Goal: Transaction & Acquisition: Book appointment/travel/reservation

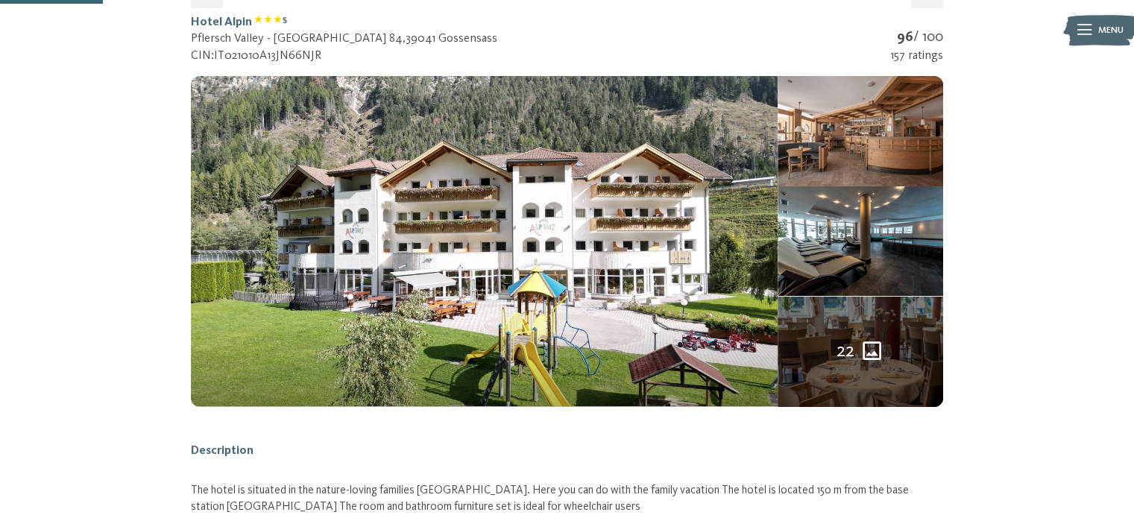
click at [867, 377] on div "22" at bounding box center [859, 352] width 165 height 110
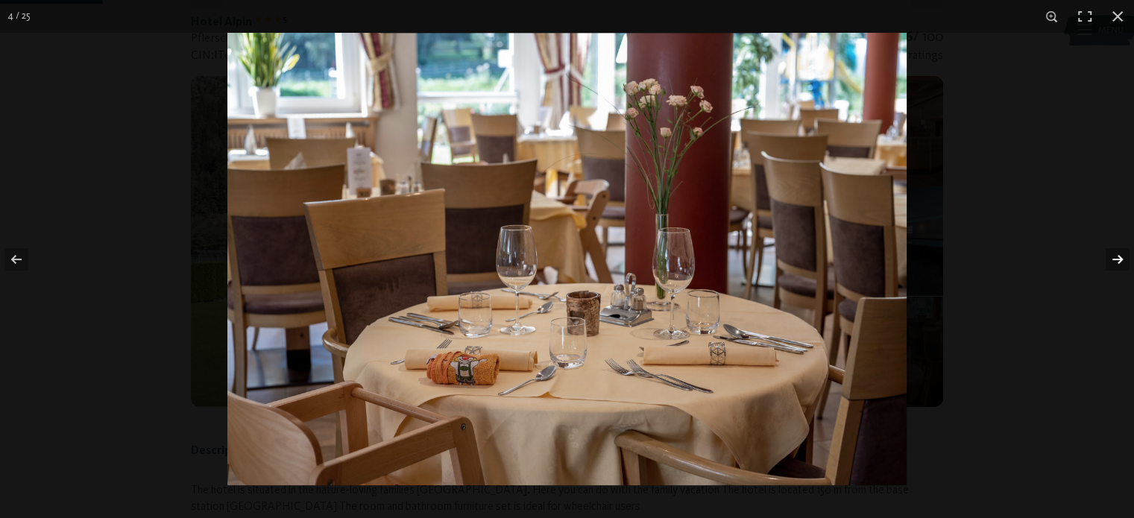
click at [1116, 270] on button "button" at bounding box center [1107, 259] width 52 height 75
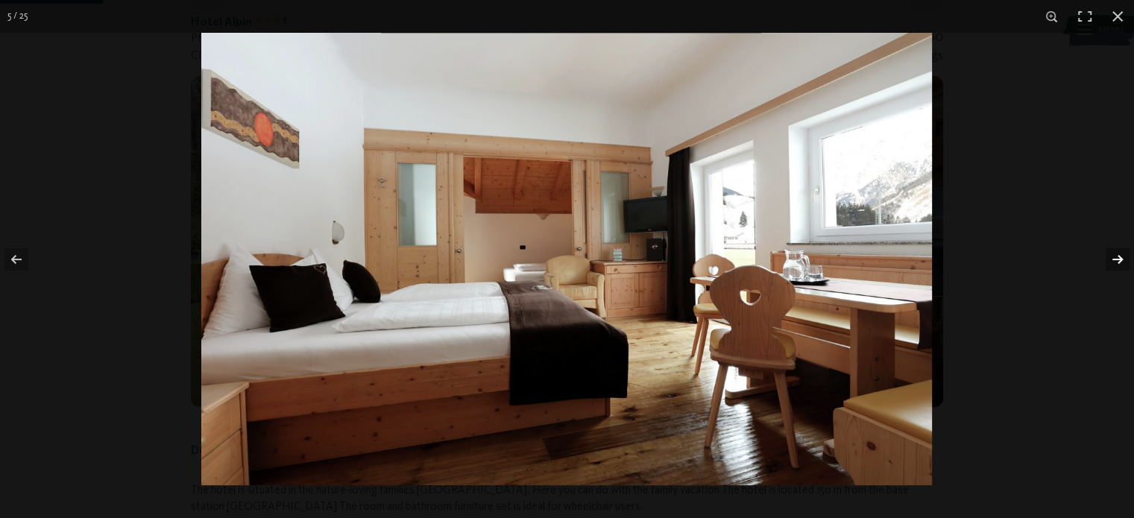
click at [1116, 270] on button "button" at bounding box center [1107, 259] width 52 height 75
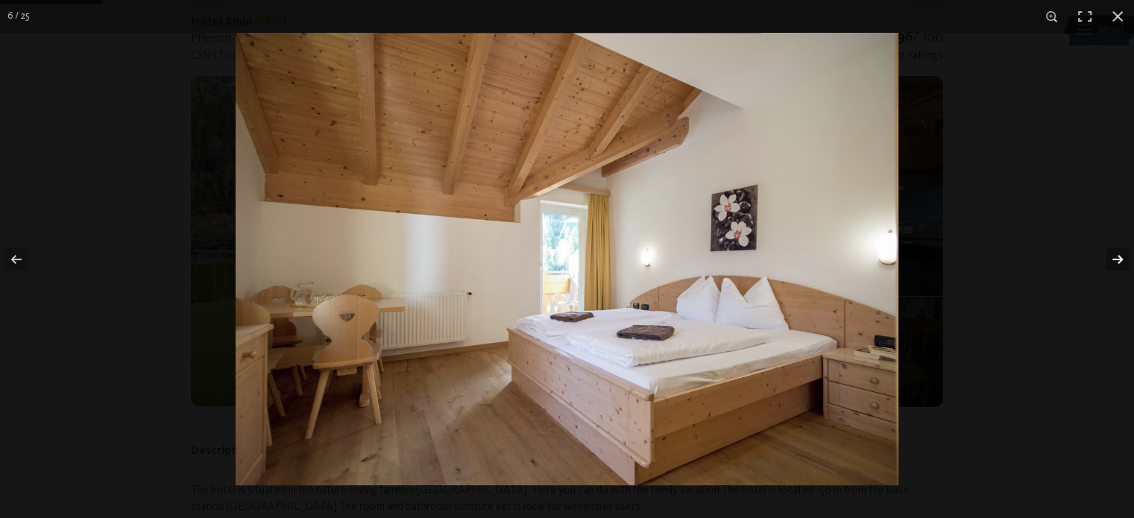
click at [1116, 270] on button "button" at bounding box center [1107, 259] width 52 height 75
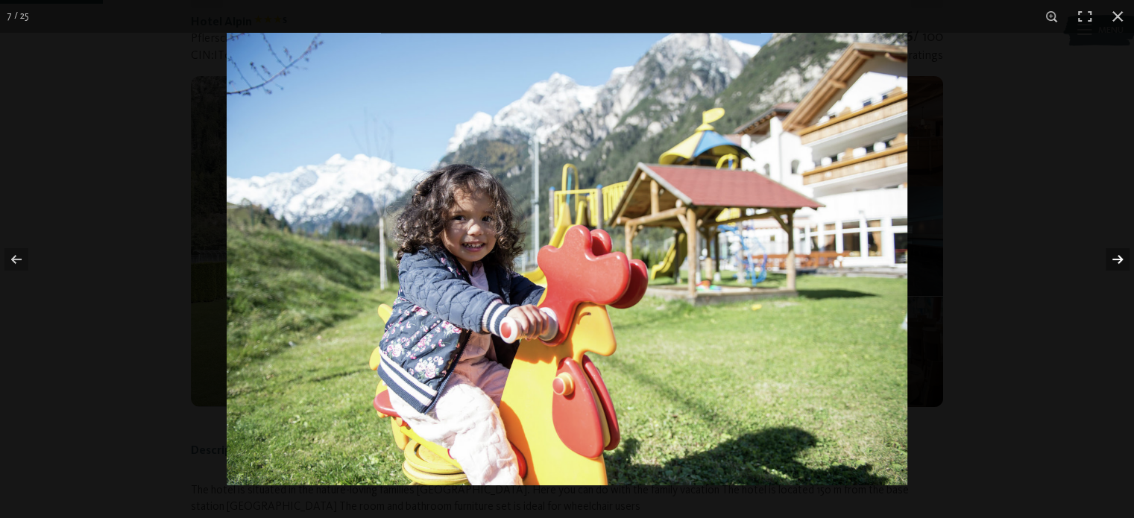
click at [1116, 270] on button "button" at bounding box center [1107, 259] width 52 height 75
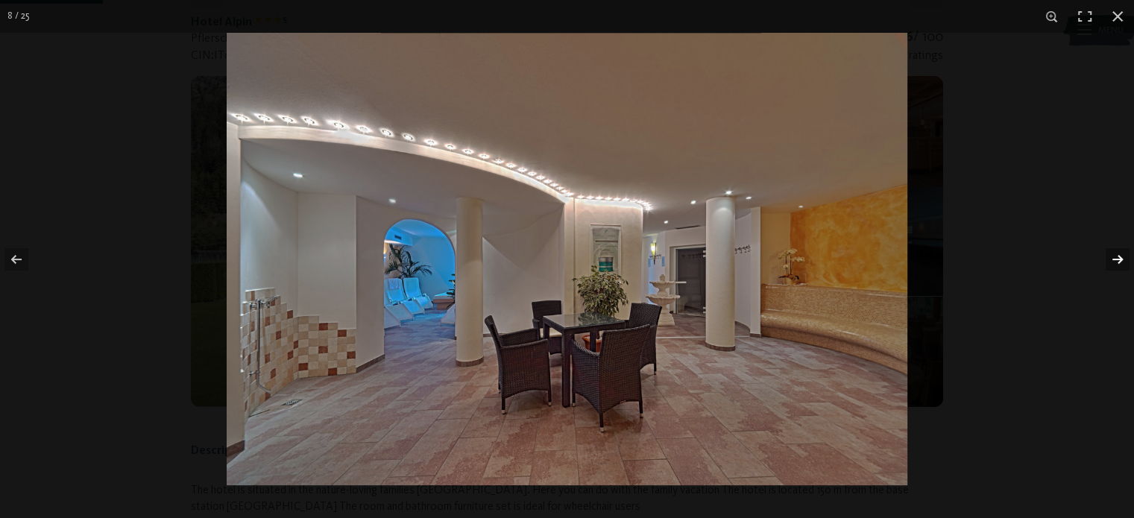
click at [1116, 270] on button "button" at bounding box center [1107, 259] width 52 height 75
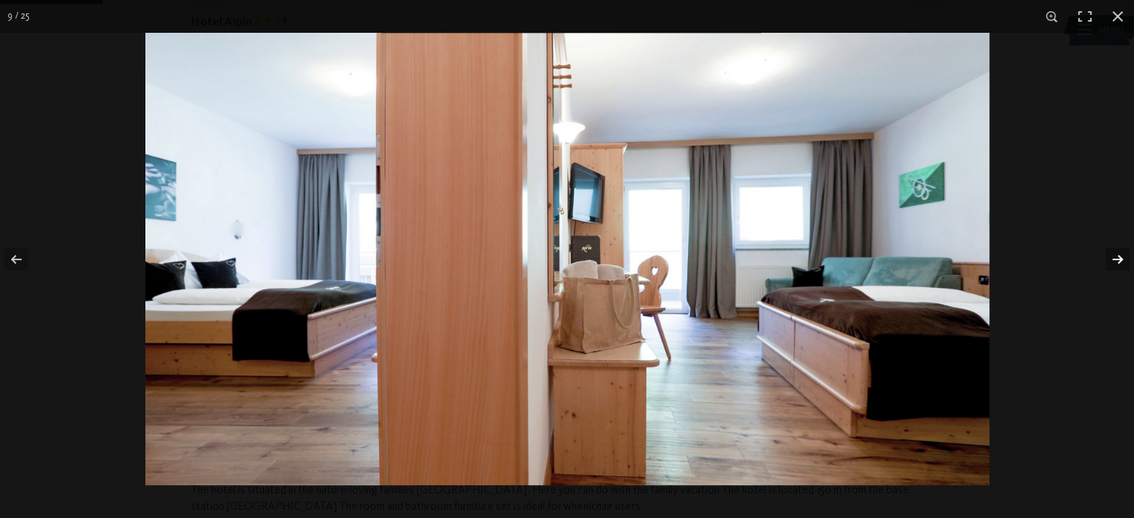
click at [1116, 270] on button "button" at bounding box center [1107, 259] width 52 height 75
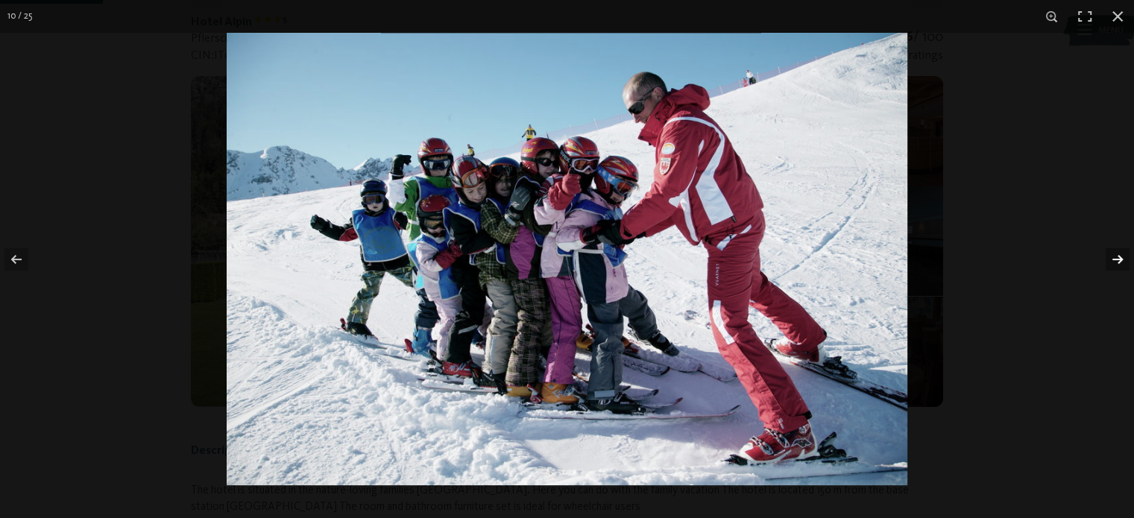
click at [1116, 270] on button "button" at bounding box center [1107, 259] width 52 height 75
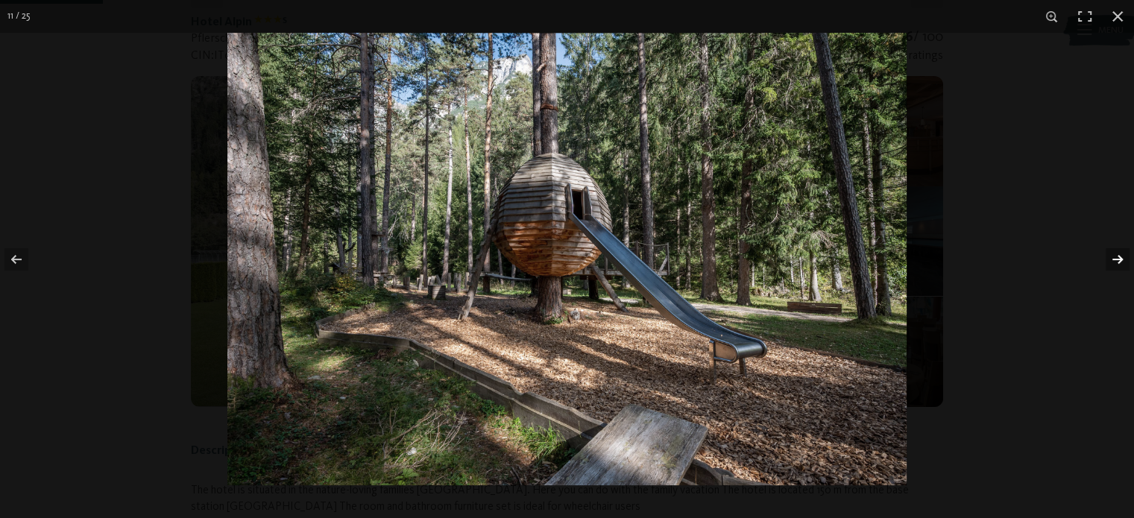
click at [1116, 270] on button "button" at bounding box center [1107, 259] width 52 height 75
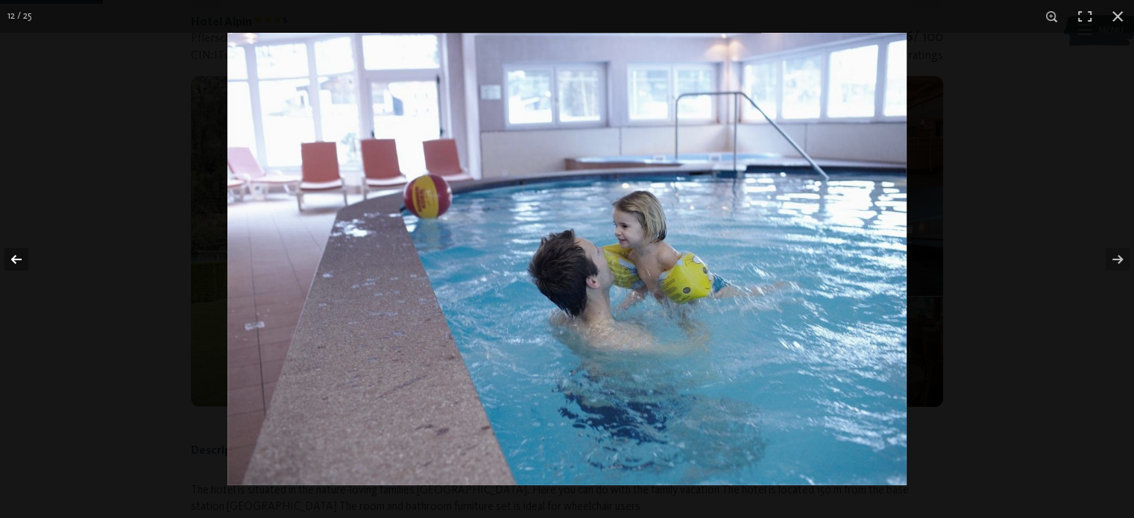
click at [29, 256] on button "button" at bounding box center [26, 259] width 52 height 75
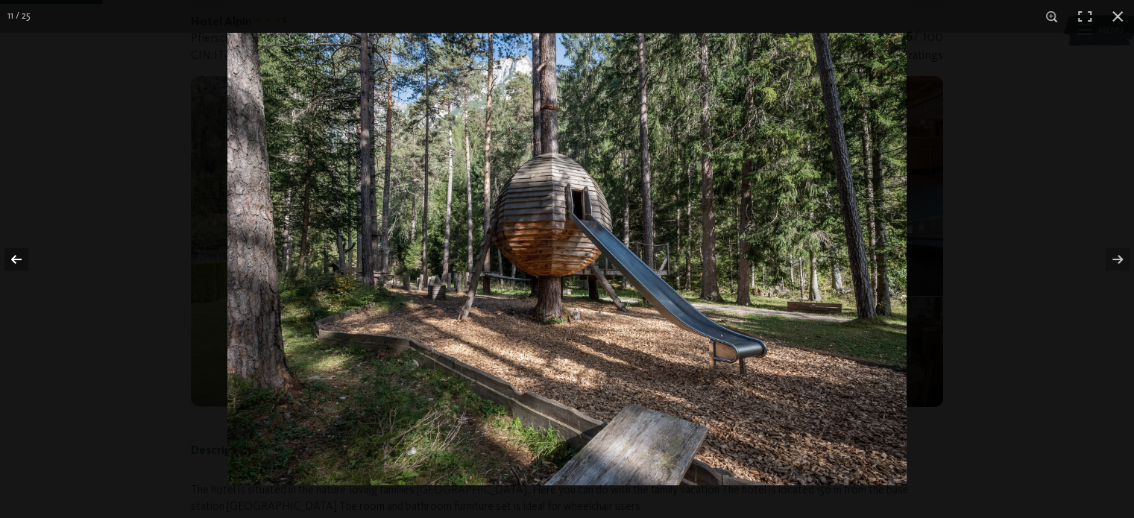
click at [29, 256] on button "button" at bounding box center [26, 259] width 52 height 75
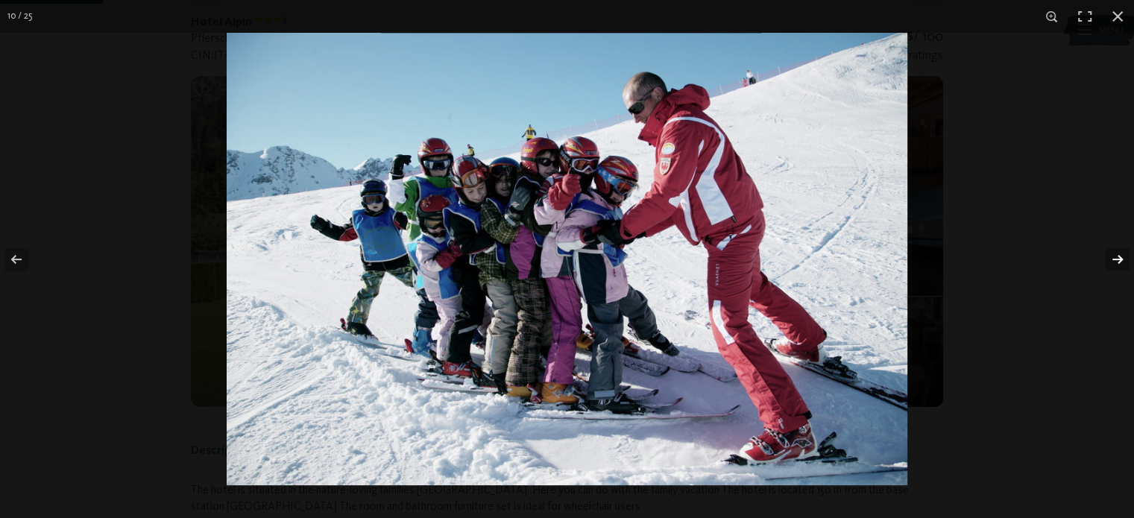
click at [1112, 262] on button "button" at bounding box center [1107, 259] width 52 height 75
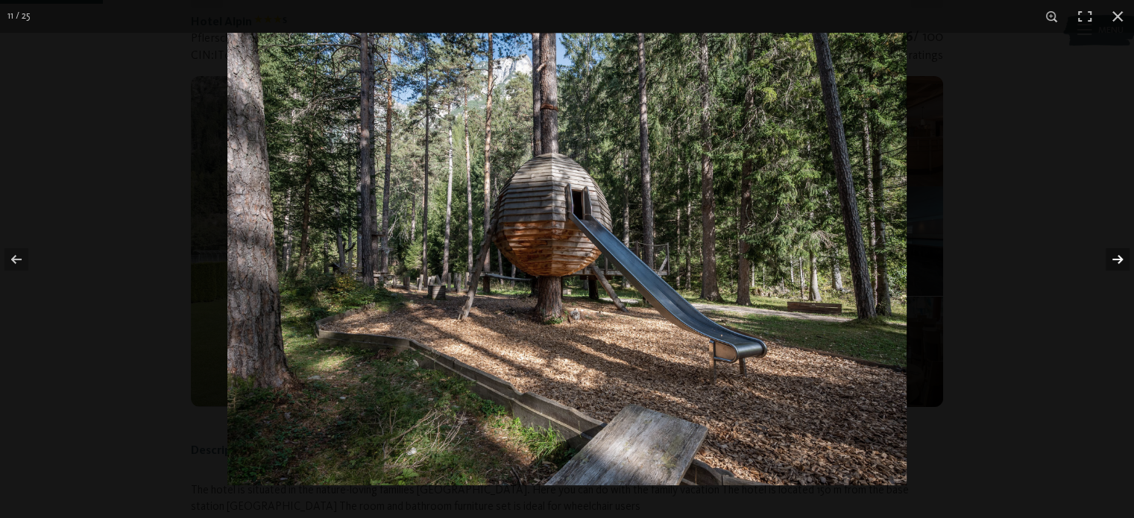
click at [1112, 262] on button "button" at bounding box center [1107, 259] width 52 height 75
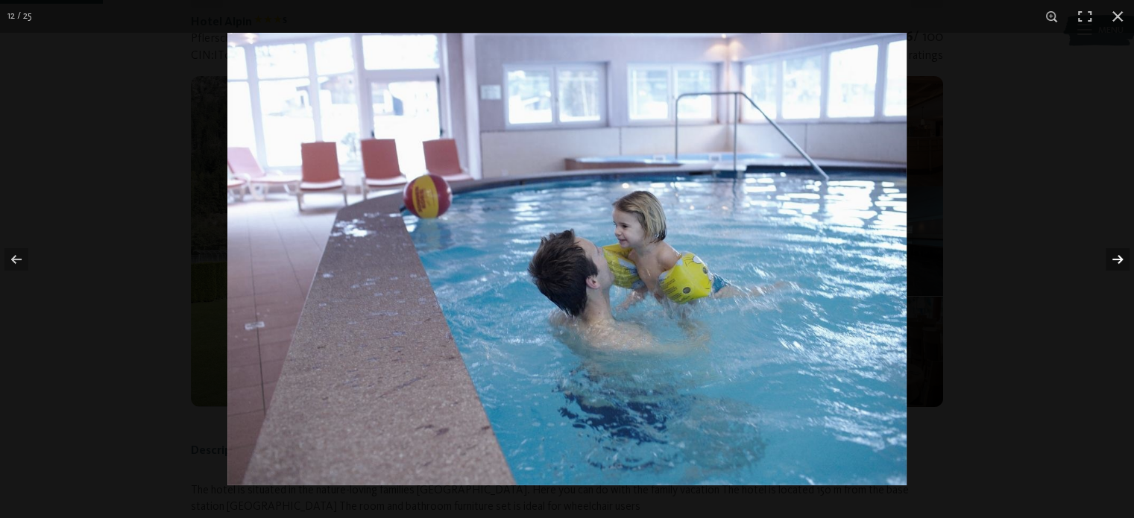
click at [1112, 262] on button "button" at bounding box center [1107, 259] width 52 height 75
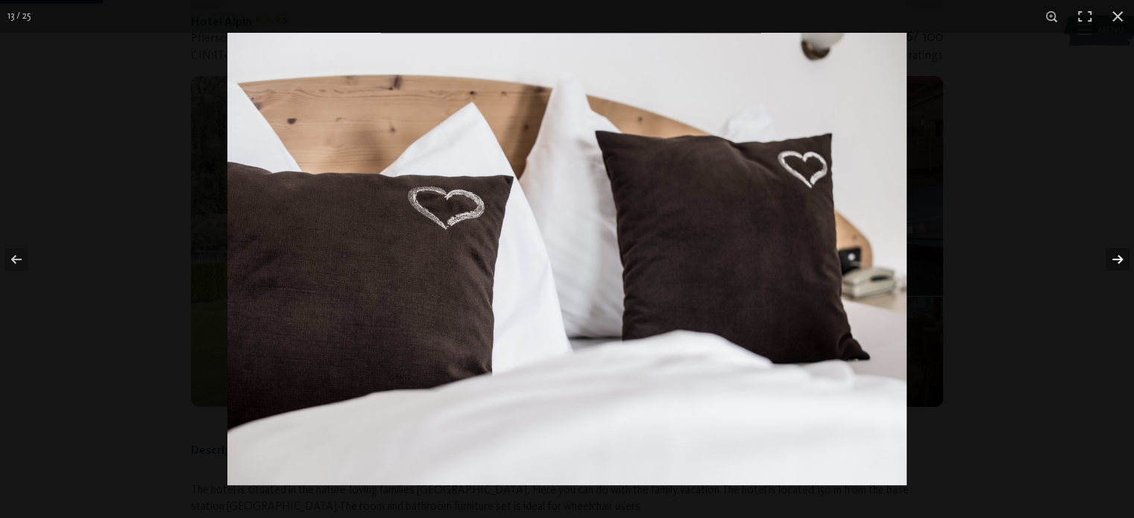
click at [1112, 262] on button "button" at bounding box center [1107, 259] width 52 height 75
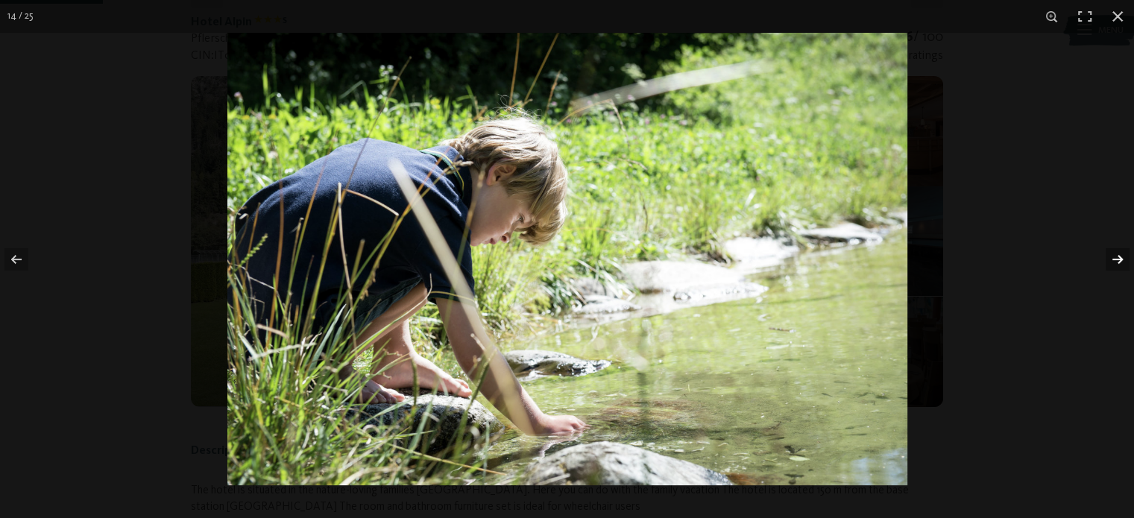
click at [1112, 262] on button "button" at bounding box center [1107, 259] width 52 height 75
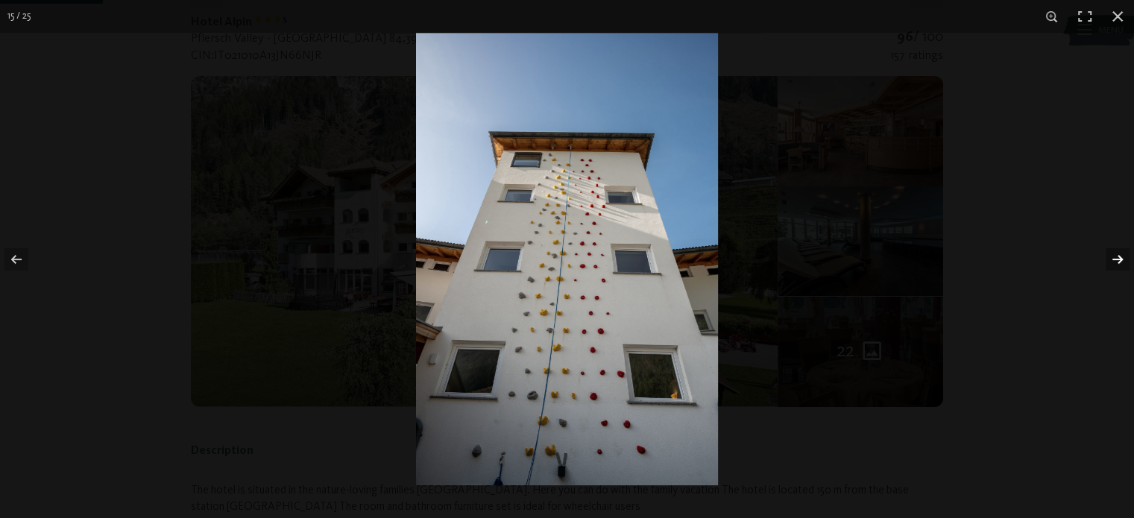
click at [1112, 262] on button "button" at bounding box center [1107, 259] width 52 height 75
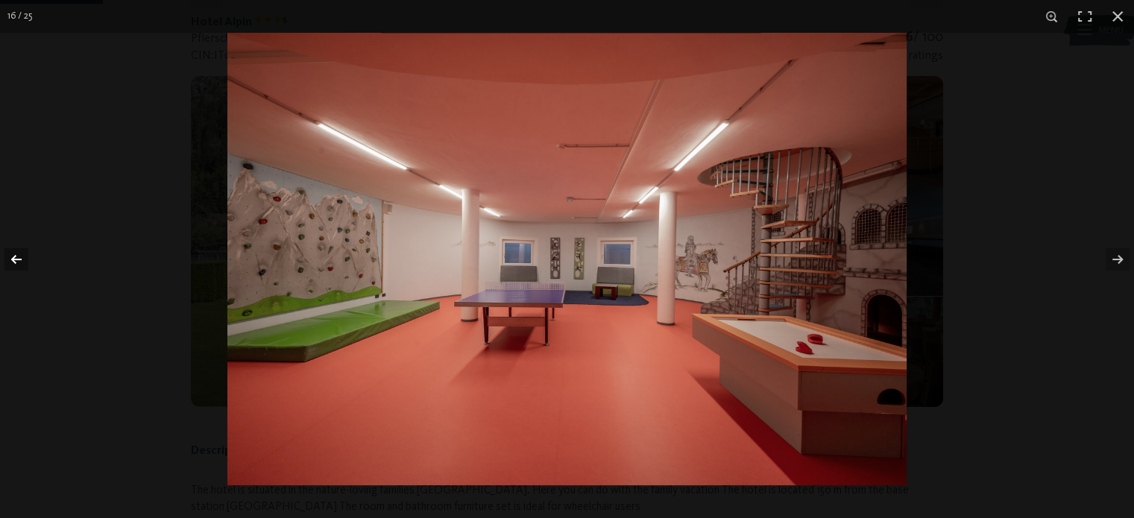
click at [18, 262] on button "button" at bounding box center [26, 259] width 52 height 75
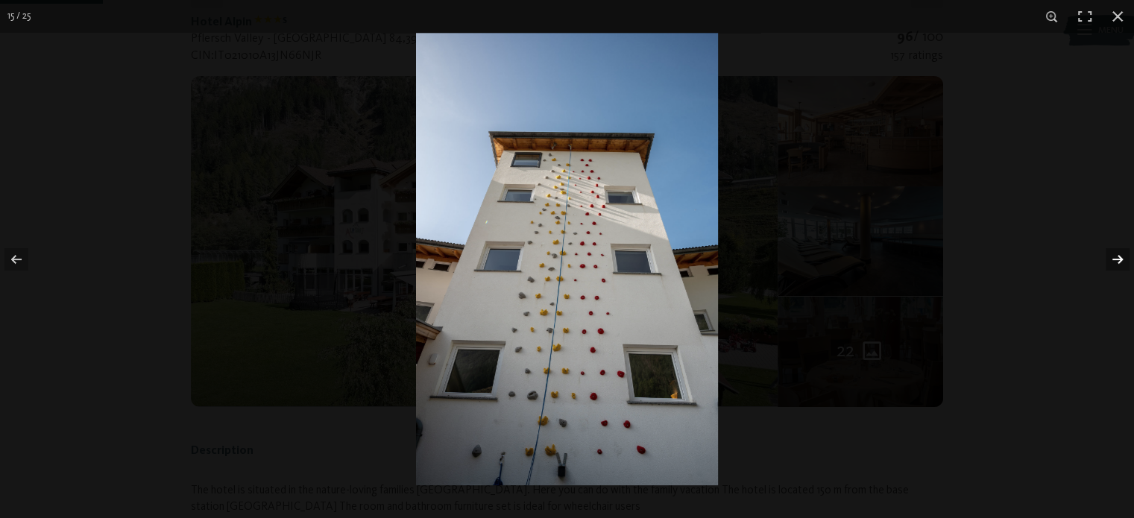
click at [1112, 256] on button "button" at bounding box center [1107, 259] width 52 height 75
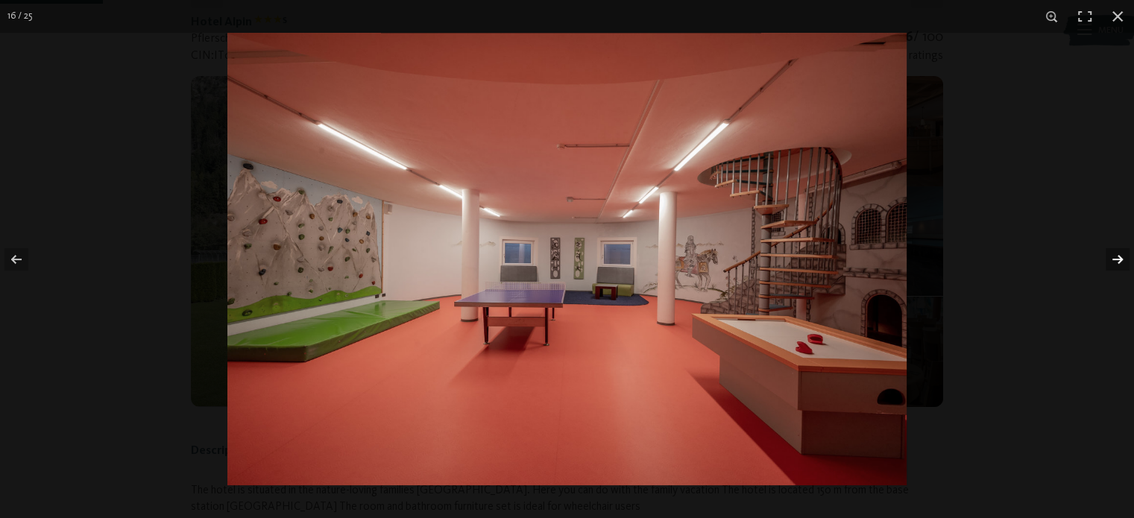
click at [1120, 256] on button "button" at bounding box center [1107, 259] width 52 height 75
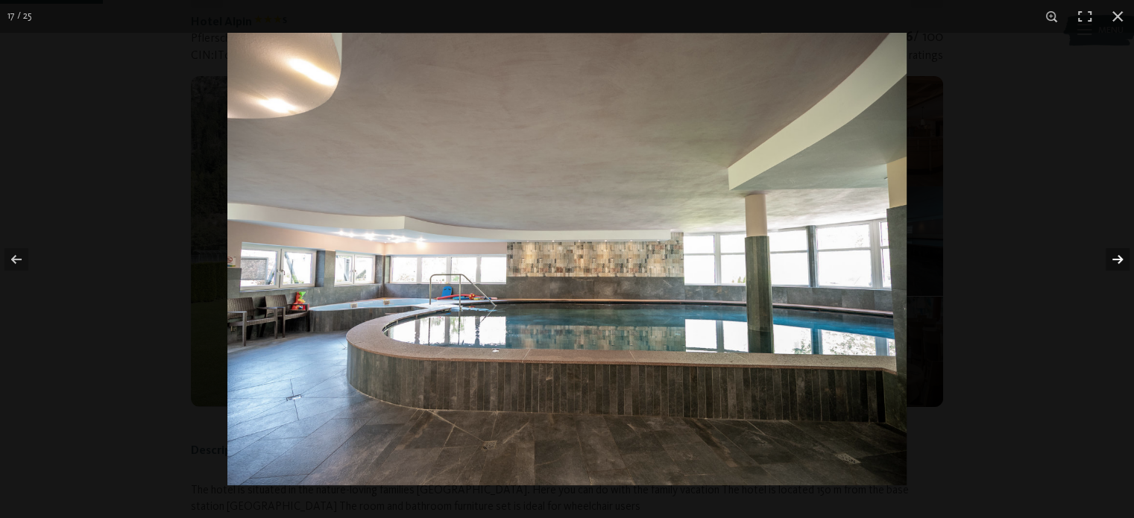
click at [1120, 256] on button "button" at bounding box center [1107, 259] width 52 height 75
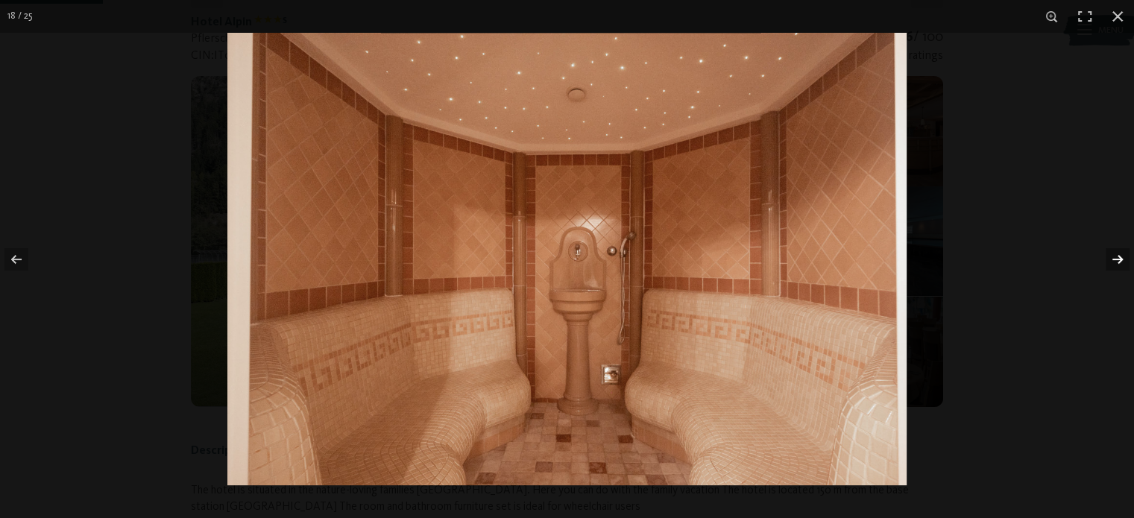
click at [1120, 256] on button "button" at bounding box center [1107, 259] width 52 height 75
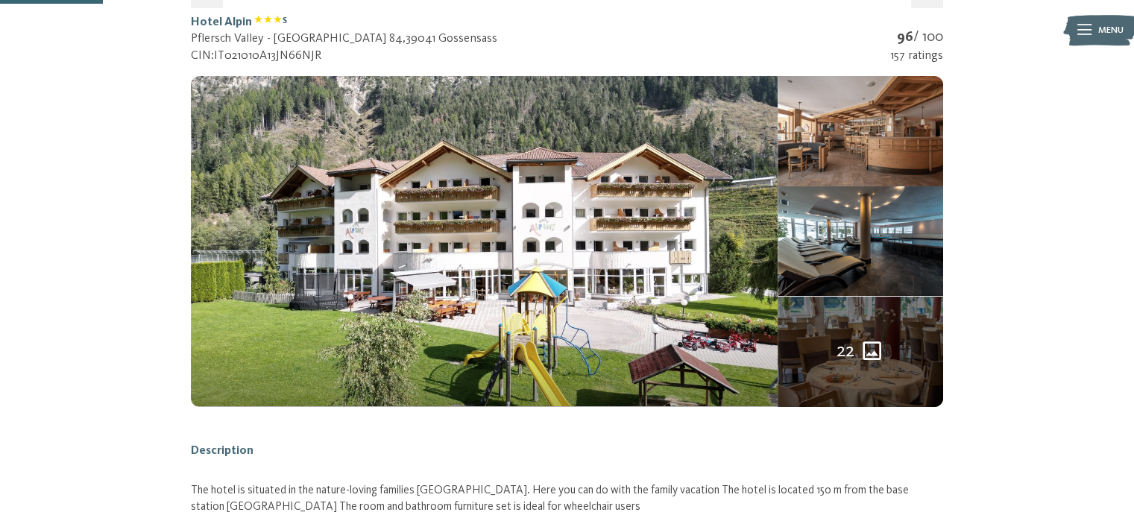
click at [0, 0] on button "button" at bounding box center [0, 0] width 0 height 0
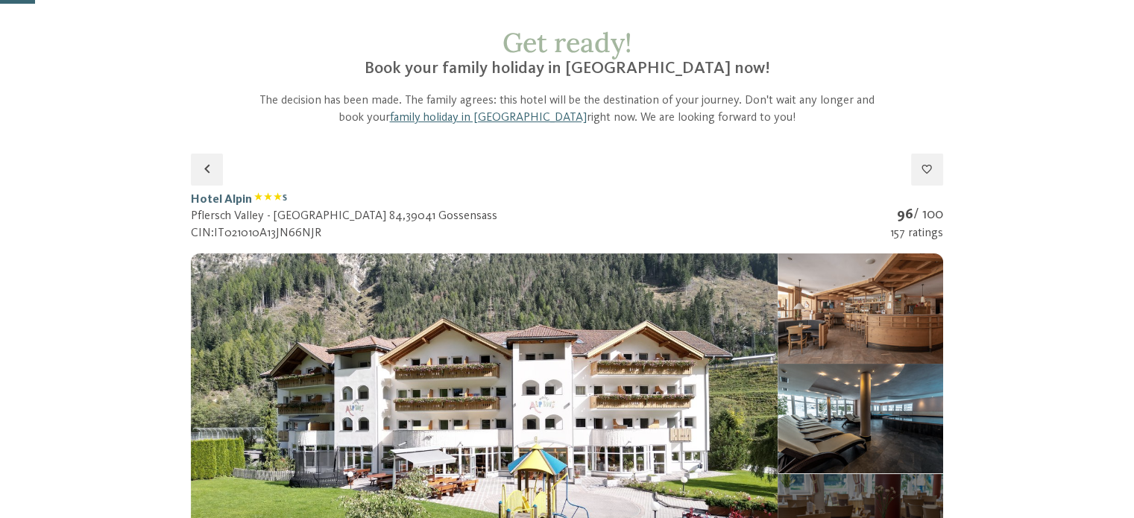
scroll to position [66, 0]
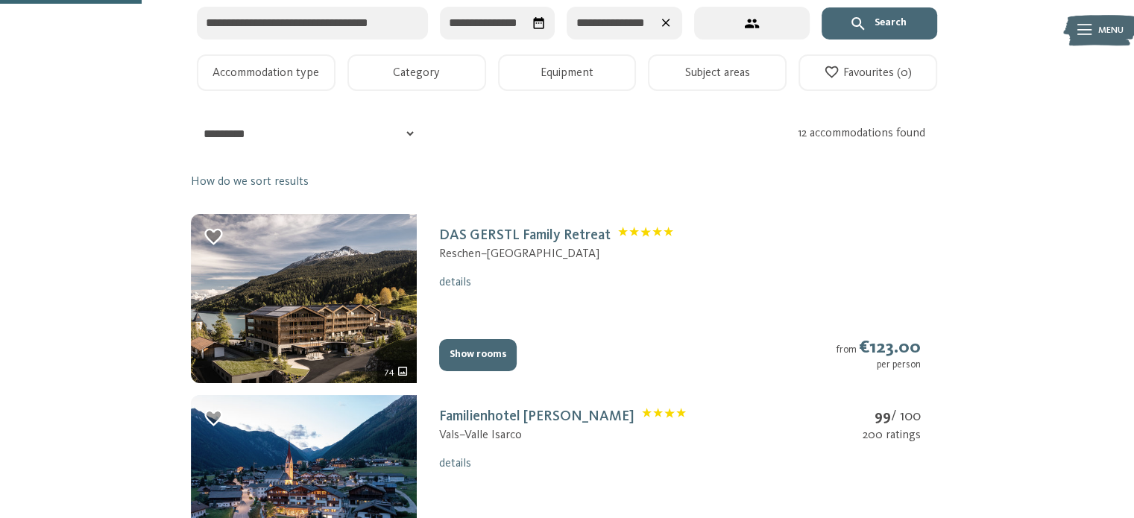
scroll to position [334, 0]
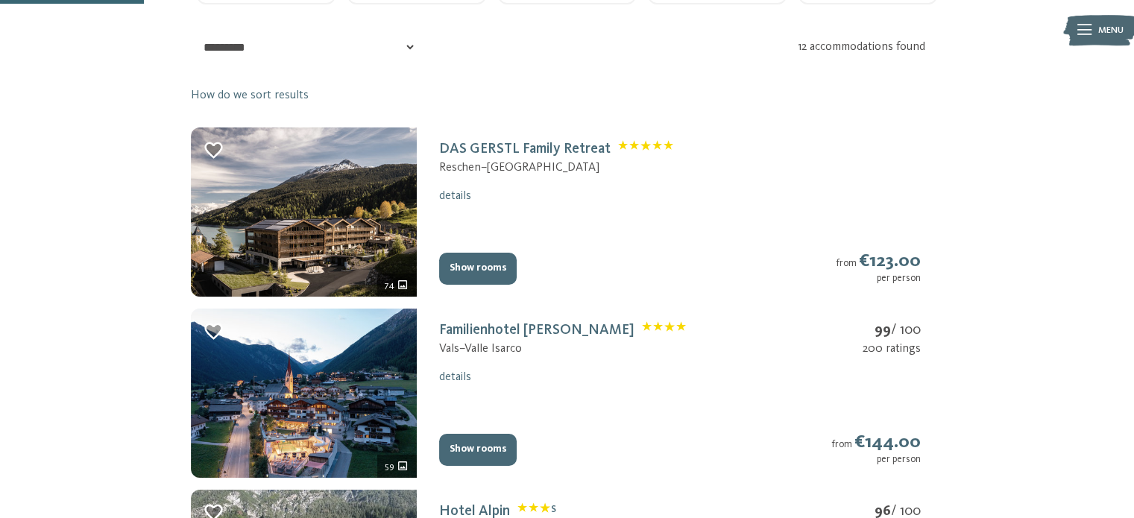
click at [461, 271] on button "Show rooms" at bounding box center [478, 269] width 78 height 33
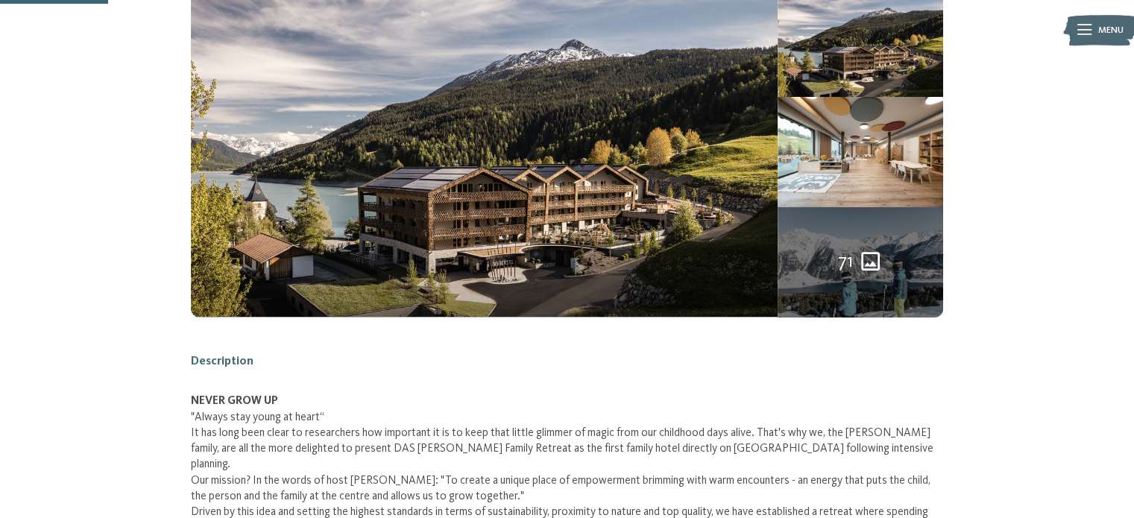
scroll to position [221, 0]
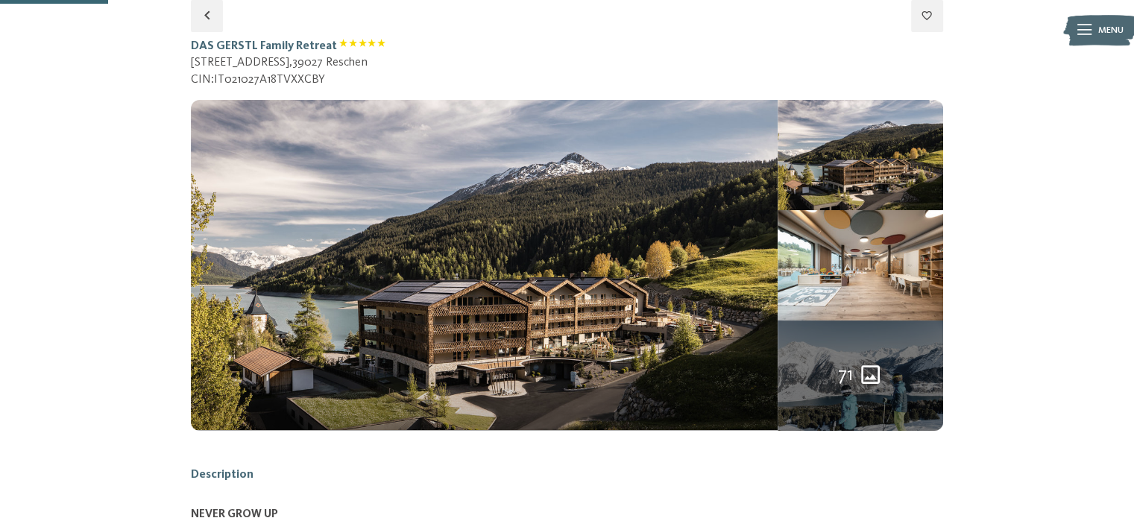
select select "*"
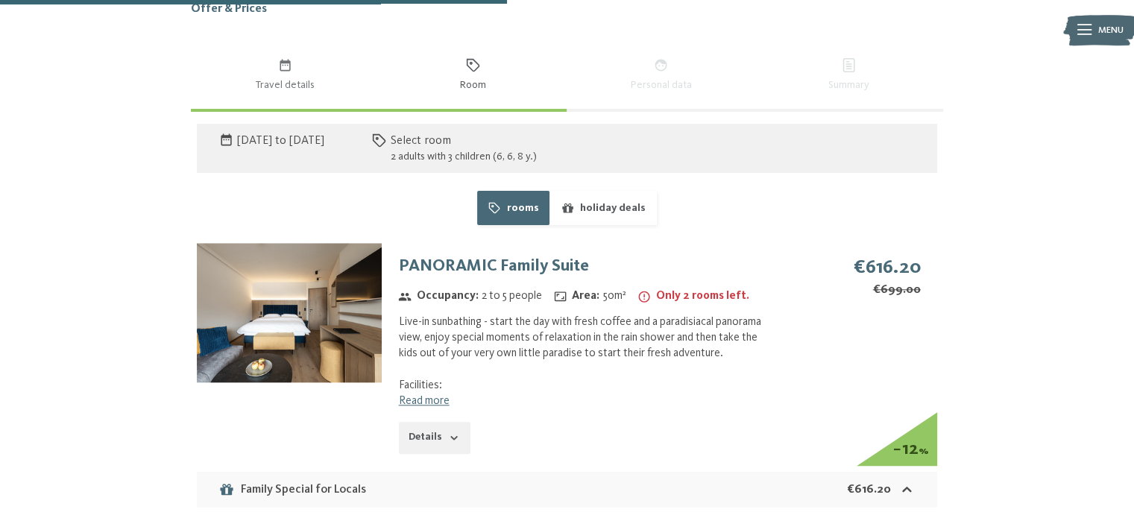
scroll to position [1532, 0]
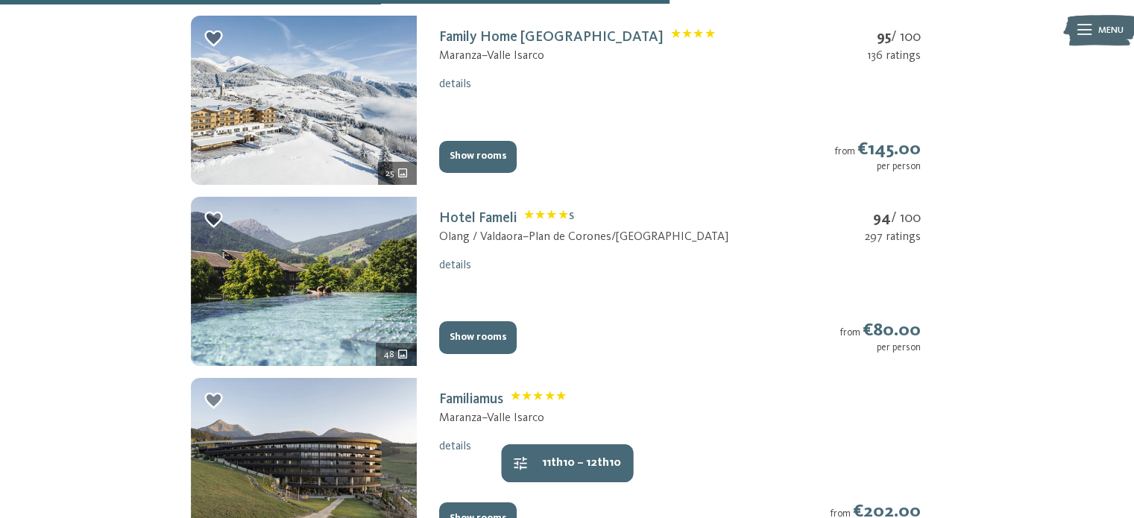
scroll to position [1562, 0]
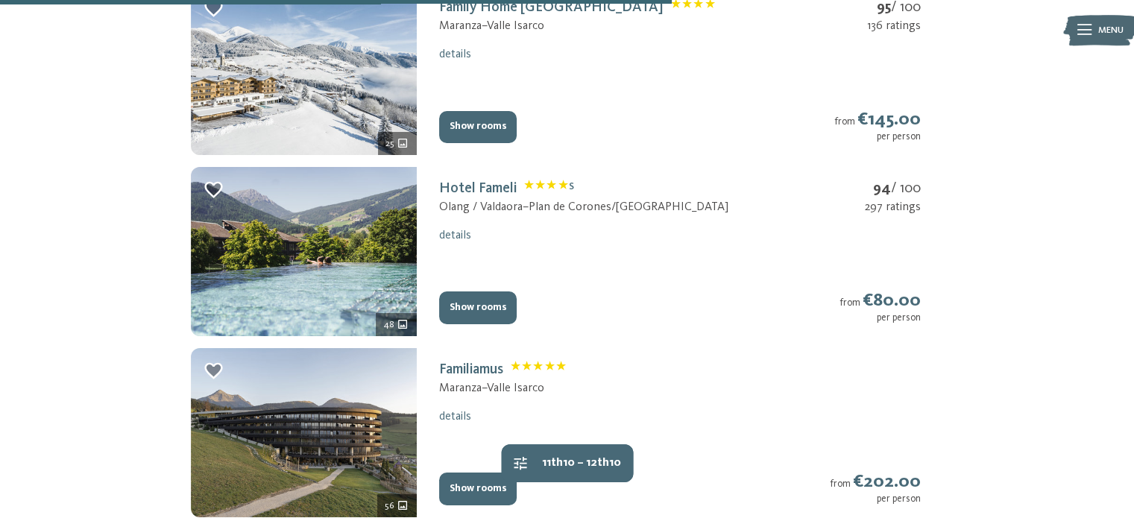
click at [492, 309] on button "Show rooms" at bounding box center [478, 307] width 78 height 33
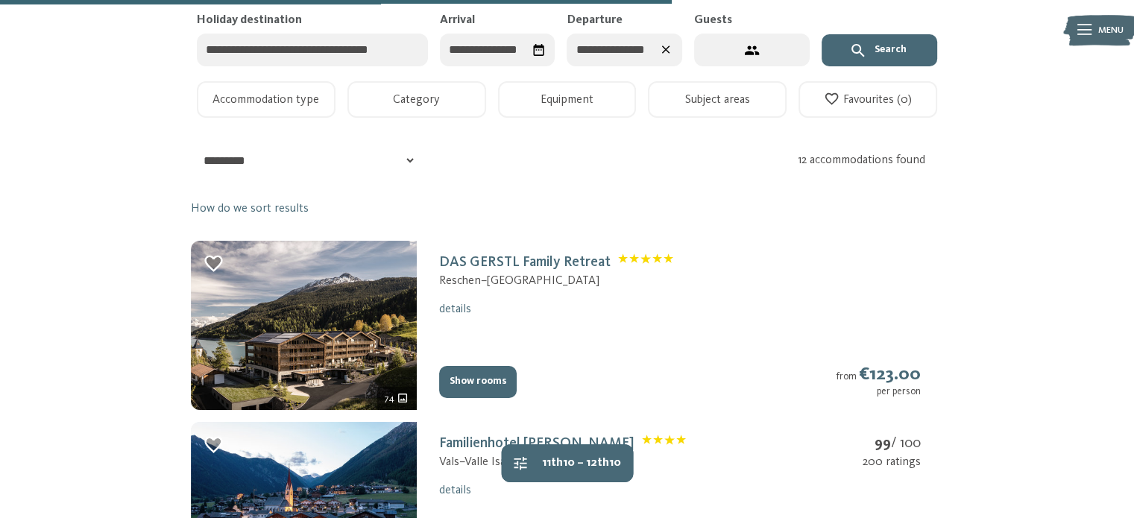
select select "*"
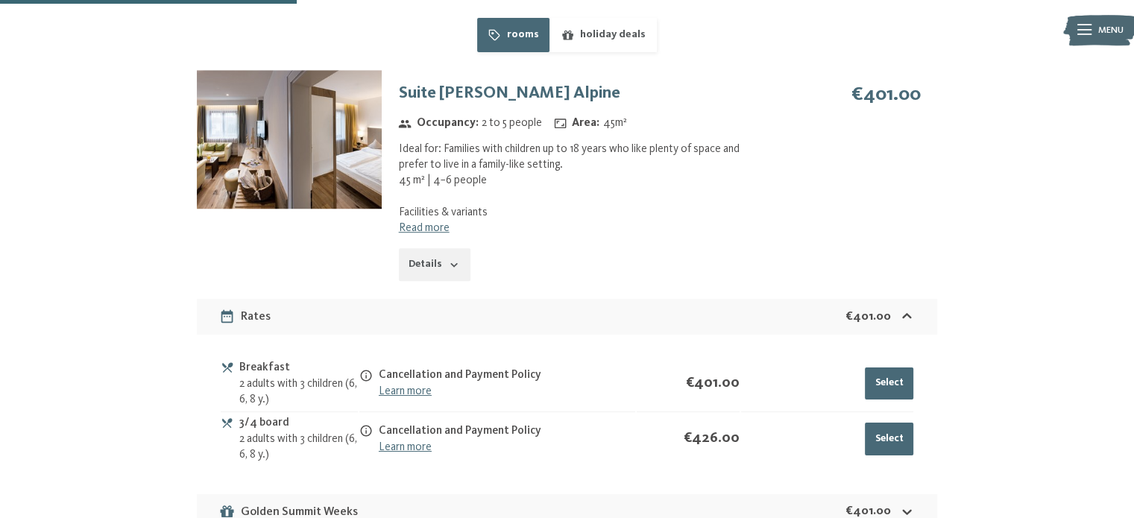
scroll to position [1055, 0]
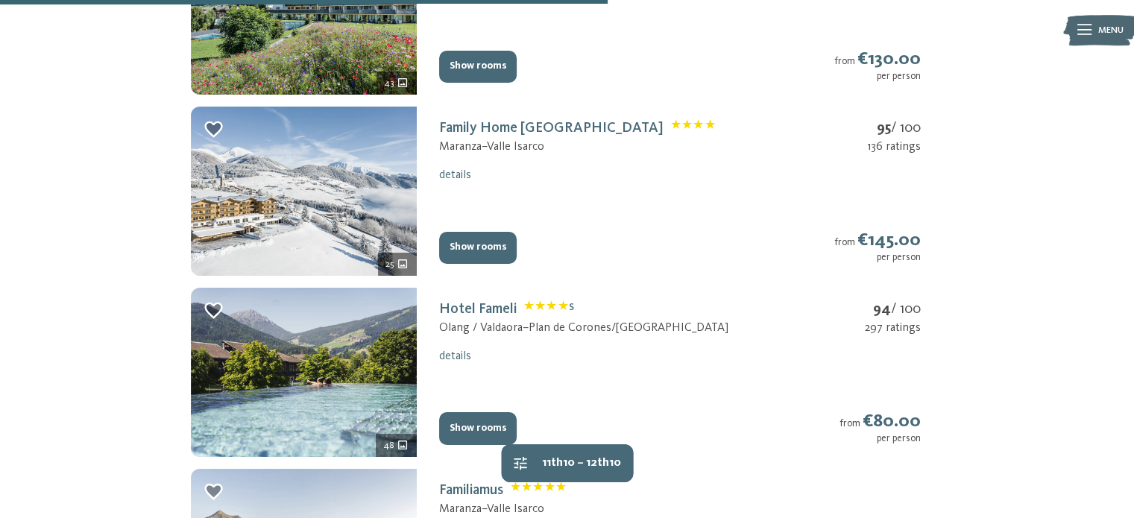
scroll to position [1443, 0]
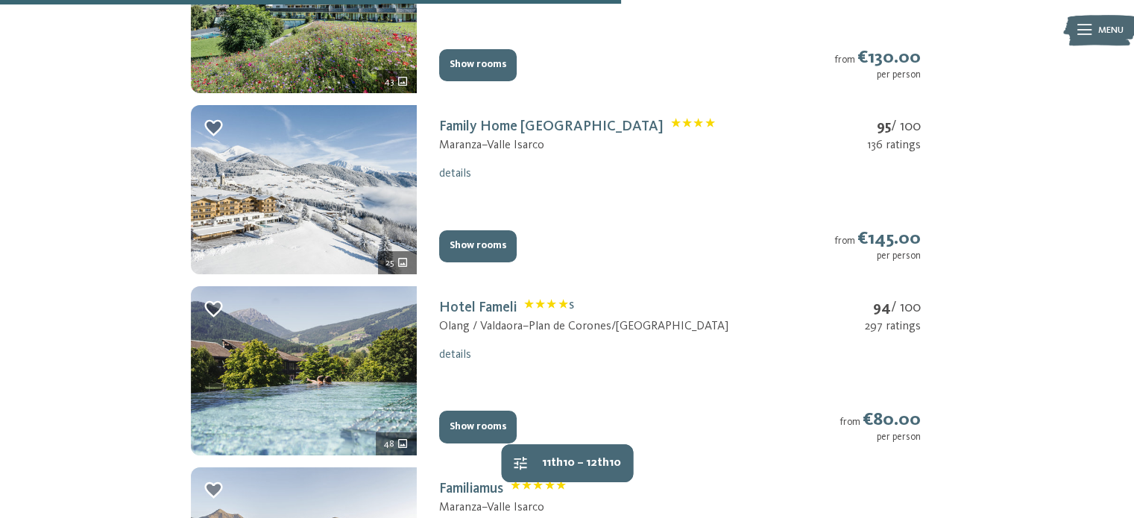
click at [488, 426] on button "Show rooms" at bounding box center [478, 427] width 78 height 33
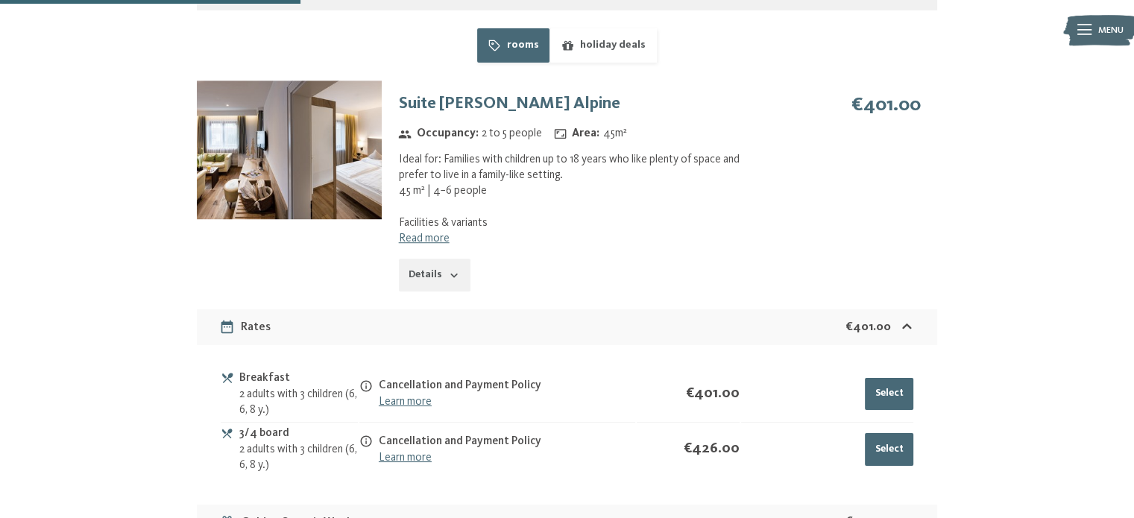
scroll to position [1055, 0]
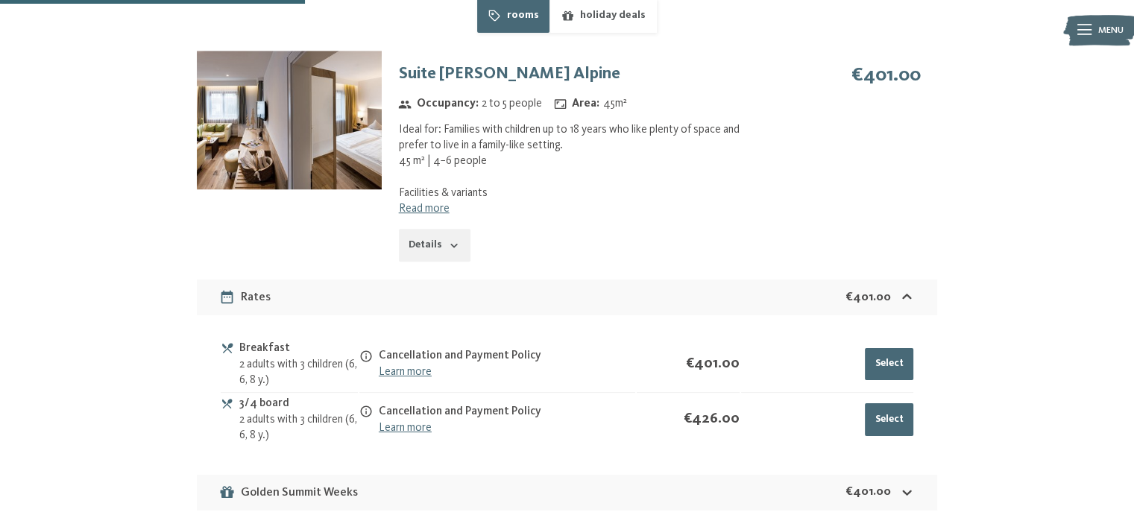
click at [435, 234] on button "Details" at bounding box center [435, 245] width 72 height 33
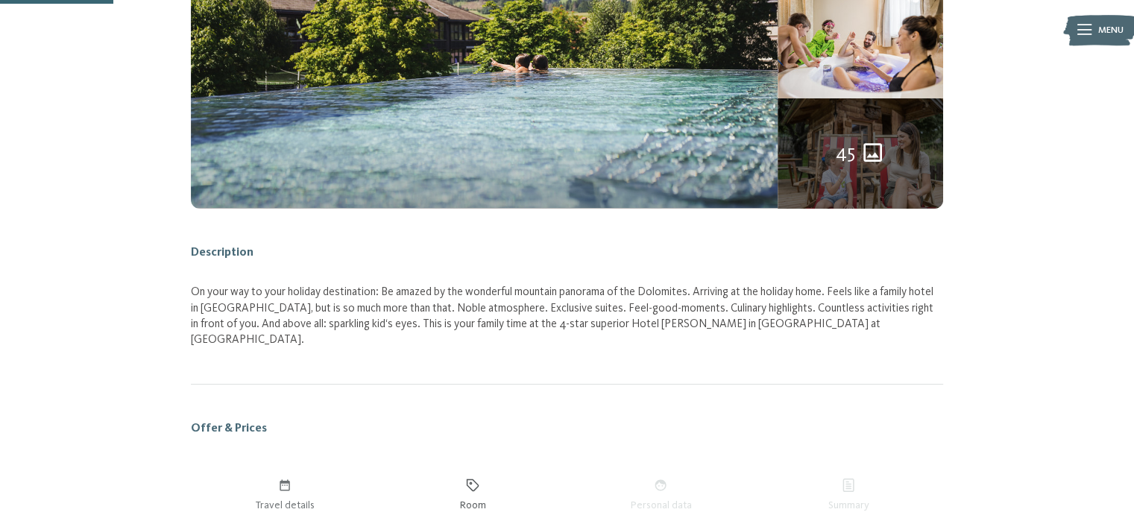
scroll to position [399, 0]
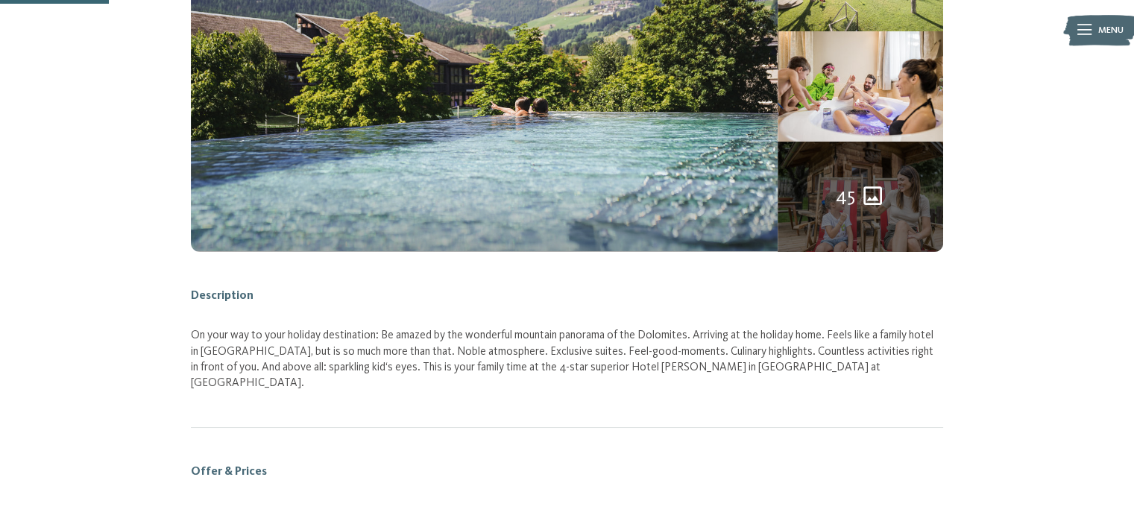
click at [906, 182] on div "45" at bounding box center [859, 197] width 165 height 110
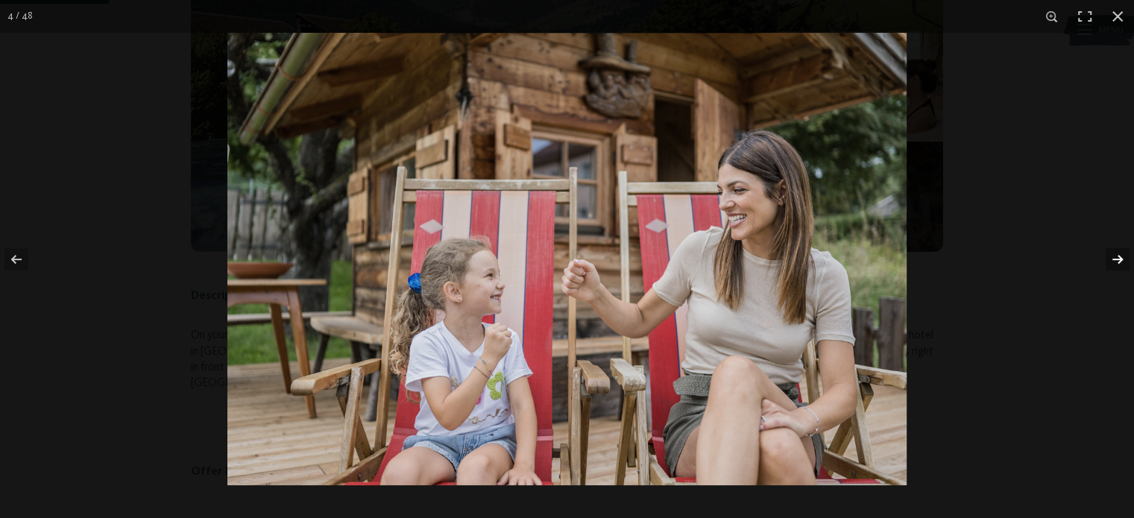
click at [1109, 262] on button "button" at bounding box center [1107, 259] width 52 height 75
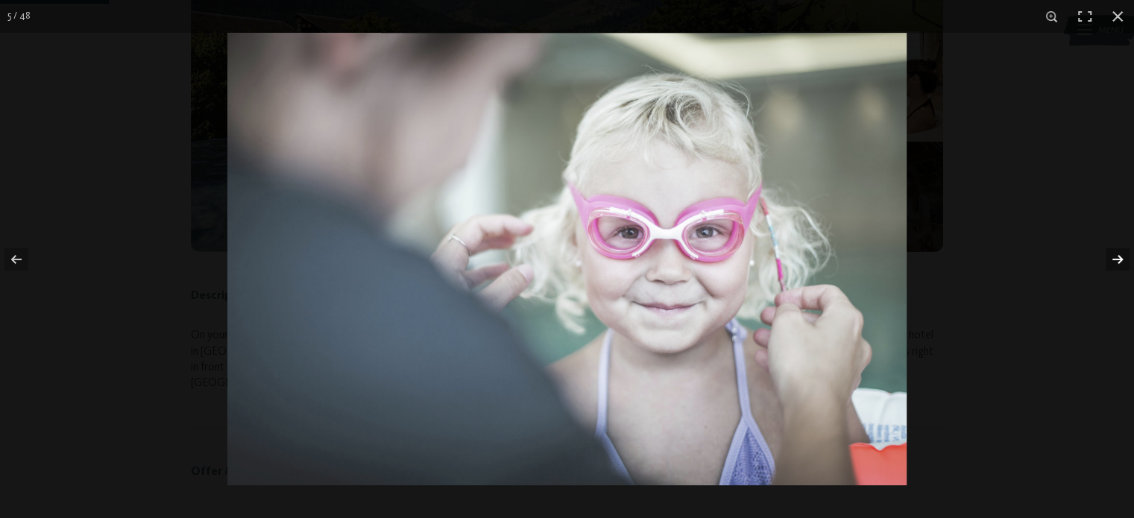
click at [1109, 262] on button "button" at bounding box center [1107, 259] width 52 height 75
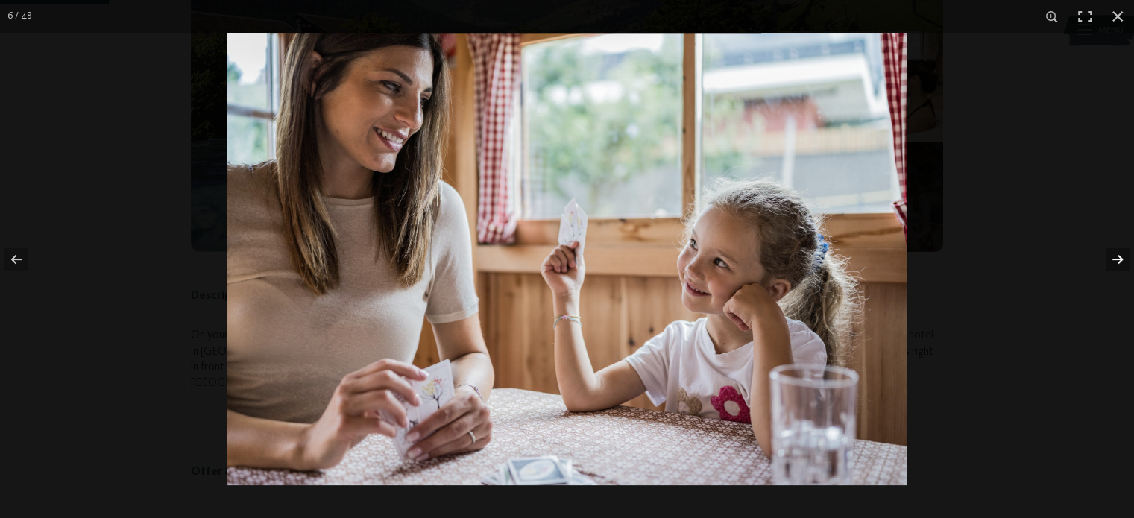
click at [1109, 262] on button "button" at bounding box center [1107, 259] width 52 height 75
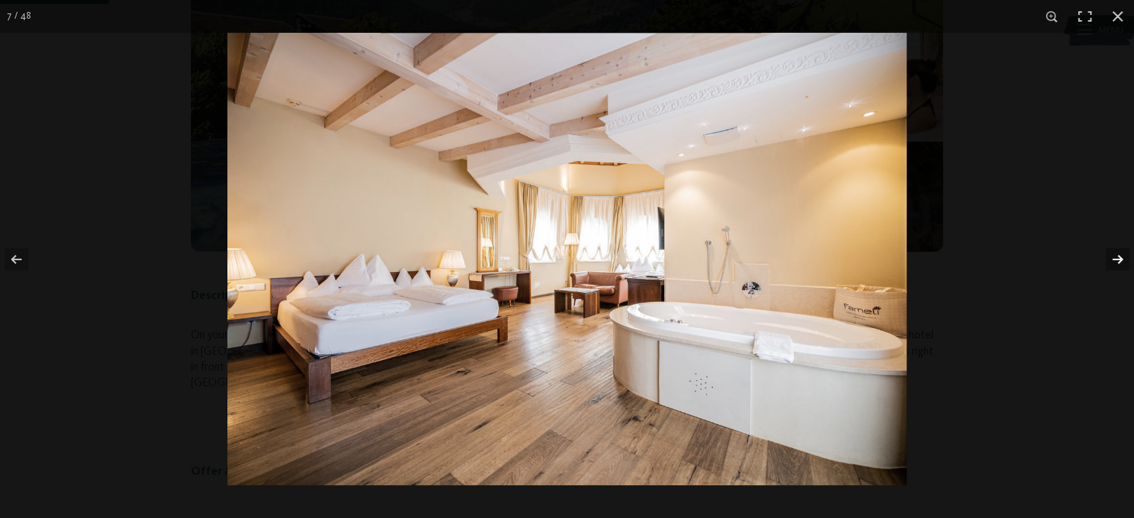
click at [1109, 262] on button "button" at bounding box center [1107, 259] width 52 height 75
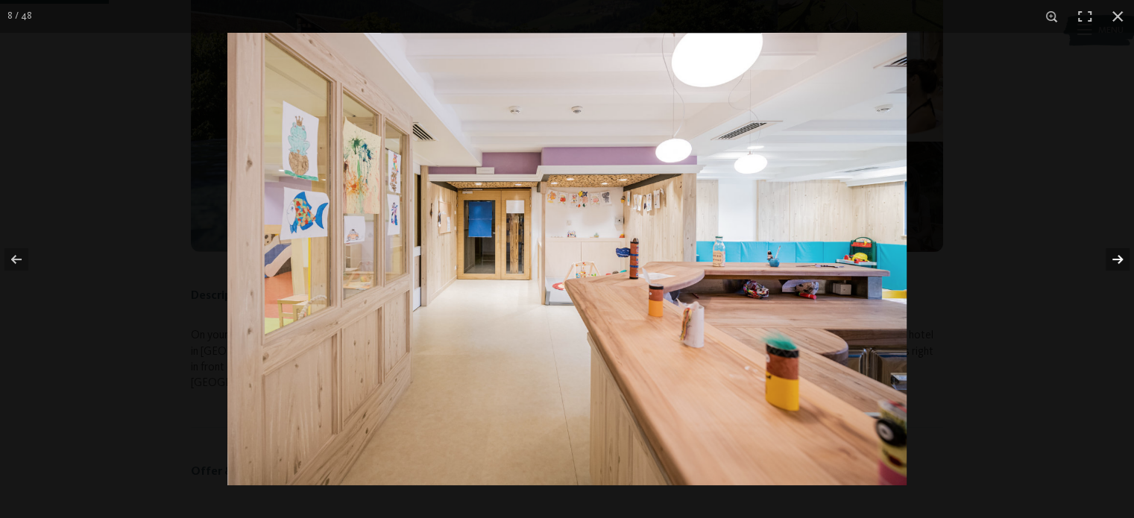
click at [1109, 262] on button "button" at bounding box center [1107, 259] width 52 height 75
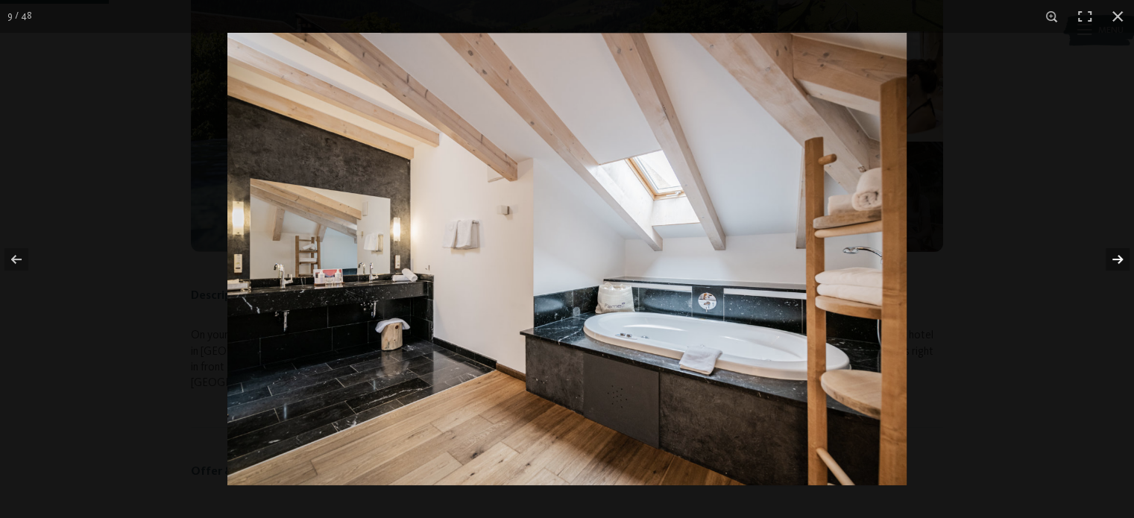
click at [1109, 262] on button "button" at bounding box center [1107, 259] width 52 height 75
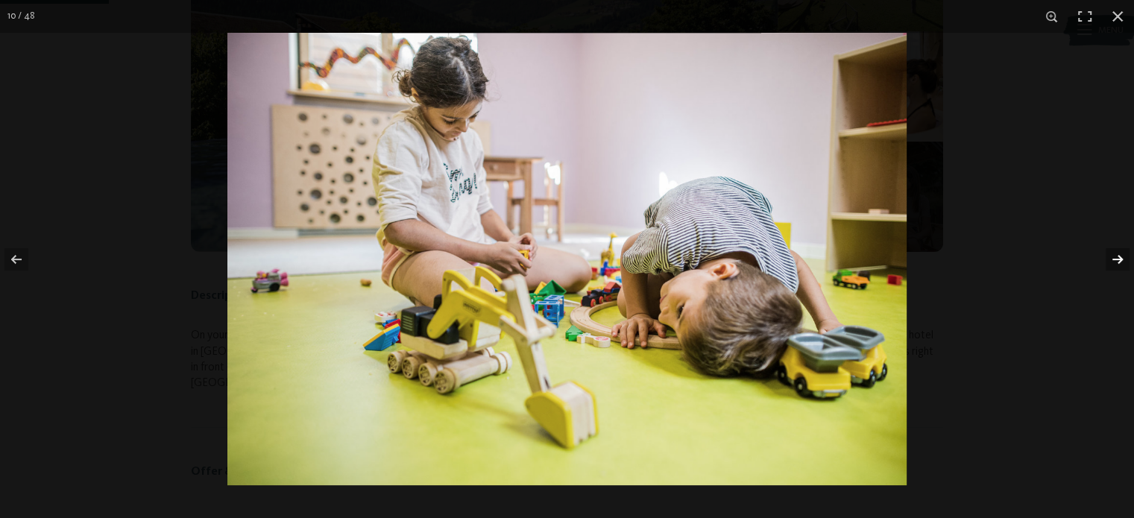
click at [1109, 262] on button "button" at bounding box center [1107, 259] width 52 height 75
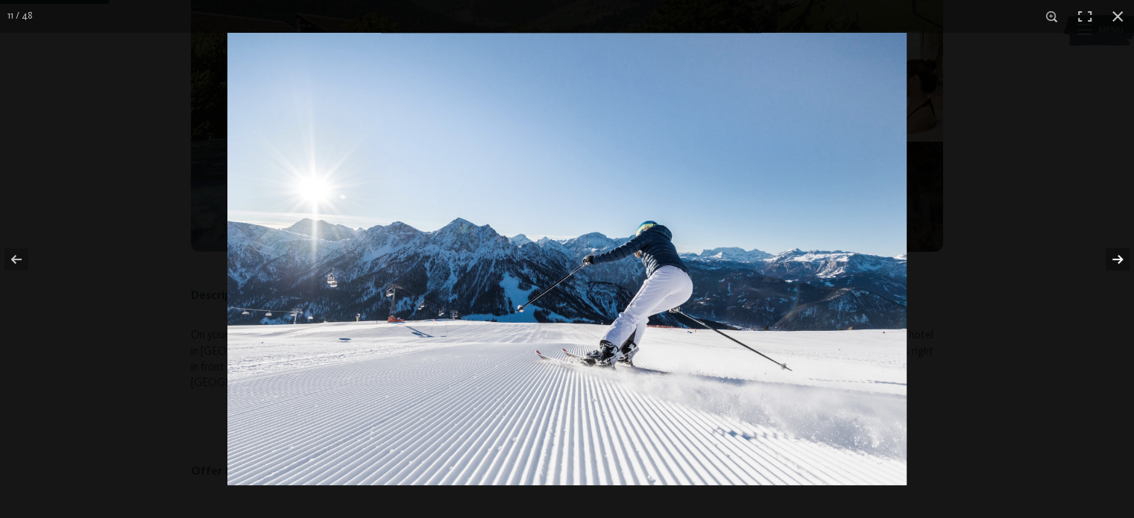
click at [1109, 262] on button "button" at bounding box center [1107, 259] width 52 height 75
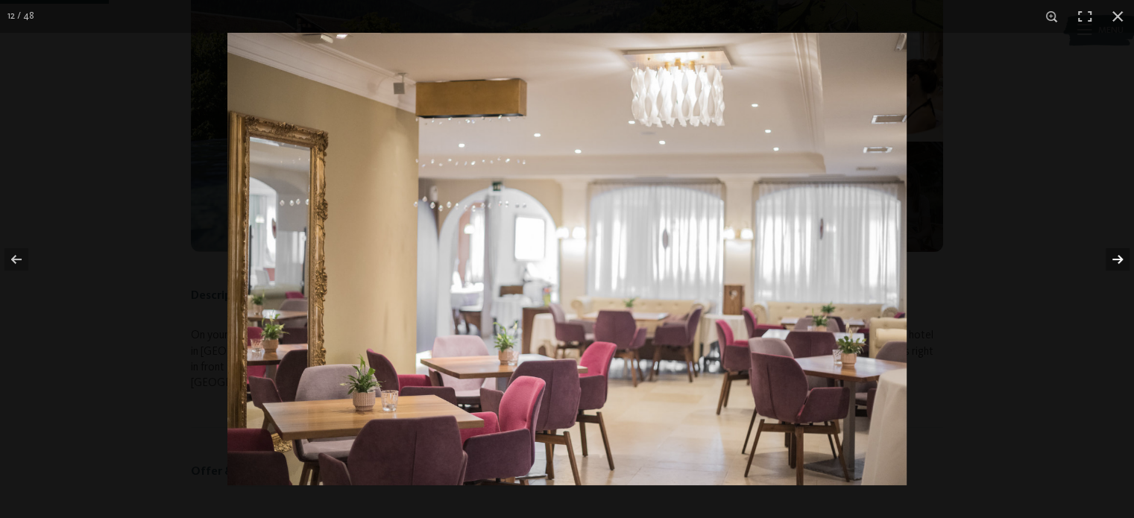
click at [1109, 262] on button "button" at bounding box center [1107, 259] width 52 height 75
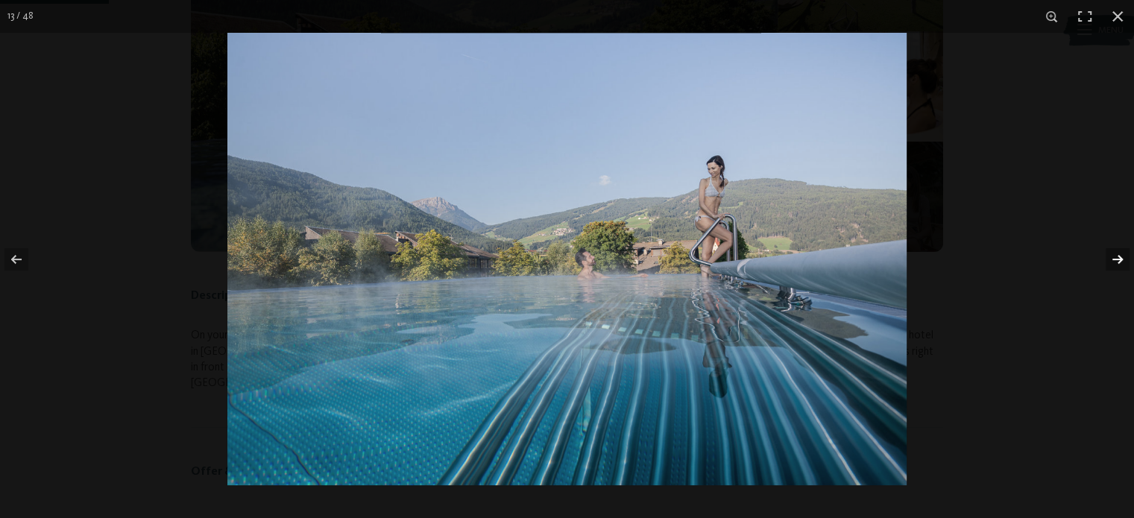
click at [1109, 262] on button "button" at bounding box center [1107, 259] width 52 height 75
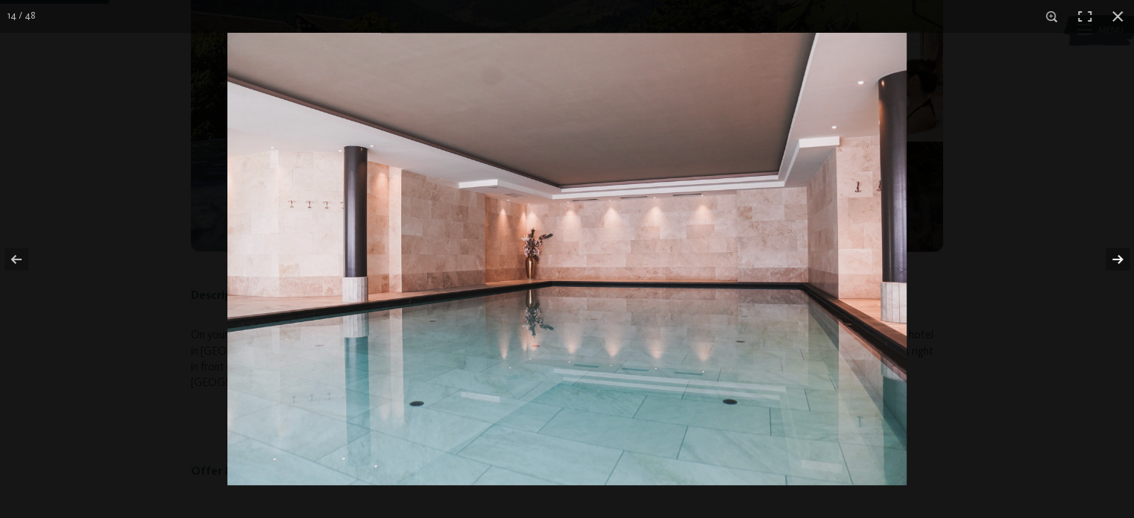
click at [1109, 262] on button "button" at bounding box center [1107, 259] width 52 height 75
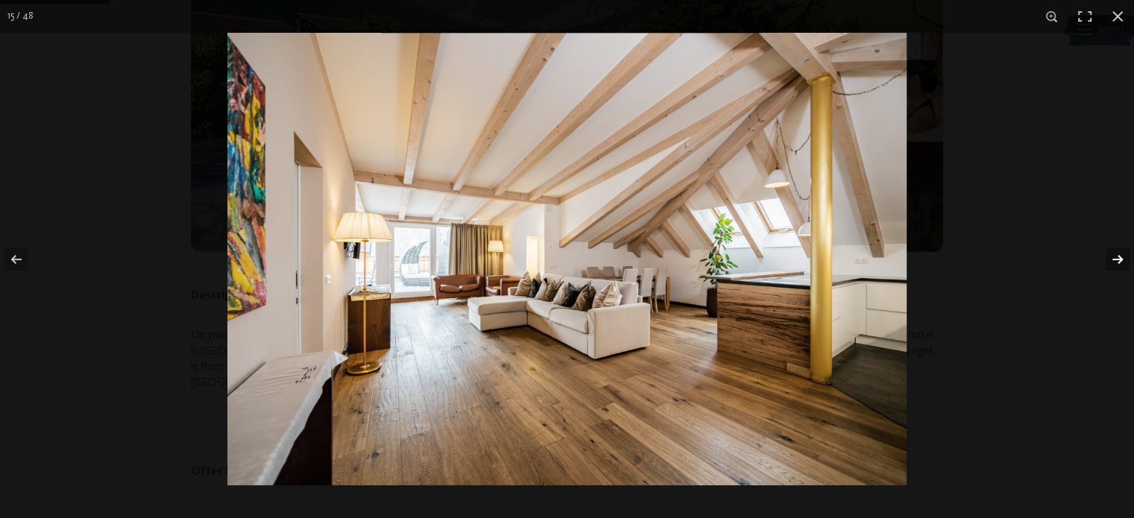
click at [1109, 262] on button "button" at bounding box center [1107, 259] width 52 height 75
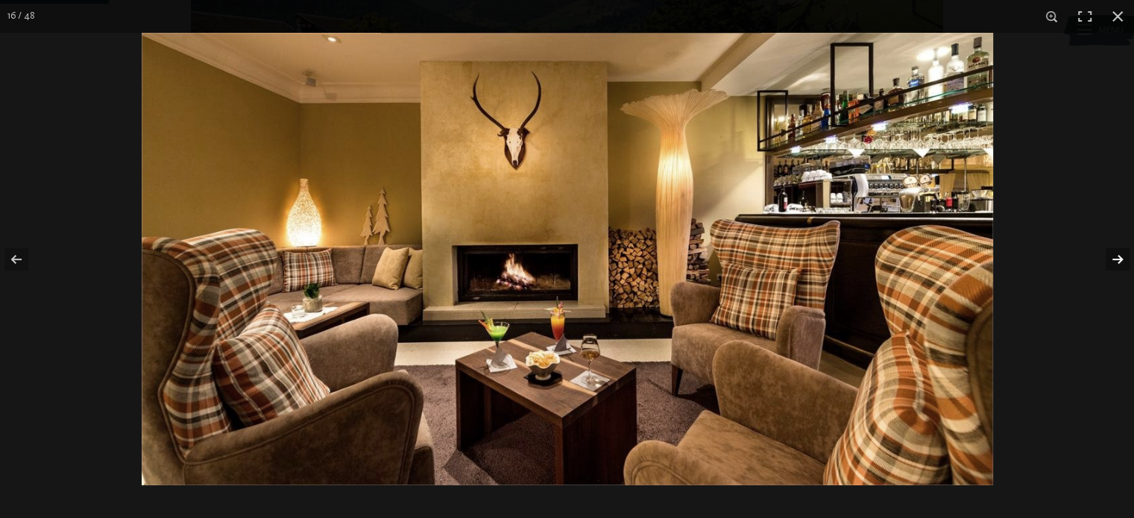
click at [1109, 262] on button "button" at bounding box center [1107, 259] width 52 height 75
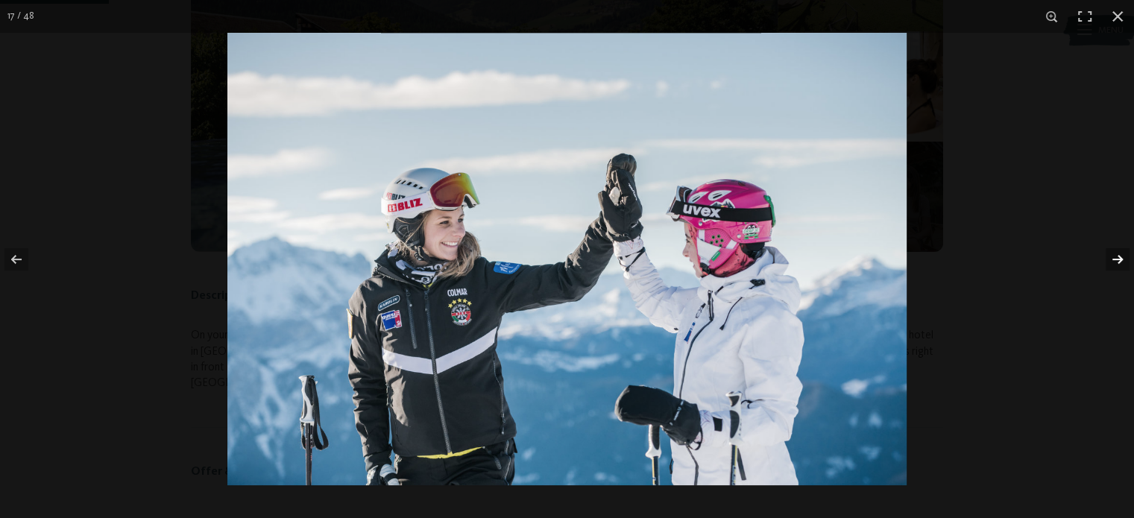
click at [1109, 262] on button "button" at bounding box center [1107, 259] width 52 height 75
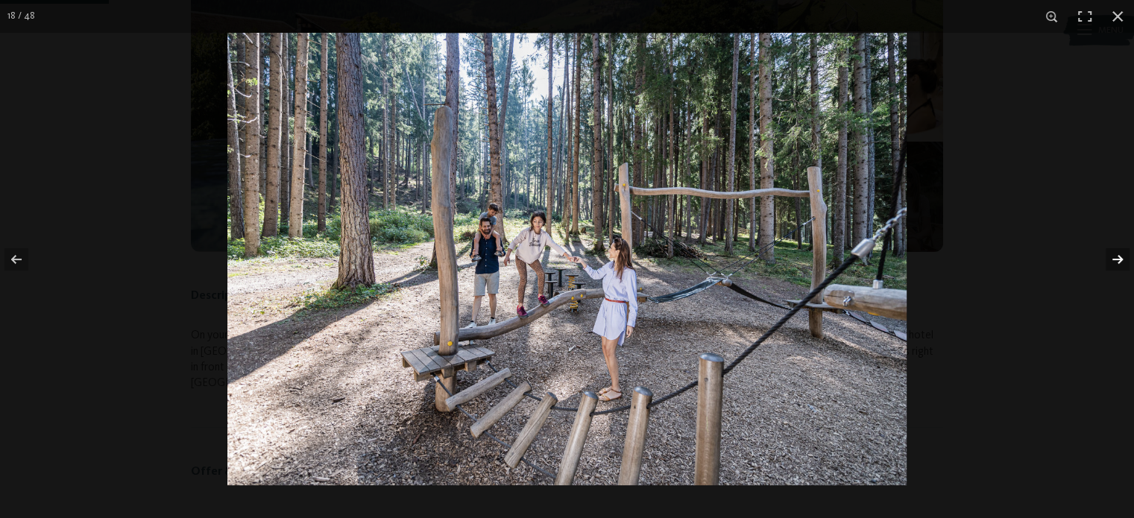
click at [1109, 262] on button "button" at bounding box center [1107, 259] width 52 height 75
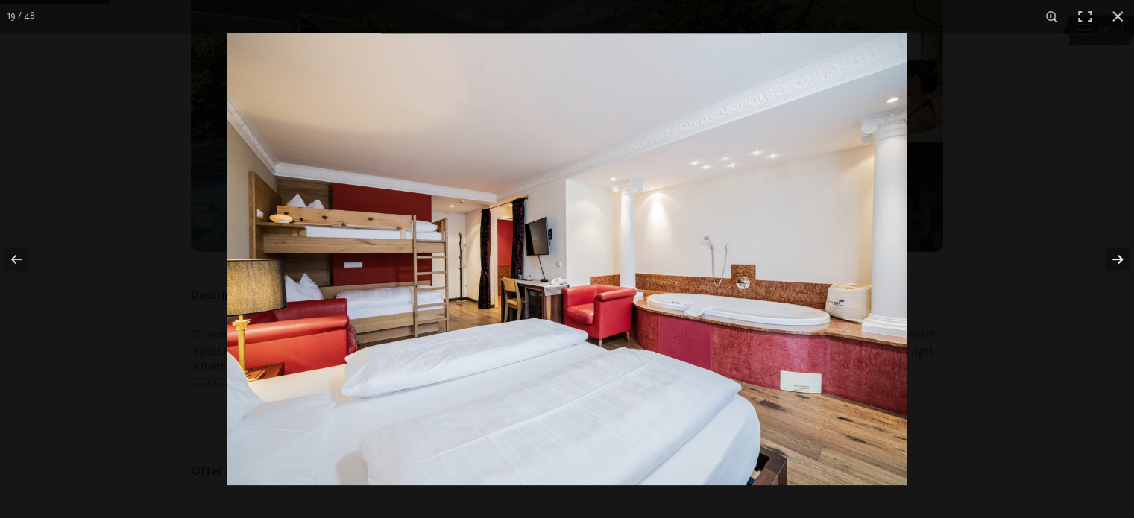
click at [1109, 262] on button "button" at bounding box center [1107, 259] width 52 height 75
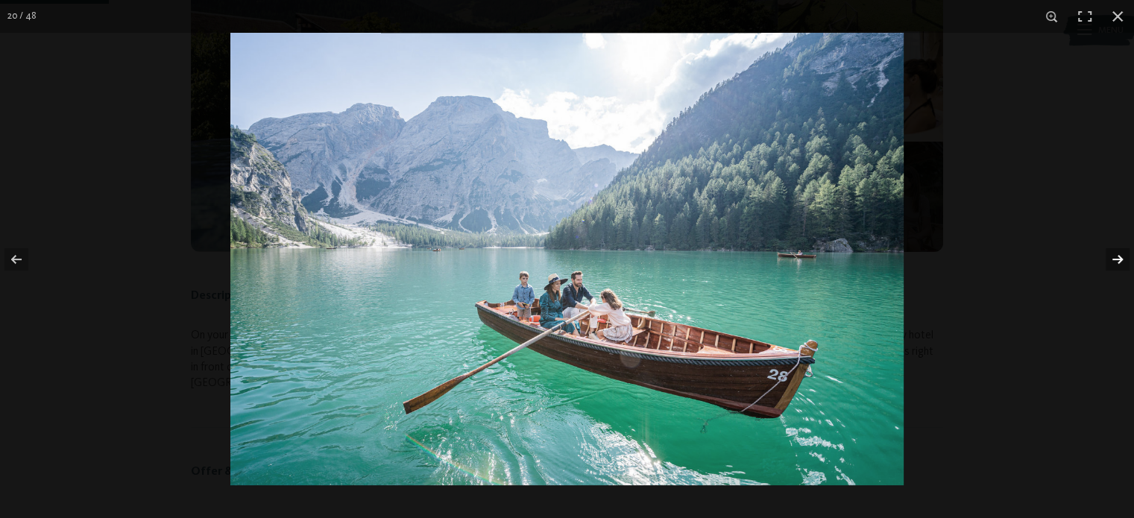
click at [1109, 262] on button "button" at bounding box center [1107, 259] width 52 height 75
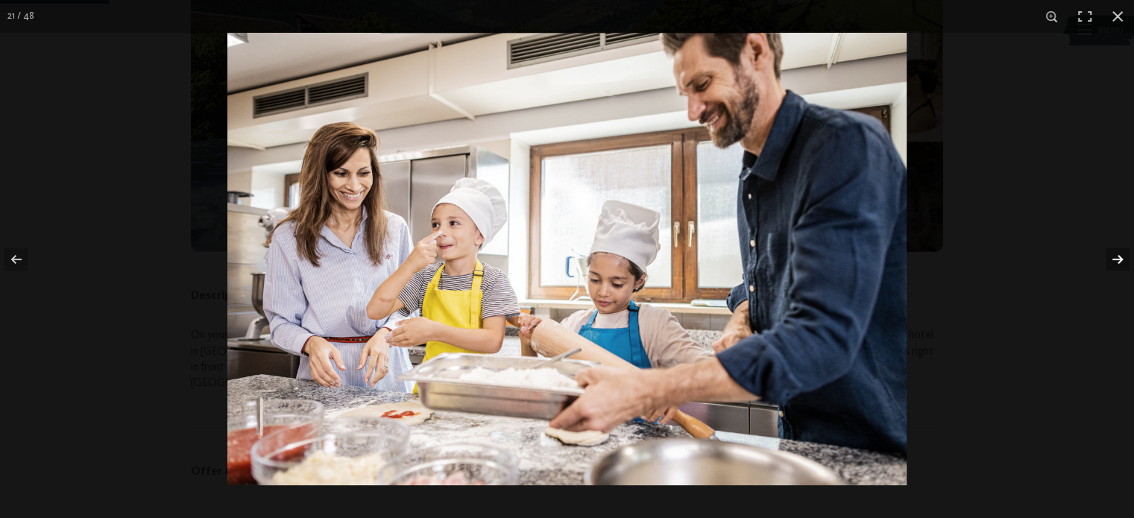
click at [1109, 262] on button "button" at bounding box center [1107, 259] width 52 height 75
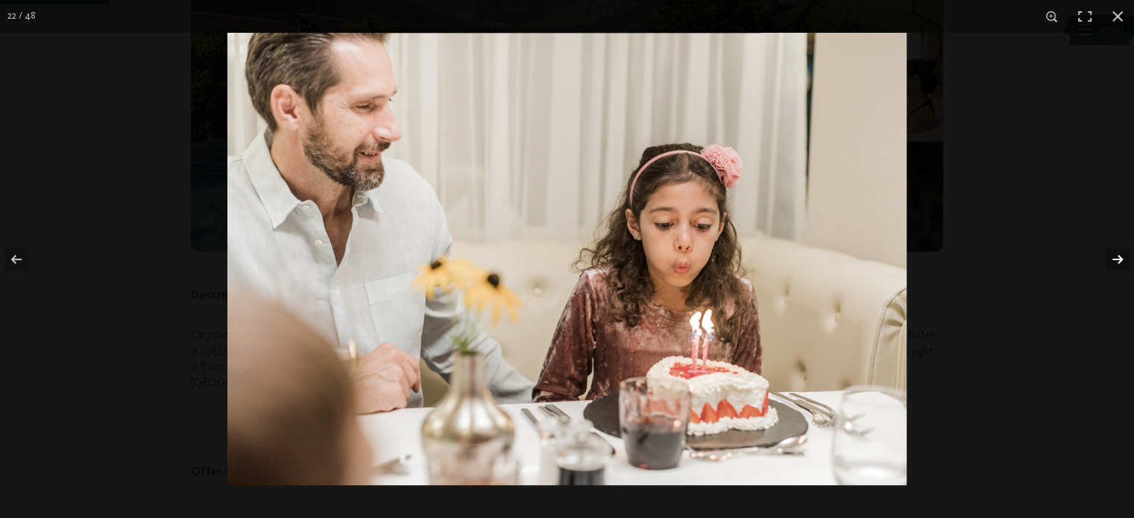
click at [1109, 262] on button "button" at bounding box center [1107, 259] width 52 height 75
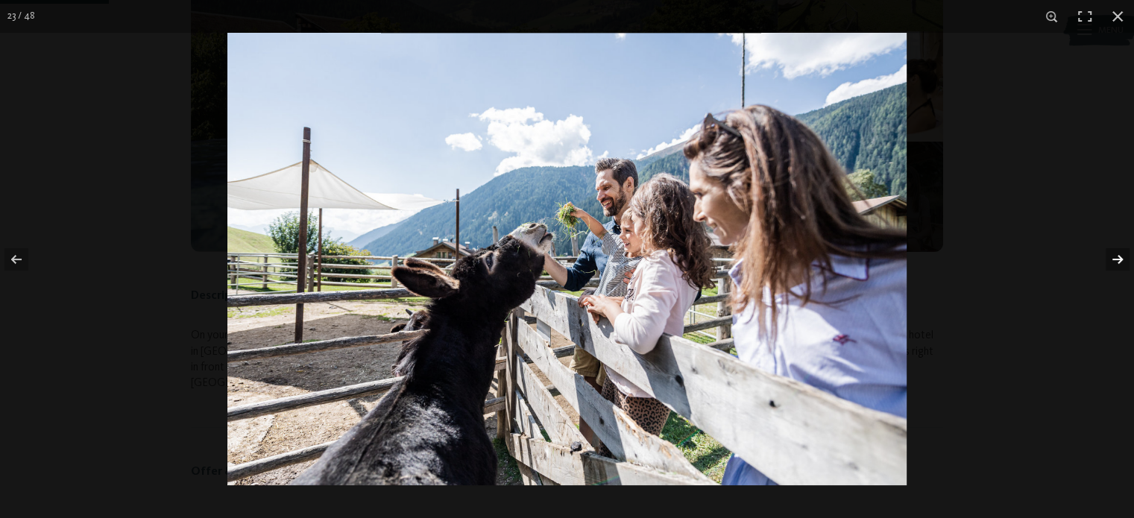
click at [1109, 262] on button "button" at bounding box center [1107, 259] width 52 height 75
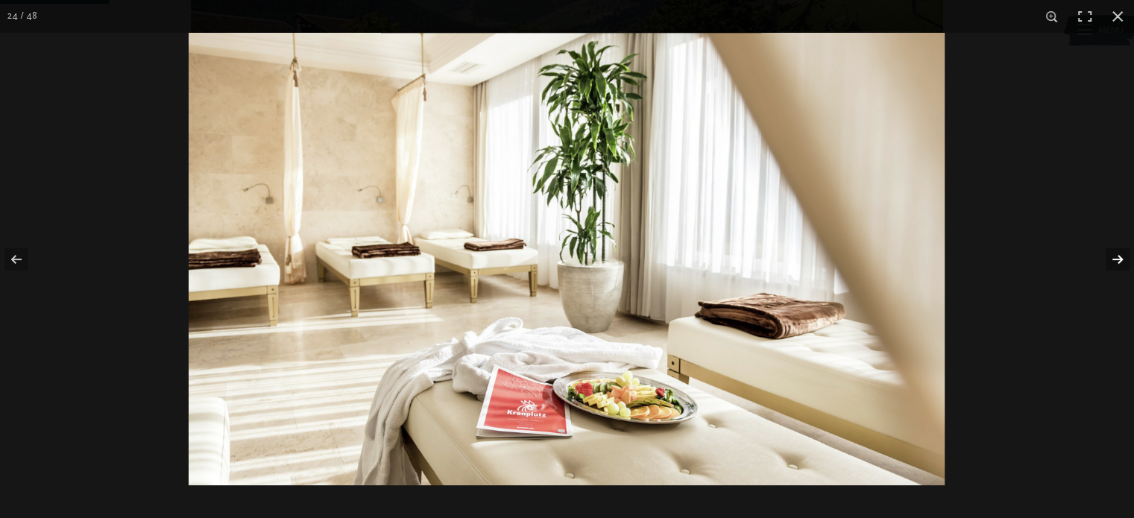
click at [1109, 262] on button "button" at bounding box center [1107, 259] width 52 height 75
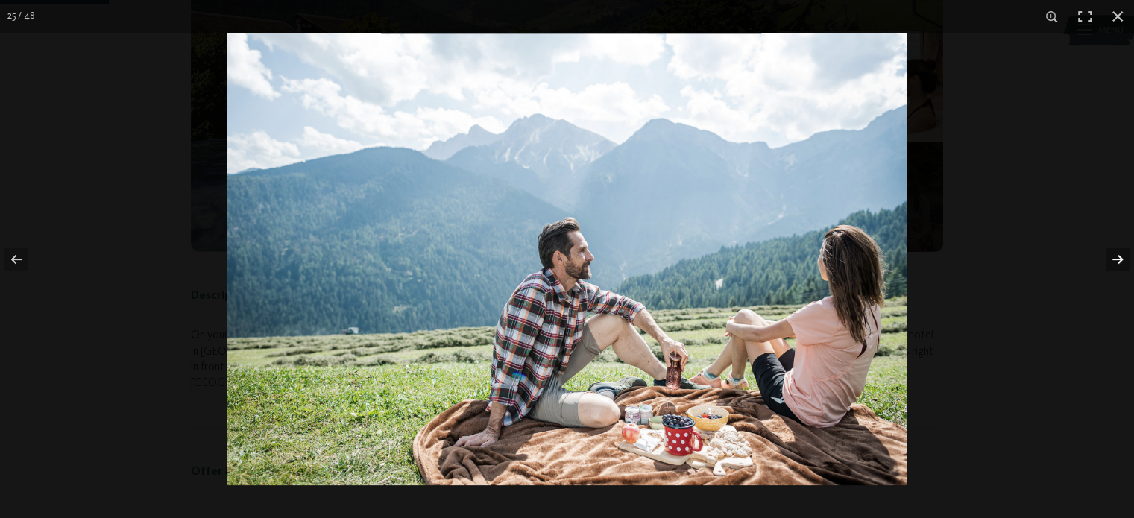
click at [1109, 262] on button "button" at bounding box center [1107, 259] width 52 height 75
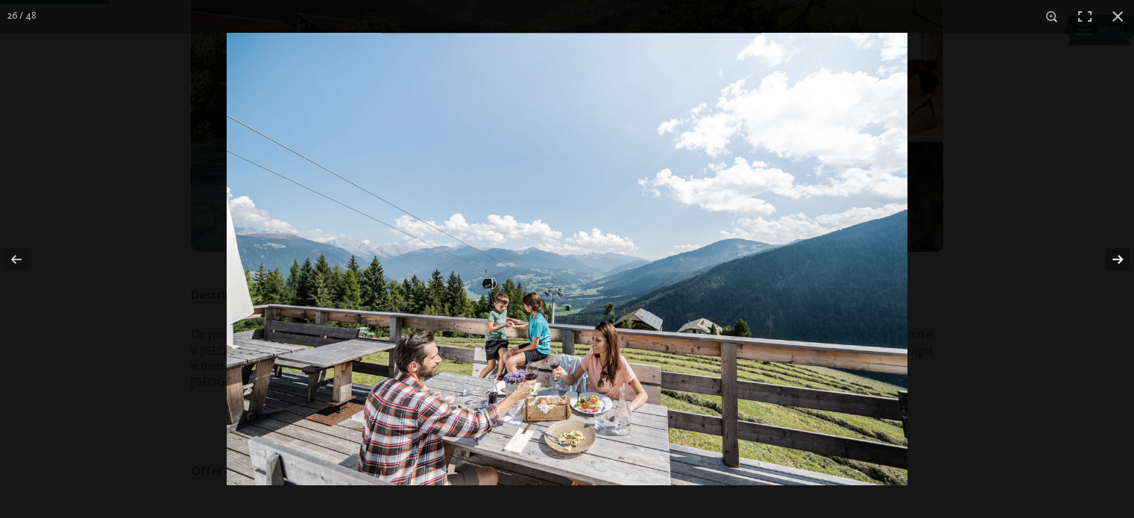
click at [1109, 262] on button "button" at bounding box center [1107, 259] width 52 height 75
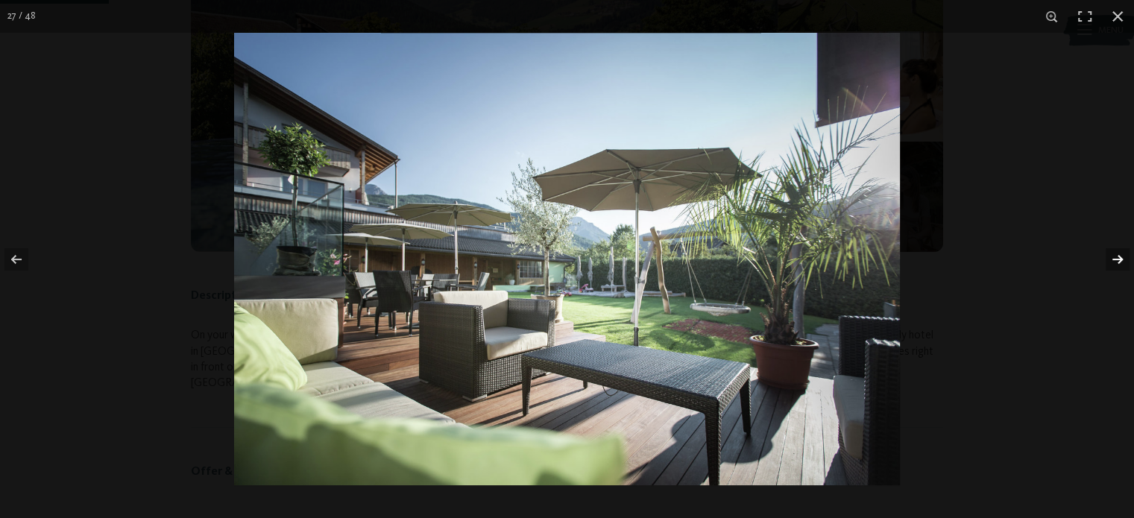
click at [1109, 262] on button "button" at bounding box center [1107, 259] width 52 height 75
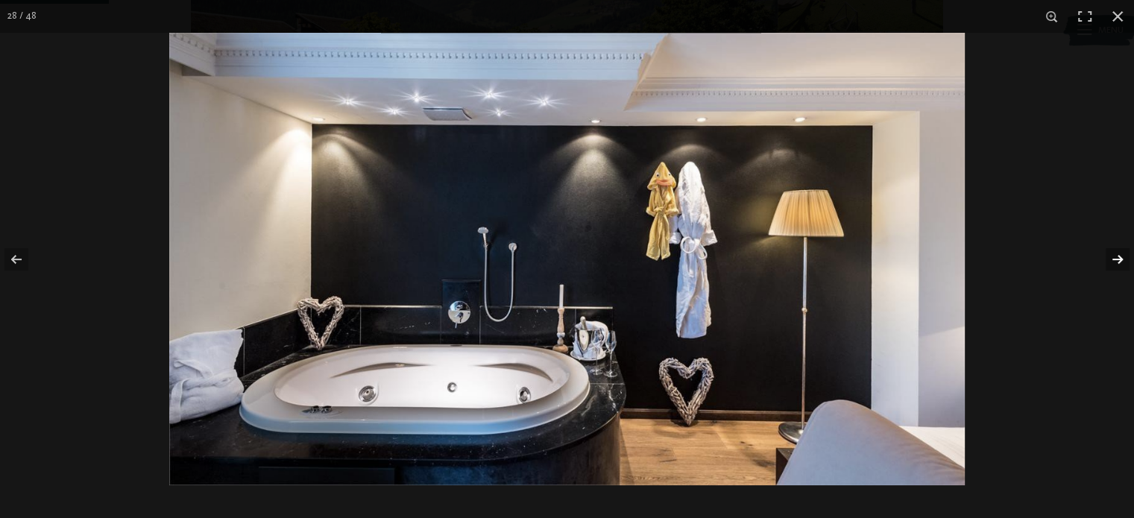
click at [1109, 262] on button "button" at bounding box center [1107, 259] width 52 height 75
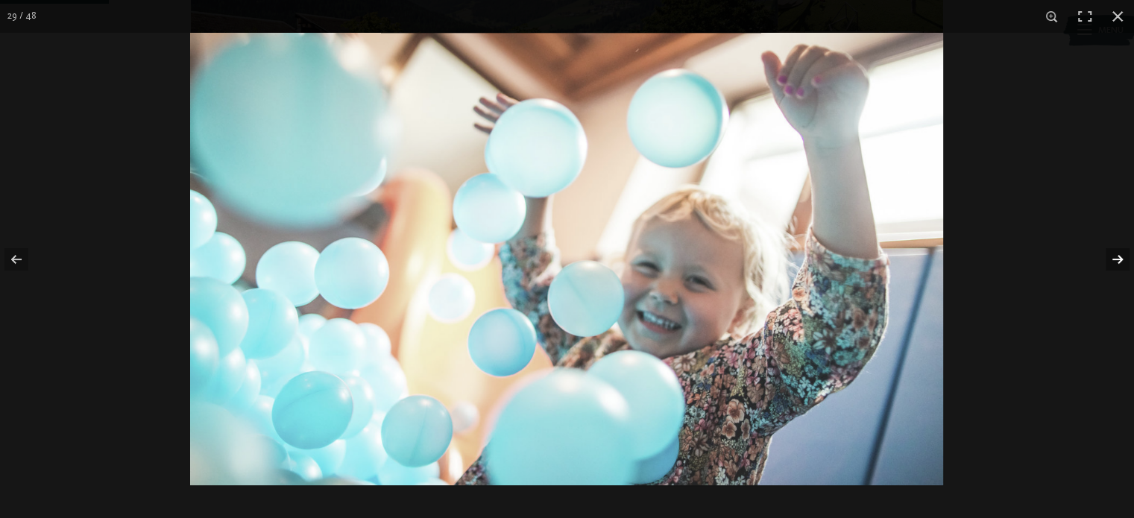
click at [1109, 262] on button "button" at bounding box center [1107, 259] width 52 height 75
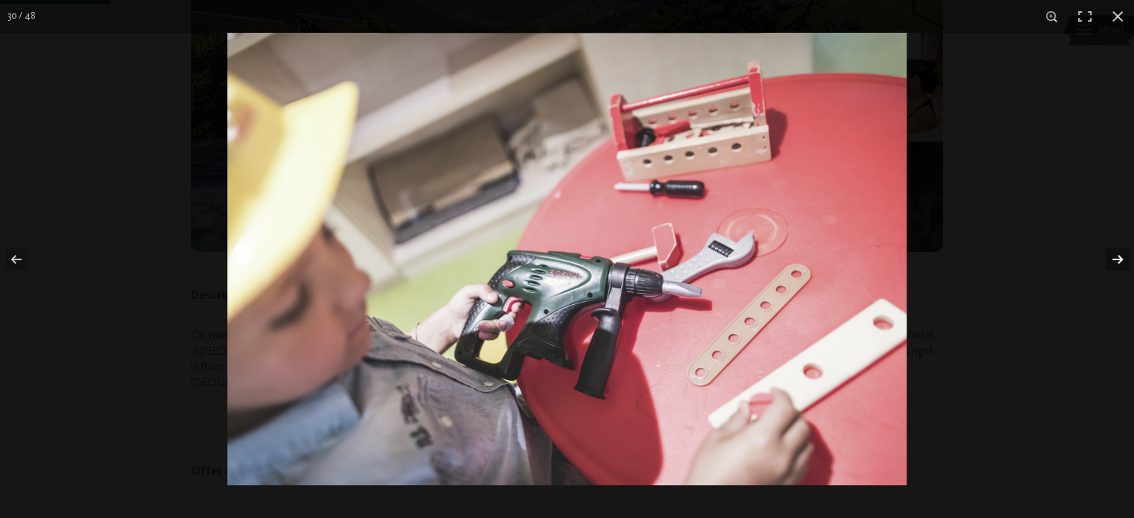
click at [1109, 262] on button "button" at bounding box center [1107, 259] width 52 height 75
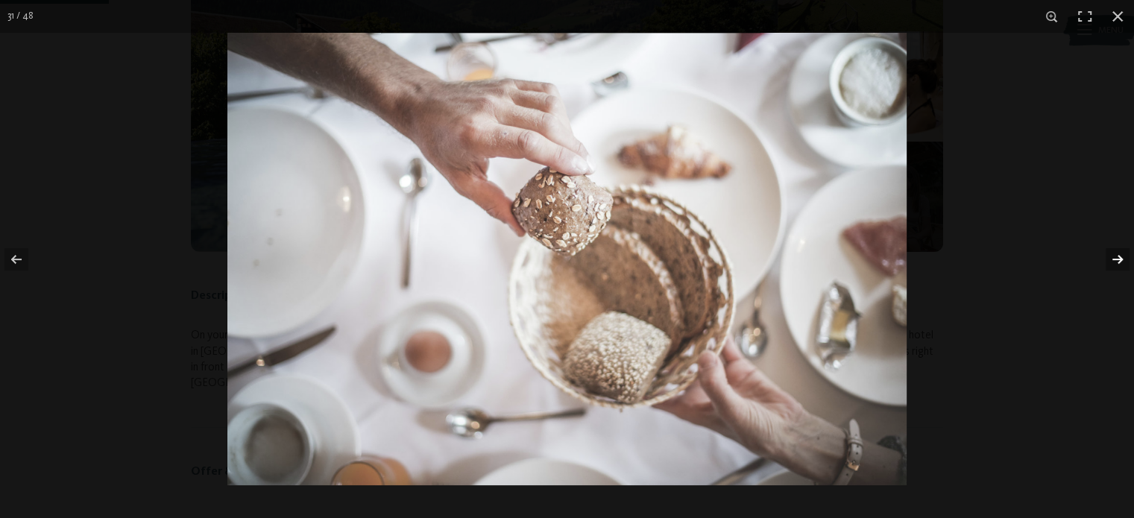
click at [1109, 262] on button "button" at bounding box center [1107, 259] width 52 height 75
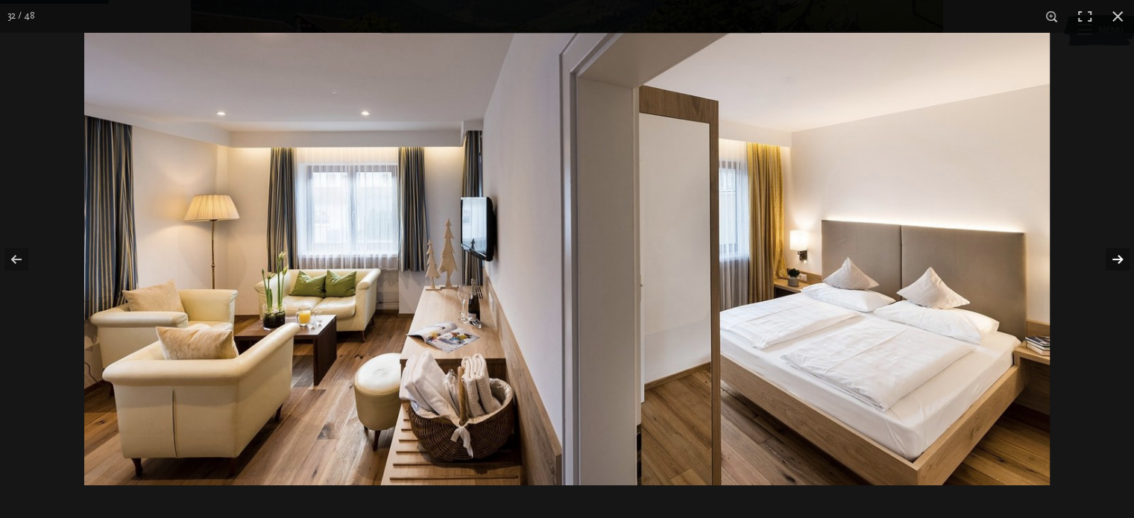
click at [1109, 262] on button "button" at bounding box center [1107, 259] width 52 height 75
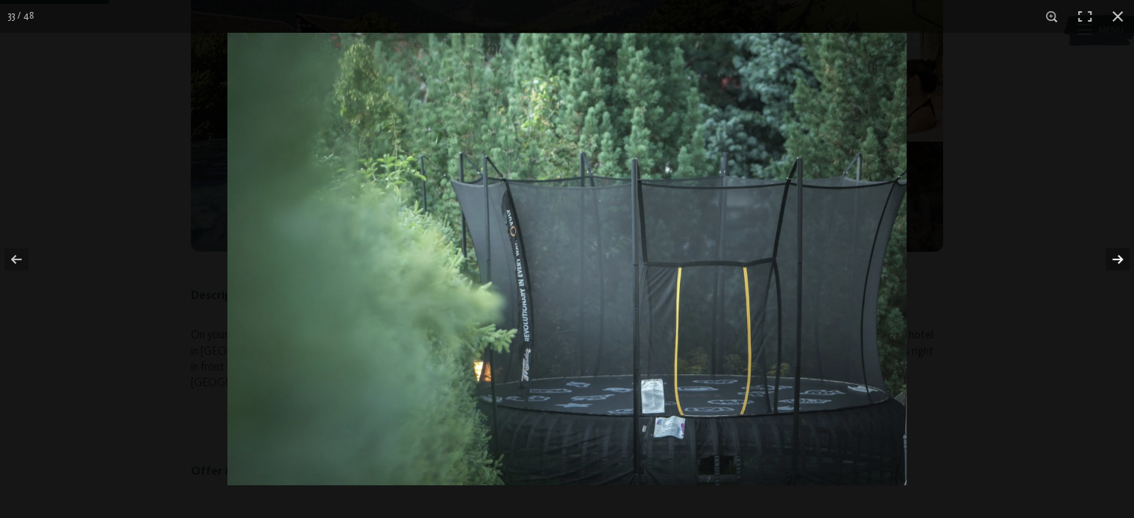
click at [1109, 262] on button "button" at bounding box center [1107, 259] width 52 height 75
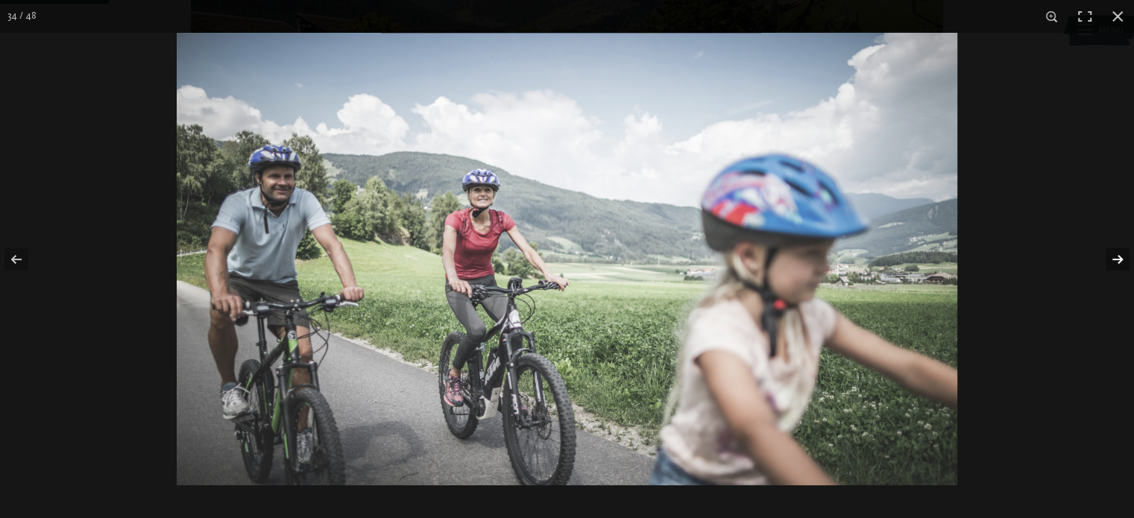
click at [1109, 262] on button "button" at bounding box center [1107, 259] width 52 height 75
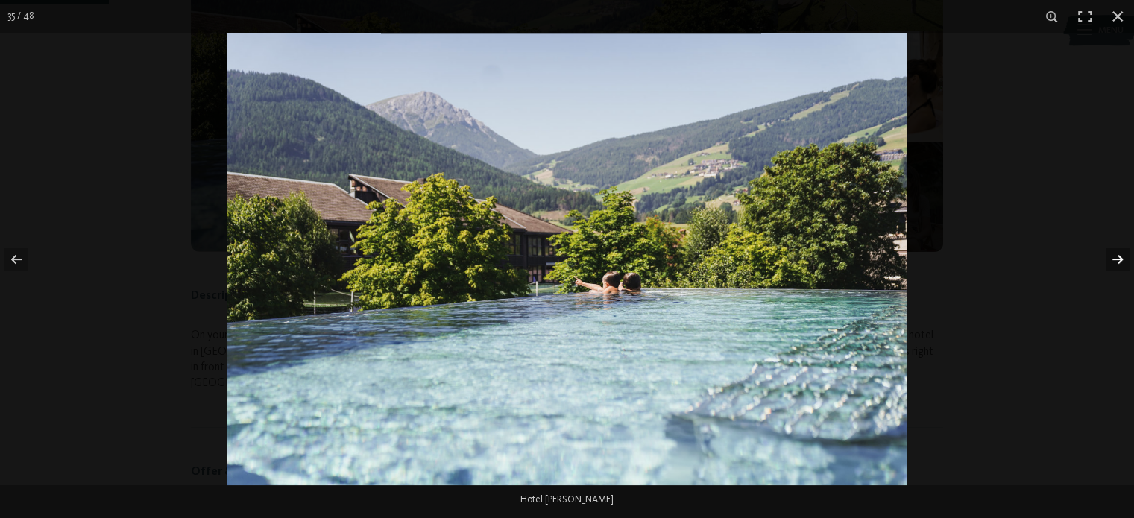
click at [1109, 262] on button "button" at bounding box center [1107, 259] width 52 height 75
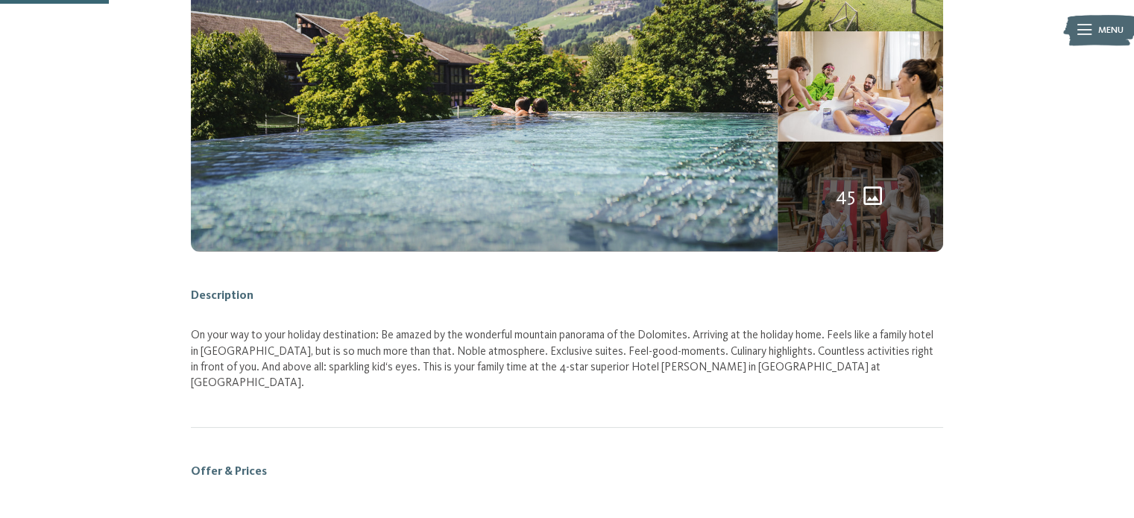
click at [0, 0] on button "button" at bounding box center [0, 0] width 0 height 0
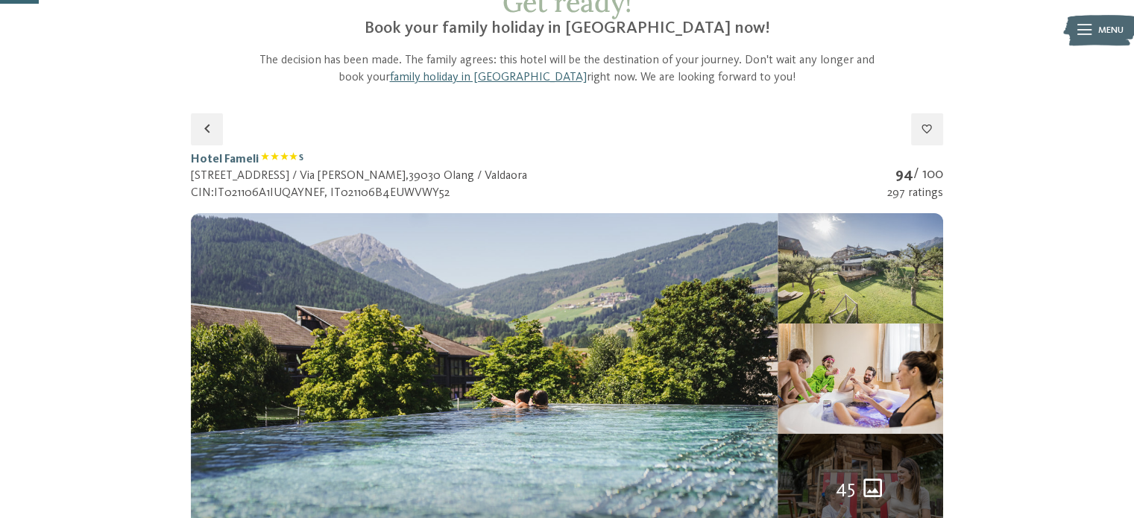
scroll to position [101, 0]
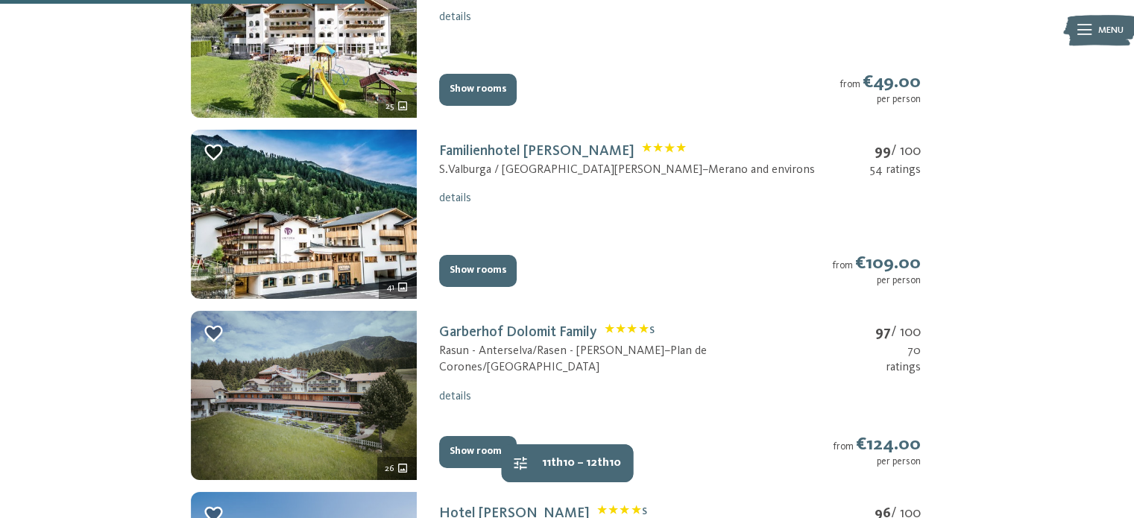
scroll to position [876, 0]
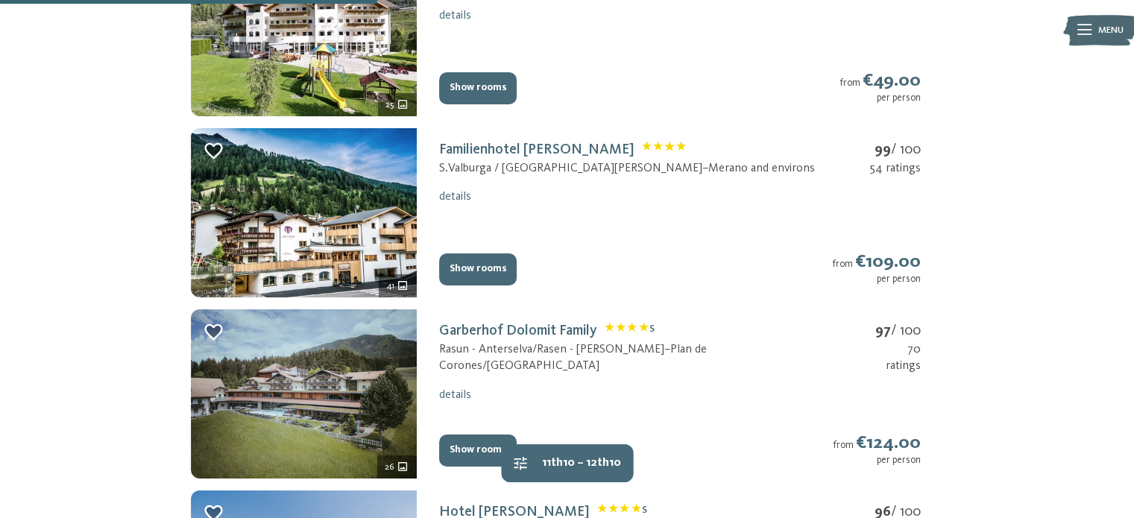
click at [492, 267] on button "Show rooms" at bounding box center [478, 269] width 78 height 33
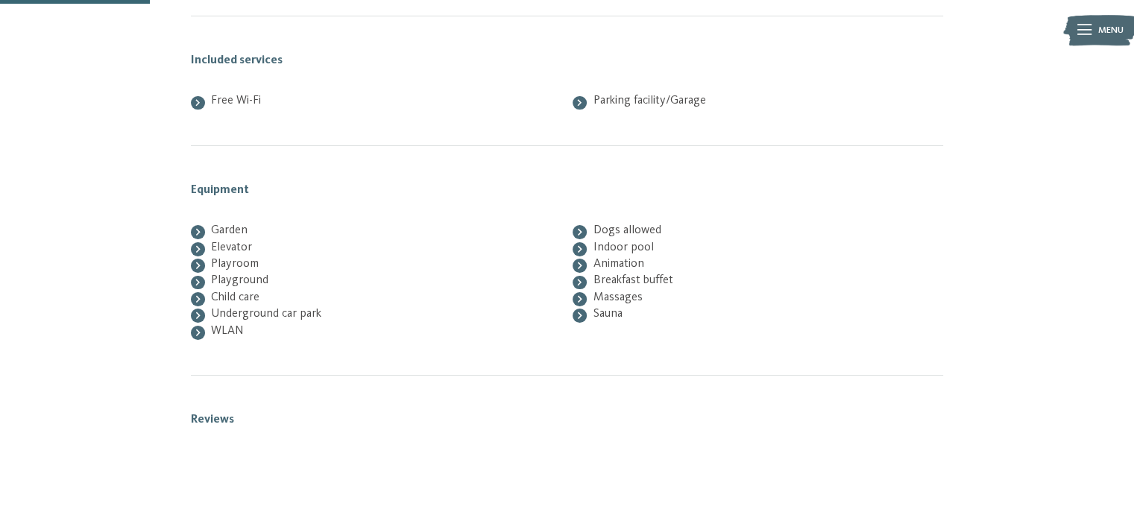
scroll to position [221, 0]
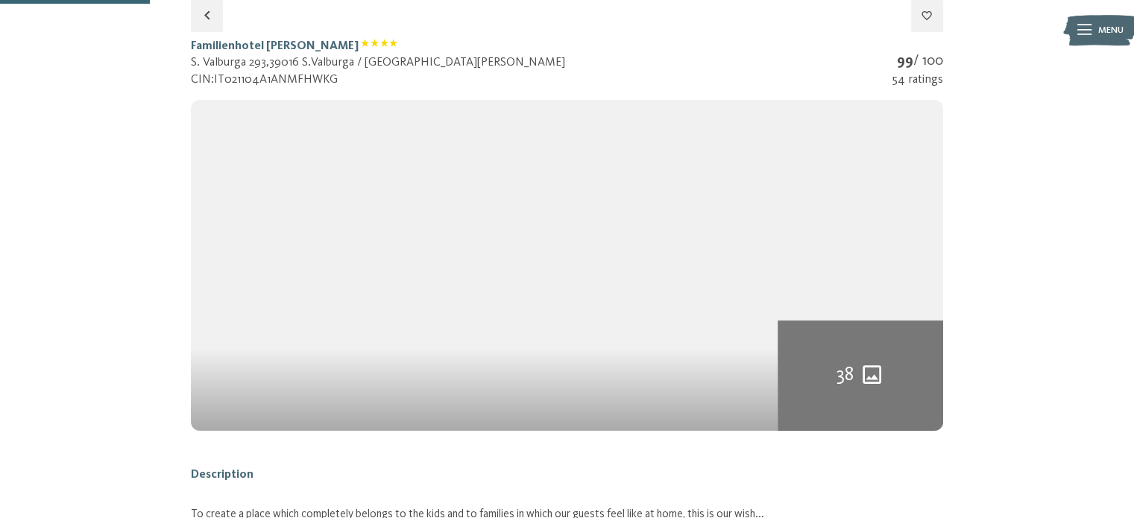
select select "*"
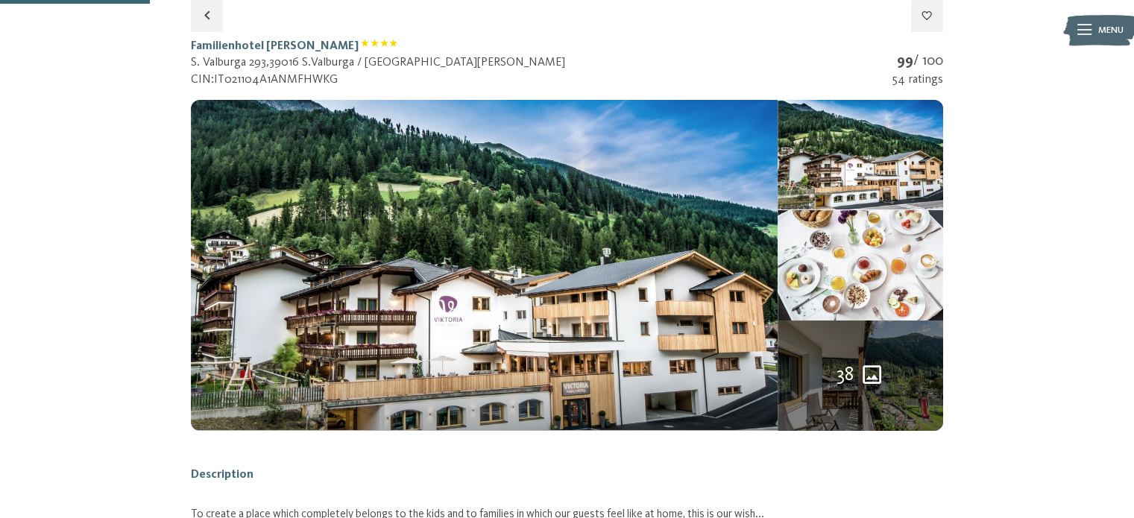
select select "*"
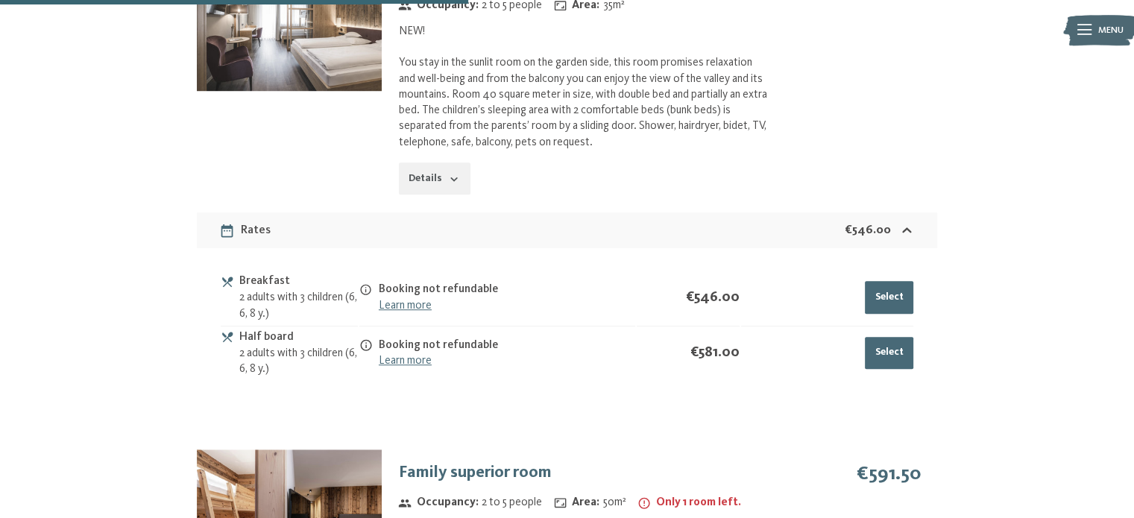
scroll to position [1294, 0]
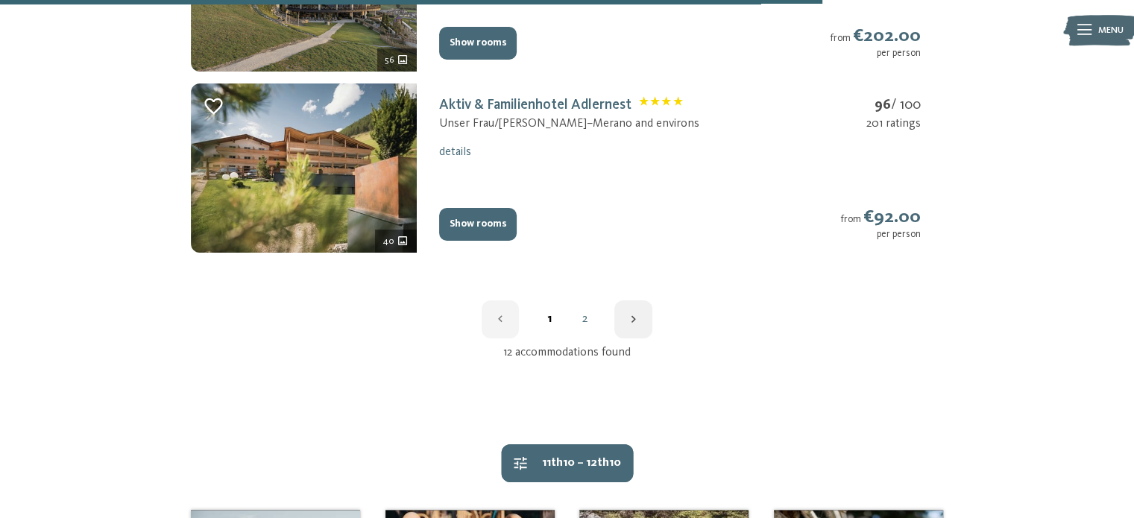
scroll to position [2009, 0]
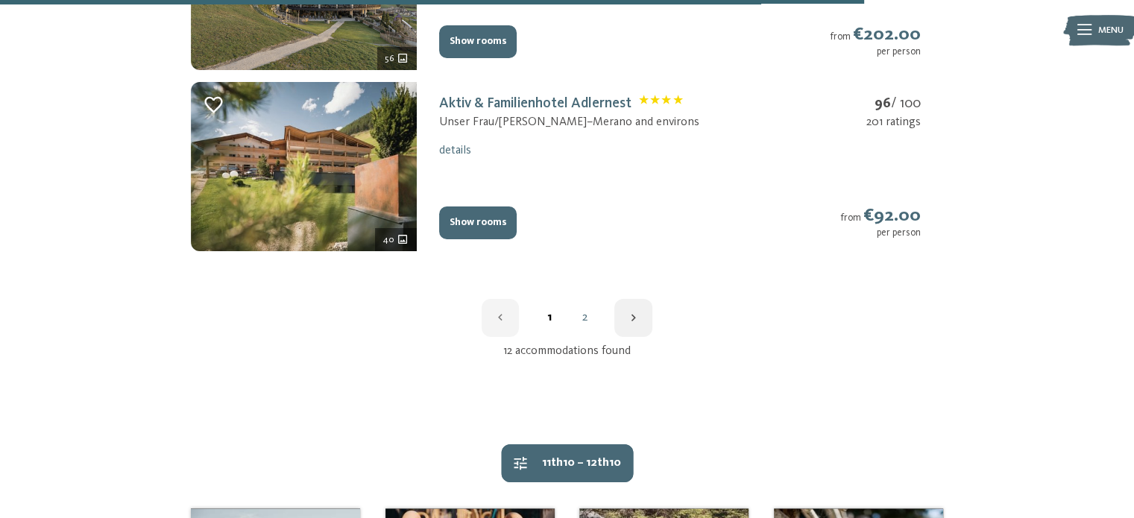
click at [489, 212] on button "Show rooms" at bounding box center [478, 222] width 78 height 33
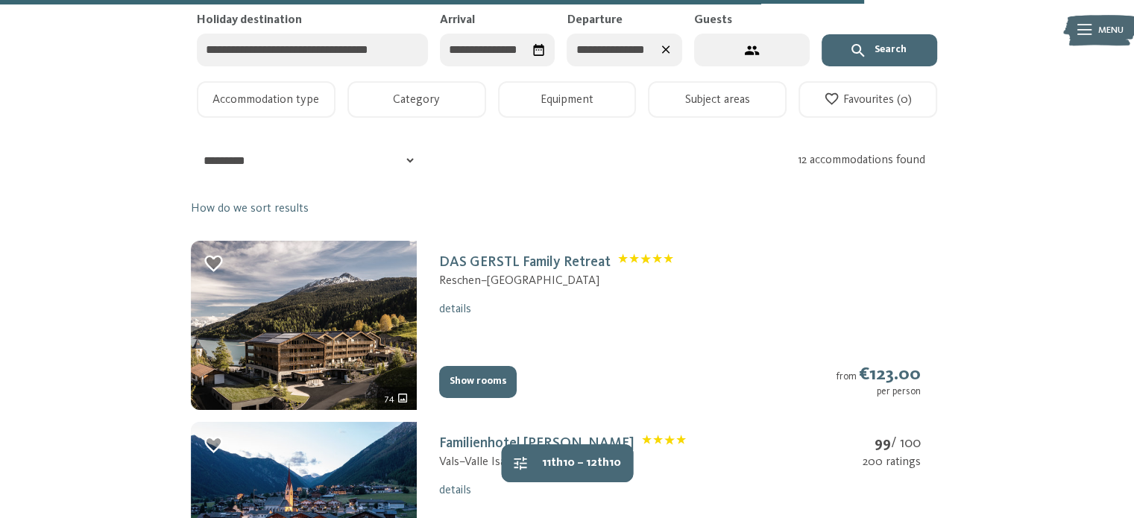
select select "*"
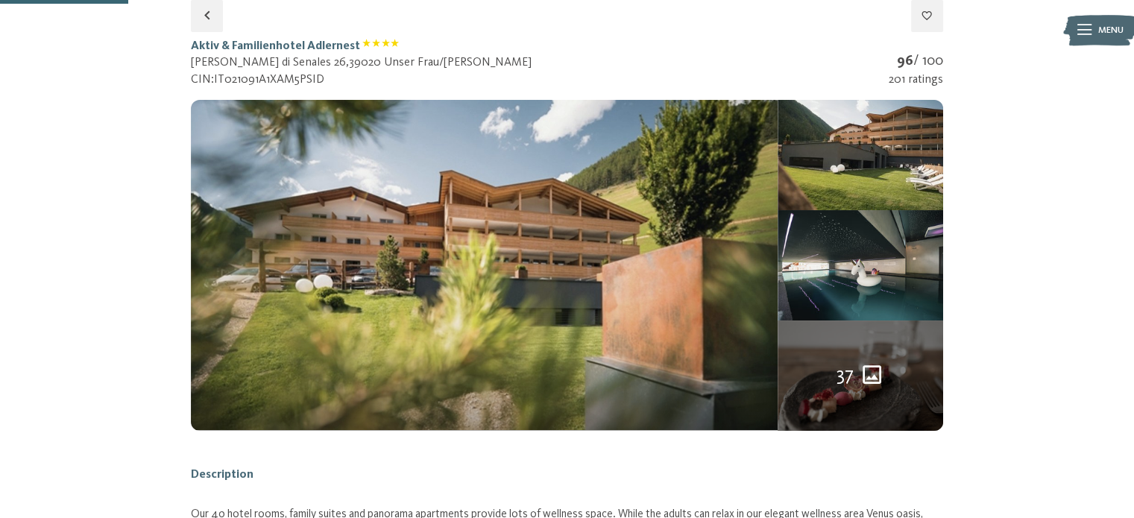
click at [846, 351] on div "37" at bounding box center [859, 375] width 165 height 110
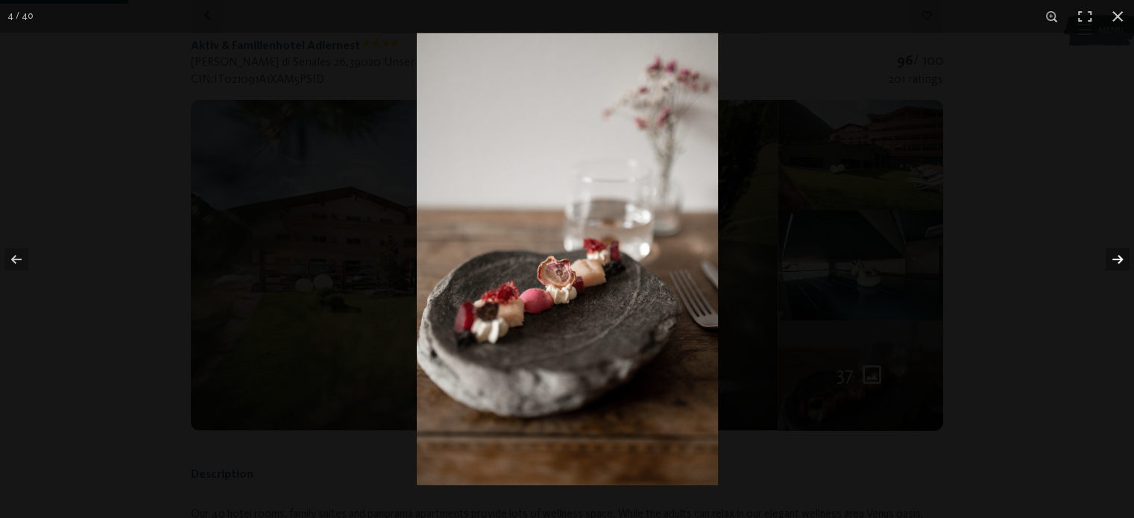
click at [1112, 256] on button "button" at bounding box center [1107, 259] width 52 height 75
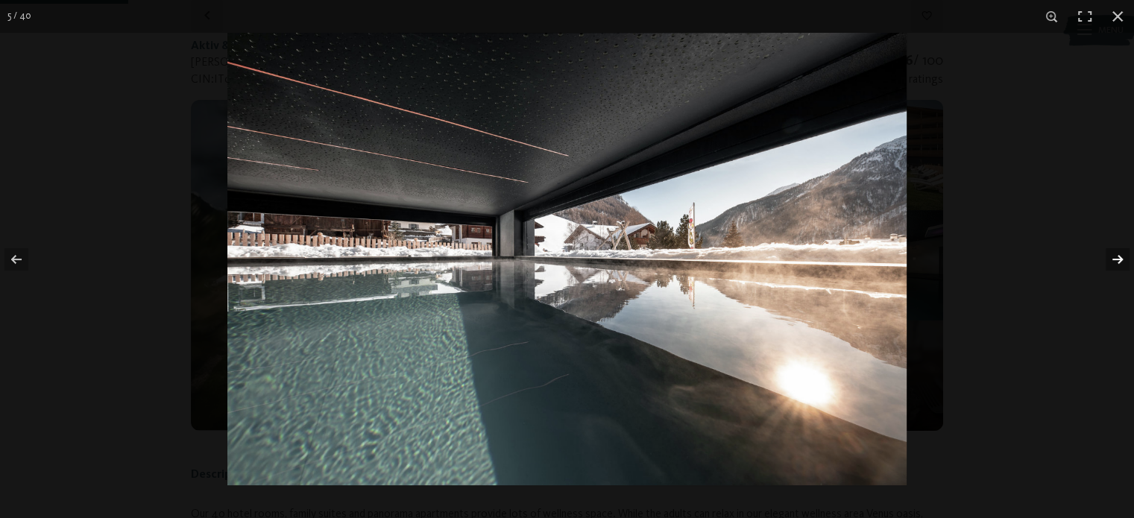
click at [1112, 256] on button "button" at bounding box center [1107, 259] width 52 height 75
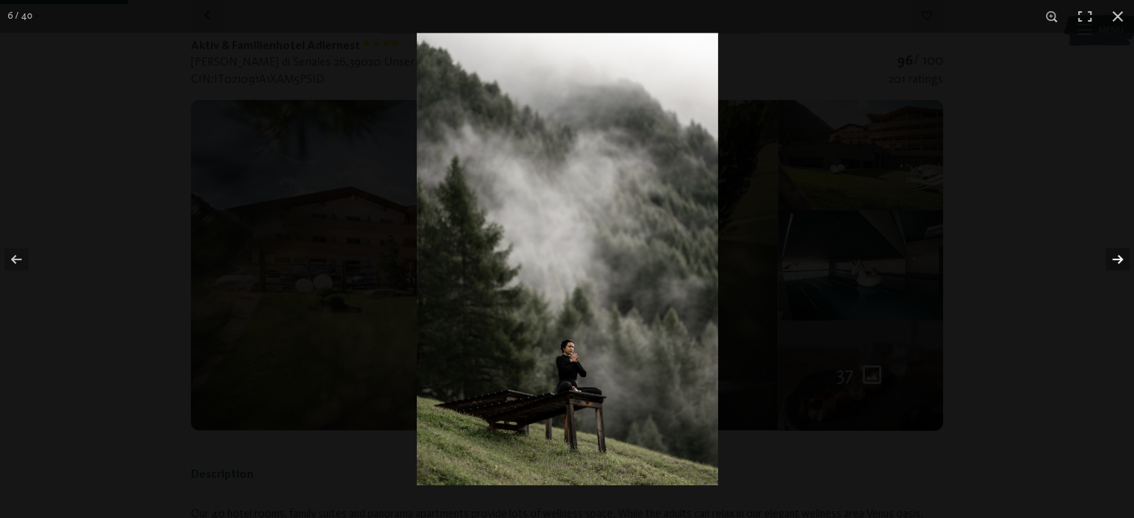
click at [1112, 256] on button "button" at bounding box center [1107, 259] width 52 height 75
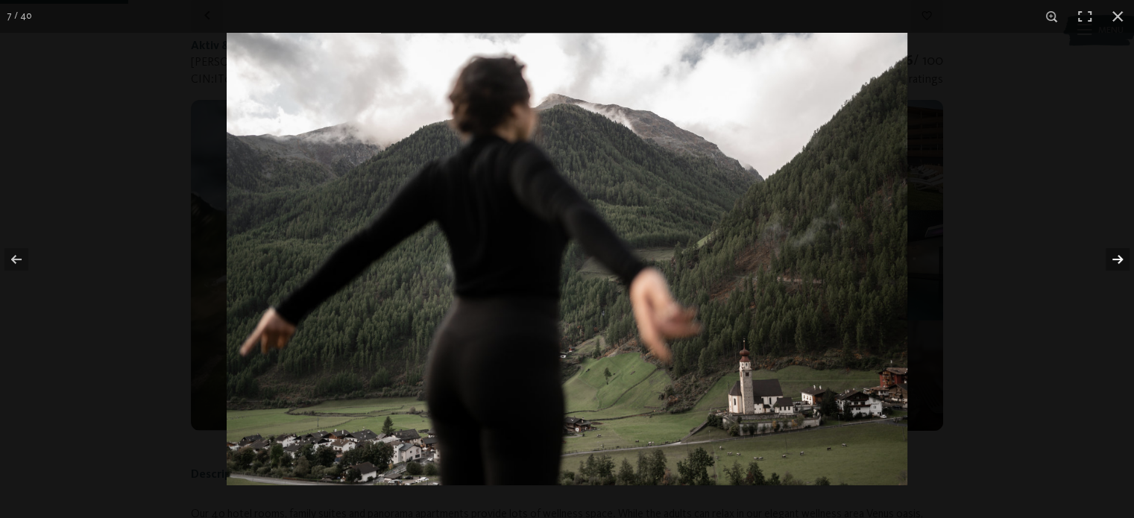
click at [1112, 256] on button "button" at bounding box center [1107, 259] width 52 height 75
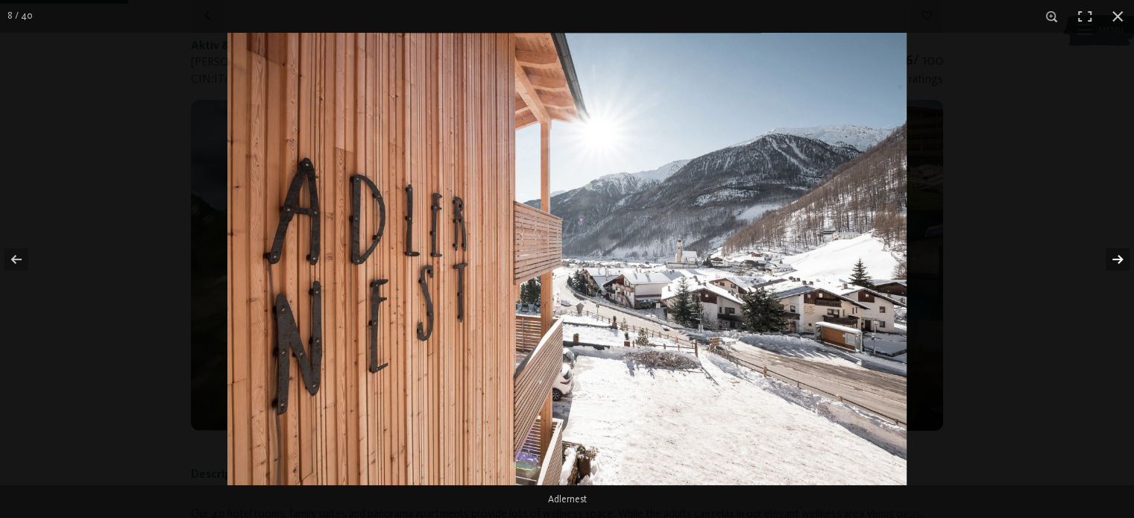
click at [1112, 256] on button "button" at bounding box center [1107, 259] width 52 height 75
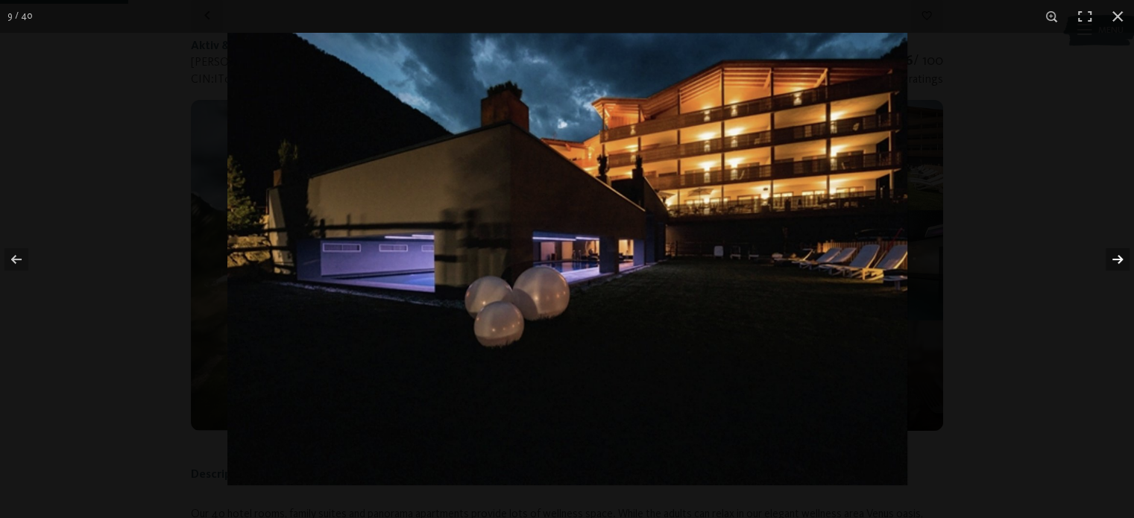
click at [1112, 256] on button "button" at bounding box center [1107, 259] width 52 height 75
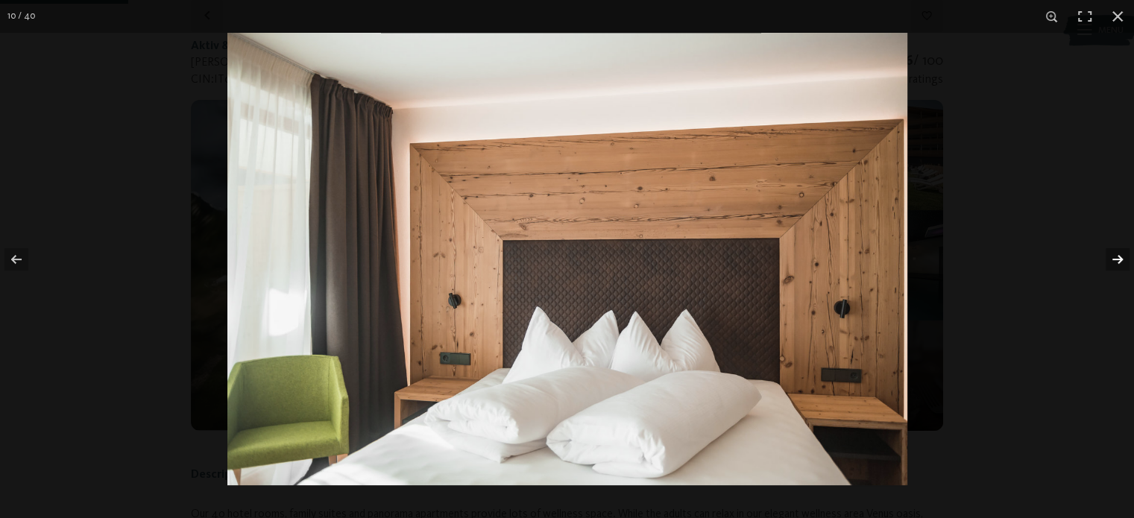
click at [1112, 256] on button "button" at bounding box center [1107, 259] width 52 height 75
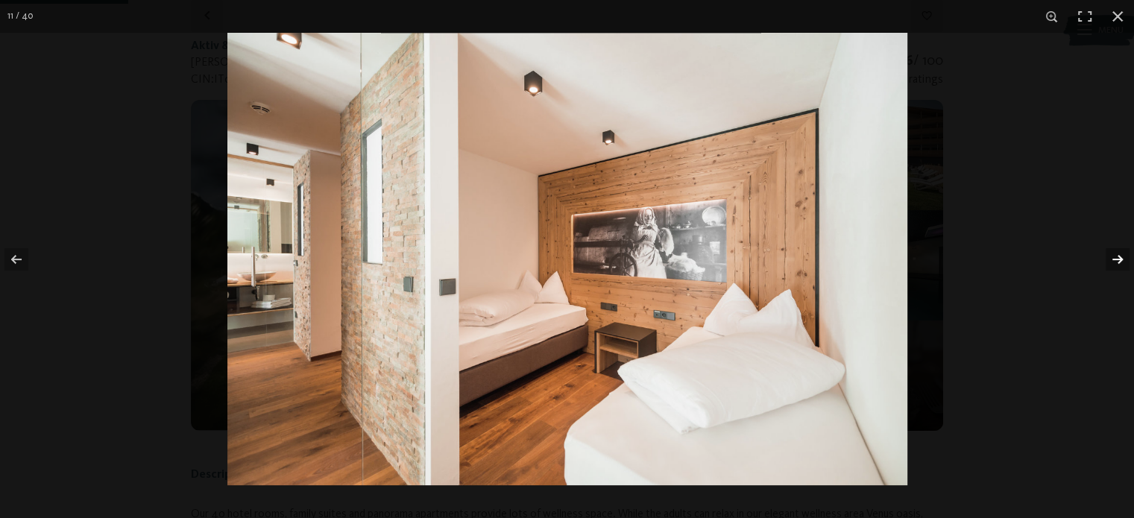
click at [1112, 256] on button "button" at bounding box center [1107, 259] width 52 height 75
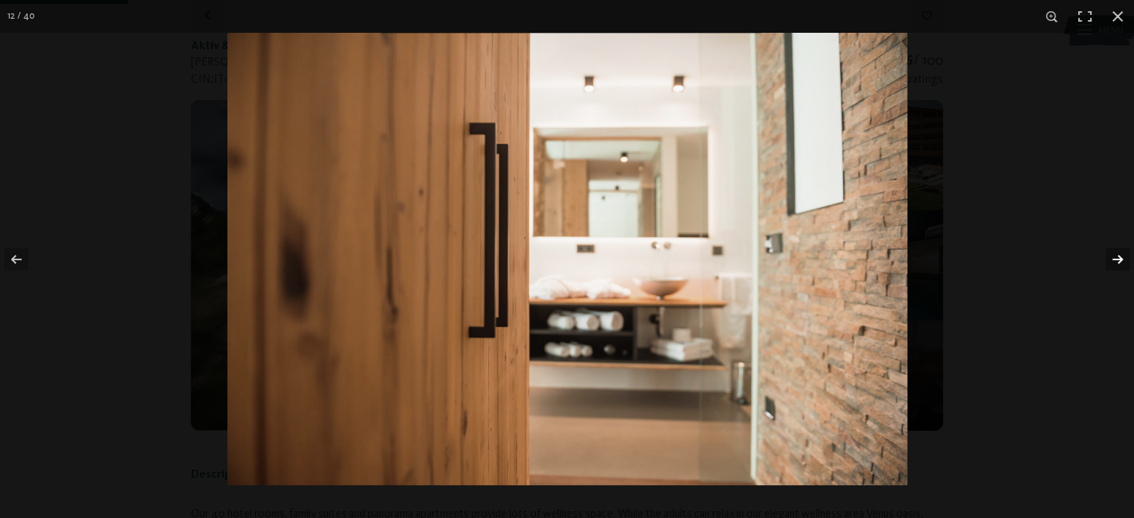
click at [1112, 256] on button "button" at bounding box center [1107, 259] width 52 height 75
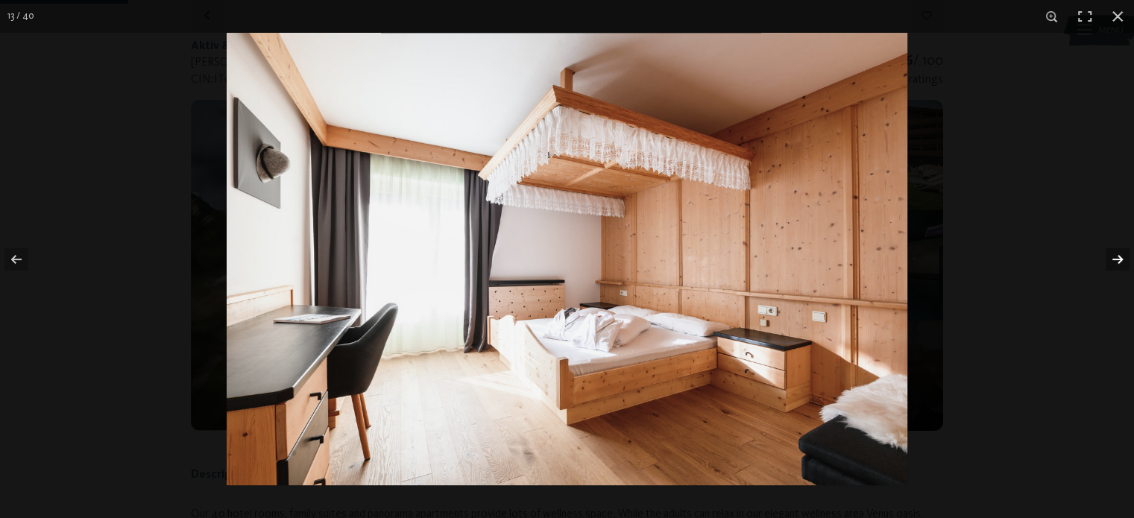
click at [1112, 256] on button "button" at bounding box center [1107, 259] width 52 height 75
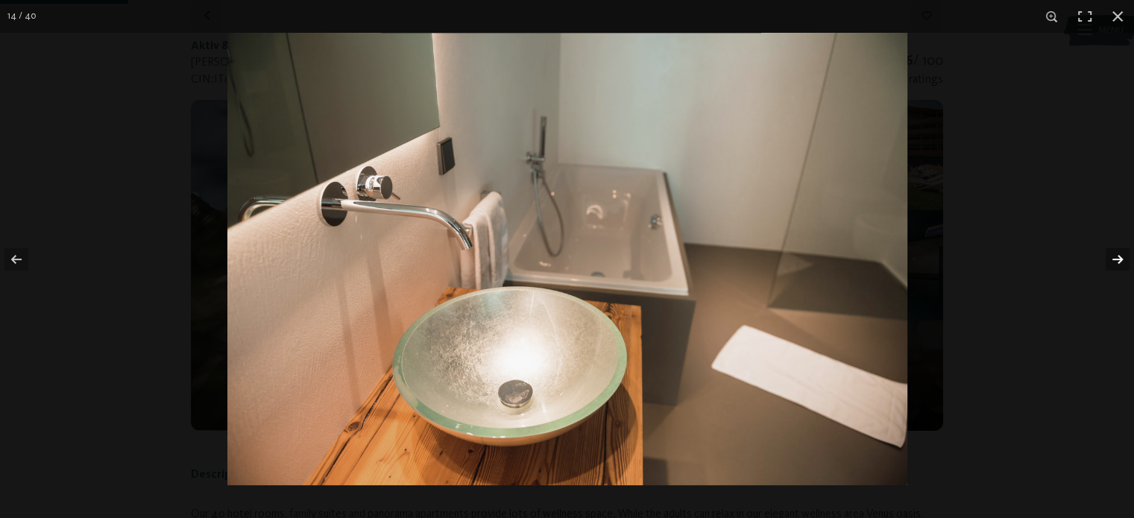
click at [1112, 256] on button "button" at bounding box center [1107, 259] width 52 height 75
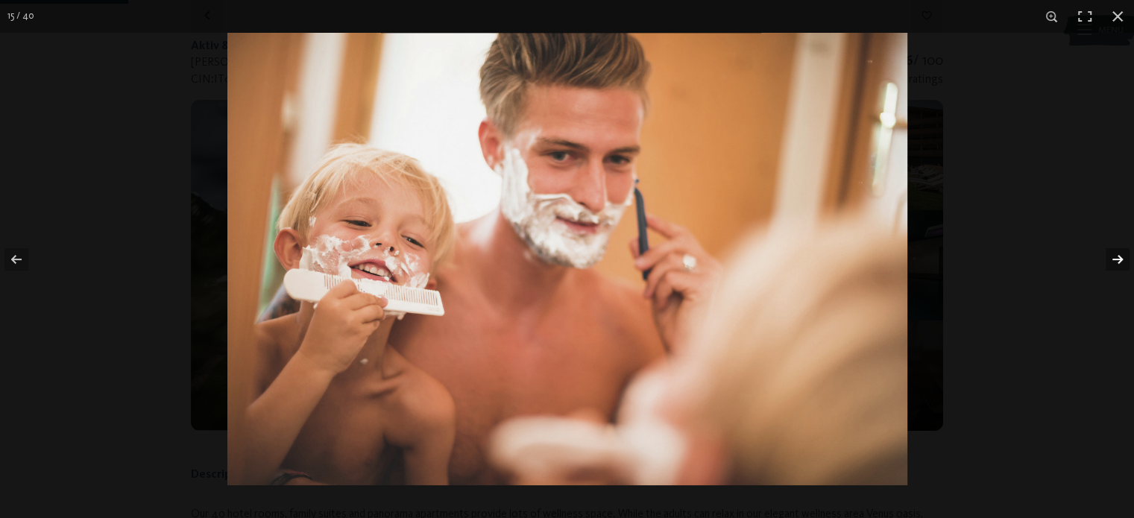
click at [1112, 256] on button "button" at bounding box center [1107, 259] width 52 height 75
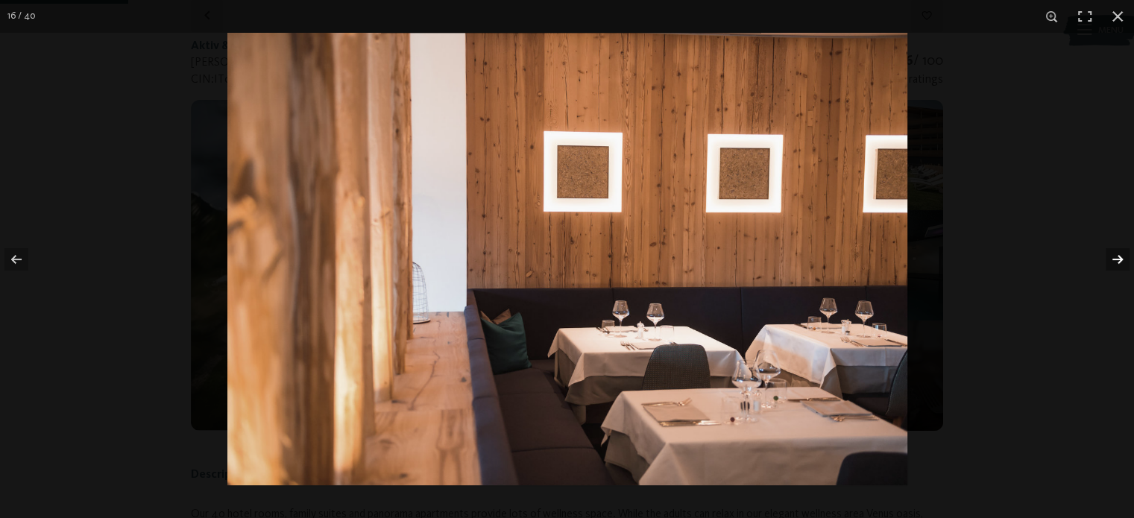
click at [1112, 256] on button "button" at bounding box center [1107, 259] width 52 height 75
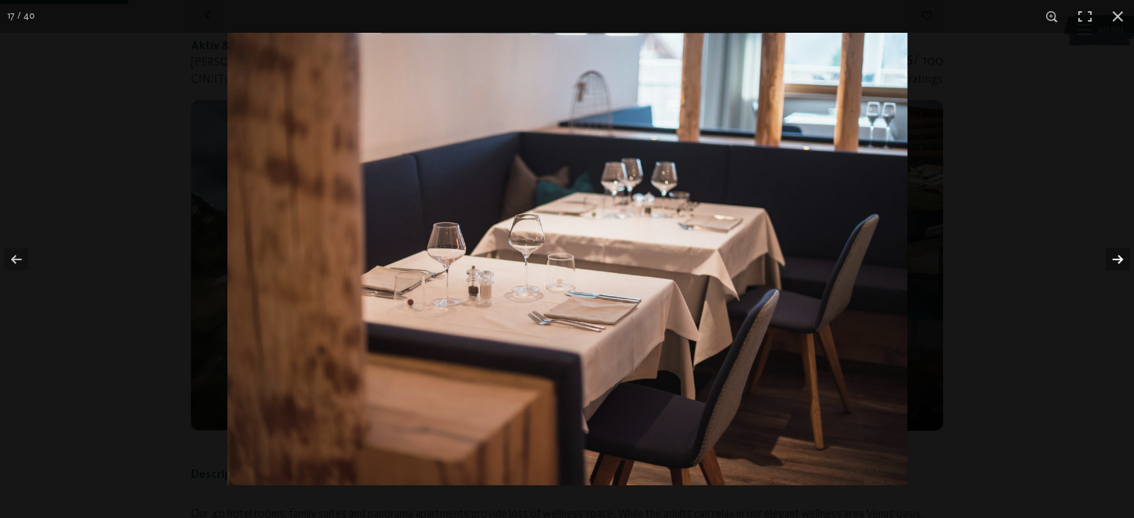
click at [1112, 256] on button "button" at bounding box center [1107, 259] width 52 height 75
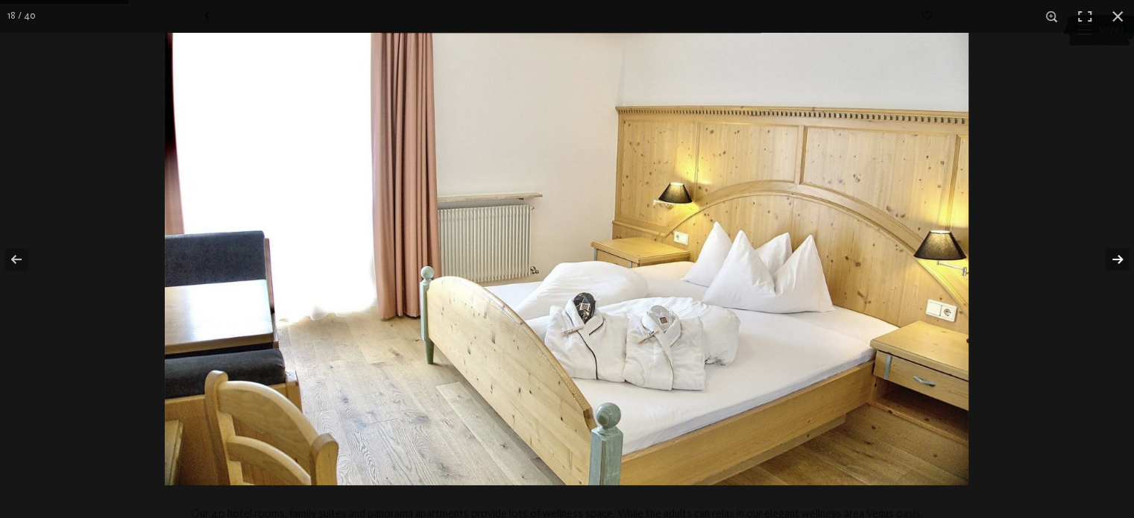
click at [1112, 256] on button "button" at bounding box center [1107, 259] width 52 height 75
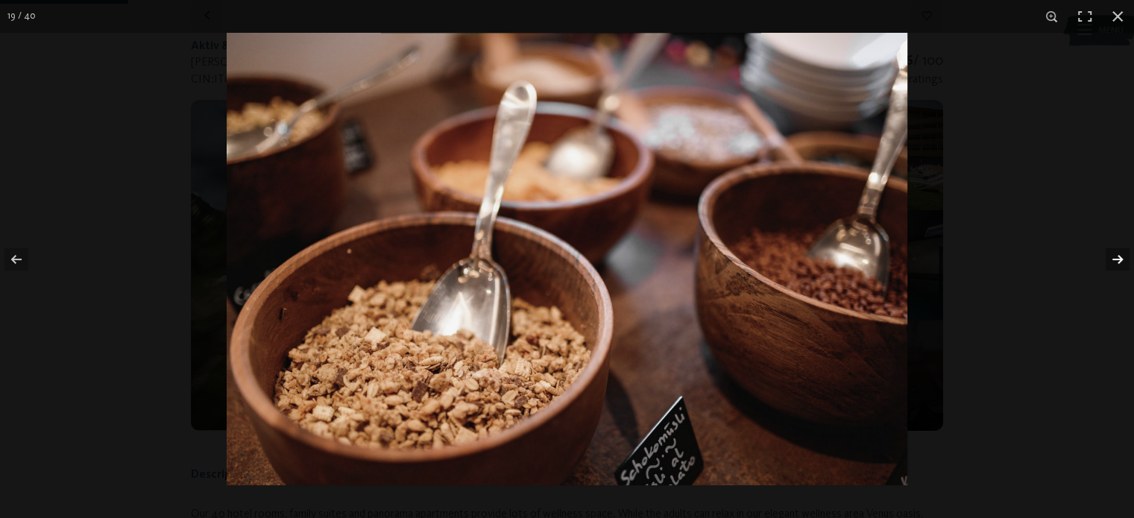
click at [1112, 256] on button "button" at bounding box center [1107, 259] width 52 height 75
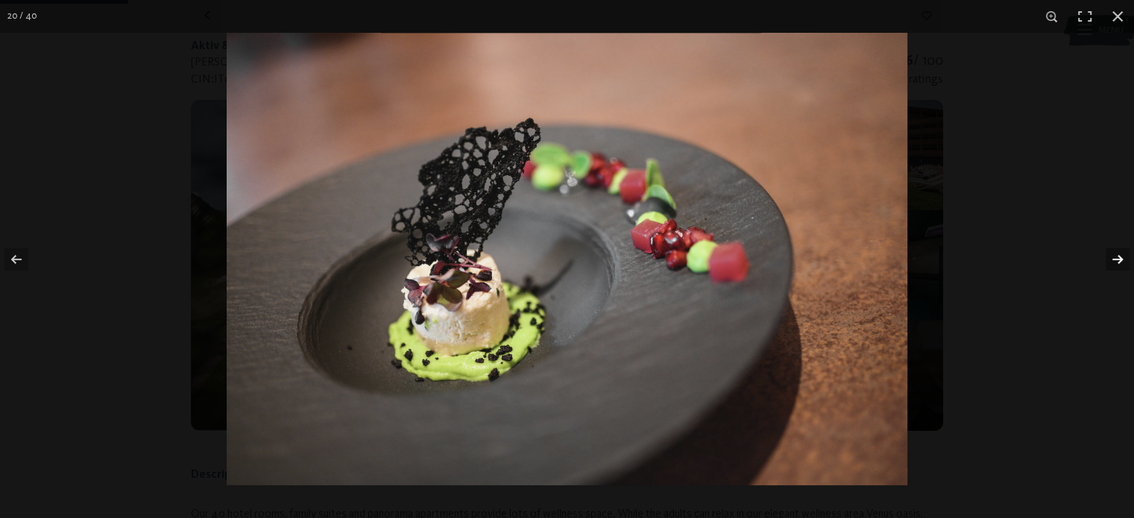
click at [1112, 256] on button "button" at bounding box center [1107, 259] width 52 height 75
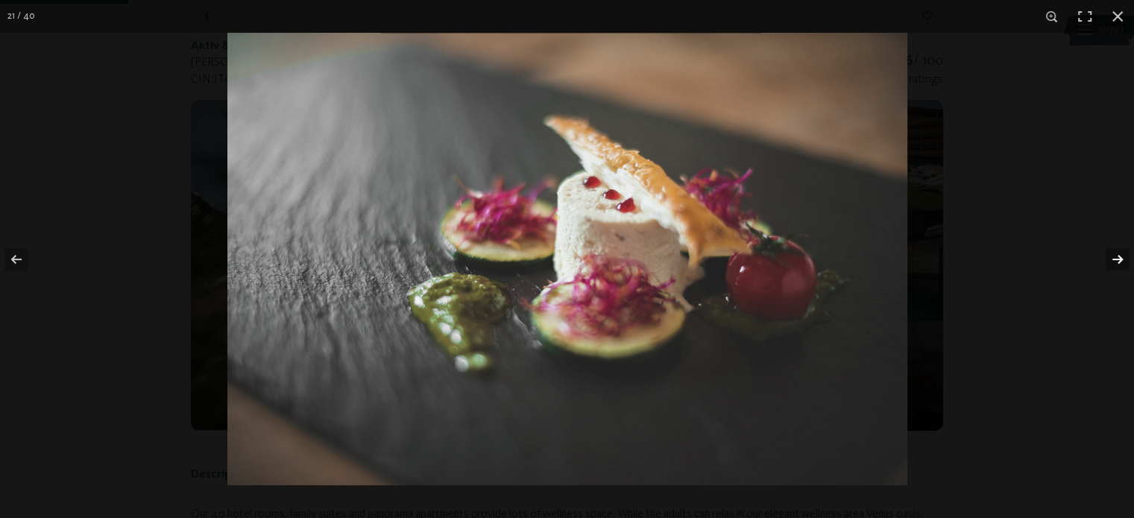
click at [1112, 256] on button "button" at bounding box center [1107, 259] width 52 height 75
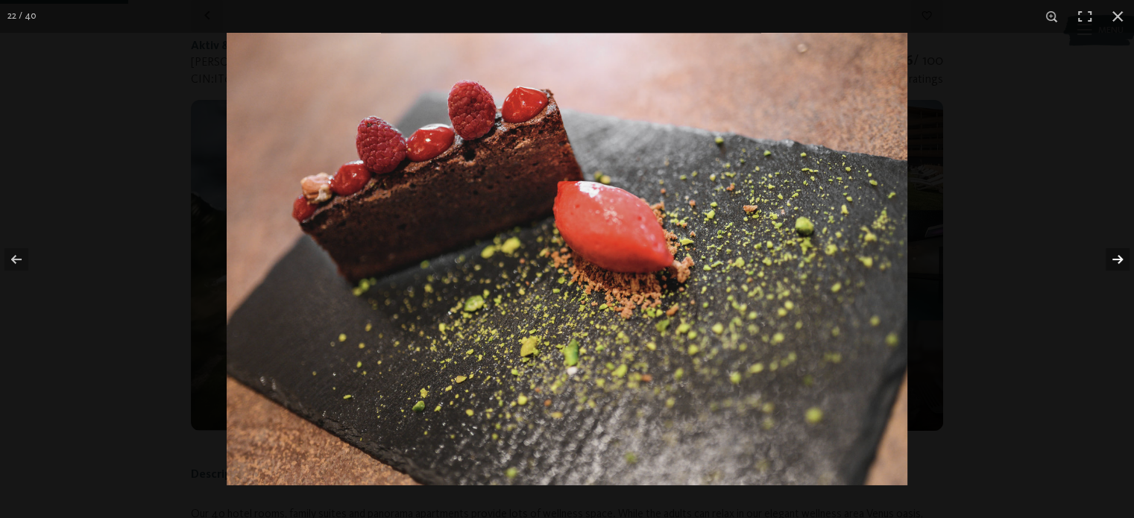
click at [1112, 256] on button "button" at bounding box center [1107, 259] width 52 height 75
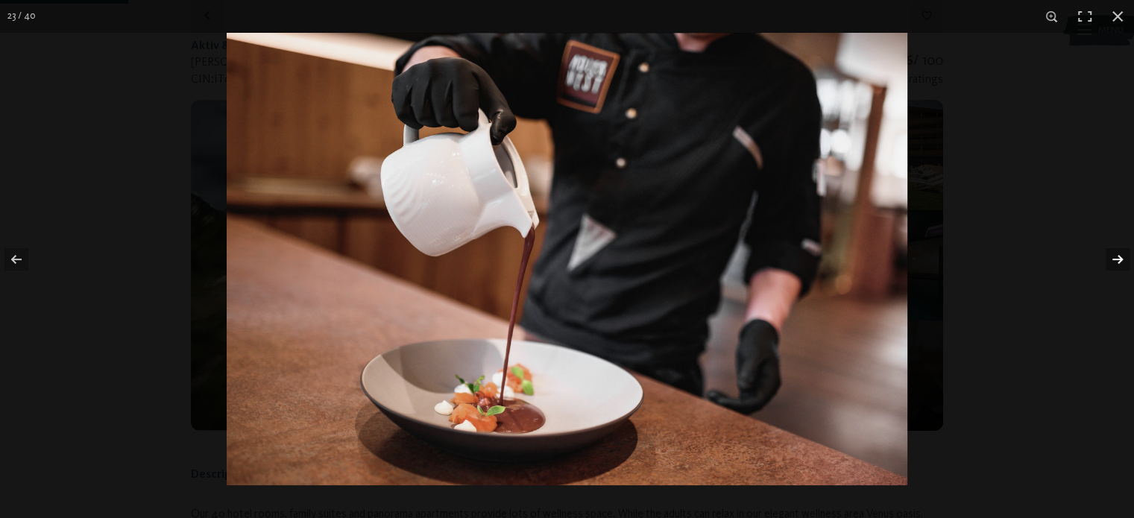
click at [1112, 256] on button "button" at bounding box center [1107, 259] width 52 height 75
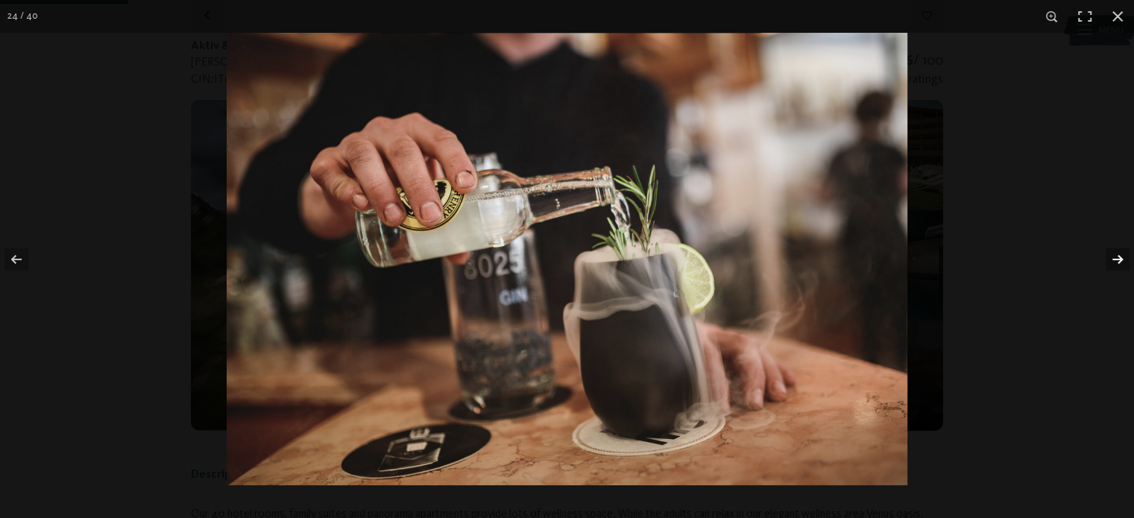
click at [1112, 256] on button "button" at bounding box center [1107, 259] width 52 height 75
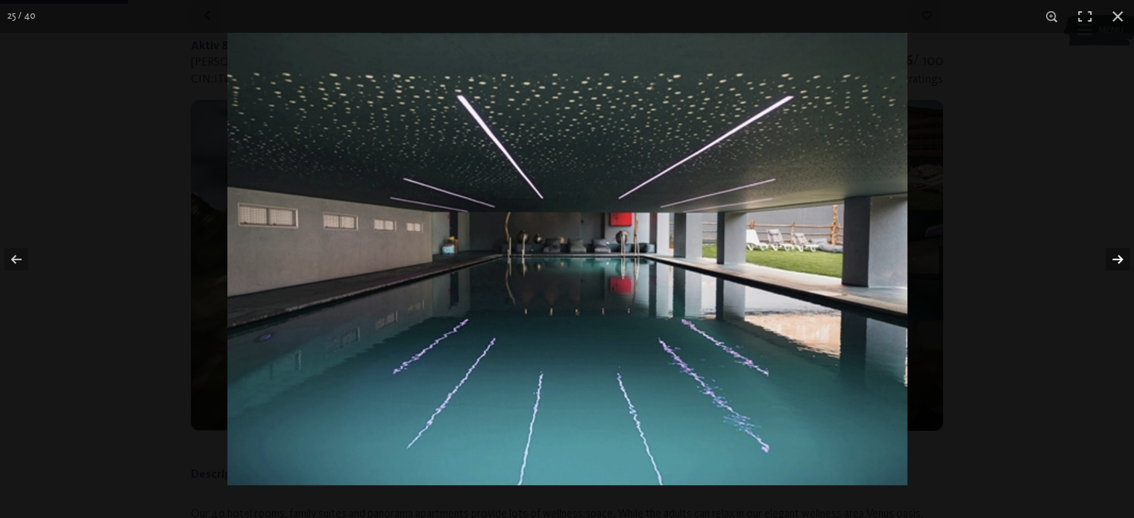
click at [1112, 256] on button "button" at bounding box center [1107, 259] width 52 height 75
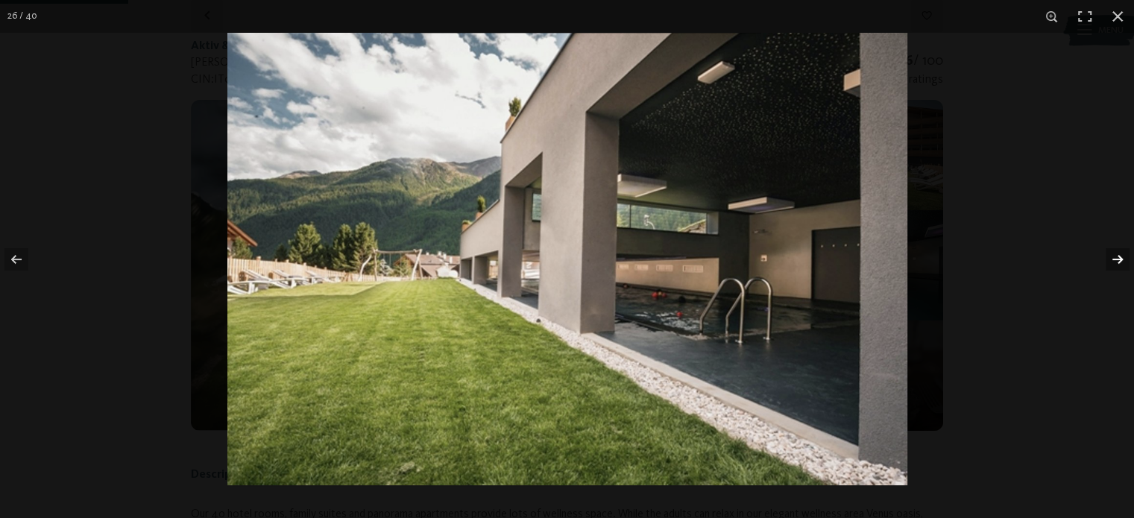
click at [1112, 256] on button "button" at bounding box center [1107, 259] width 52 height 75
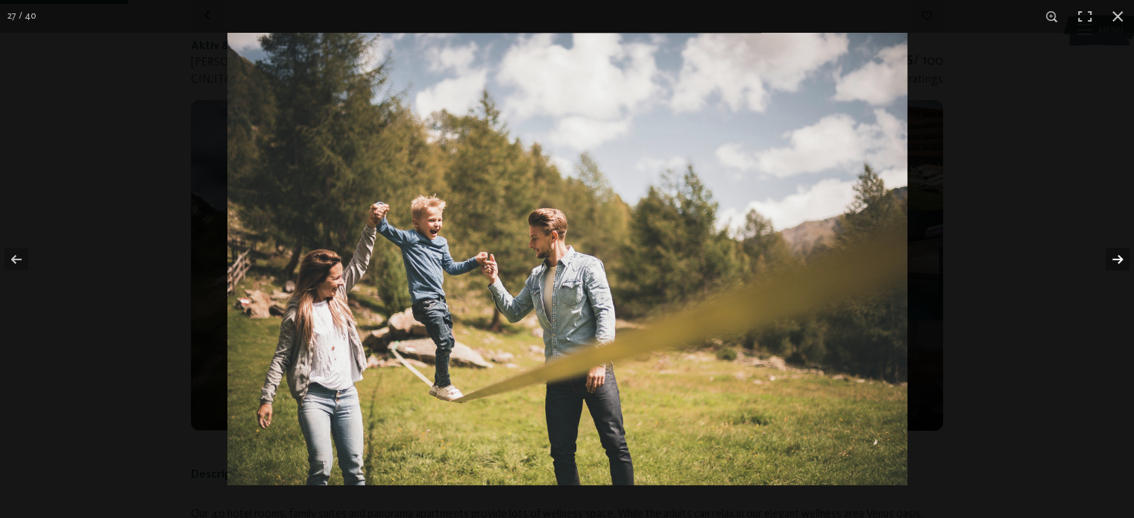
click at [1112, 256] on button "button" at bounding box center [1107, 259] width 52 height 75
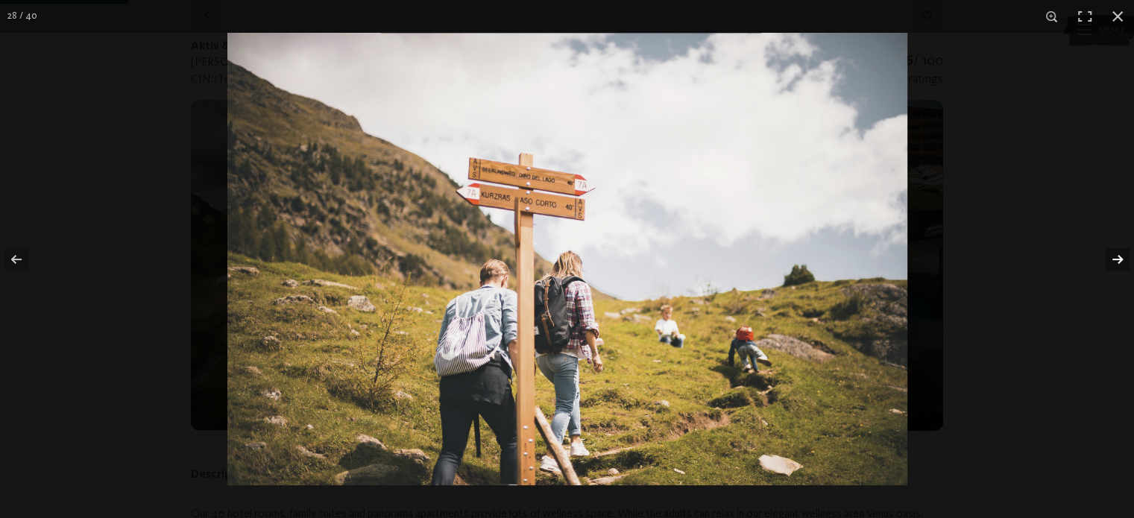
click at [1112, 256] on button "button" at bounding box center [1107, 259] width 52 height 75
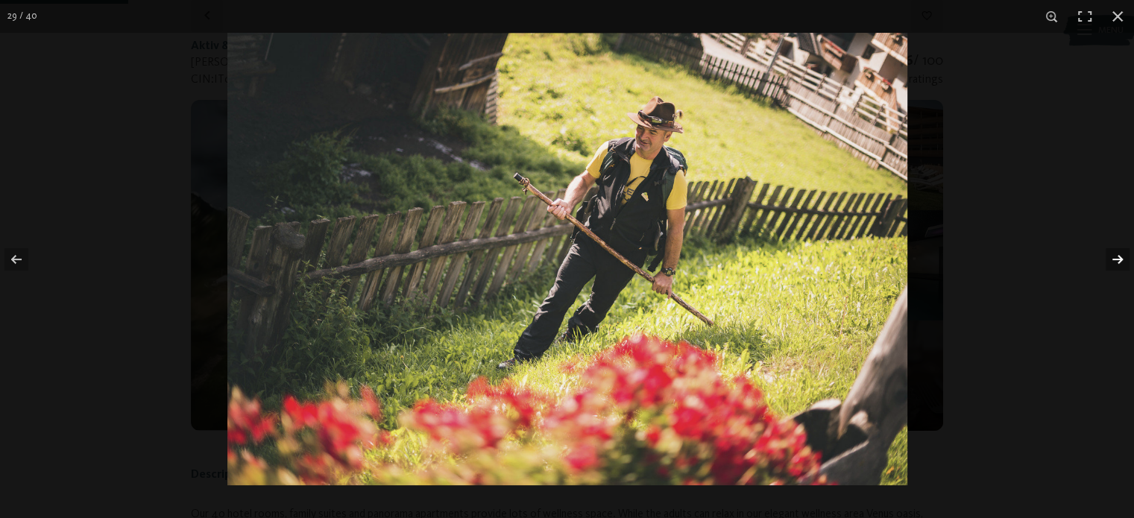
click at [1112, 256] on button "button" at bounding box center [1107, 259] width 52 height 75
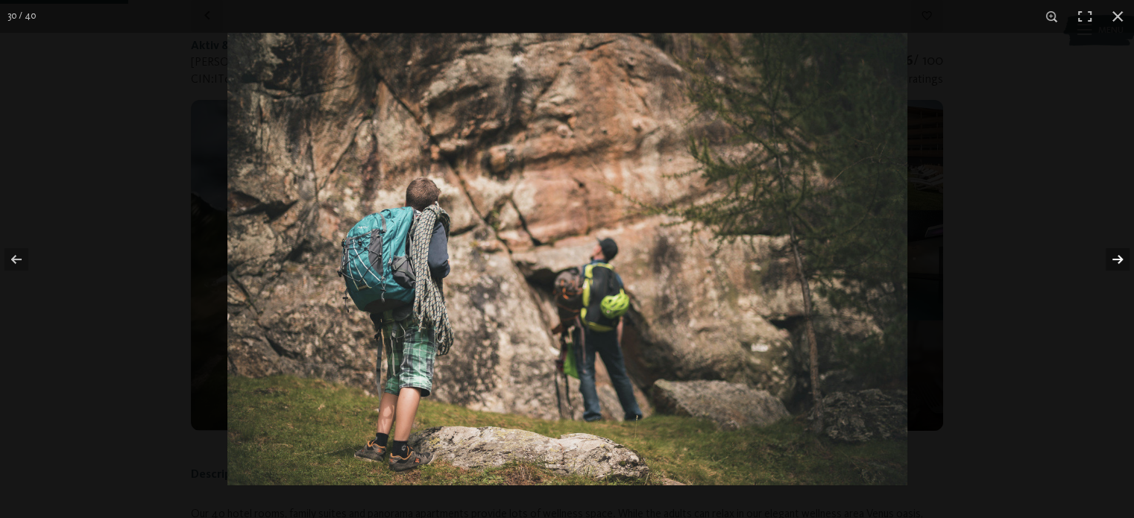
click at [1112, 256] on button "button" at bounding box center [1107, 259] width 52 height 75
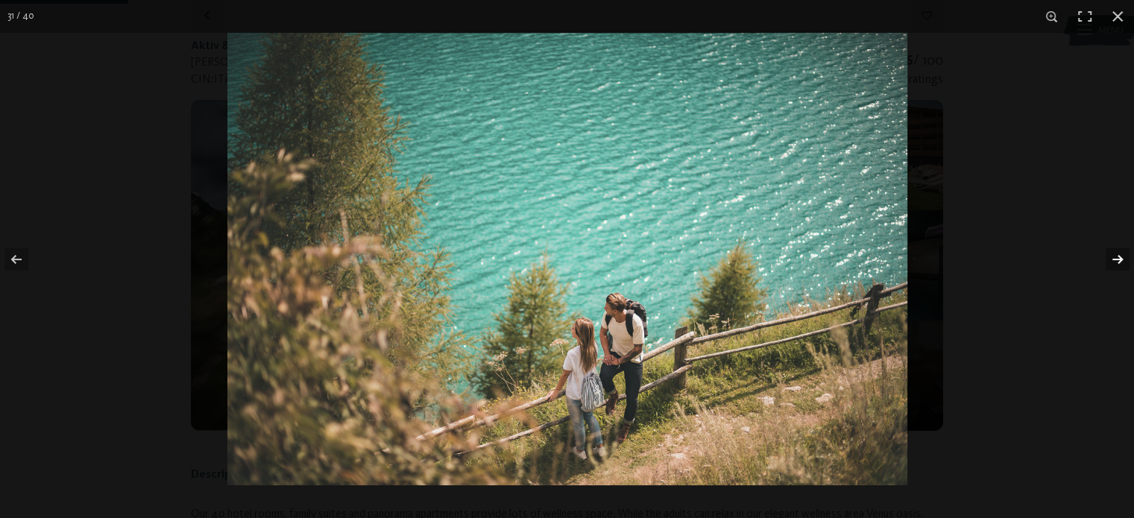
click at [1112, 256] on button "button" at bounding box center [1107, 259] width 52 height 75
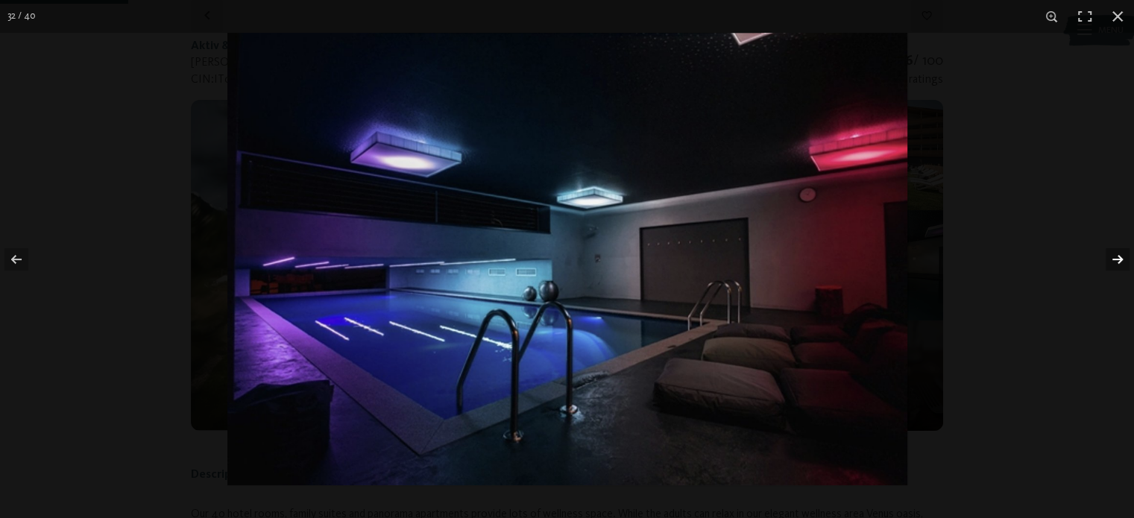
click at [1112, 256] on button "button" at bounding box center [1107, 259] width 52 height 75
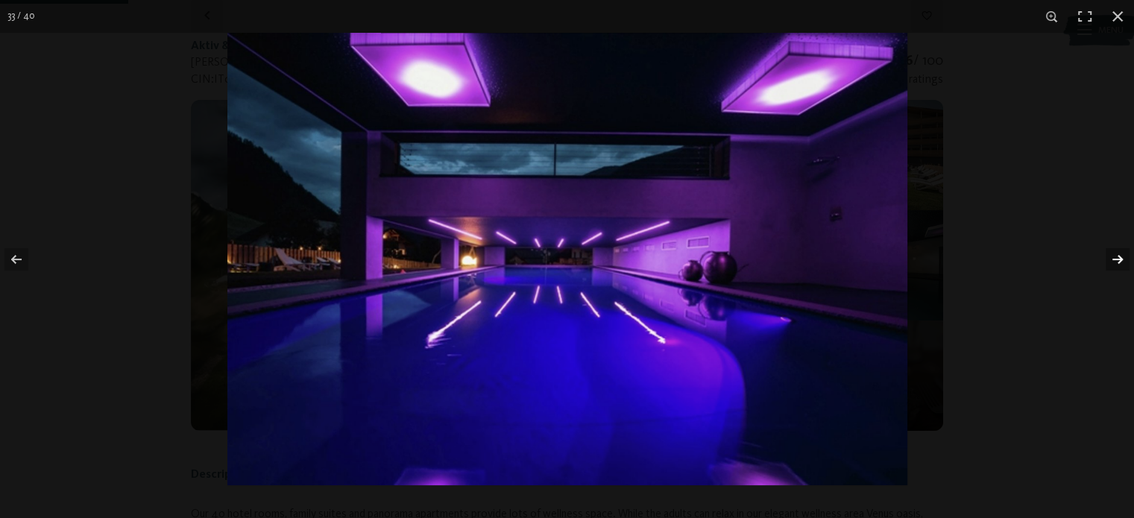
click at [1112, 256] on button "button" at bounding box center [1107, 259] width 52 height 75
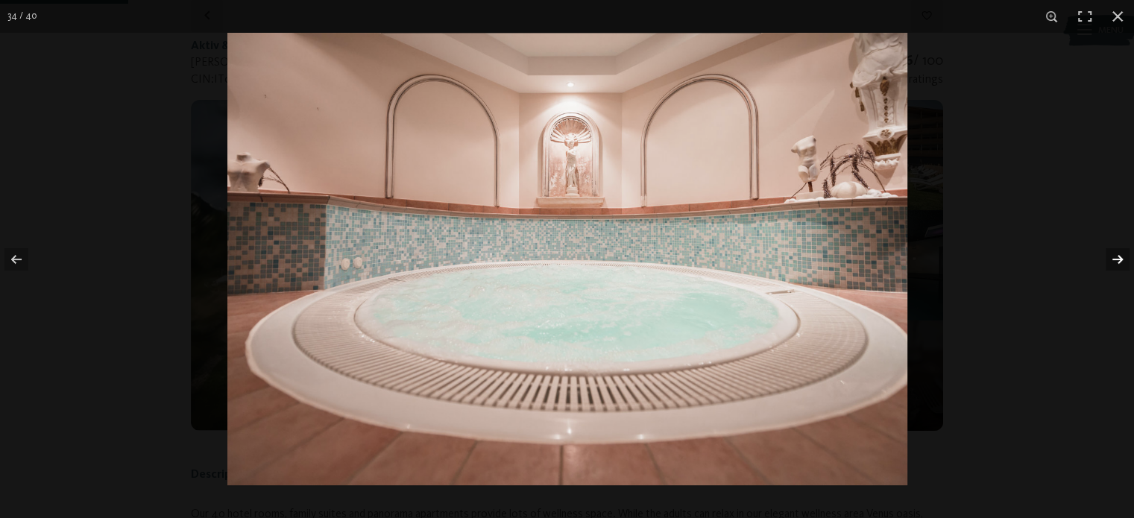
click at [1112, 256] on button "button" at bounding box center [1107, 259] width 52 height 75
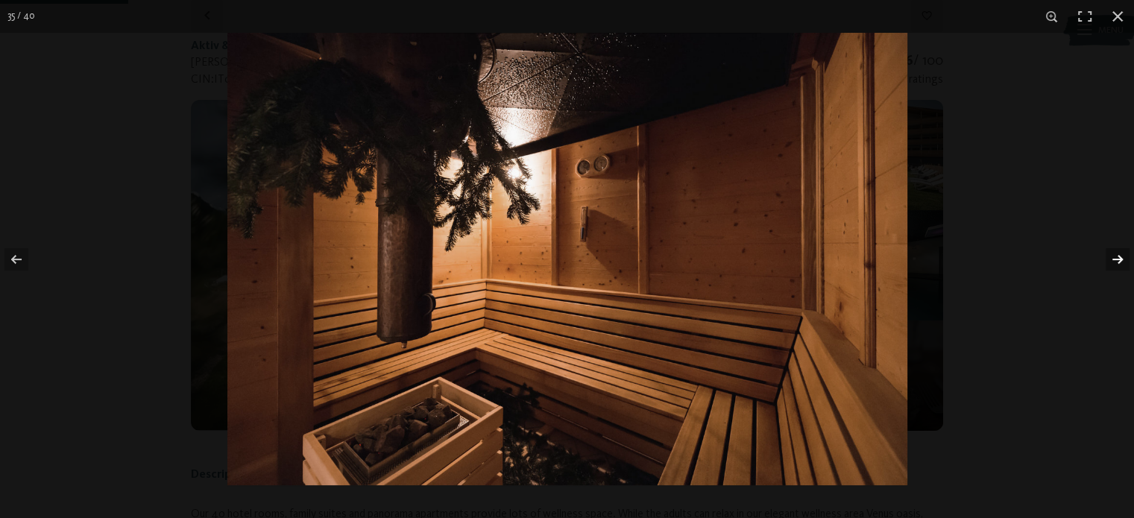
click at [1112, 256] on button "button" at bounding box center [1107, 259] width 52 height 75
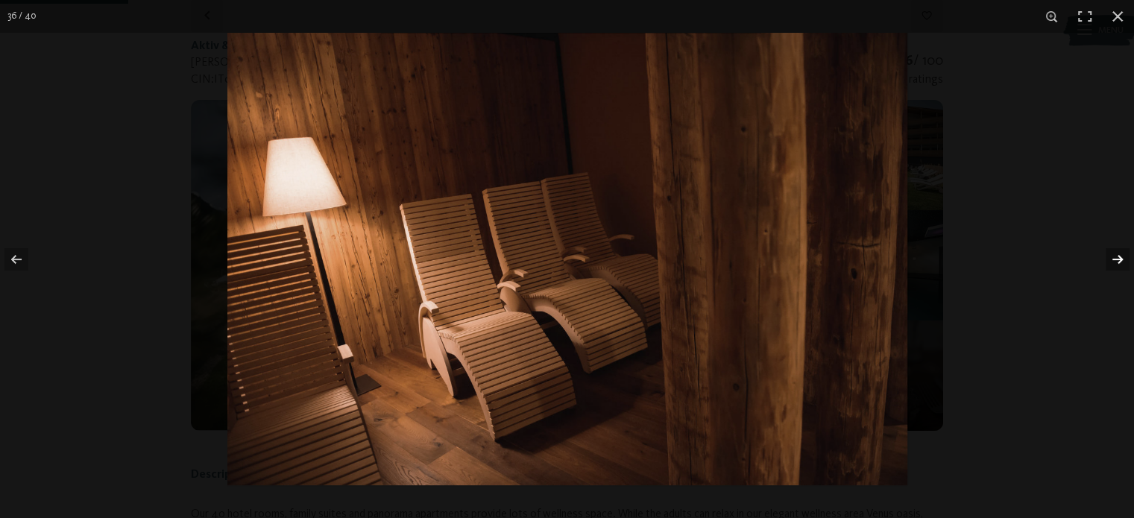
click at [1112, 256] on button "button" at bounding box center [1107, 259] width 52 height 75
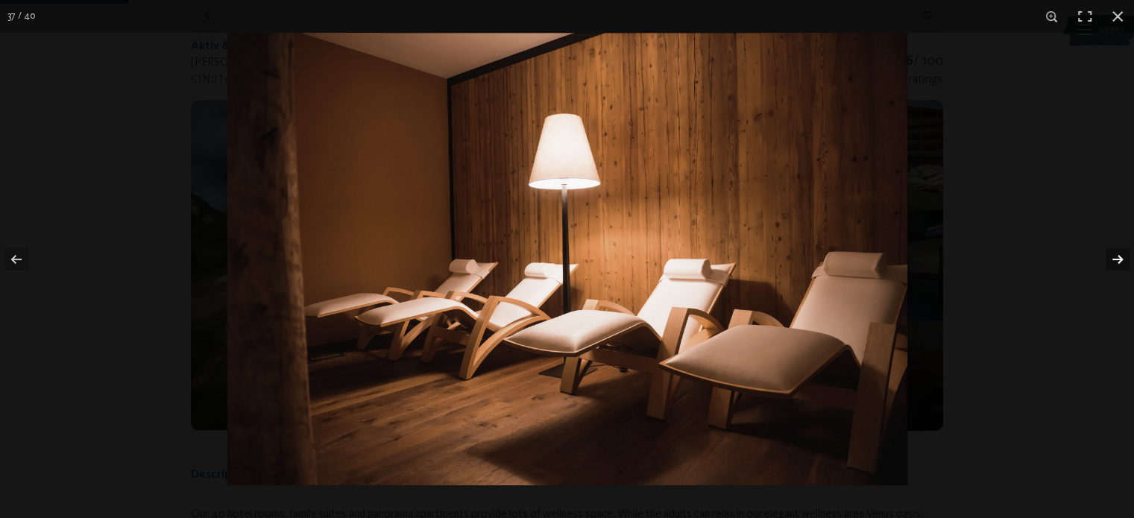
click at [1112, 256] on button "button" at bounding box center [1107, 259] width 52 height 75
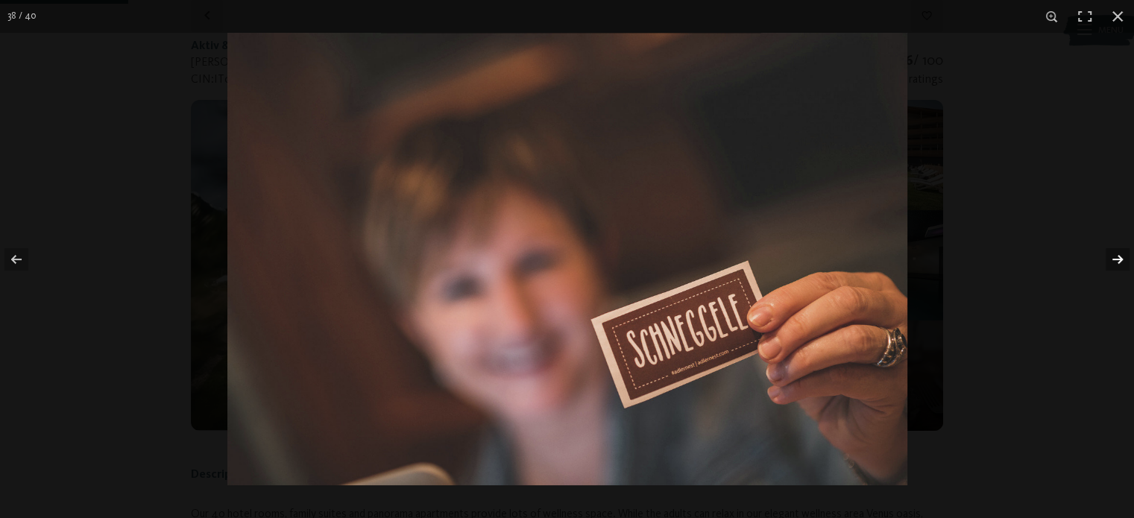
click at [1112, 256] on button "button" at bounding box center [1107, 259] width 52 height 75
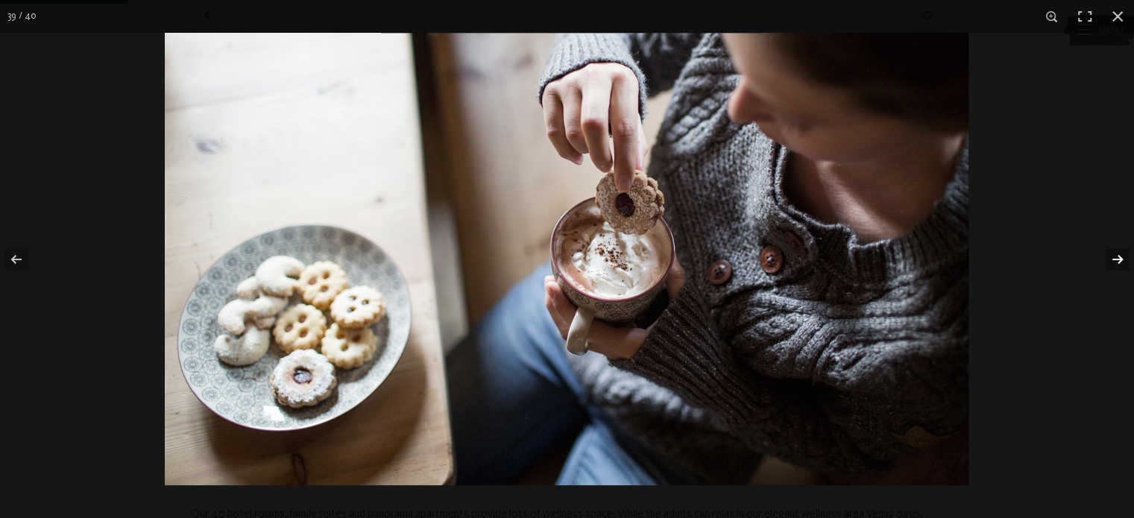
click at [1112, 256] on button "button" at bounding box center [1107, 259] width 52 height 75
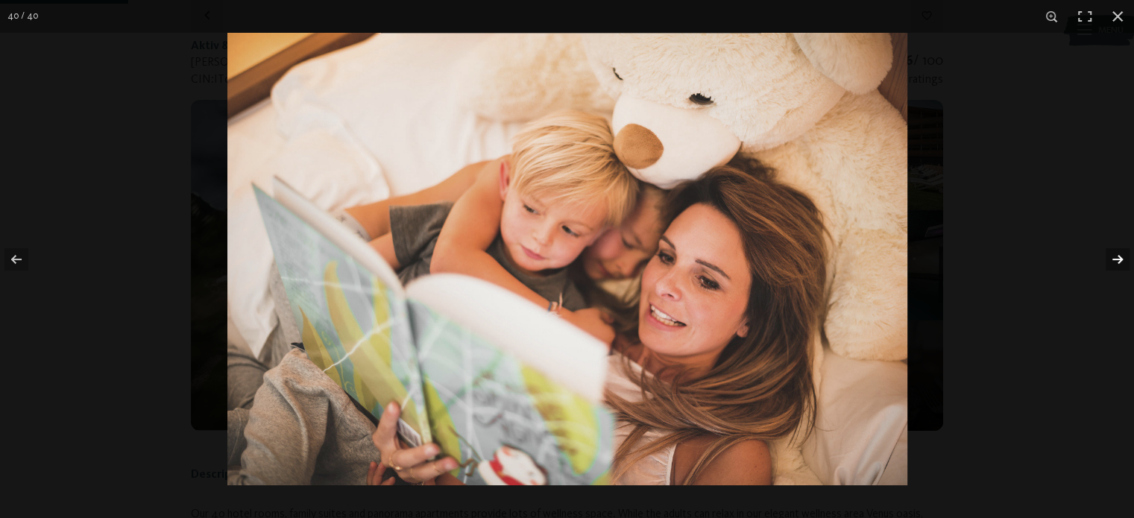
click at [1112, 256] on button "button" at bounding box center [1107, 259] width 52 height 75
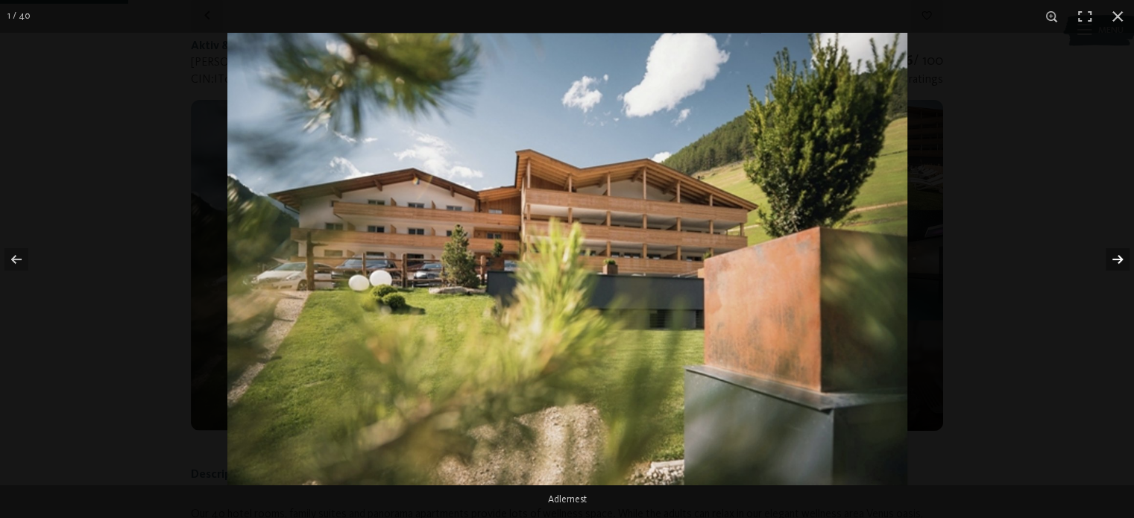
click at [1112, 256] on button "button" at bounding box center [1107, 259] width 52 height 75
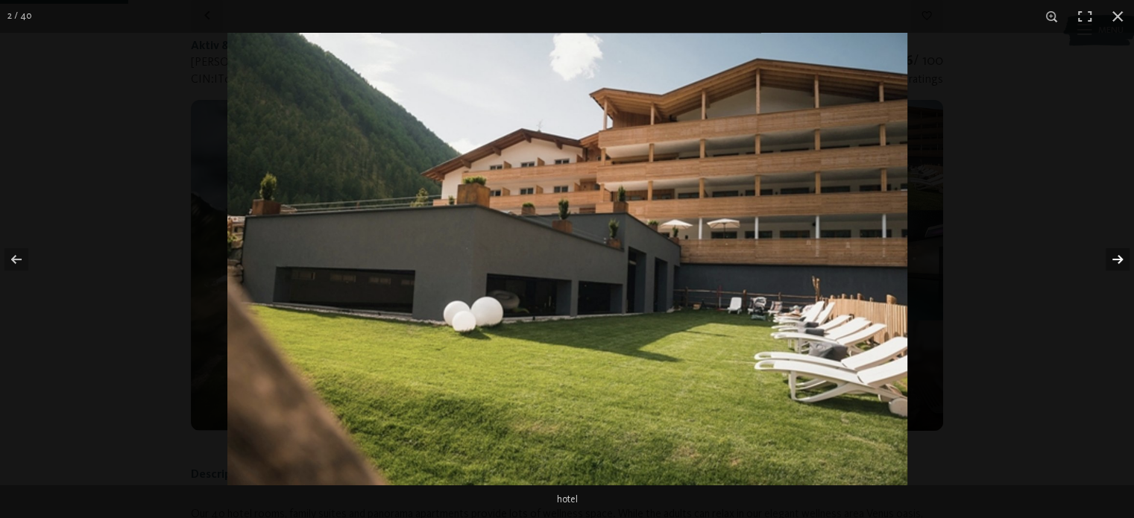
click at [1112, 256] on button "button" at bounding box center [1107, 259] width 52 height 75
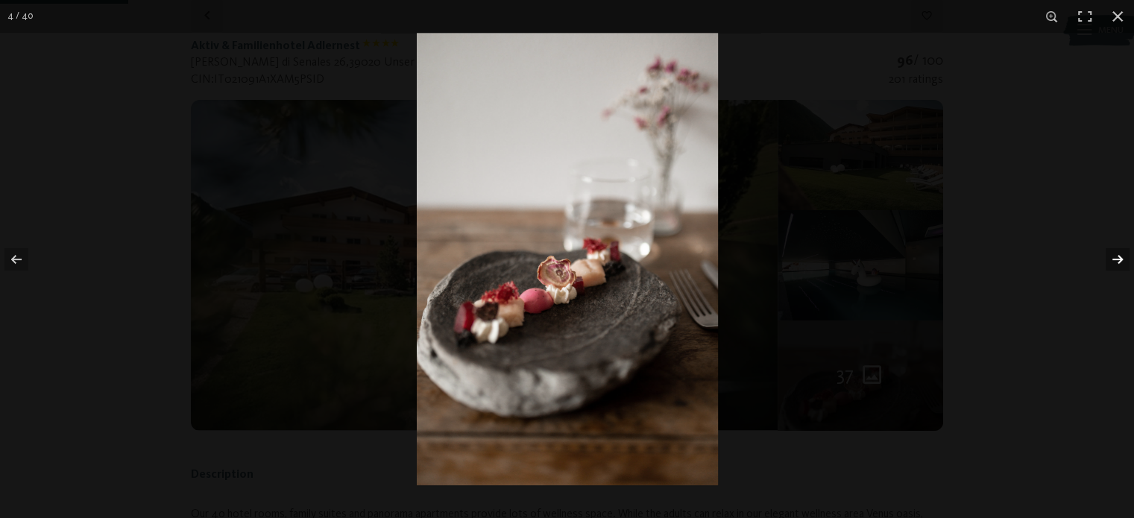
click at [1112, 256] on button "button" at bounding box center [1107, 259] width 52 height 75
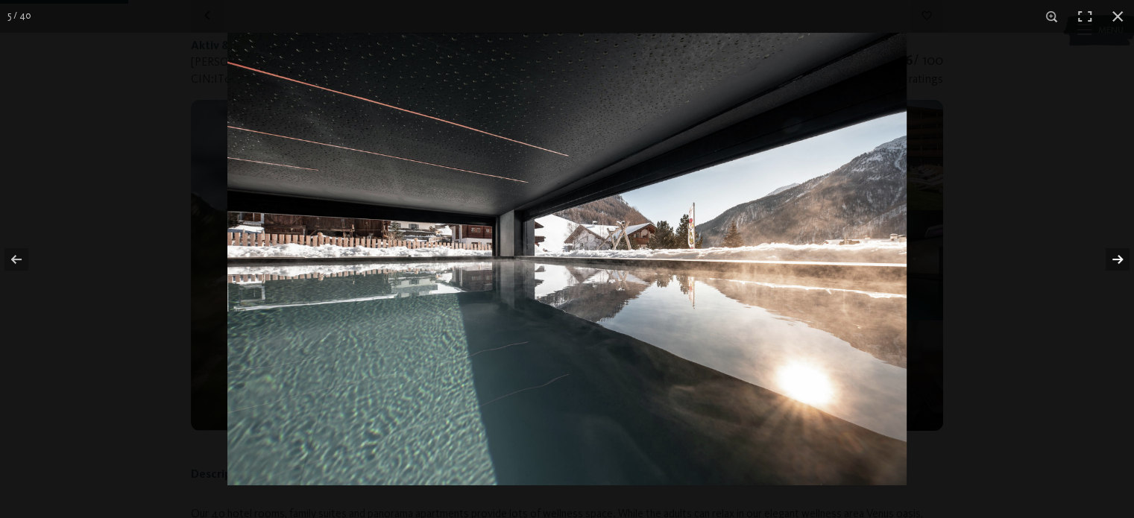
click at [1112, 256] on button "button" at bounding box center [1107, 259] width 52 height 75
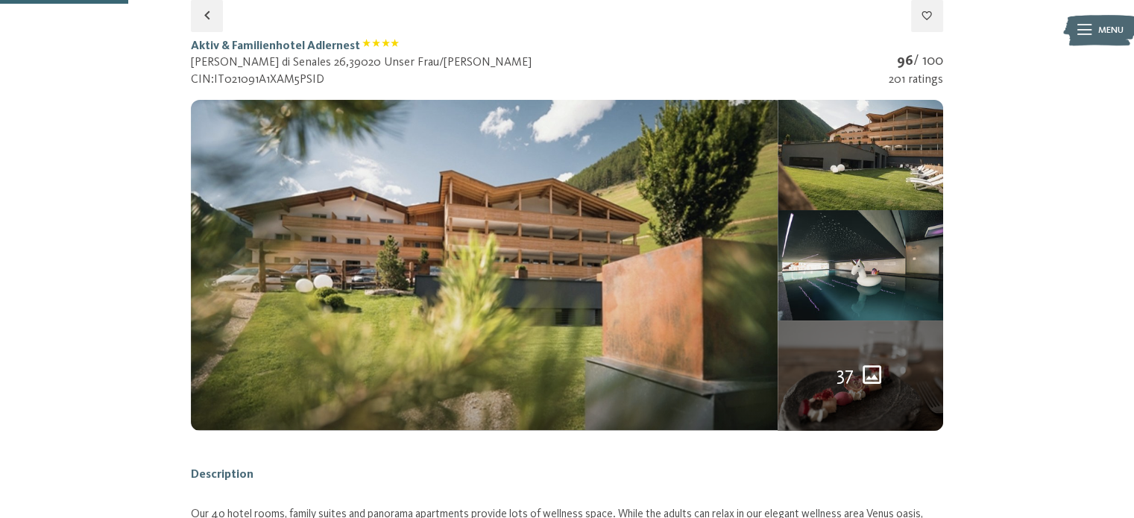
click at [0, 0] on button "button" at bounding box center [0, 0] width 0 height 0
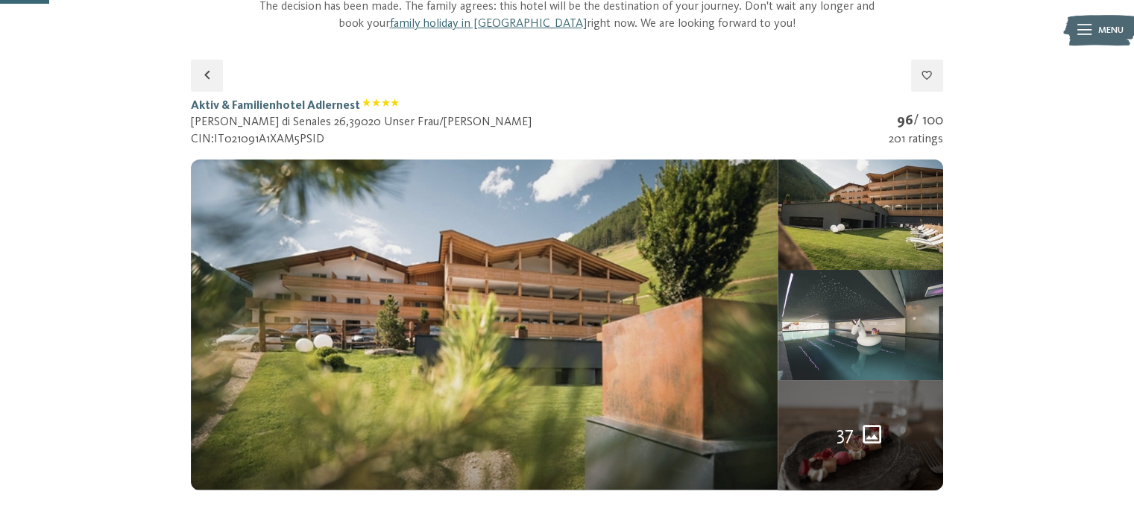
scroll to position [131, 0]
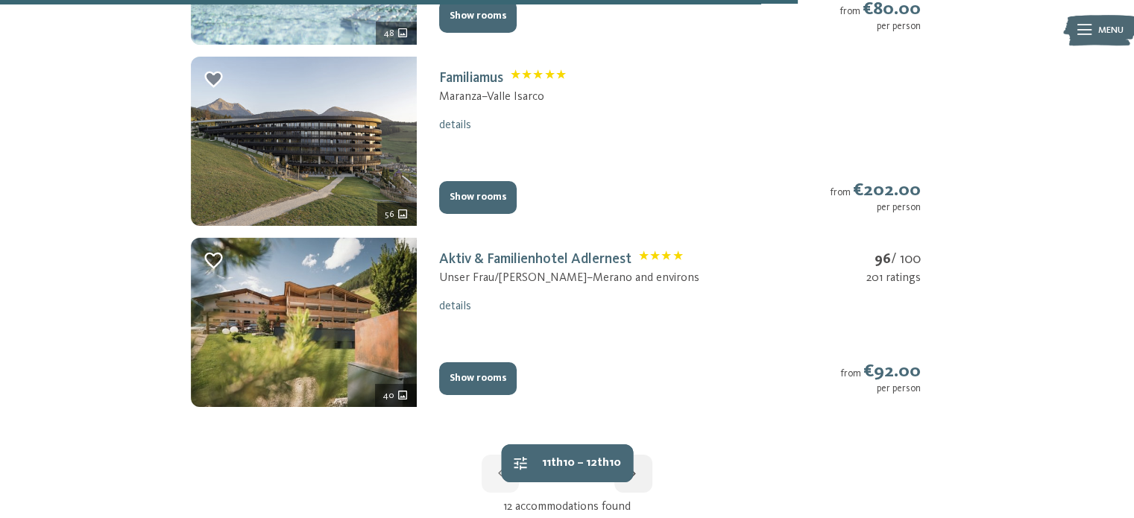
scroll to position [1914, 0]
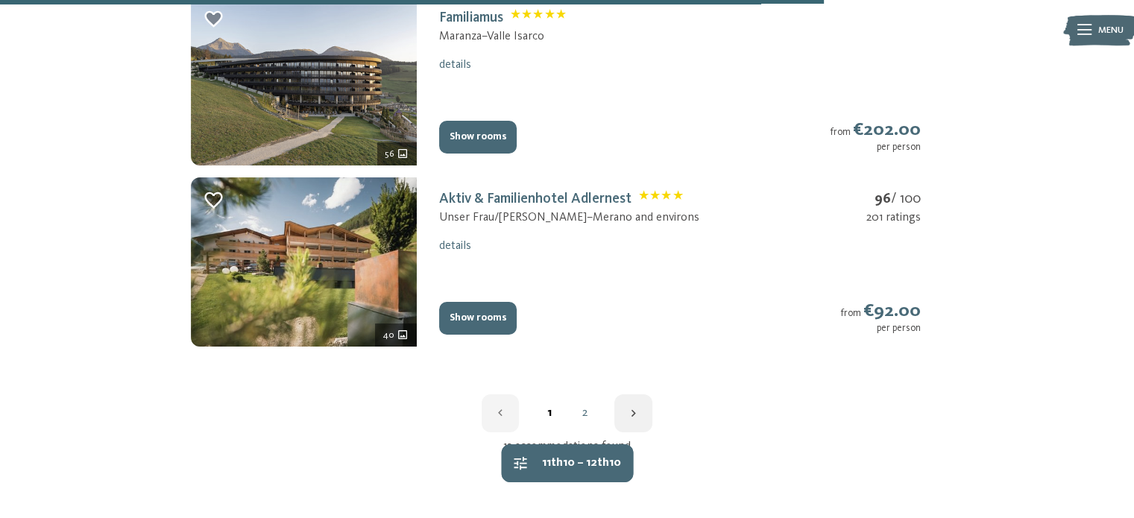
click at [587, 407] on link "2" at bounding box center [584, 413] width 36 height 12
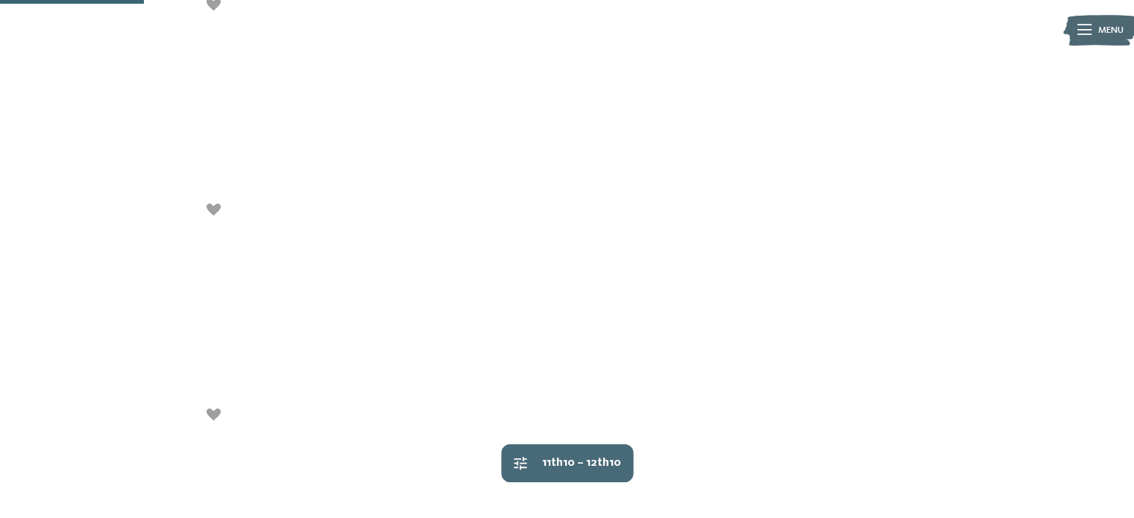
scroll to position [364, 0]
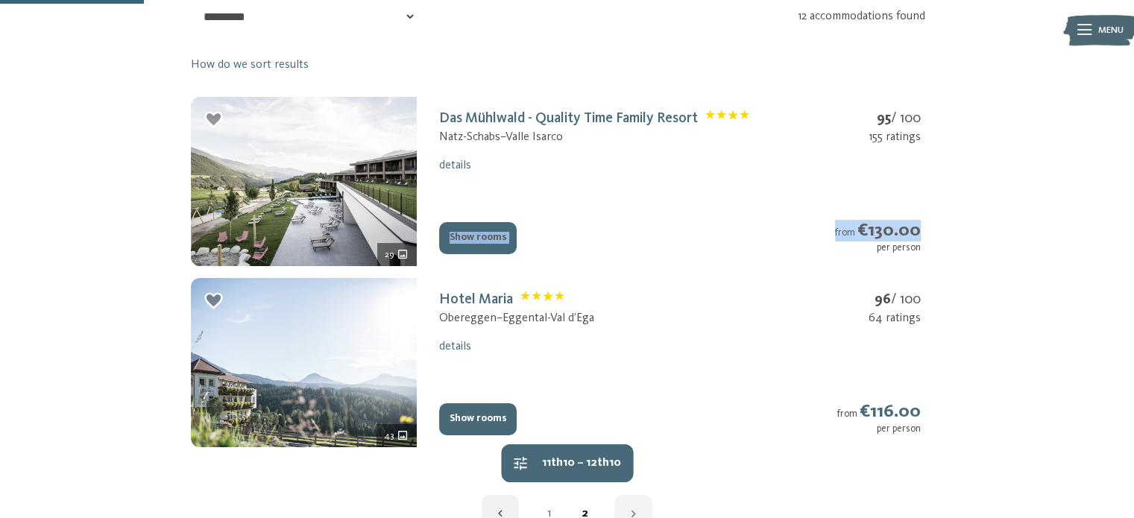
drag, startPoint x: 1130, startPoint y: 162, endPoint x: 1133, endPoint y: 218, distance: 56.0
click at [1133, 218] on div "Get ready! Book your family holiday in South Tyrol now! The decision has been m…" at bounding box center [567, 189] width 1134 height 921
click at [474, 235] on button "Show rooms" at bounding box center [478, 238] width 78 height 33
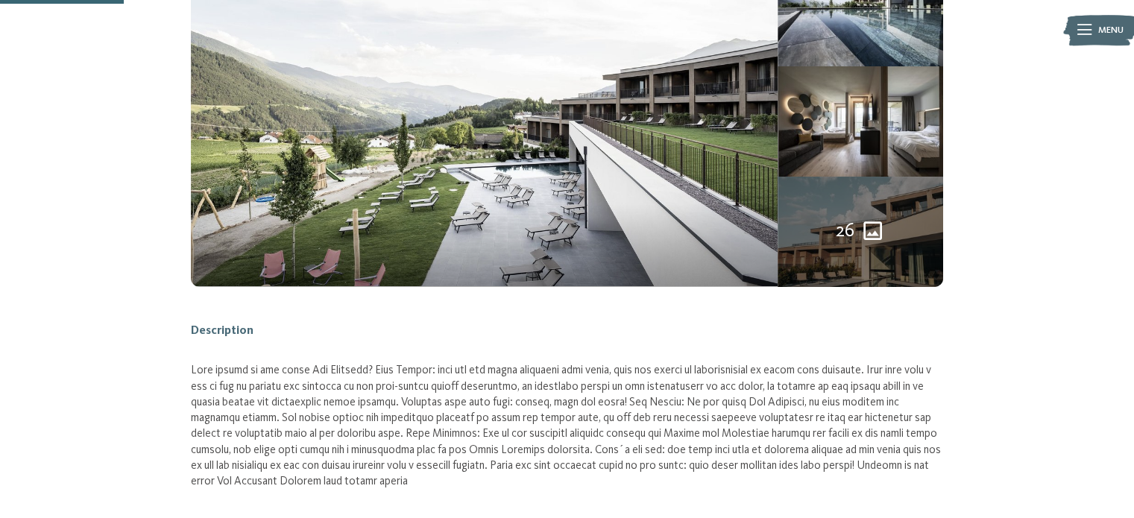
scroll to position [221, 0]
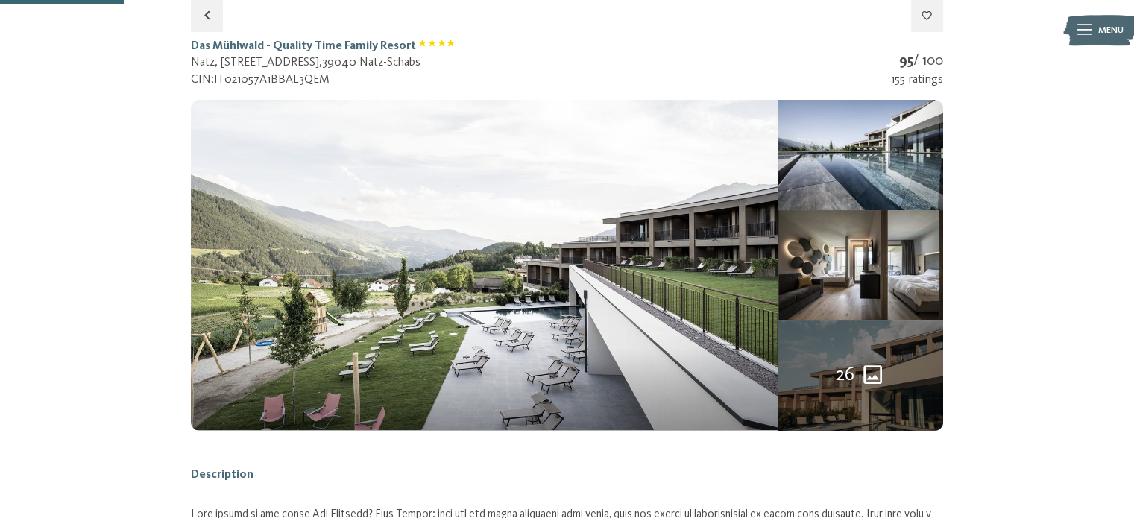
select select "*"
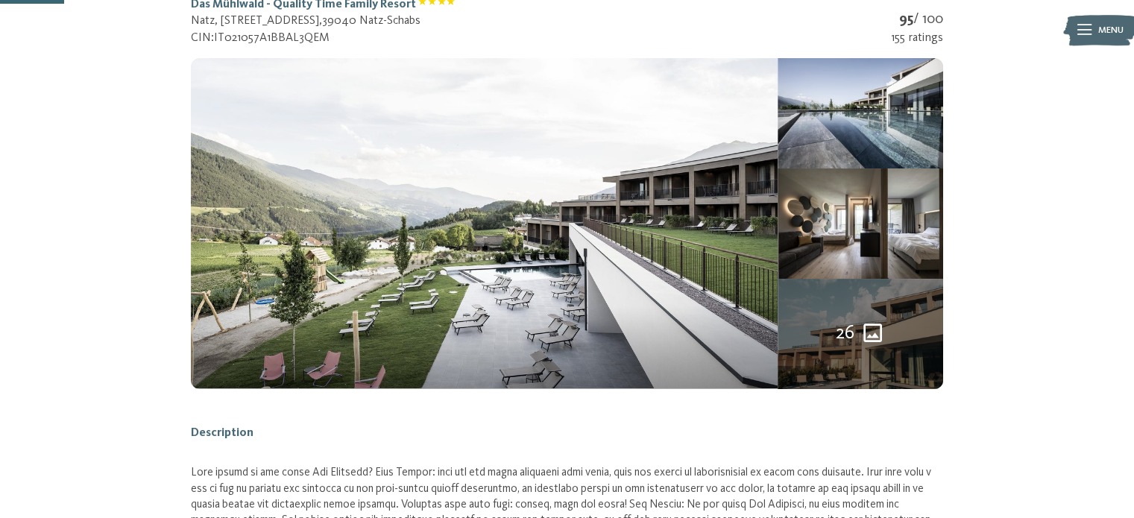
scroll to position [242, 0]
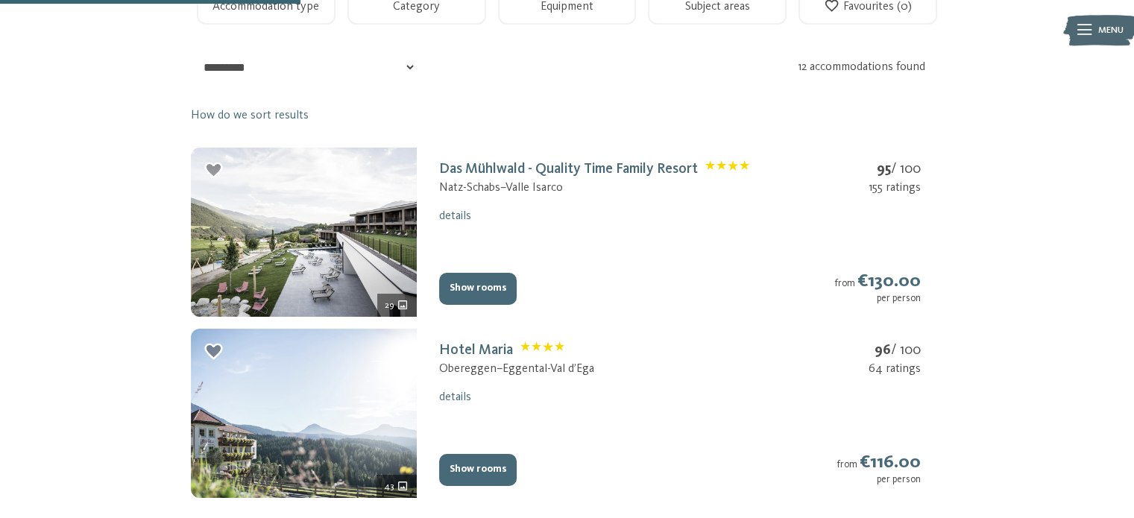
scroll to position [361, 0]
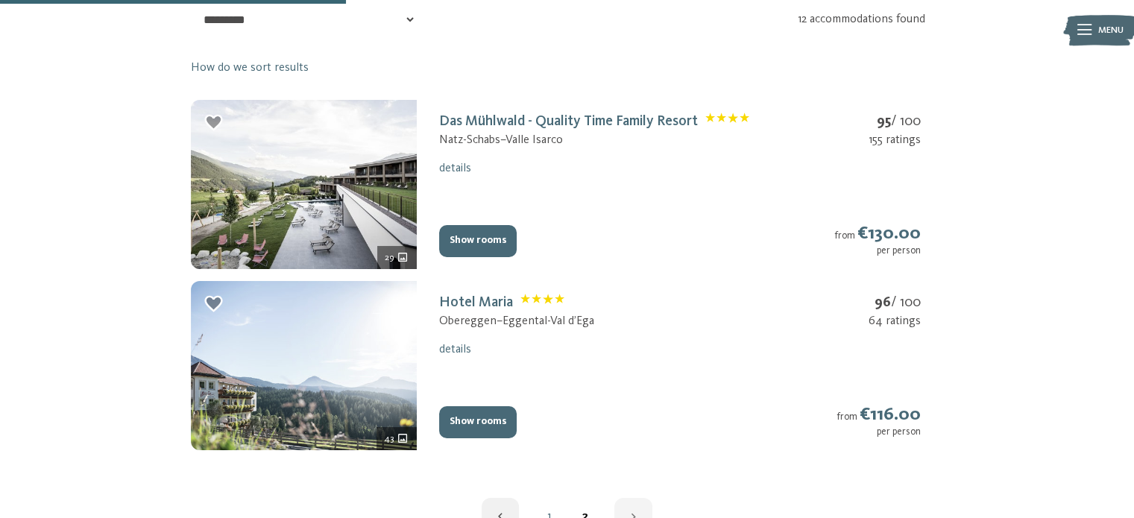
click at [469, 417] on button "Show rooms" at bounding box center [478, 422] width 78 height 33
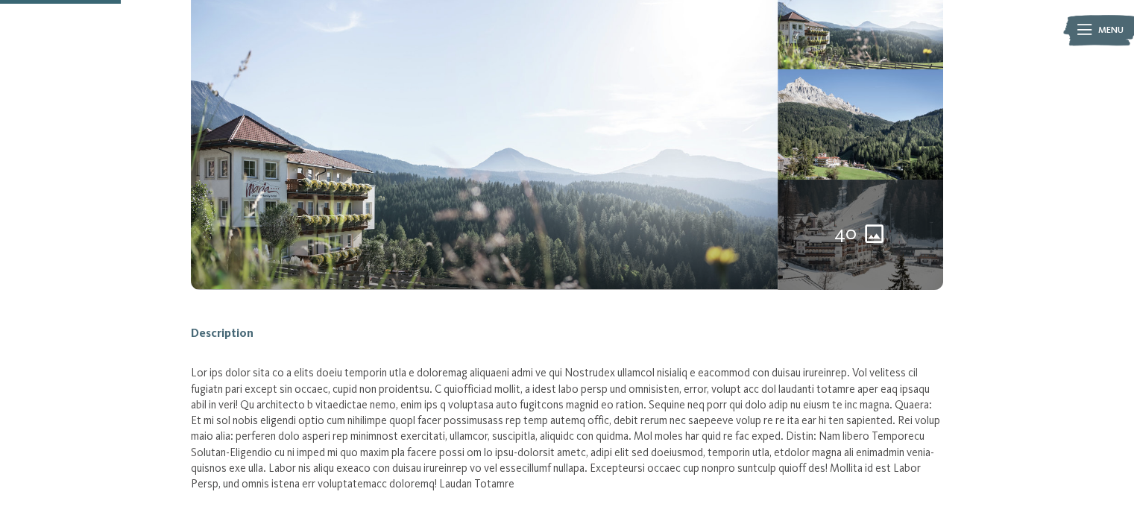
scroll to position [221, 0]
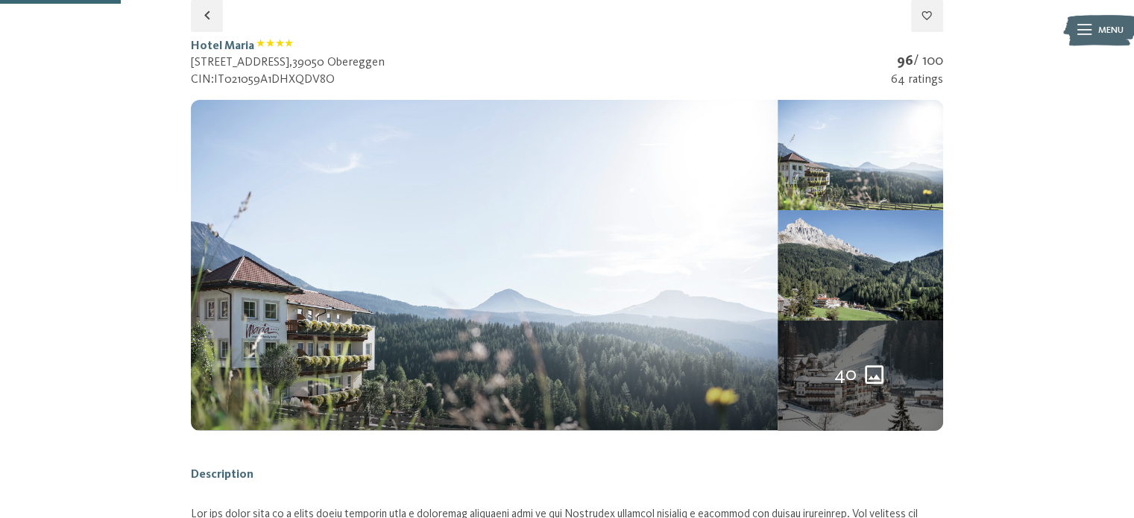
select select "*"
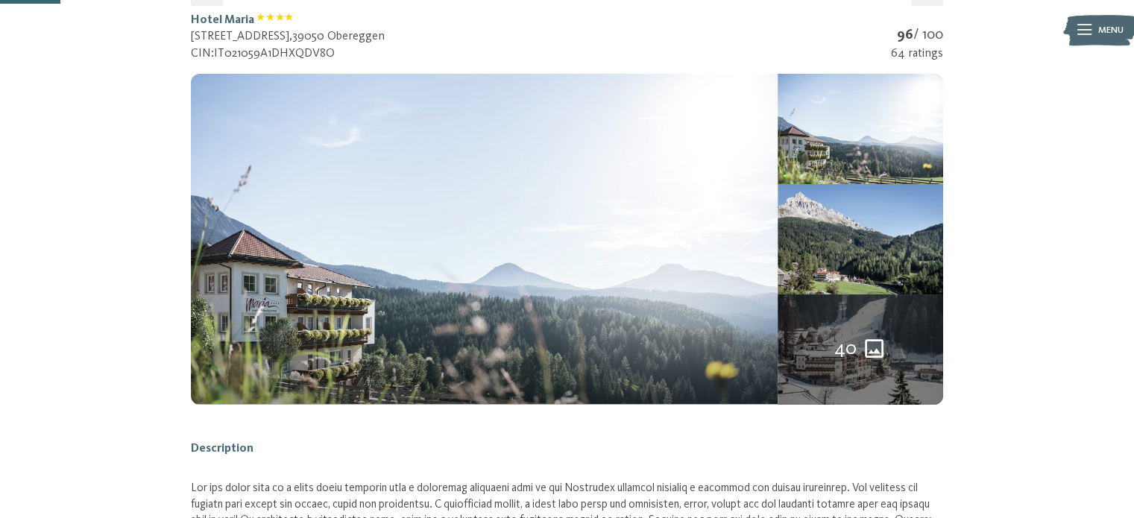
scroll to position [240, 0]
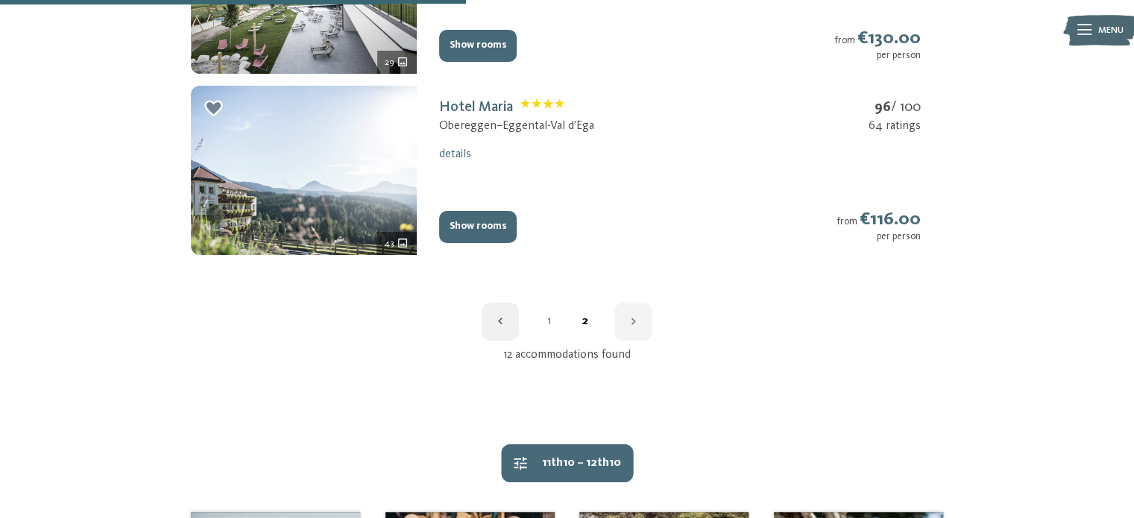
scroll to position [628, 0]
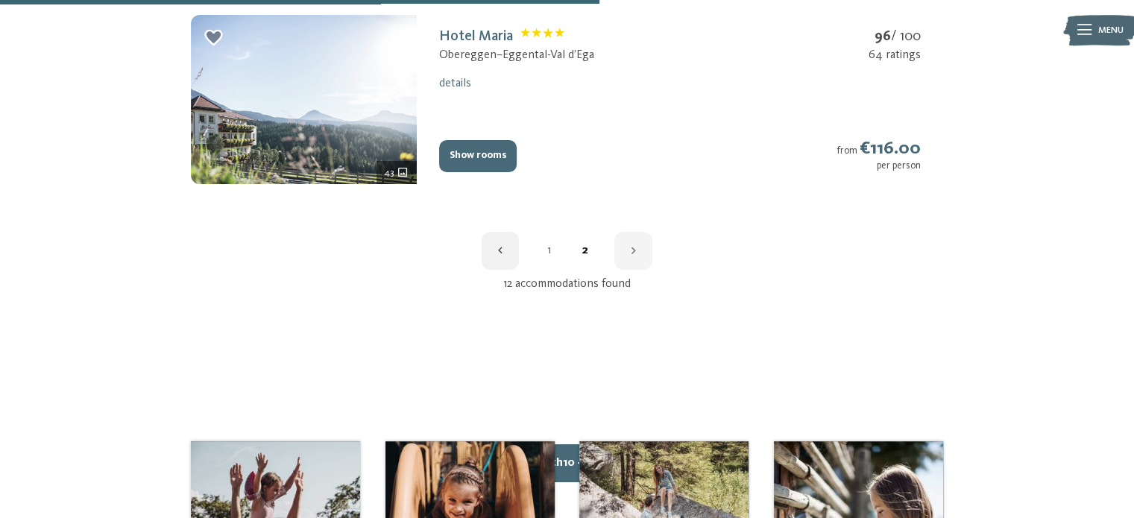
click at [548, 251] on link "1" at bounding box center [549, 250] width 36 height 12
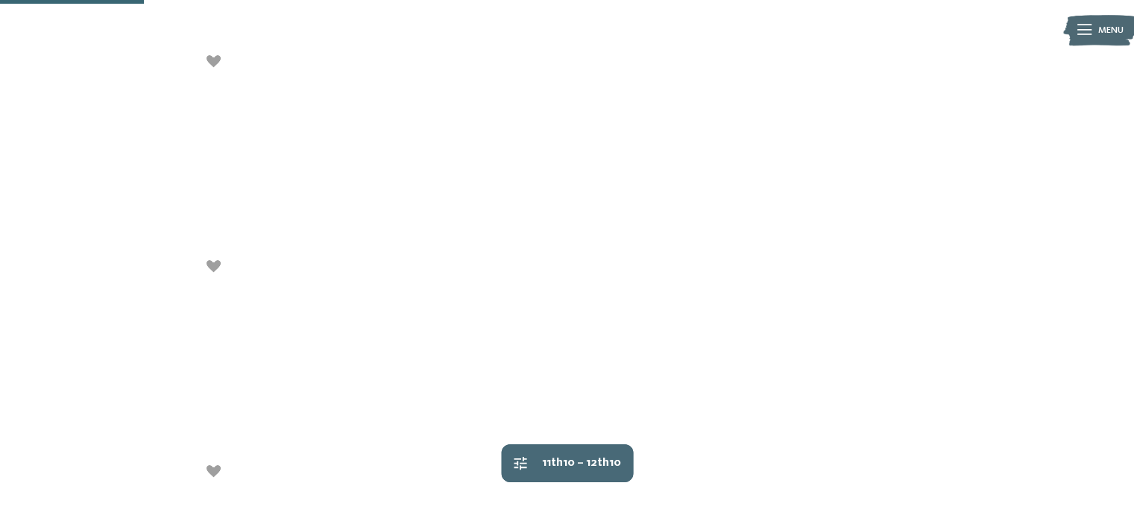
scroll to position [364, 0]
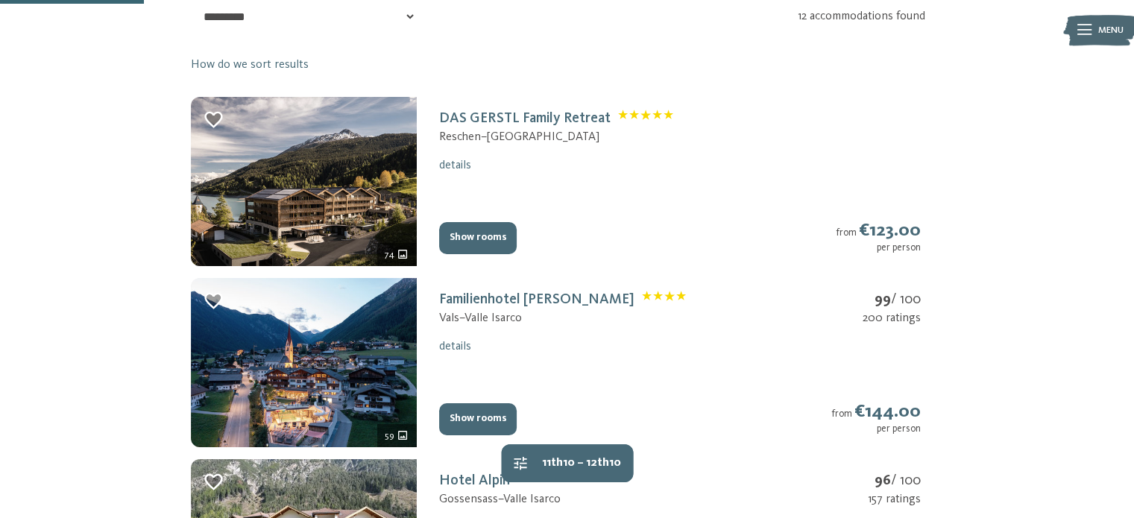
drag, startPoint x: 1079, startPoint y: 361, endPoint x: 231, endPoint y: -90, distance: 960.9
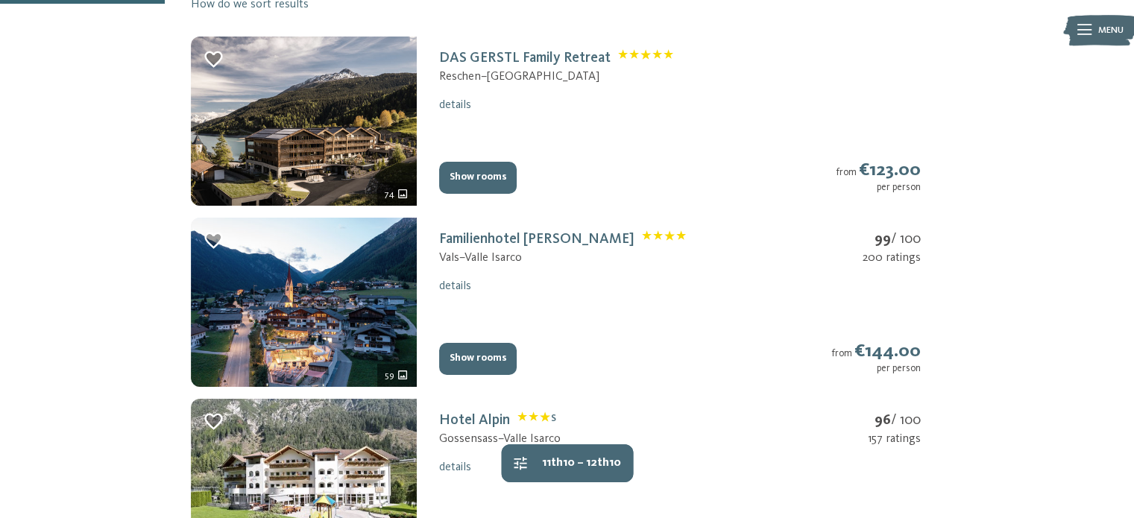
scroll to position [439, 0]
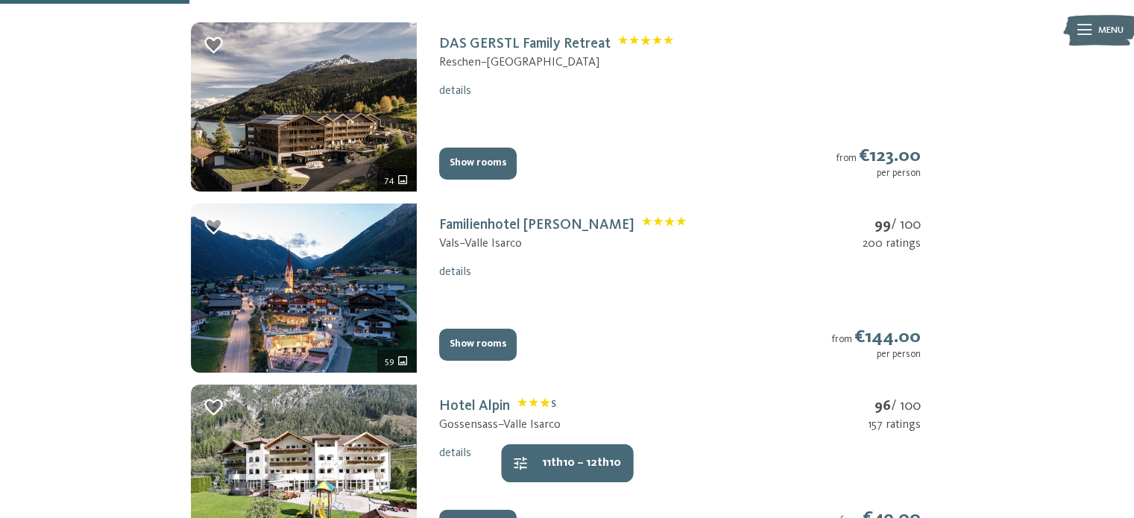
drag, startPoint x: 1092, startPoint y: 193, endPoint x: 991, endPoint y: 92, distance: 142.8
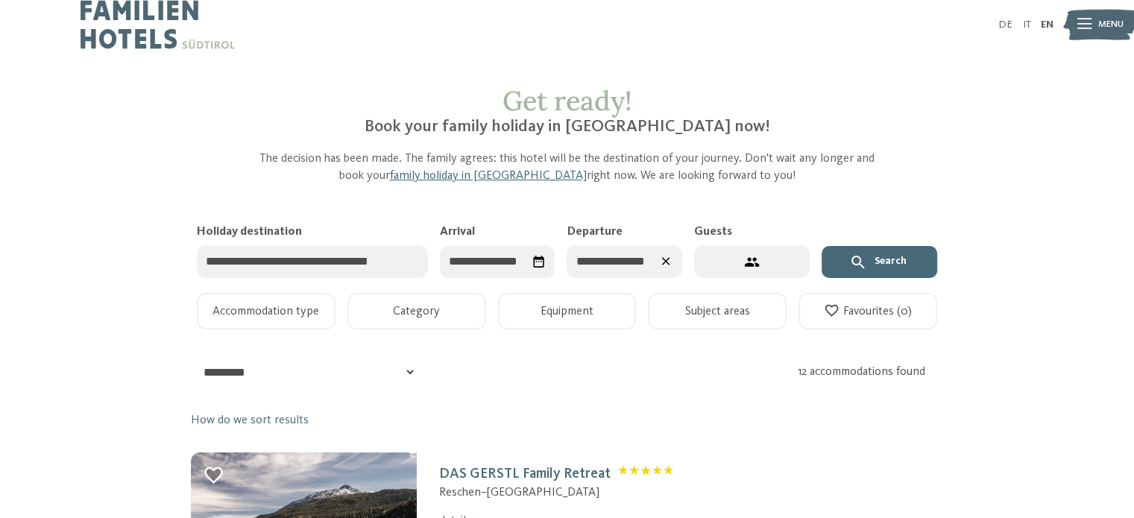
scroll to position [0, 0]
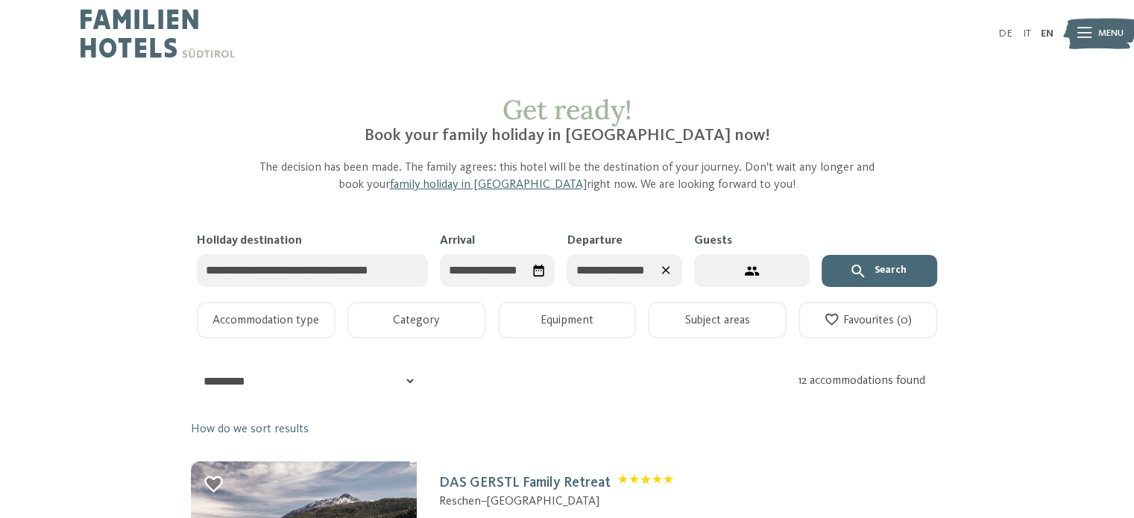
click at [379, 276] on input "Holiday destination" at bounding box center [312, 271] width 231 height 34
click at [309, 274] on input "Holiday destination" at bounding box center [312, 271] width 231 height 34
click at [722, 273] on button "5 guests – 1 room" at bounding box center [752, 271] width 116 height 34
select select "*"
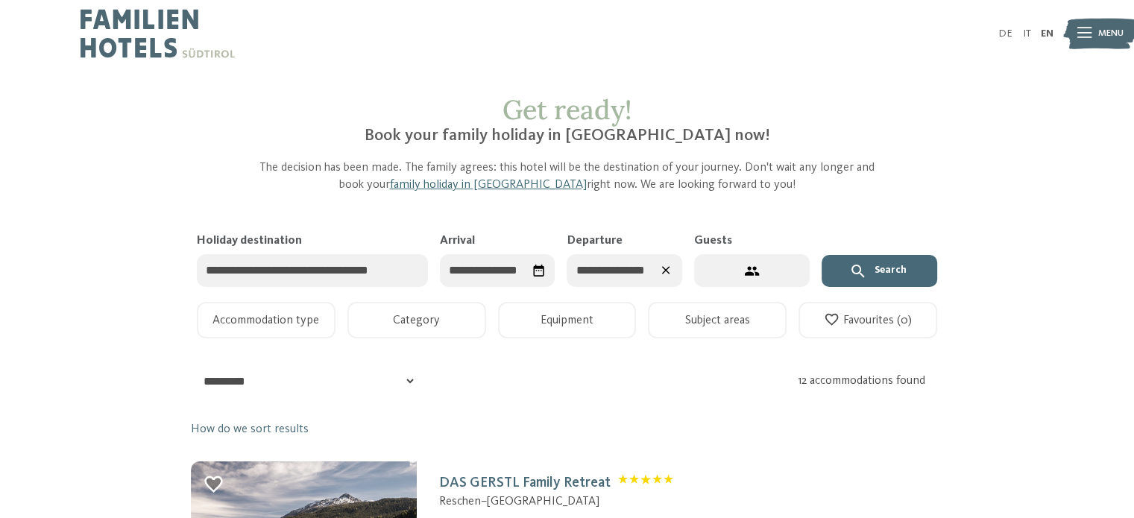
select select "*"
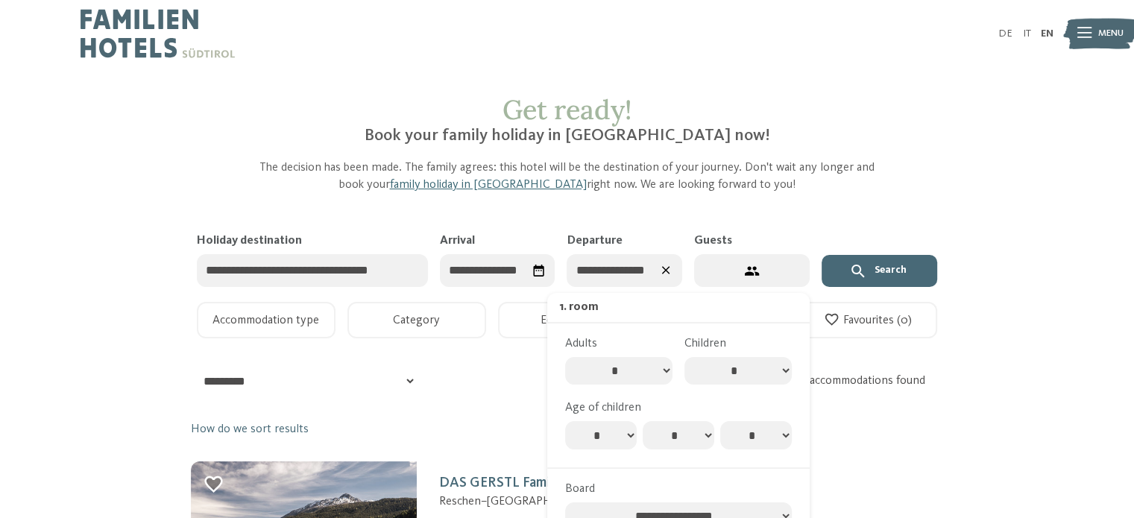
drag, startPoint x: 295, startPoint y: 253, endPoint x: 295, endPoint y: 264, distance: 10.4
click at [295, 264] on input "Holiday destination" at bounding box center [312, 271] width 231 height 34
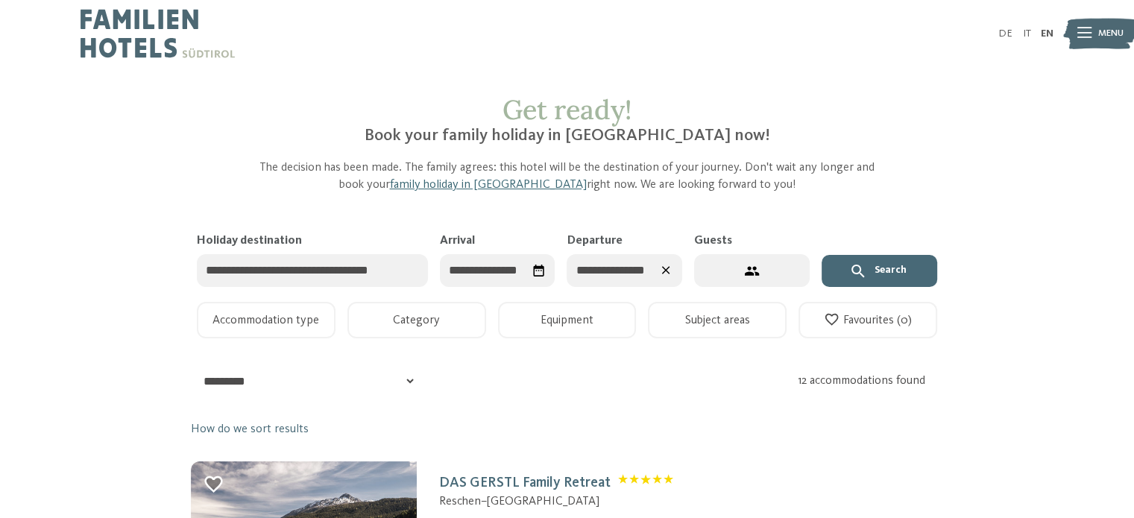
click at [295, 264] on input "Holiday destination" at bounding box center [312, 271] width 231 height 34
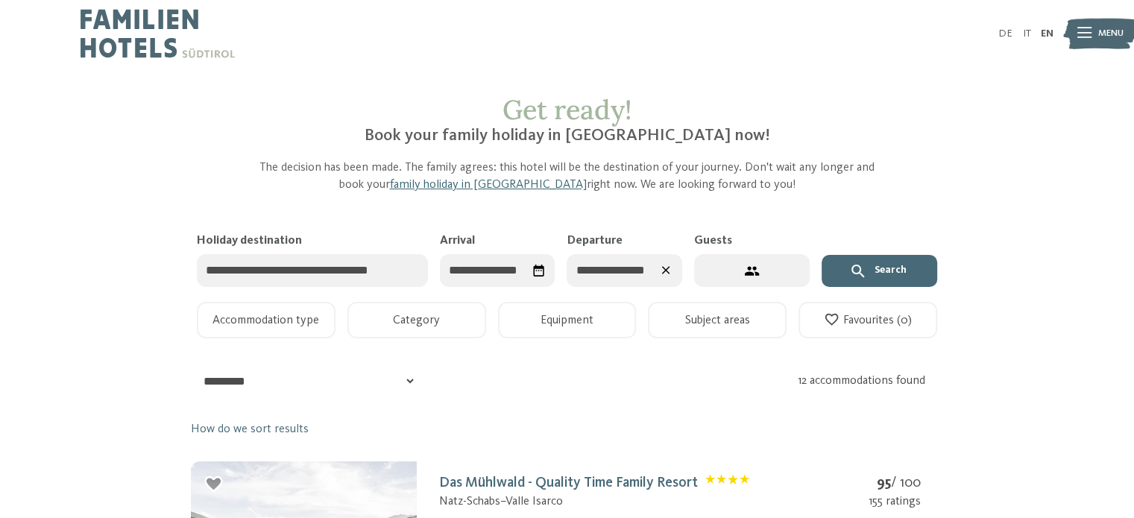
click at [131, 26] on img at bounding box center [157, 33] width 154 height 67
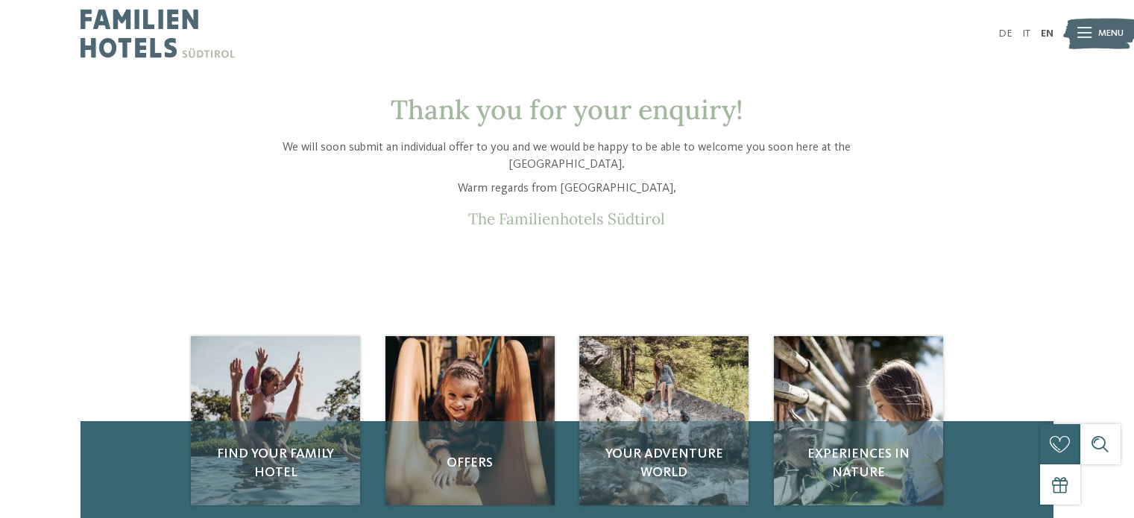
select select "*"
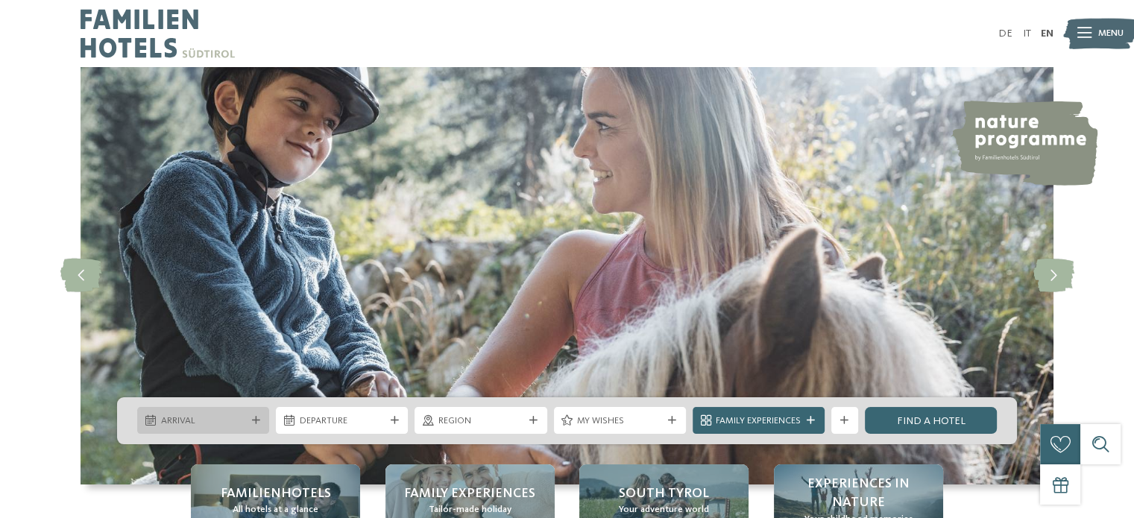
click at [236, 408] on div "Arrival" at bounding box center [203, 420] width 132 height 27
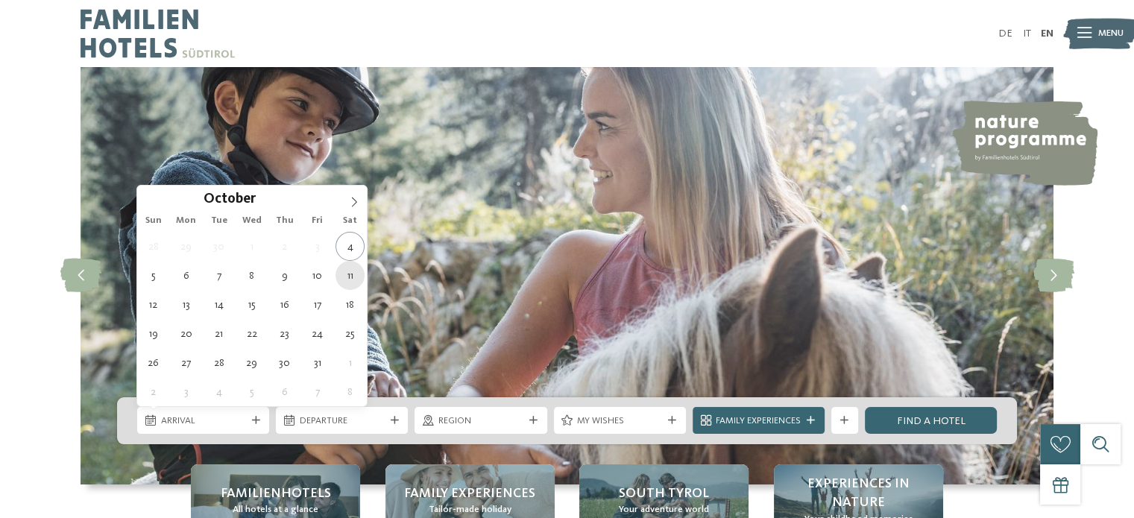
type div "11.10.2025"
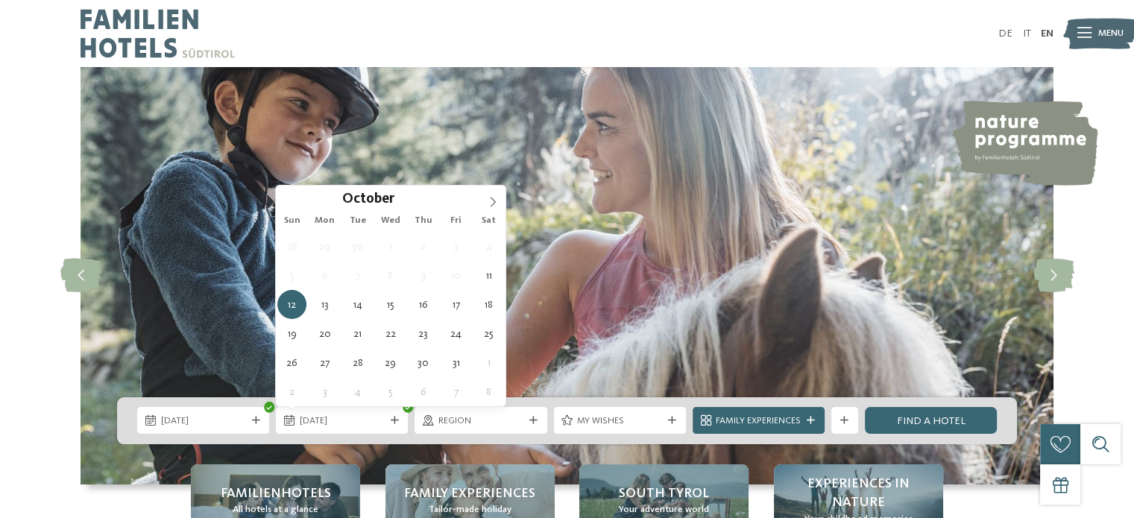
type div "12.10.2025"
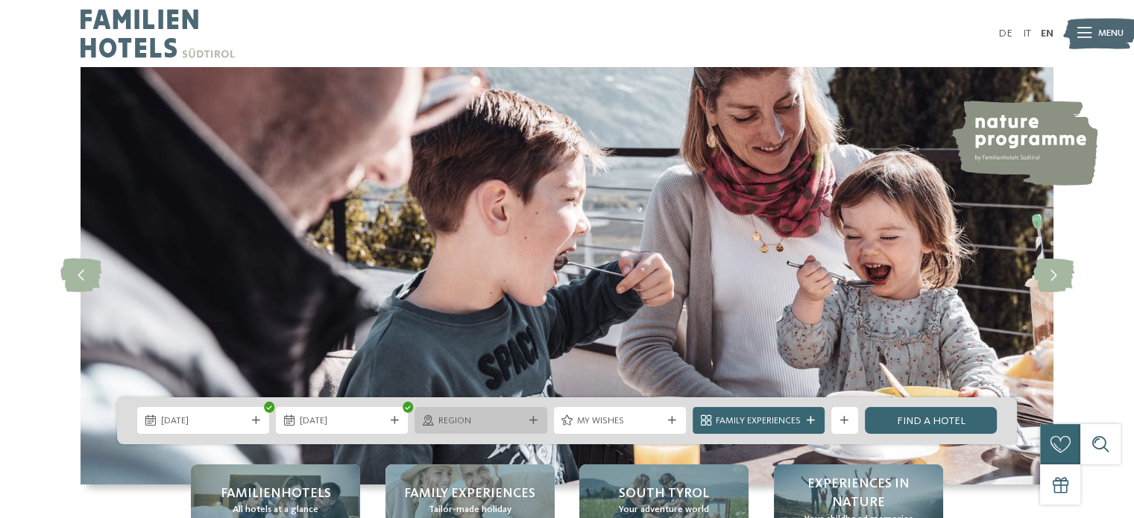
click at [472, 415] on span "Region" at bounding box center [480, 420] width 85 height 13
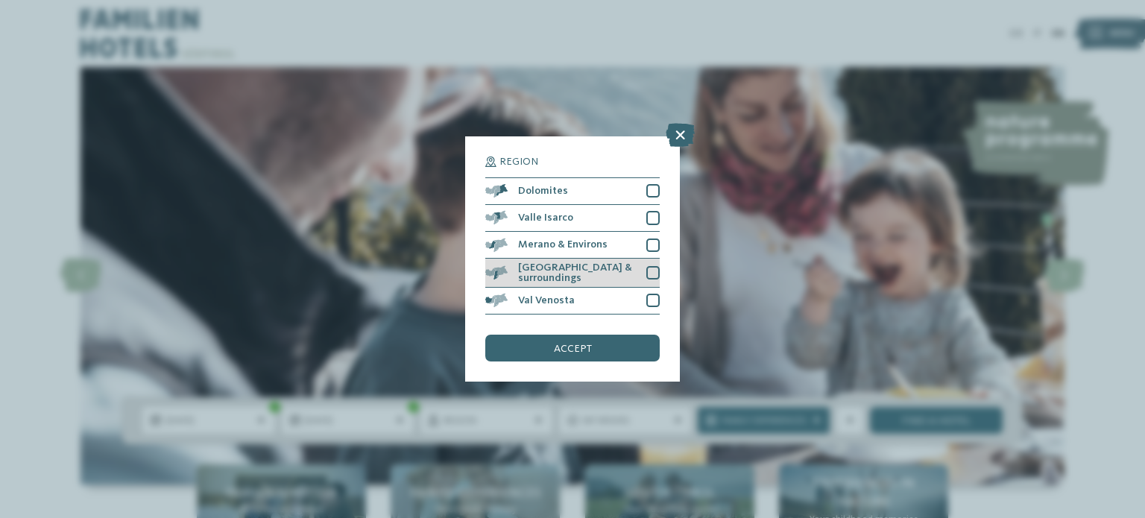
click at [649, 274] on div at bounding box center [652, 272] width 13 height 13
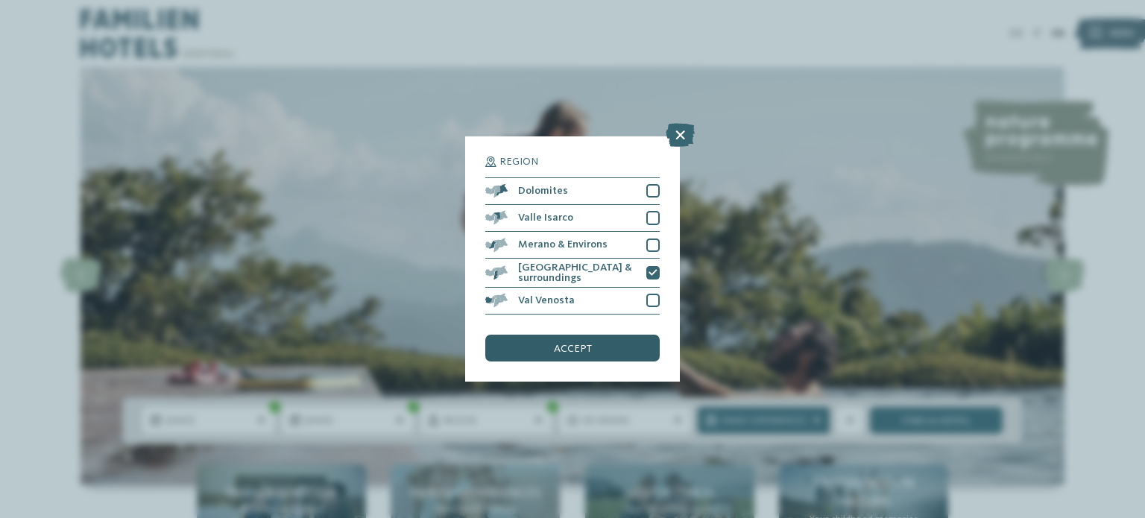
click at [619, 342] on div "accept" at bounding box center [572, 348] width 174 height 27
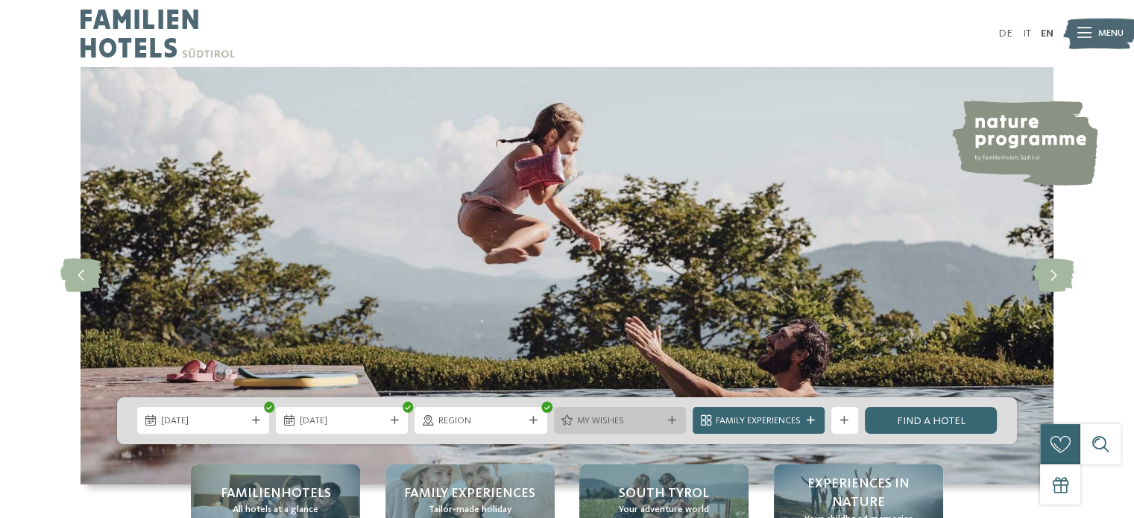
click at [677, 420] on div at bounding box center [672, 421] width 13 height 8
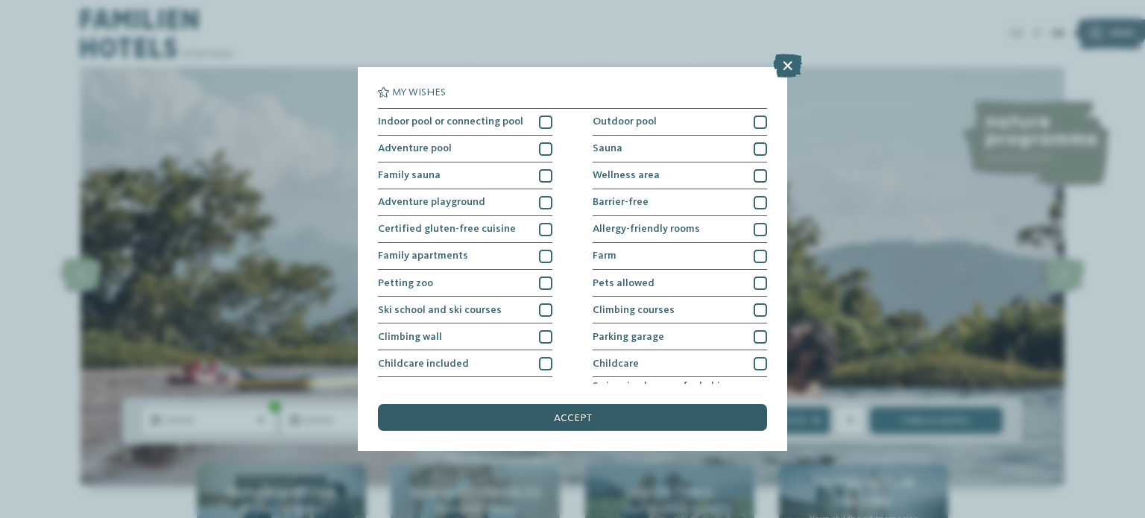
click at [667, 420] on div "accept" at bounding box center [572, 417] width 389 height 27
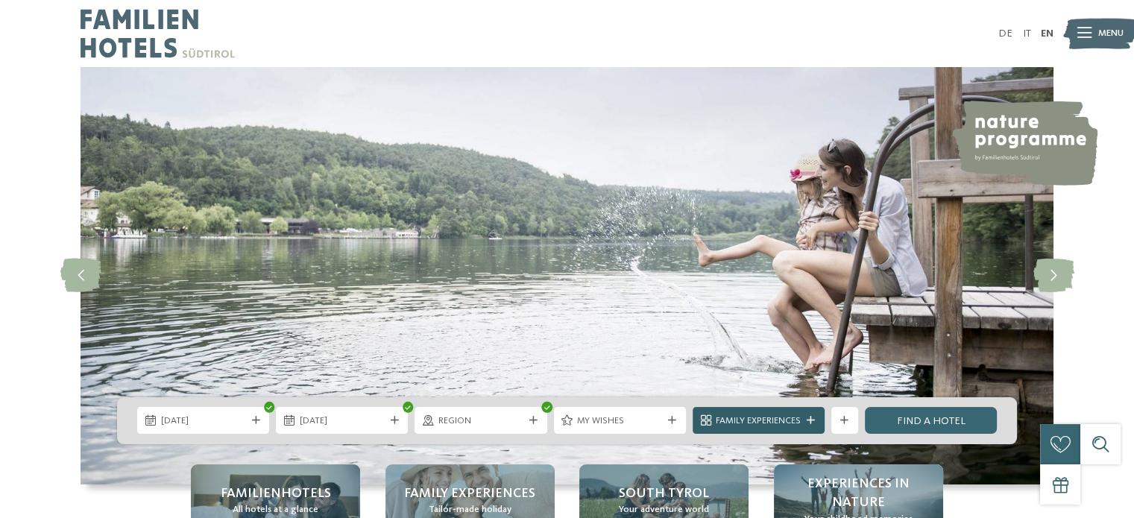
click at [752, 418] on span "Family Experiences" at bounding box center [757, 420] width 85 height 13
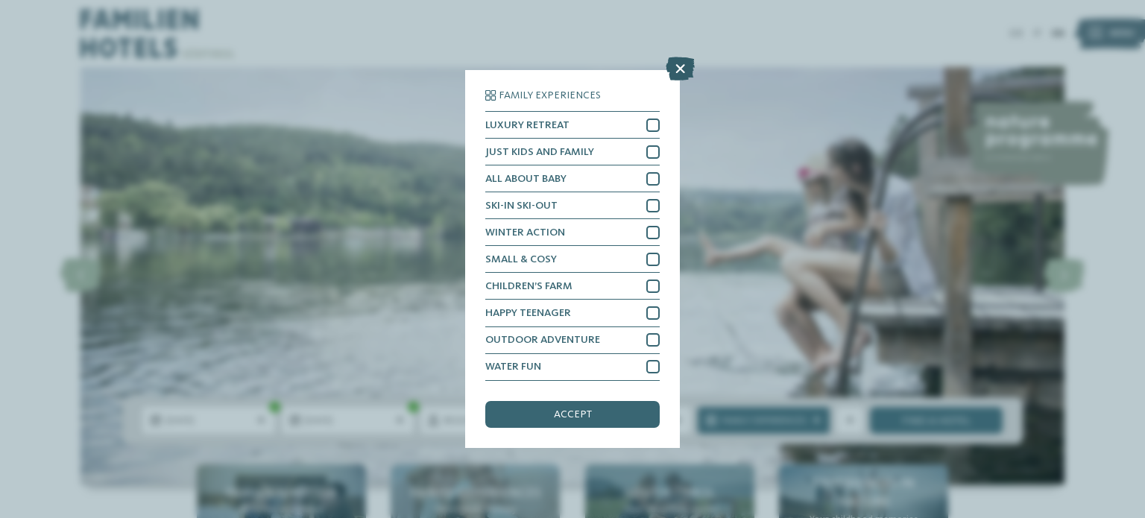
click at [674, 74] on icon at bounding box center [680, 69] width 29 height 24
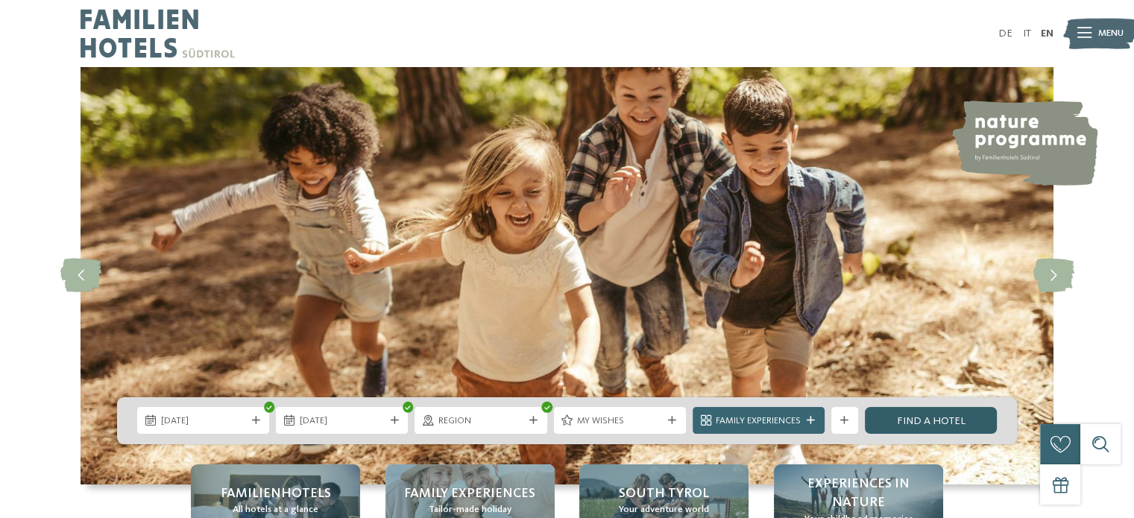
click at [944, 418] on link "Find a hotel" at bounding box center [931, 420] width 132 height 27
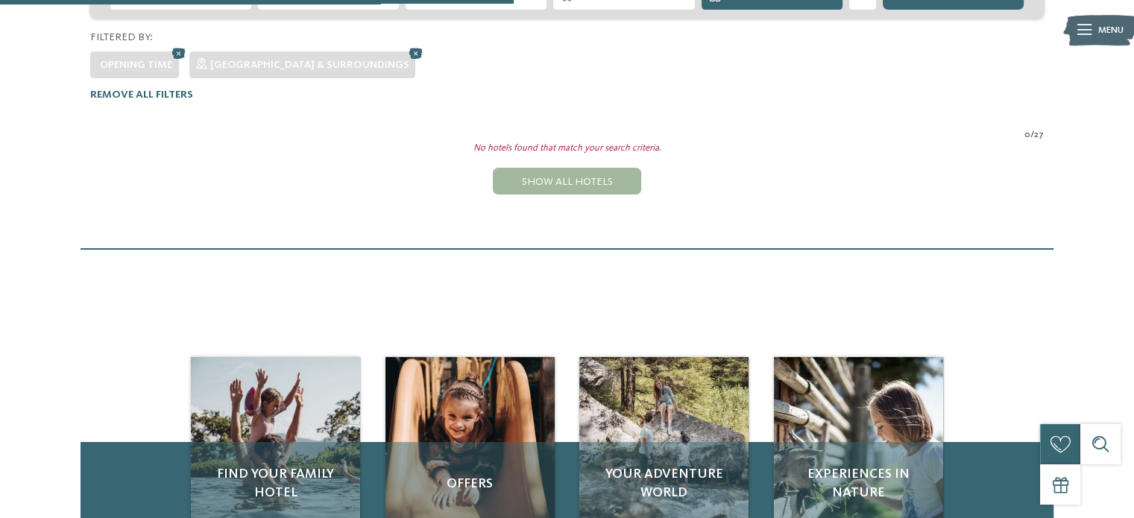
scroll to position [370, 0]
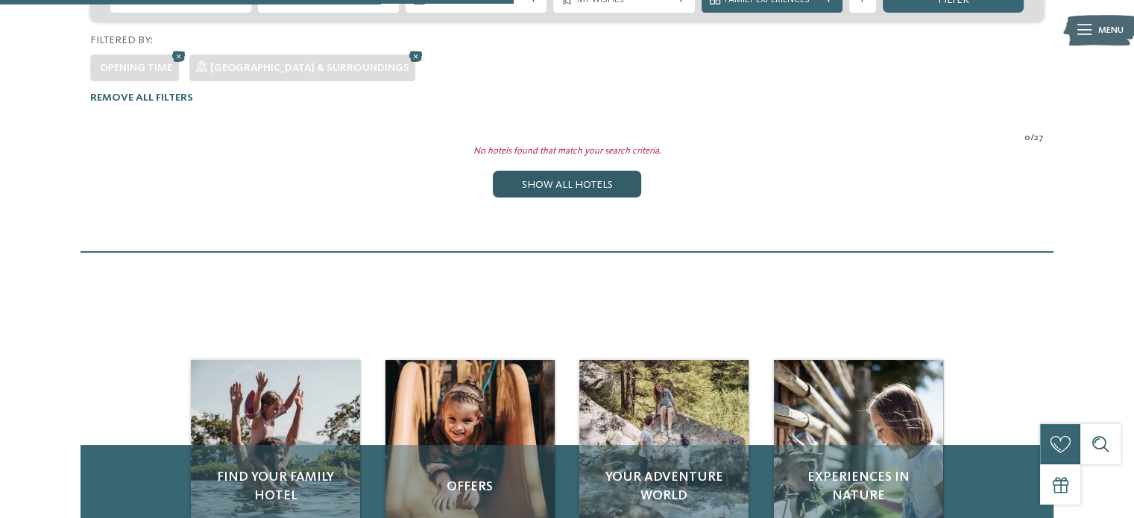
click at [530, 171] on div "Show all hotels" at bounding box center [567, 184] width 148 height 27
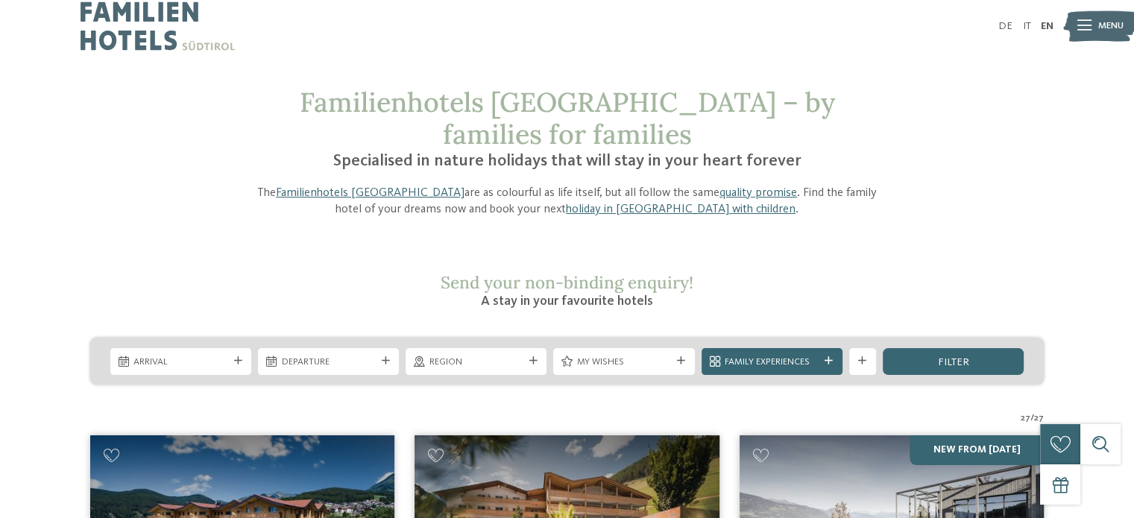
scroll to position [0, 0]
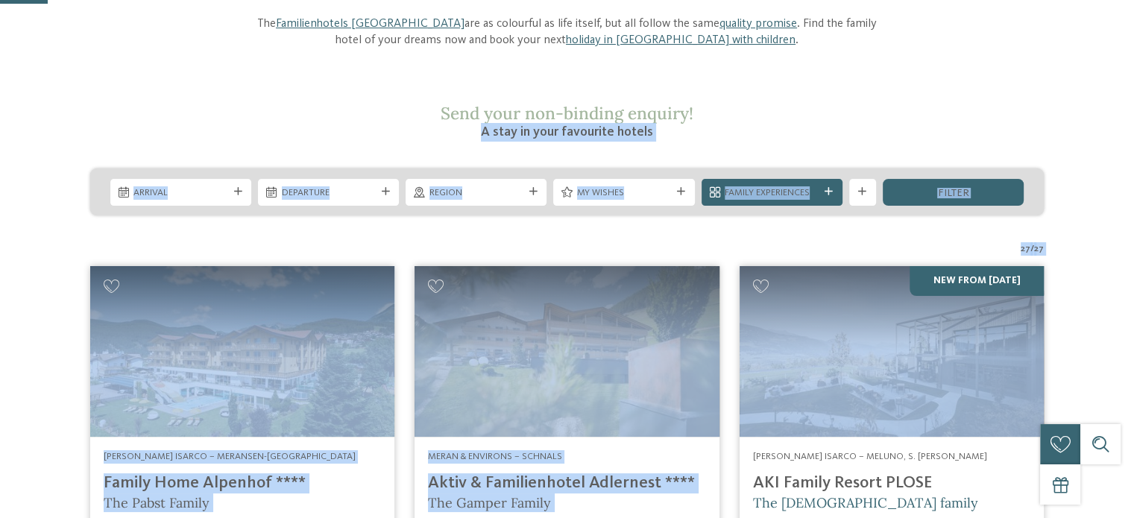
drag, startPoint x: 1127, startPoint y: 247, endPoint x: 1137, endPoint y: 279, distance: 33.7
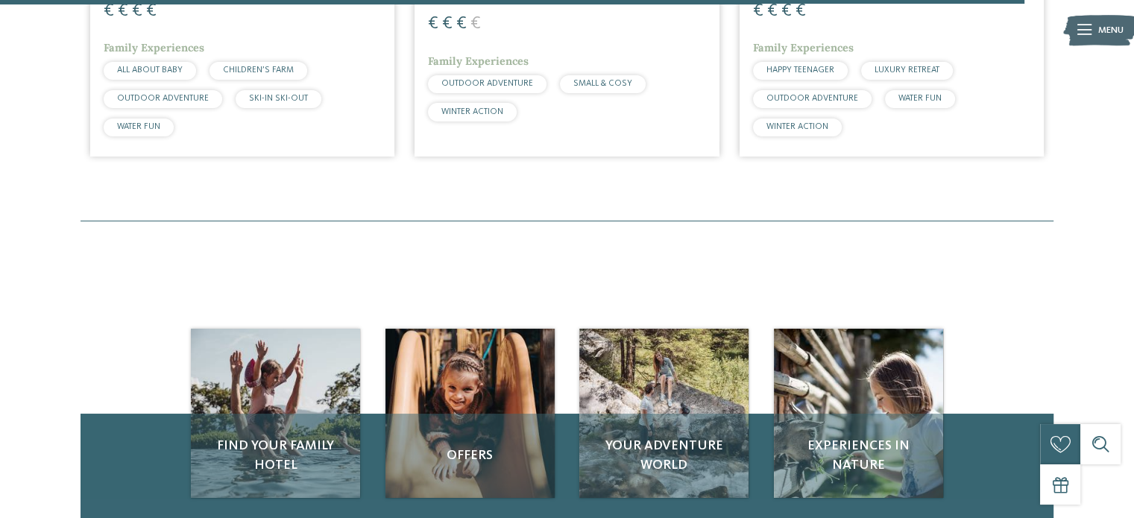
scroll to position [4188, 0]
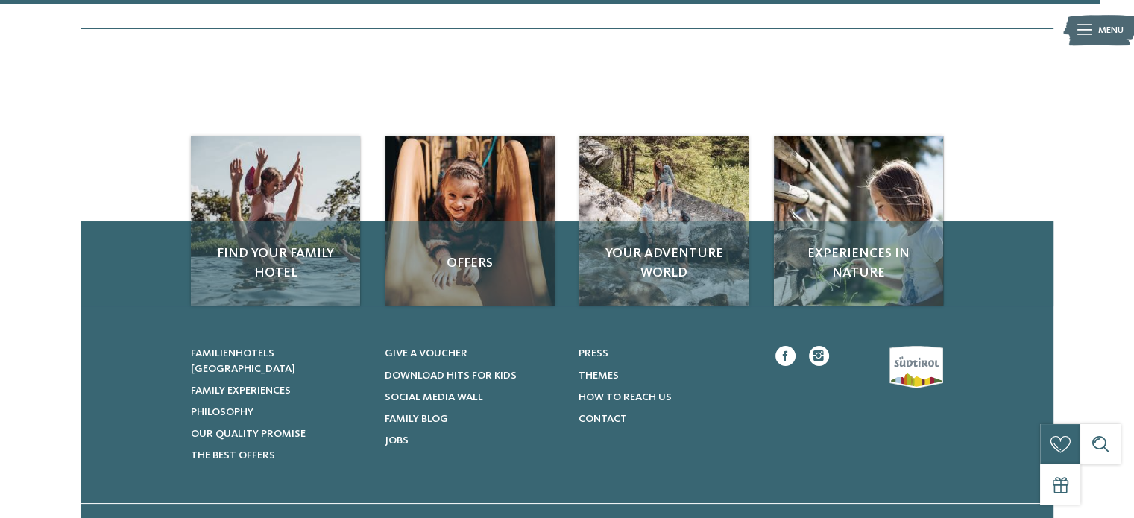
drag, startPoint x: 24, startPoint y: 456, endPoint x: 32, endPoint y: 458, distance: 8.5
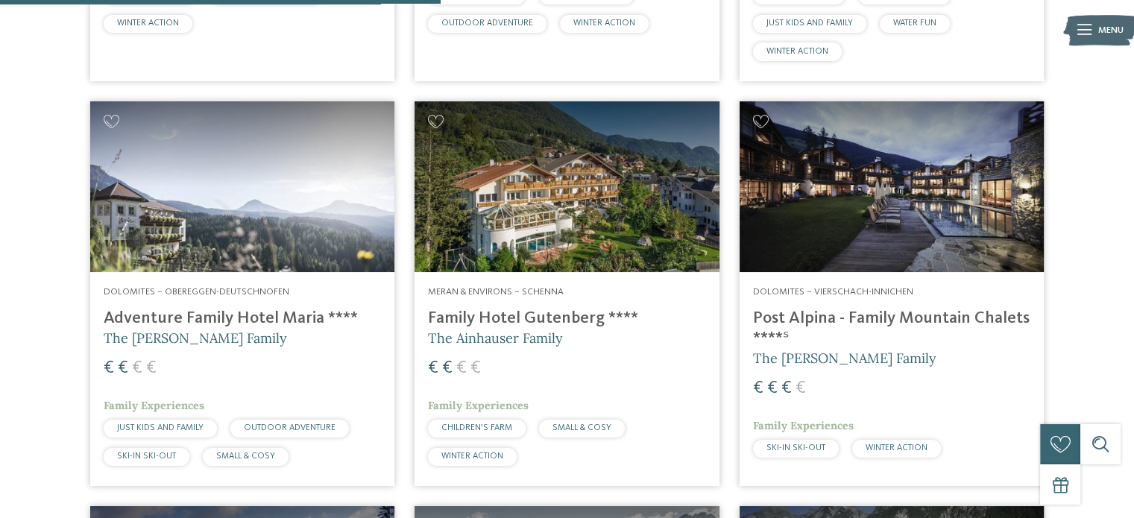
scroll to position [0, 0]
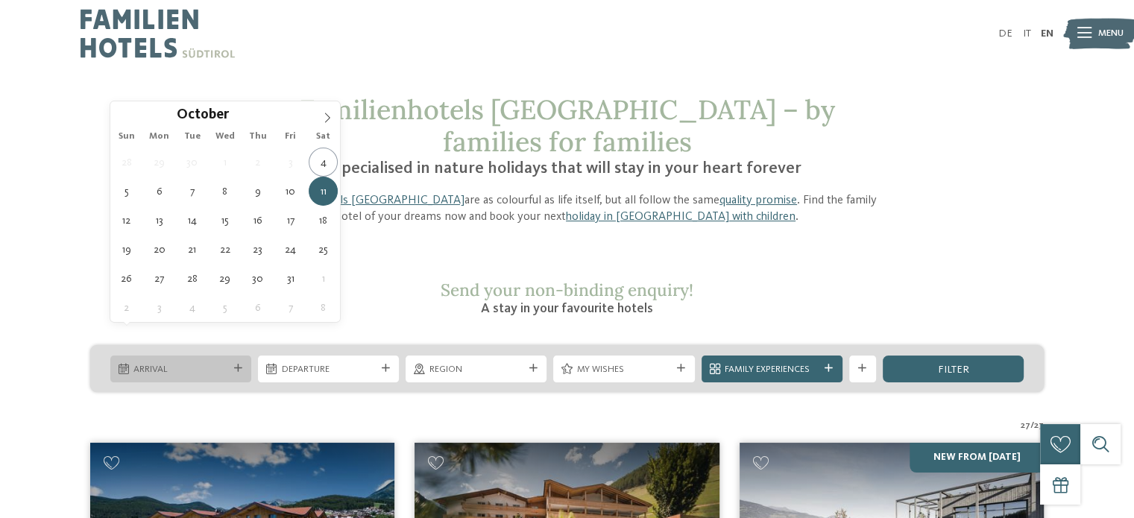
click at [237, 355] on div "Arrival" at bounding box center [180, 368] width 141 height 27
type div "11.10.2025"
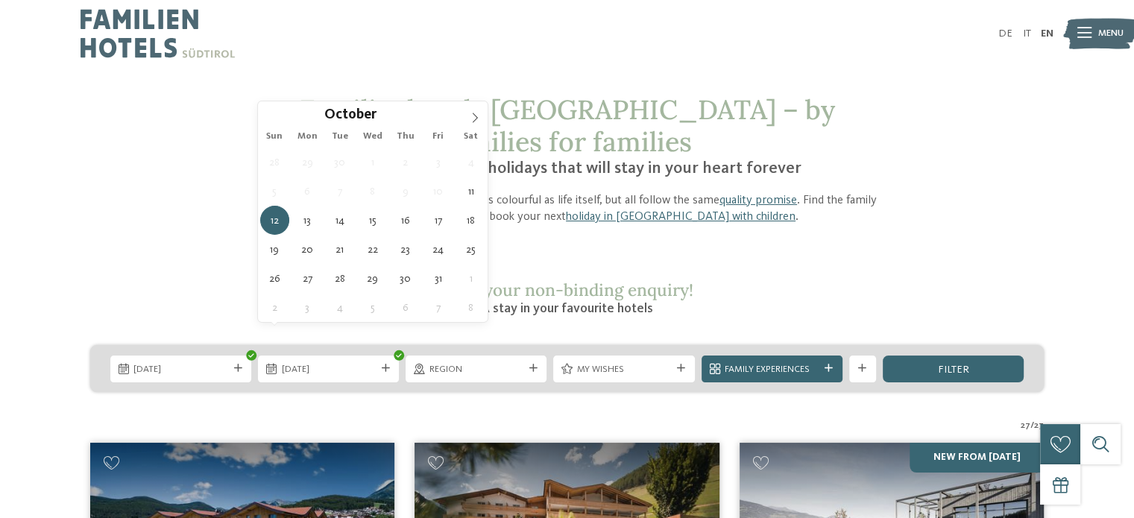
type div "12.10.2025"
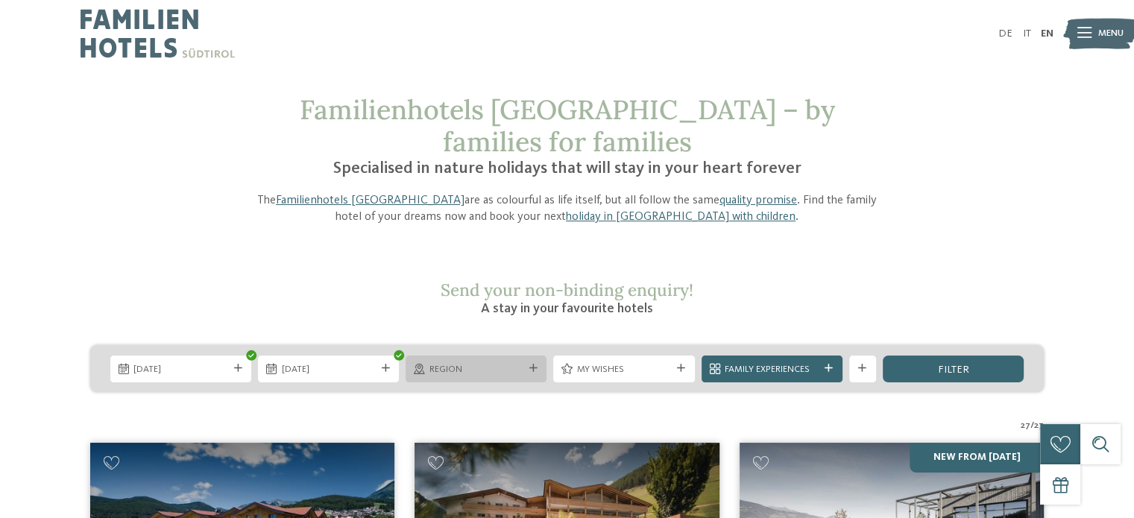
click at [459, 363] on span "Region" at bounding box center [476, 369] width 94 height 13
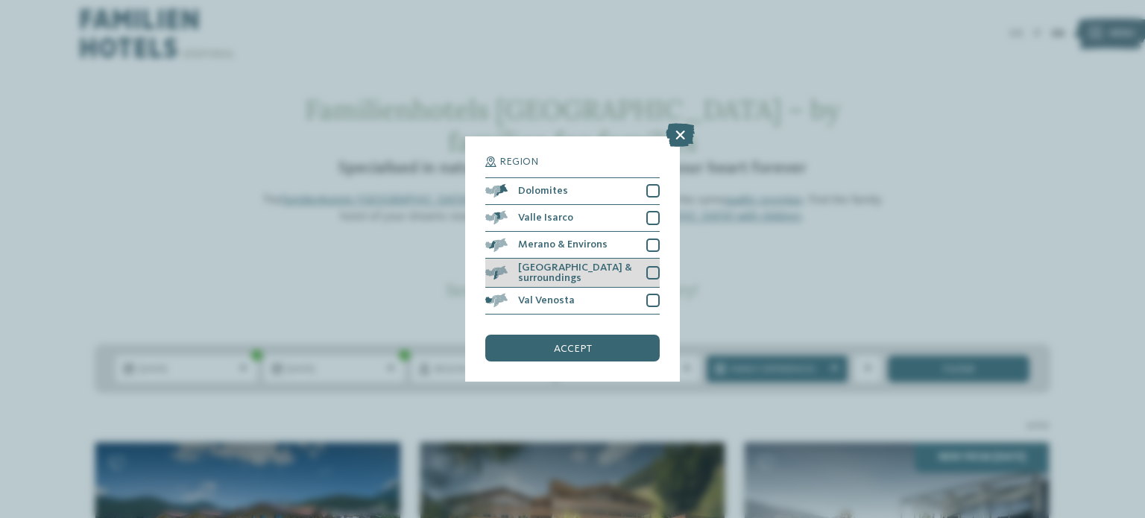
click at [570, 277] on span "[GEOGRAPHIC_DATA] & surroundings" at bounding box center [577, 273] width 118 height 22
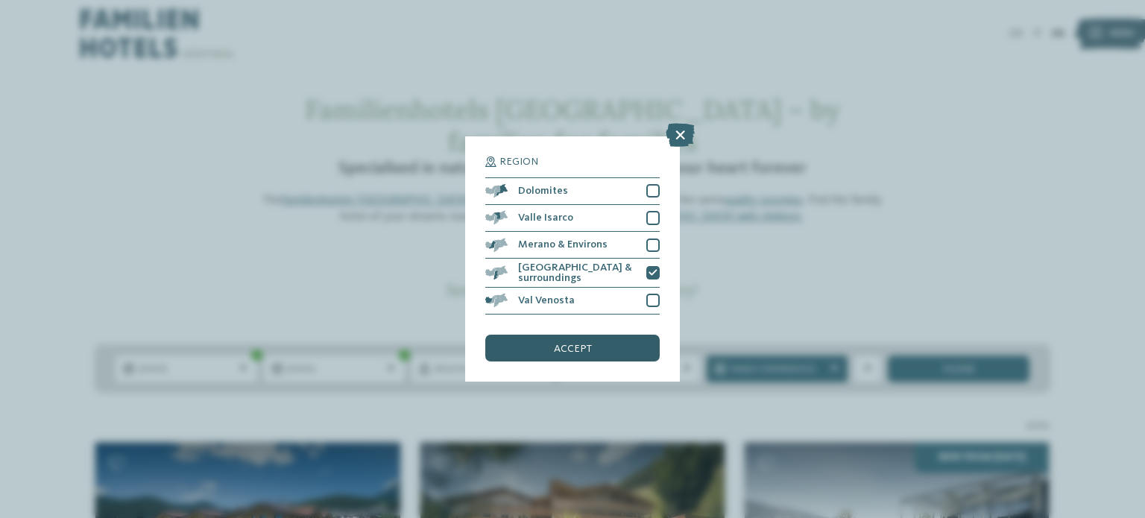
click at [583, 345] on span "accept" at bounding box center [573, 349] width 38 height 10
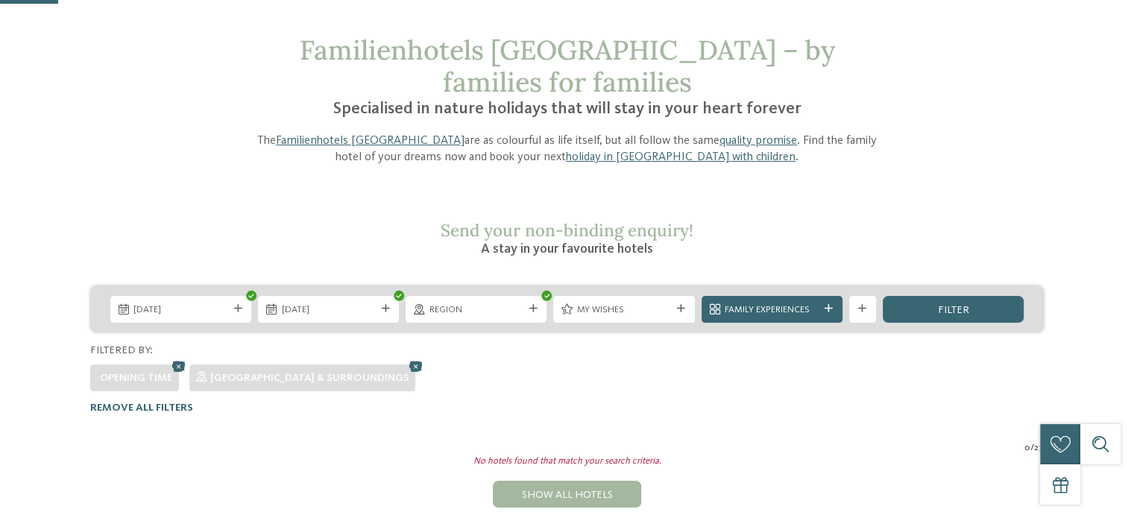
scroll to position [38, 0]
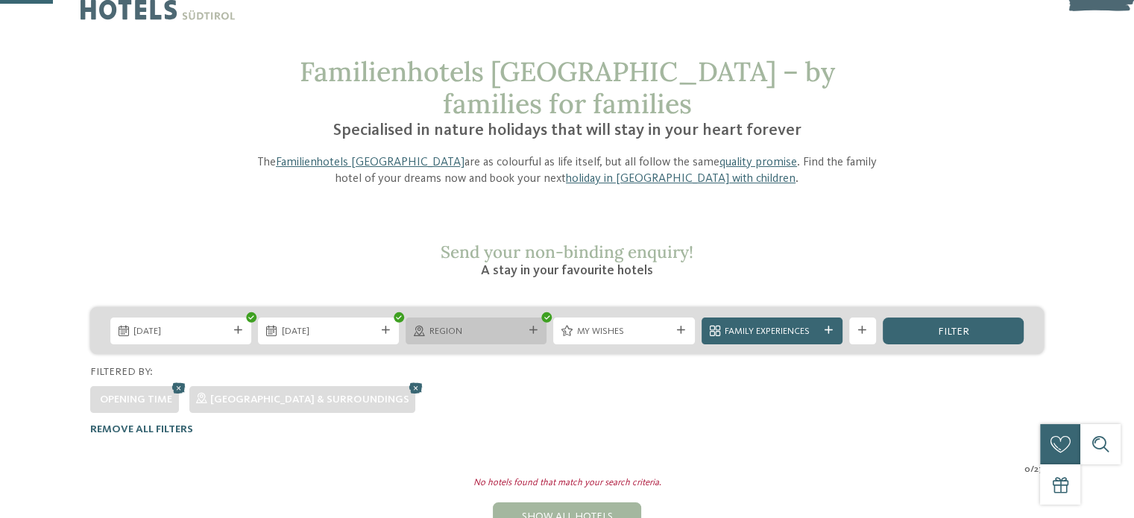
click at [490, 325] on span "Region" at bounding box center [476, 331] width 94 height 13
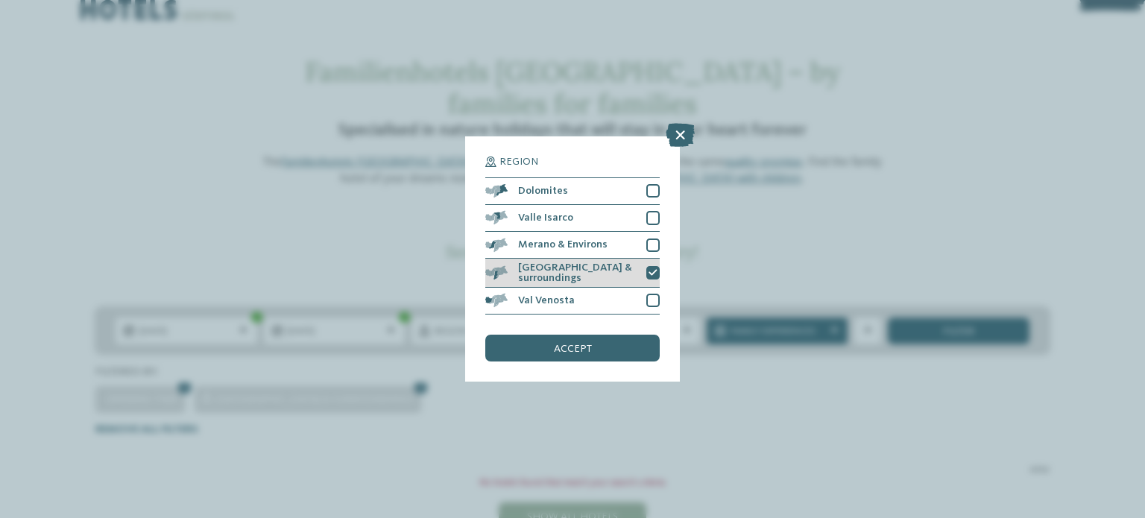
click at [567, 267] on span "[GEOGRAPHIC_DATA] & surroundings" at bounding box center [577, 273] width 118 height 22
click at [651, 267] on div at bounding box center [652, 272] width 13 height 13
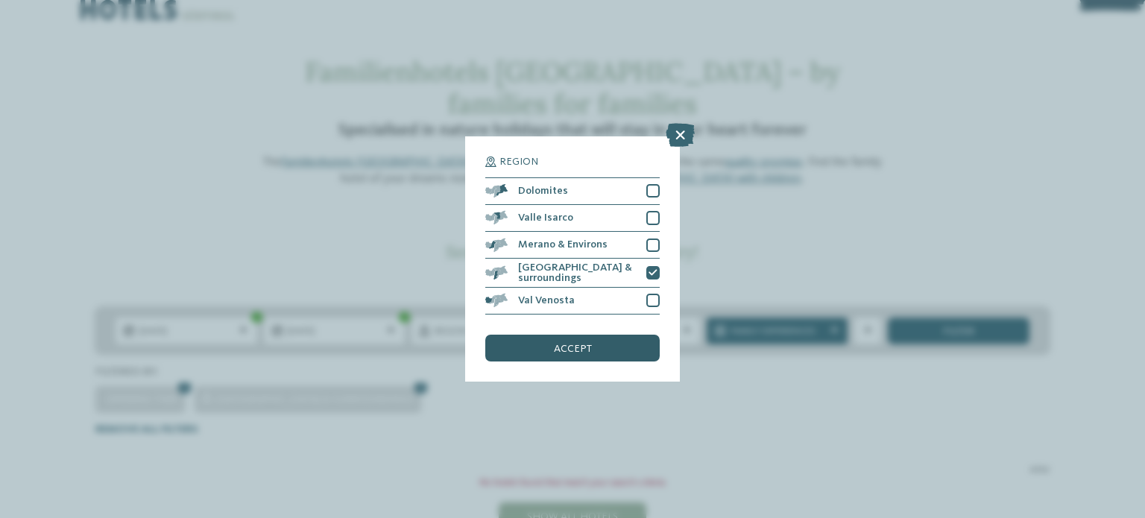
click at [623, 347] on div "accept" at bounding box center [572, 348] width 174 height 27
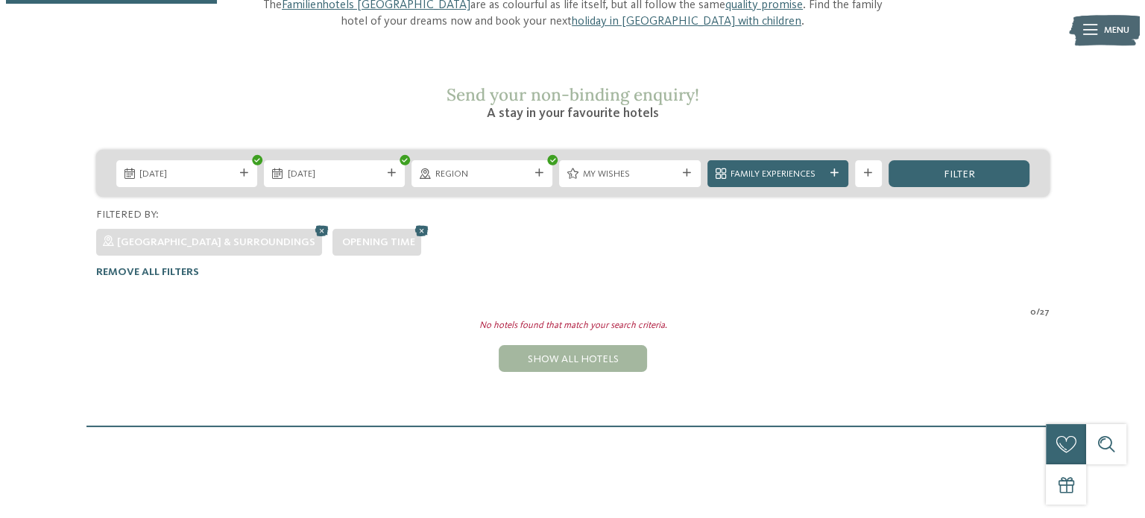
scroll to position [0, 0]
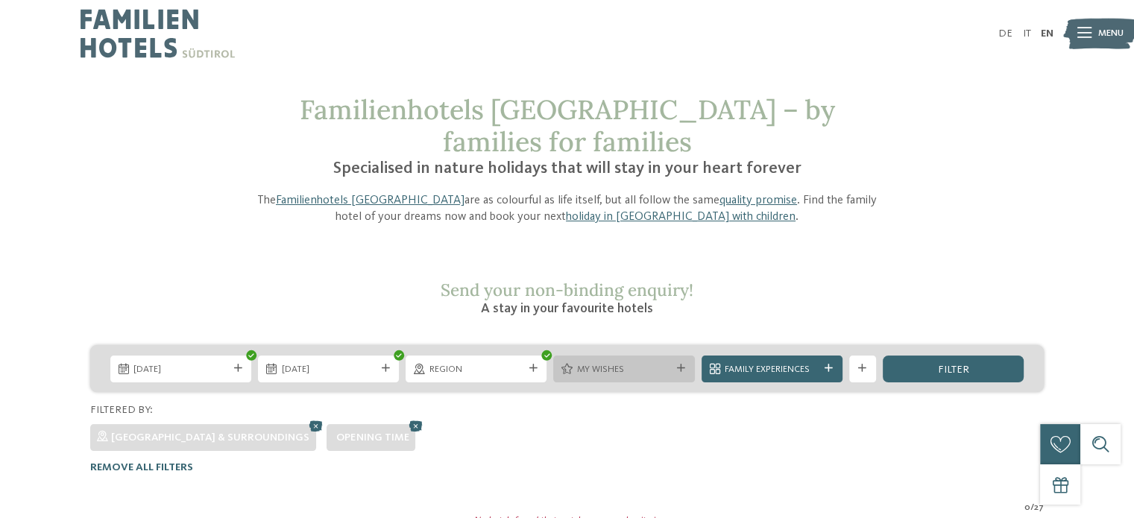
click at [632, 363] on span "My wishes" at bounding box center [624, 369] width 94 height 13
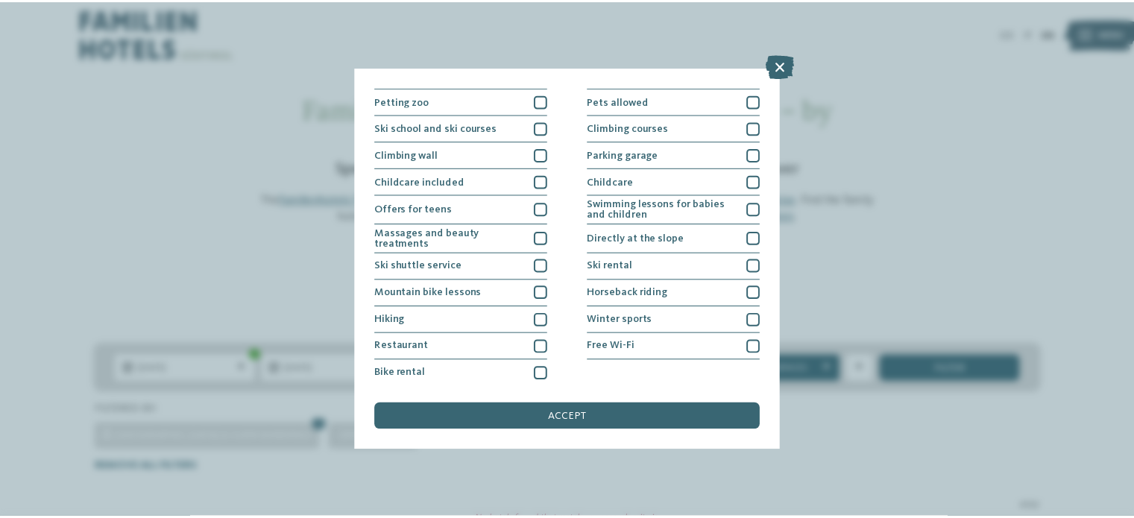
scroll to position [185, 0]
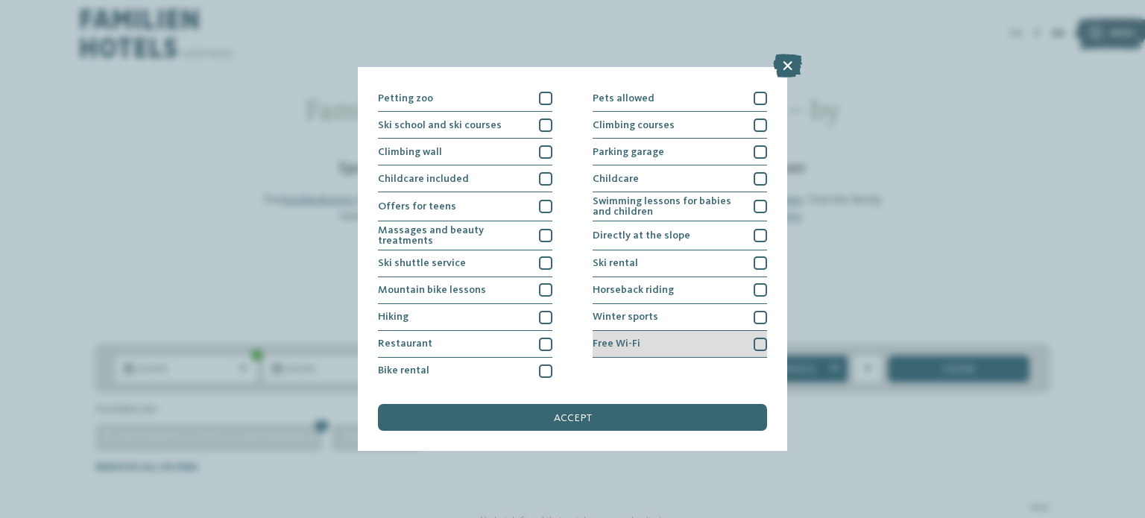
click at [705, 343] on div "Free Wi-Fi" at bounding box center [679, 344] width 174 height 27
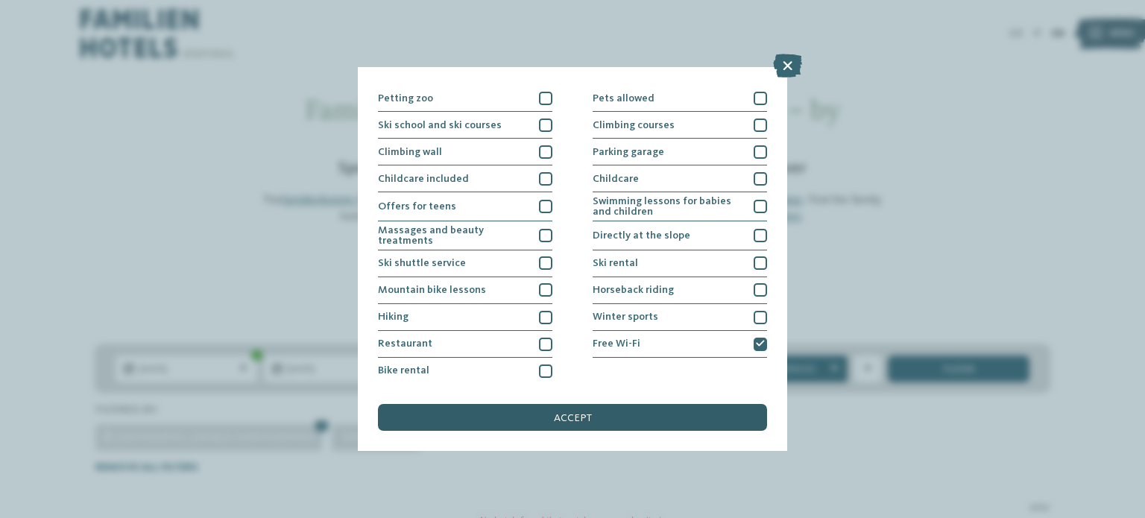
click at [695, 413] on div "accept" at bounding box center [572, 417] width 389 height 27
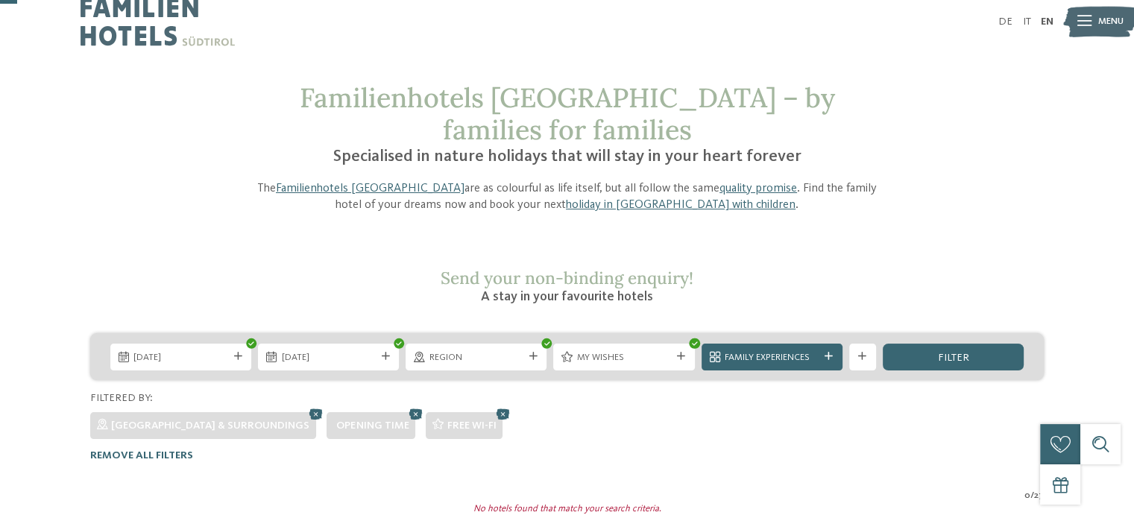
scroll to position [10, 0]
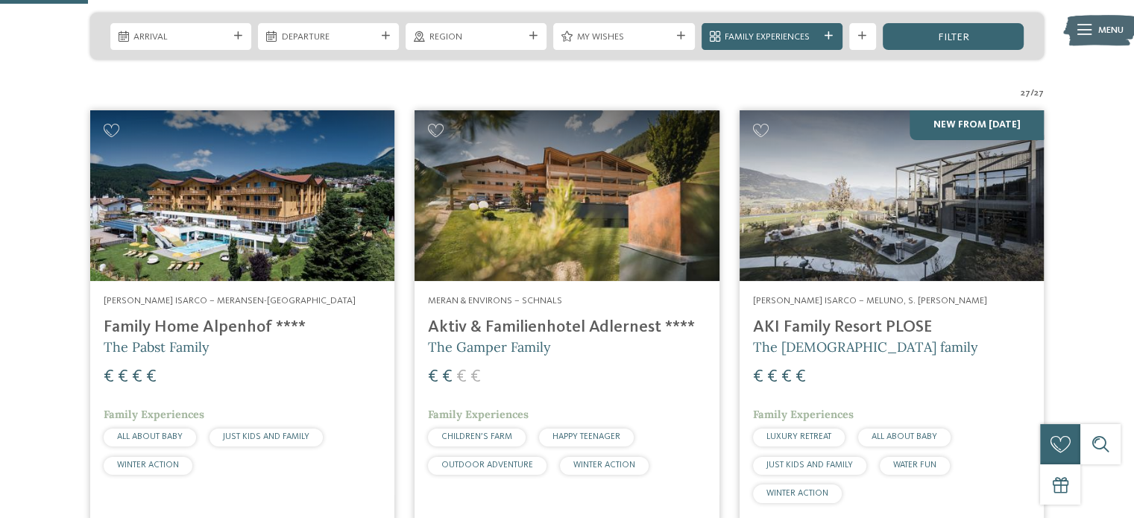
scroll to position [358, 0]
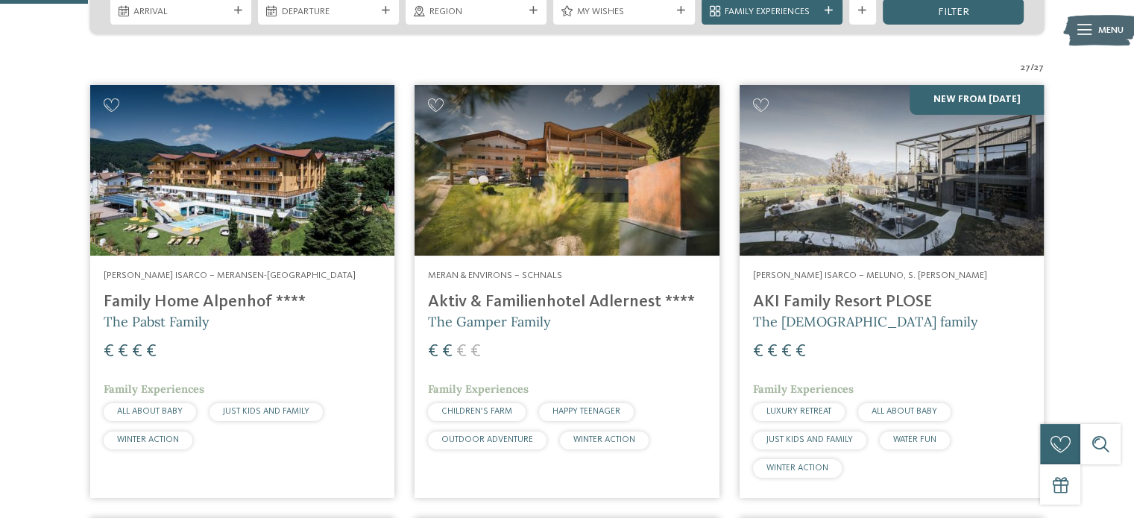
click at [816, 132] on img at bounding box center [891, 170] width 304 height 171
click at [509, 85] on img at bounding box center [566, 170] width 304 height 171
click at [218, 148] on img at bounding box center [242, 170] width 304 height 171
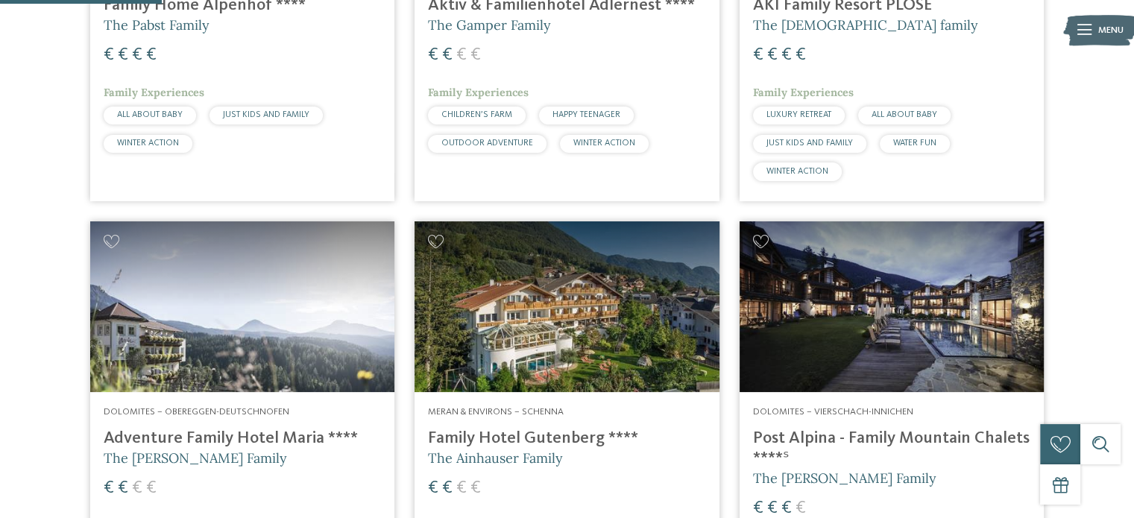
scroll to position [656, 0]
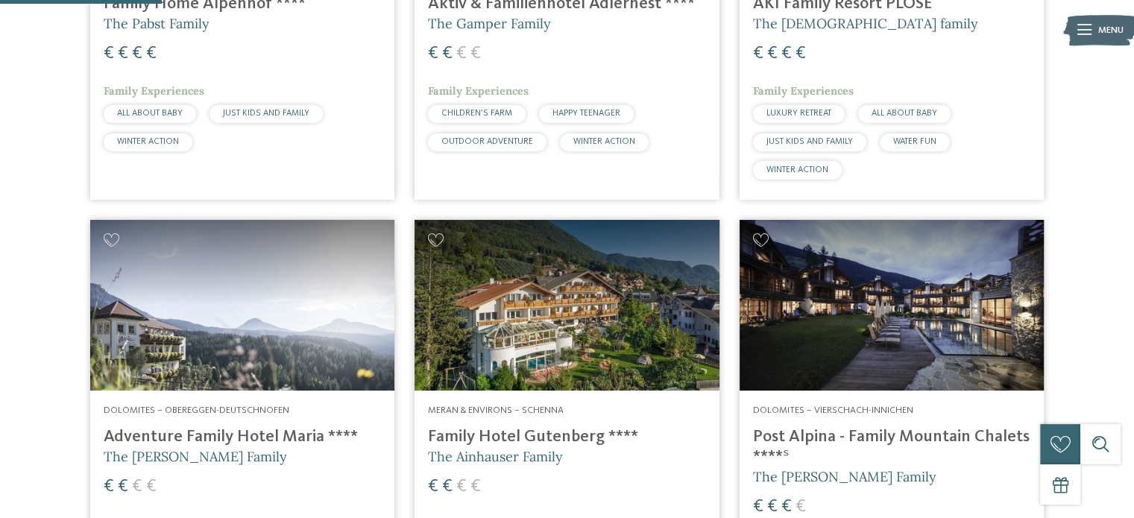
click at [275, 232] on img at bounding box center [242, 305] width 304 height 171
click at [532, 267] on img at bounding box center [566, 305] width 304 height 171
click at [874, 231] on img at bounding box center [891, 305] width 304 height 171
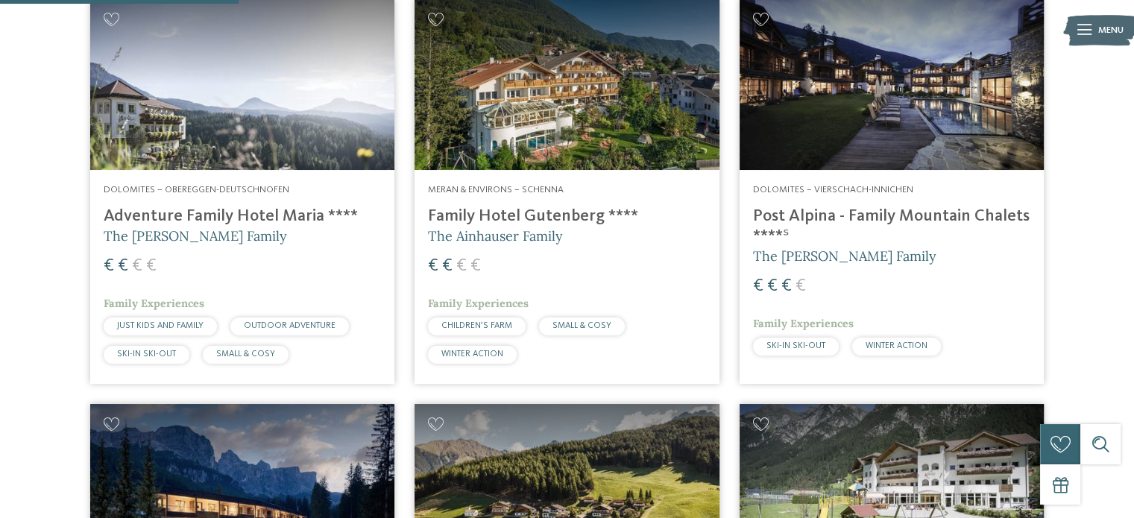
scroll to position [1014, 0]
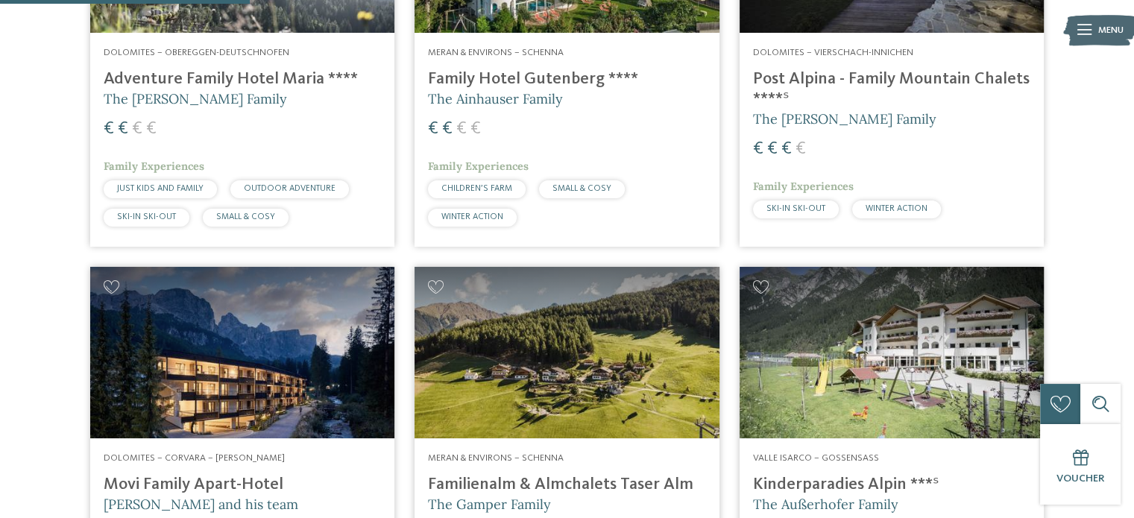
click at [253, 294] on img at bounding box center [242, 352] width 304 height 171
click at [495, 298] on img at bounding box center [566, 352] width 304 height 171
click at [927, 324] on img at bounding box center [891, 352] width 304 height 171
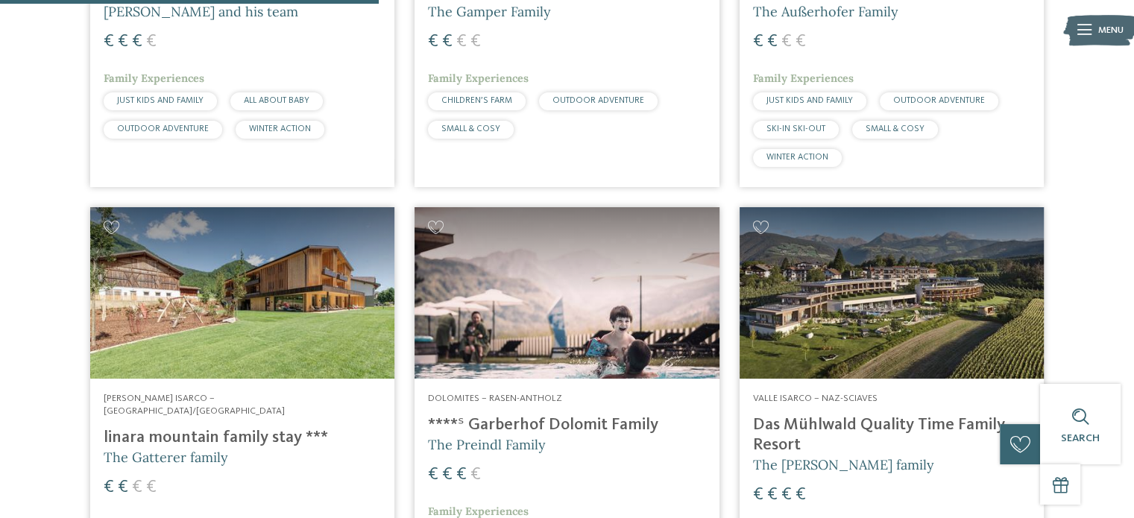
scroll to position [1550, 0]
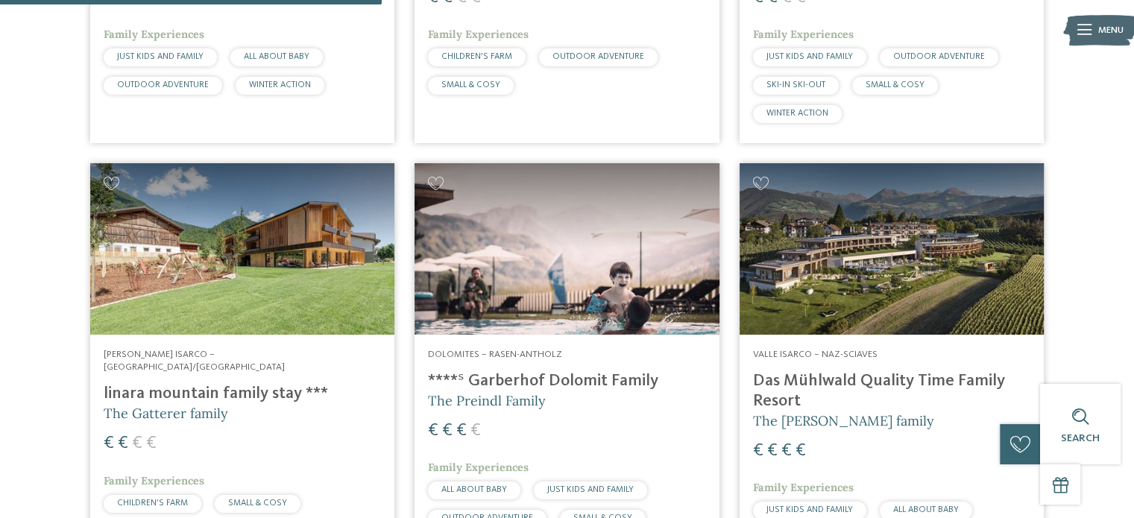
click at [309, 203] on img at bounding box center [242, 248] width 304 height 171
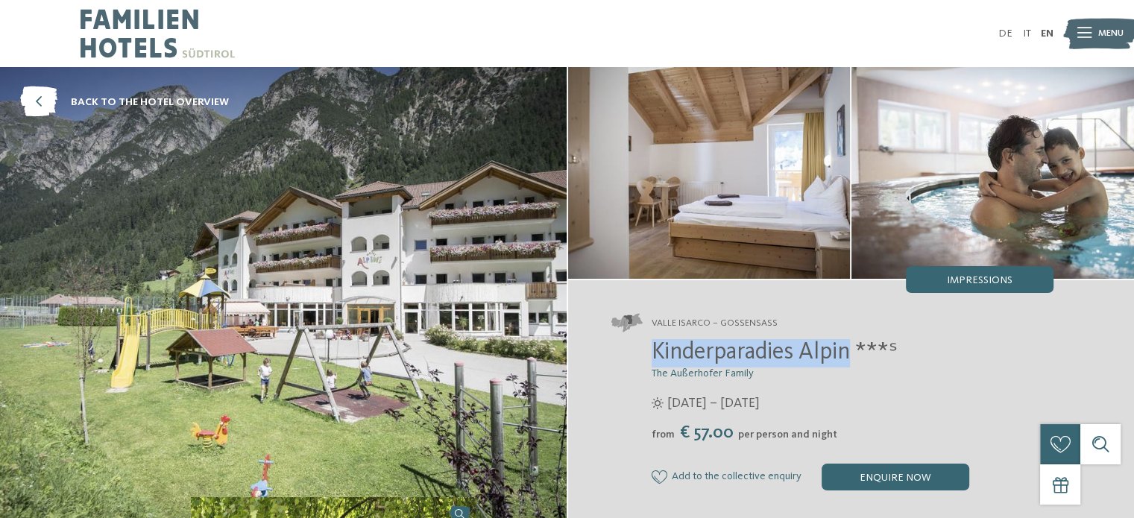
drag, startPoint x: 655, startPoint y: 356, endPoint x: 853, endPoint y: 351, distance: 197.6
click at [853, 351] on span "Kinderparadies Alpin ***ˢ" at bounding box center [774, 353] width 246 height 24
copy span "Kinderparadies Alpin"
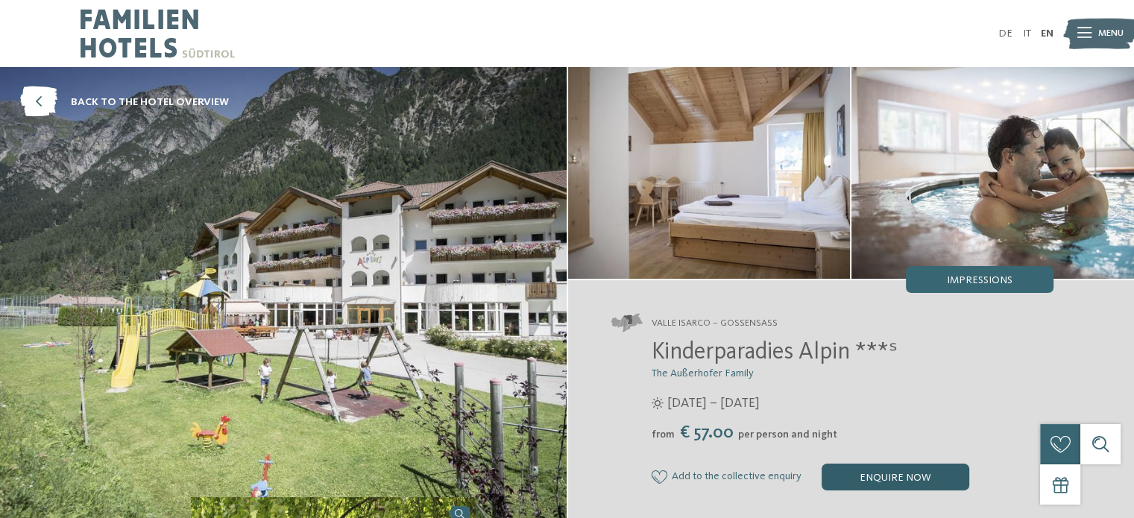
click at [891, 479] on div "enquire now" at bounding box center [895, 477] width 148 height 27
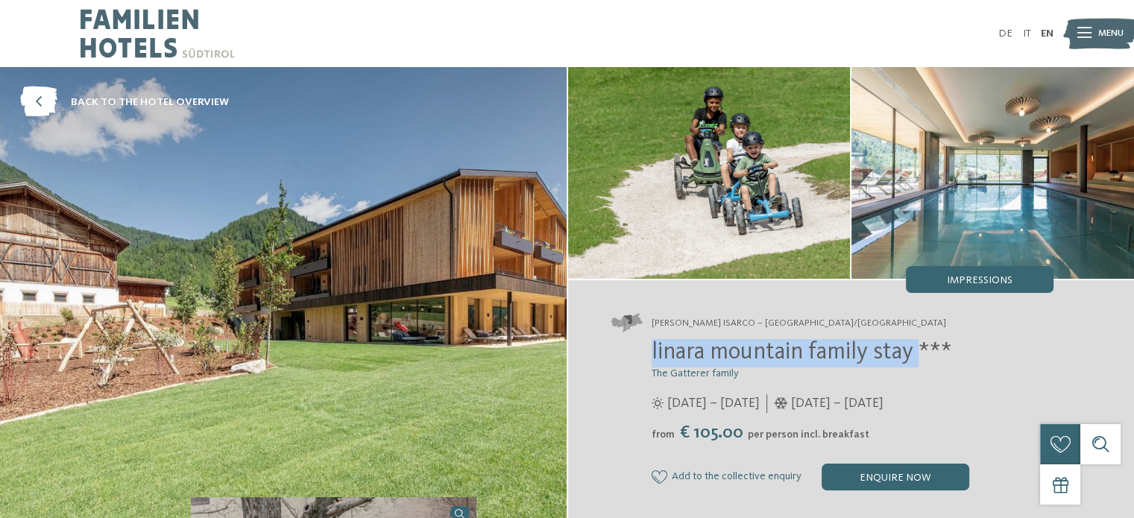
drag, startPoint x: 921, startPoint y: 360, endPoint x: 649, endPoint y: 355, distance: 272.1
click at [649, 355] on div "linara mountain family stay *** The Gatterer family 12/07 – 09/11/2025 from" at bounding box center [832, 414] width 442 height 151
copy span "linara mountain family stay"
click at [102, 104] on span "back to the hotel overview" at bounding box center [150, 102] width 158 height 15
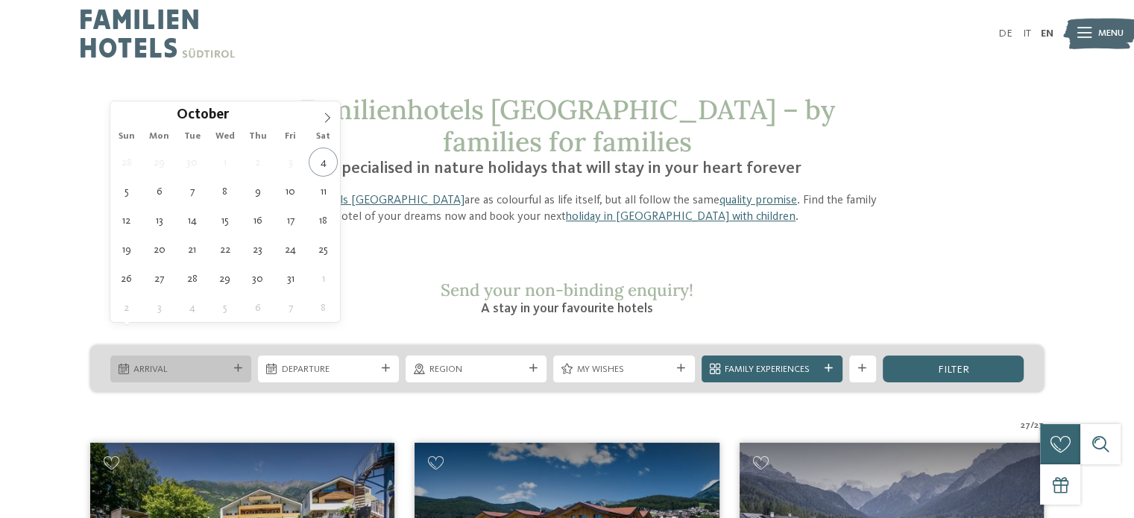
click at [207, 355] on div "Arrival" at bounding box center [180, 368] width 141 height 27
type div "[DATE]"
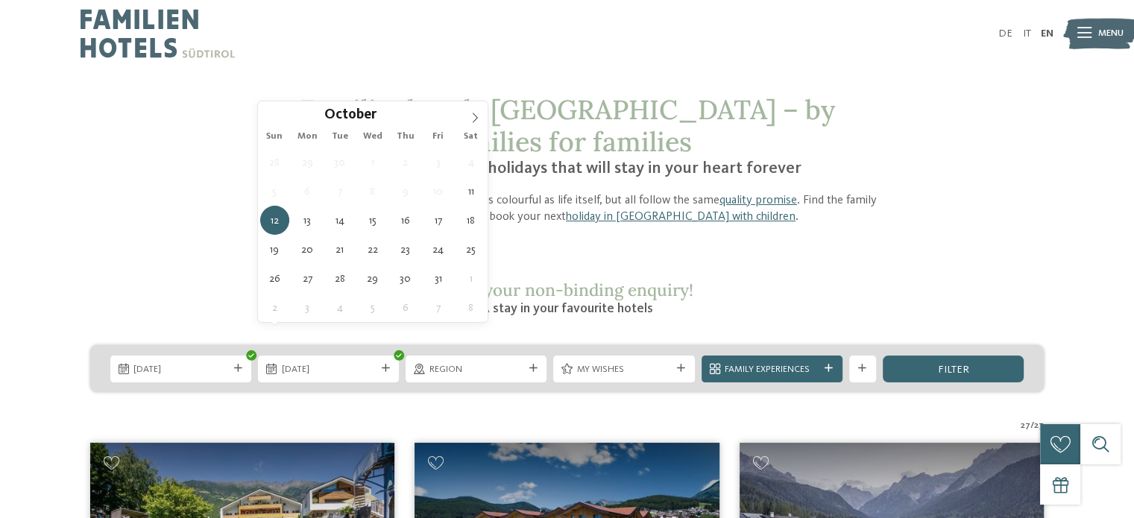
type div "[DATE]"
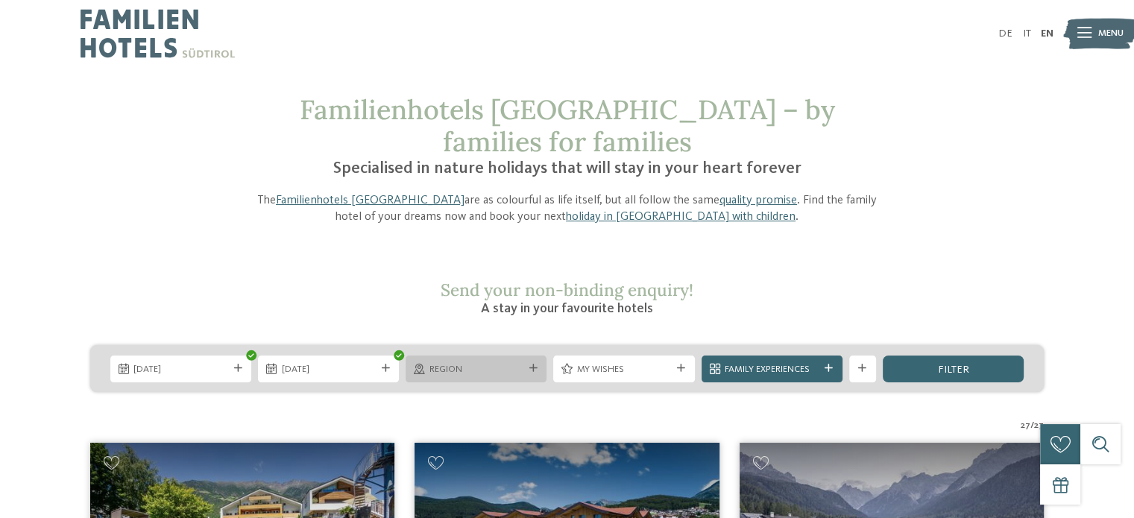
click at [536, 364] on icon at bounding box center [533, 368] width 8 height 8
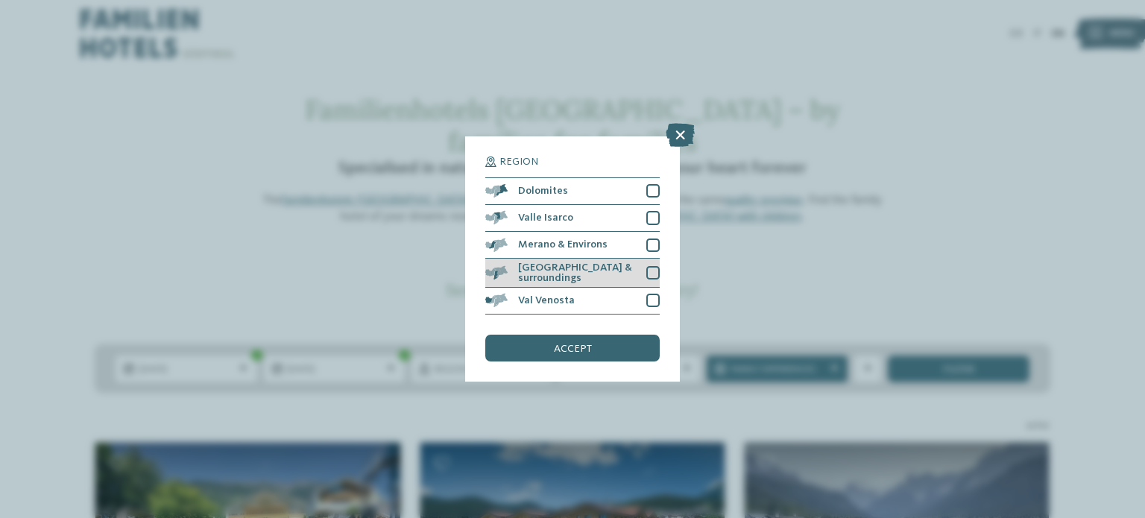
click at [564, 279] on div "[GEOGRAPHIC_DATA] & surroundings" at bounding box center [572, 273] width 174 height 29
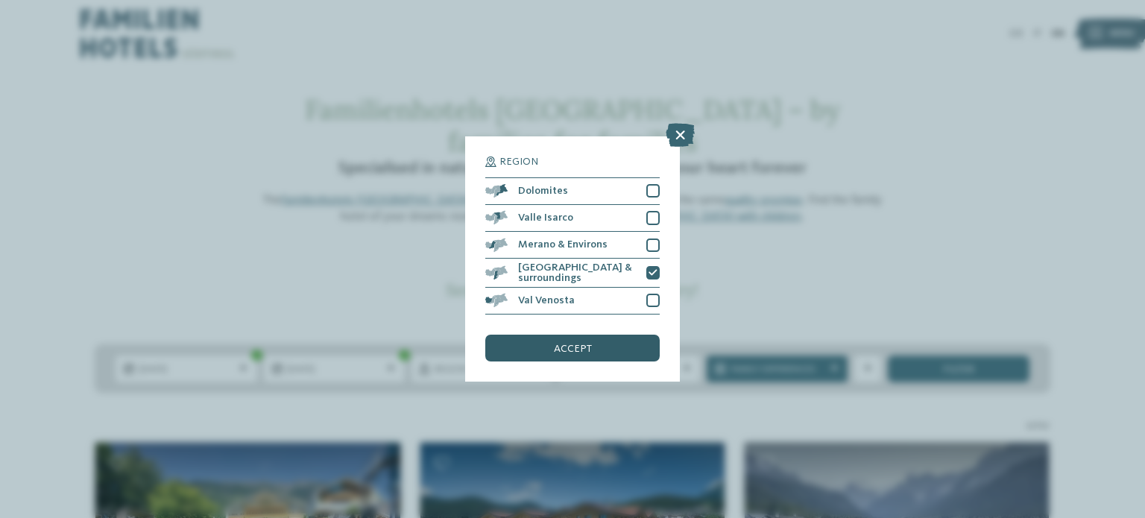
click at [583, 348] on span "accept" at bounding box center [573, 349] width 38 height 10
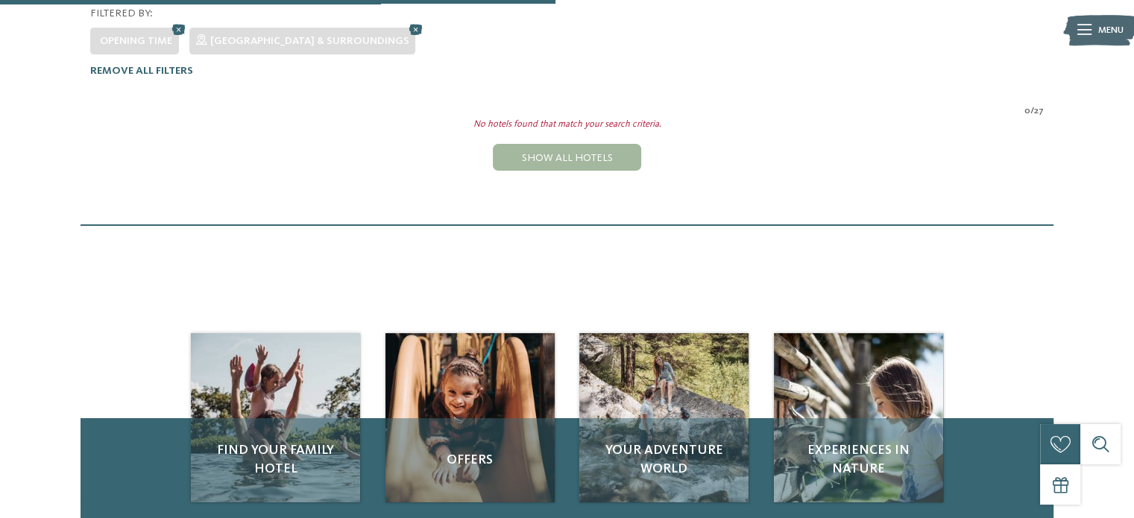
scroll to position [399, 0]
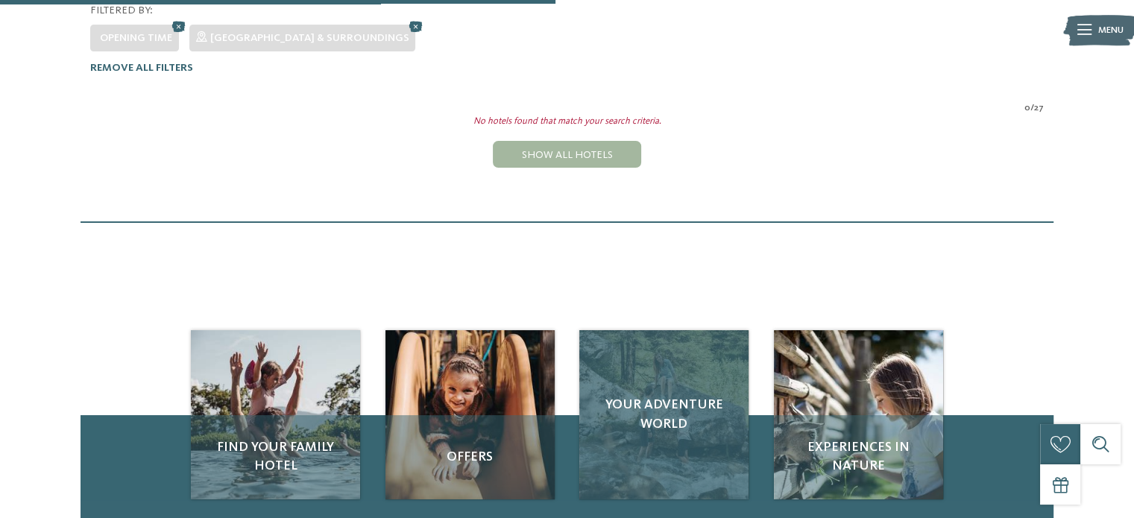
click at [605, 339] on div "Your adventure world" at bounding box center [663, 414] width 169 height 169
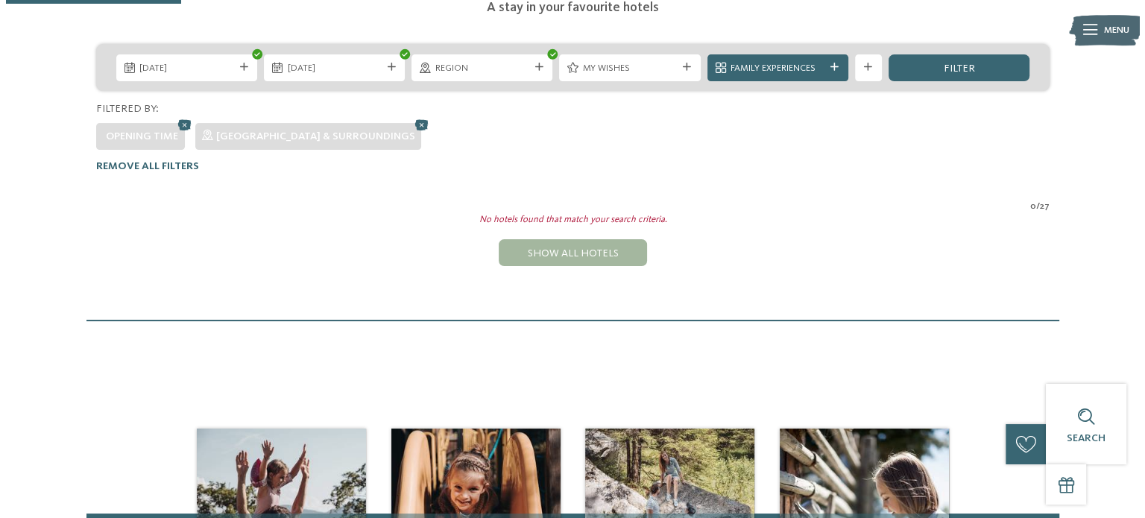
scroll to position [80, 0]
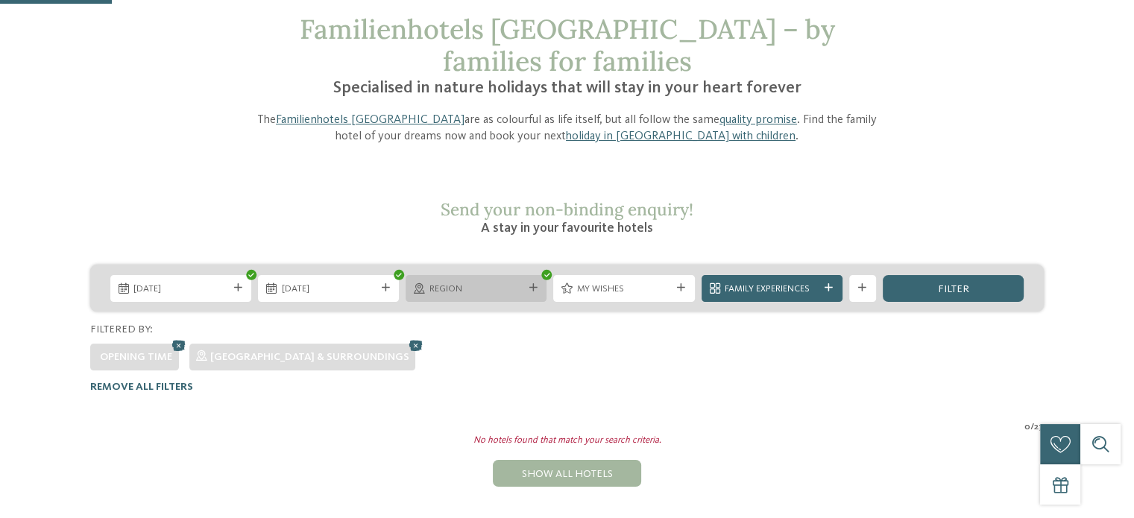
click at [525, 281] on div "Region" at bounding box center [476, 288] width 101 height 14
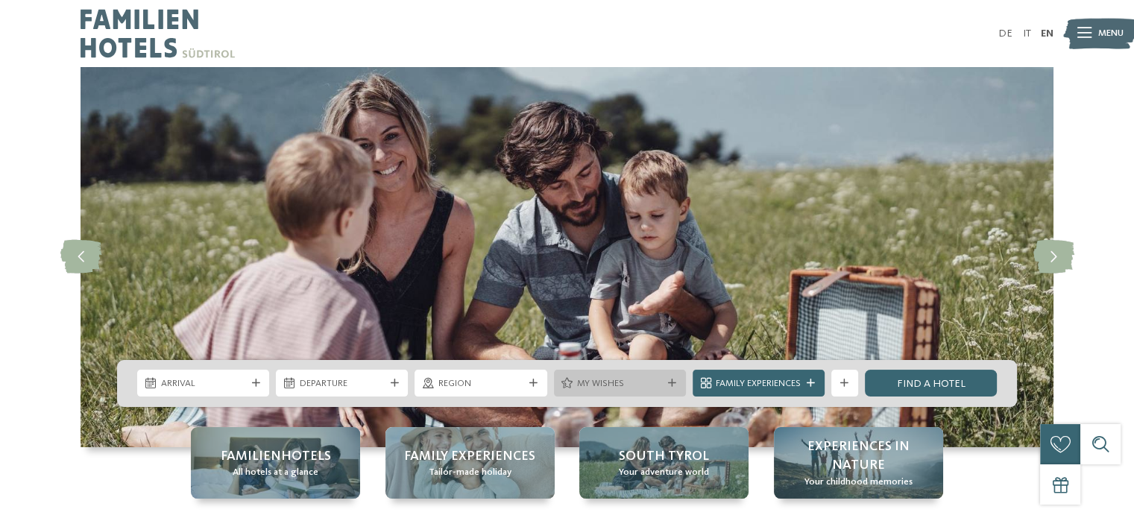
click at [622, 382] on span "My wishes" at bounding box center [619, 383] width 85 height 13
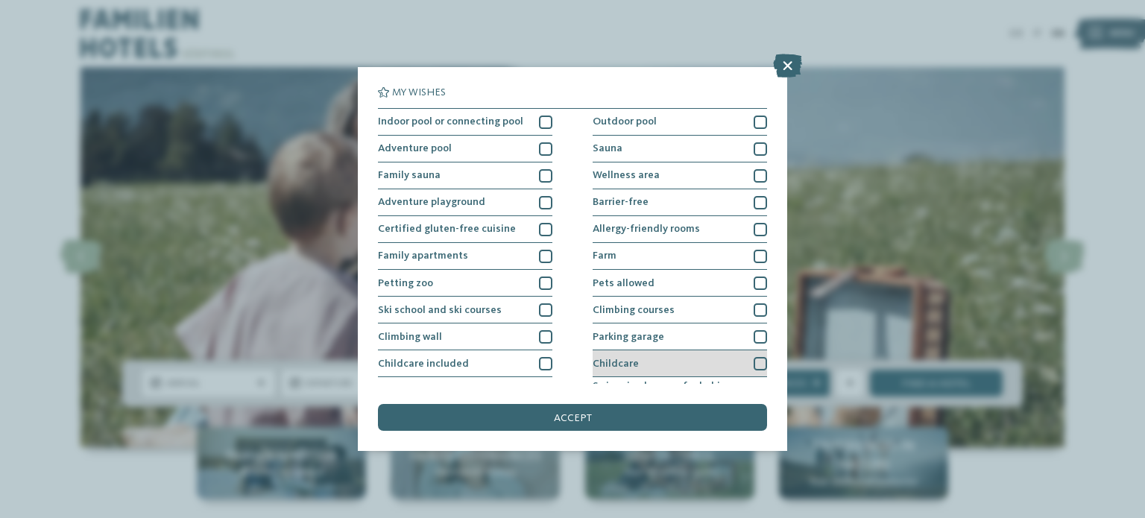
click at [656, 354] on div "Childcare" at bounding box center [679, 363] width 174 height 27
click at [662, 357] on div "Childcare" at bounding box center [679, 363] width 174 height 27
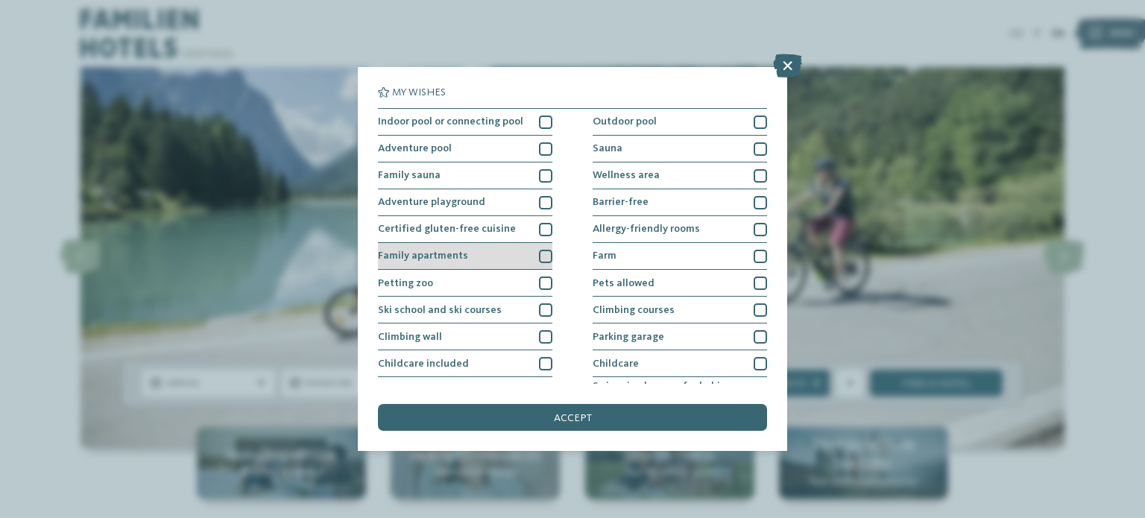
click at [525, 262] on div "Family apartments" at bounding box center [465, 256] width 174 height 27
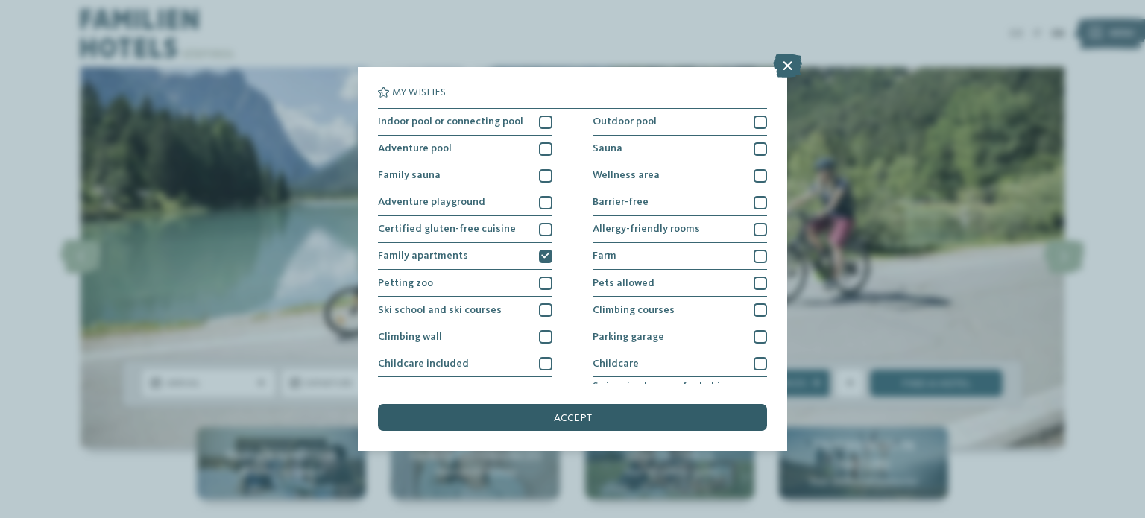
click at [593, 414] on div "accept" at bounding box center [572, 417] width 389 height 27
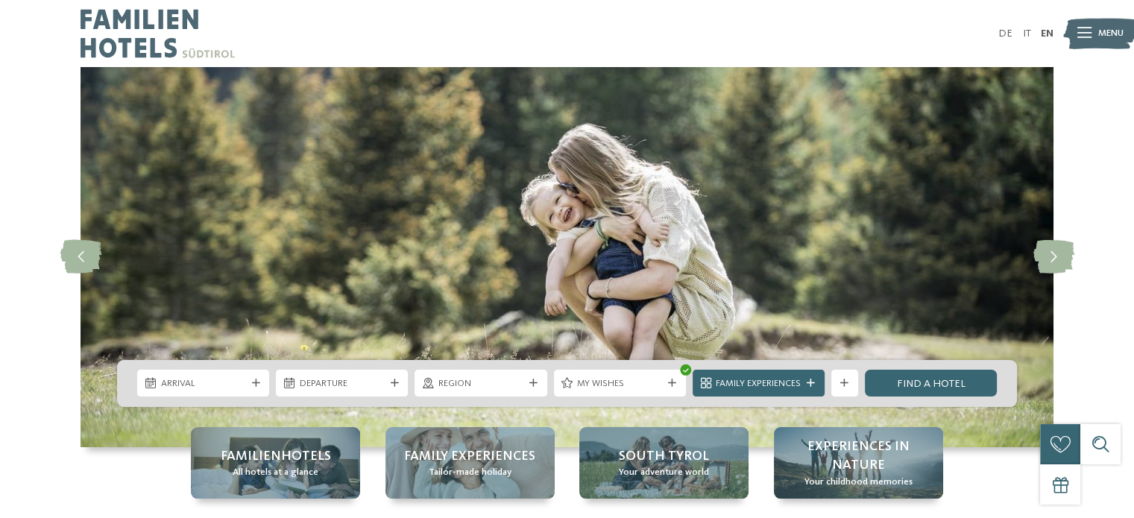
click at [932, 370] on div "Find a hotel Show all hotels" at bounding box center [930, 383] width 139 height 27
click at [938, 375] on link "Find a hotel" at bounding box center [931, 383] width 132 height 27
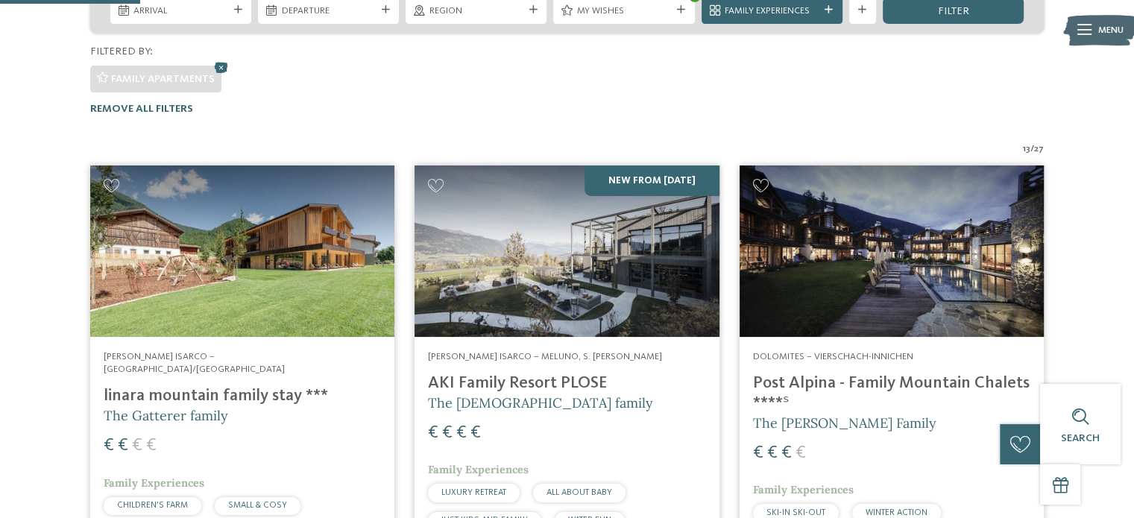
scroll to position [367, 0]
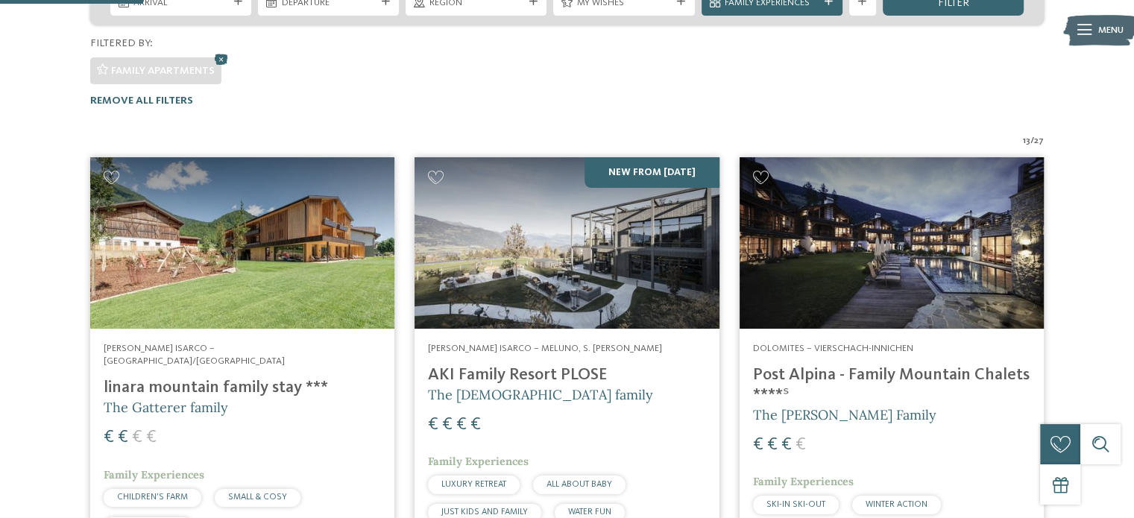
click at [602, 201] on img at bounding box center [566, 242] width 304 height 171
click at [881, 199] on img at bounding box center [891, 242] width 304 height 171
click at [186, 268] on img at bounding box center [242, 242] width 304 height 171
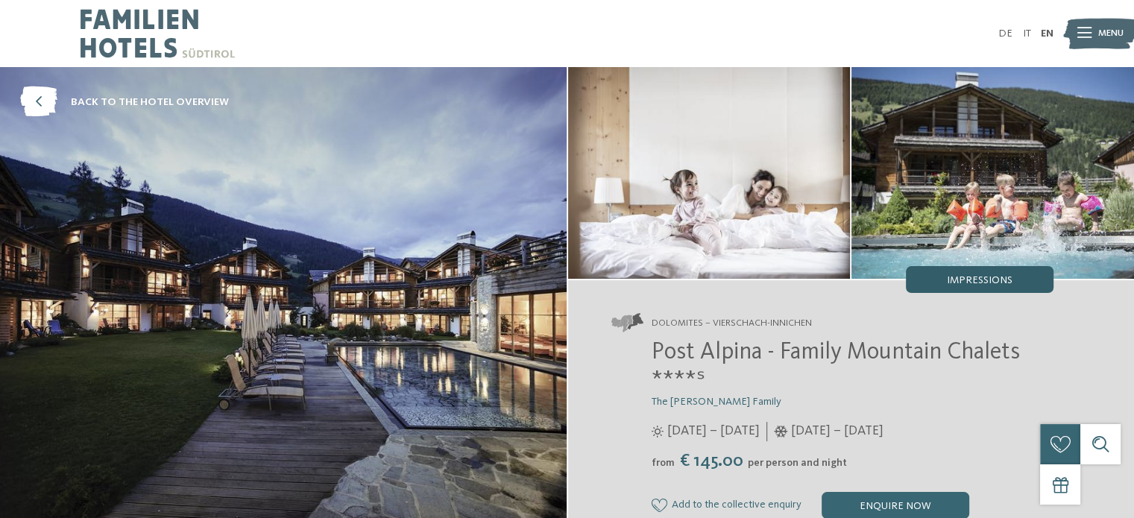
click at [984, 272] on div "Impressions" at bounding box center [979, 279] width 148 height 27
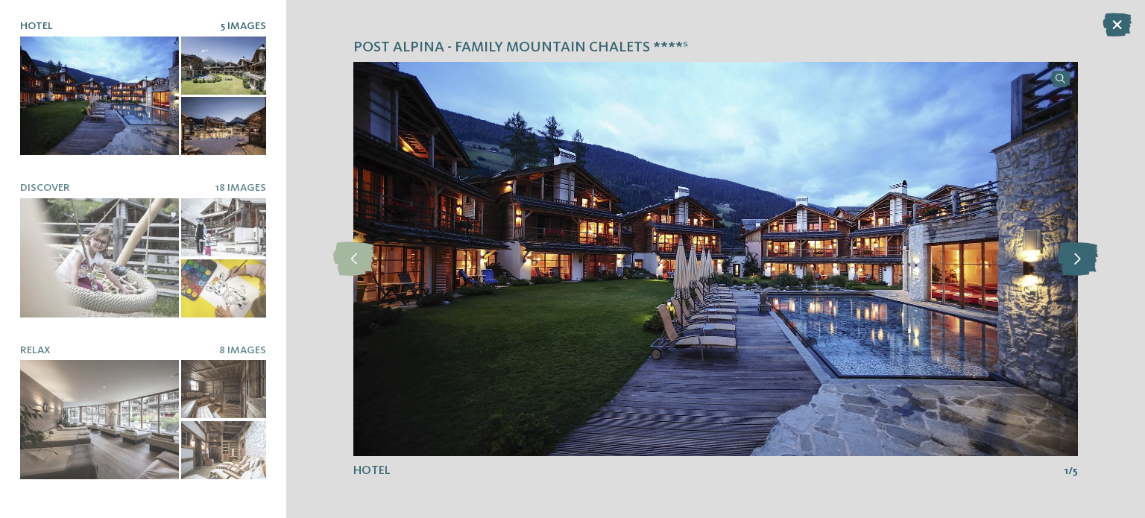
click at [1073, 260] on icon at bounding box center [1077, 259] width 41 height 34
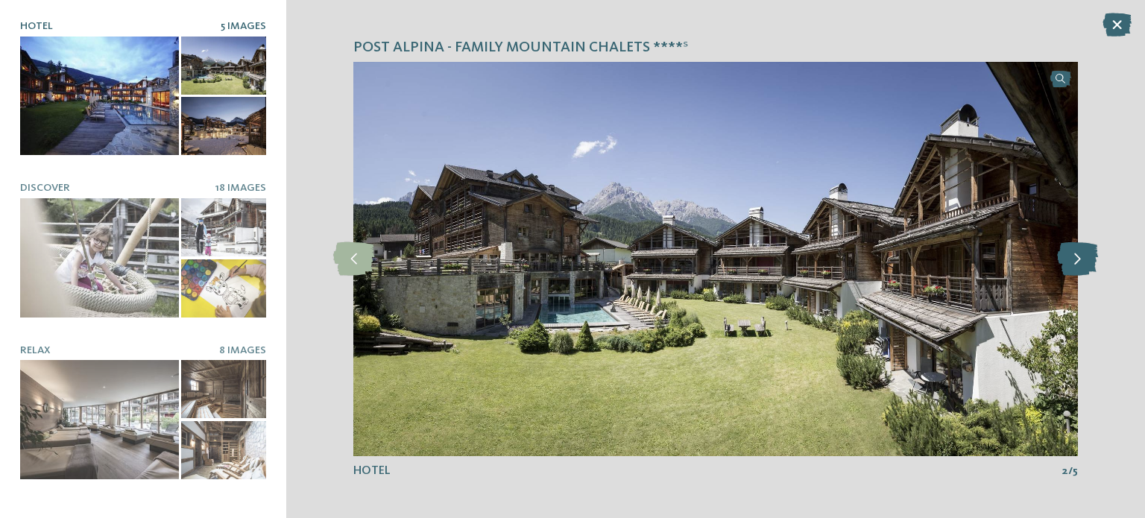
click at [1073, 260] on icon at bounding box center [1077, 259] width 41 height 34
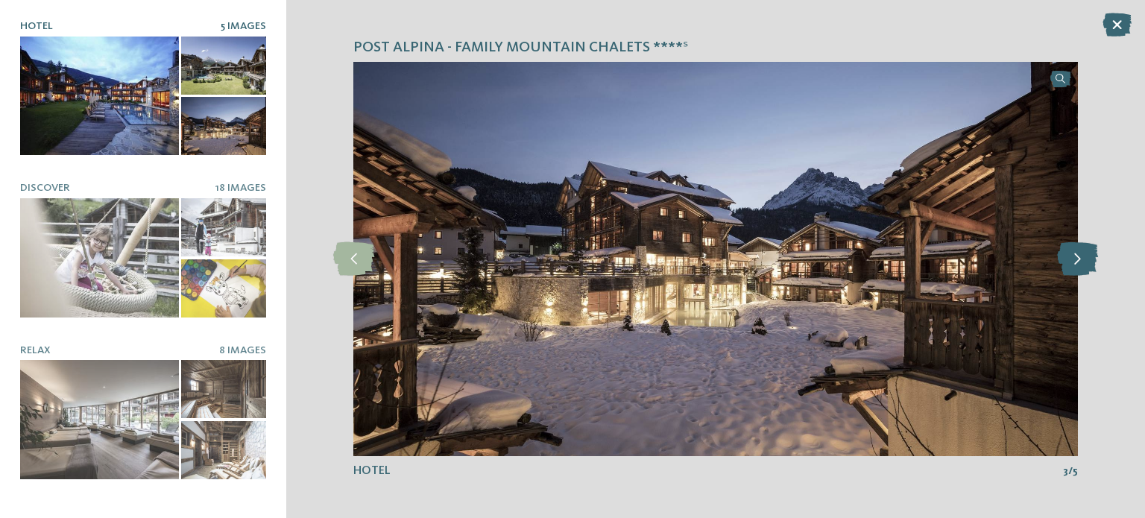
click at [1073, 260] on icon at bounding box center [1077, 259] width 41 height 34
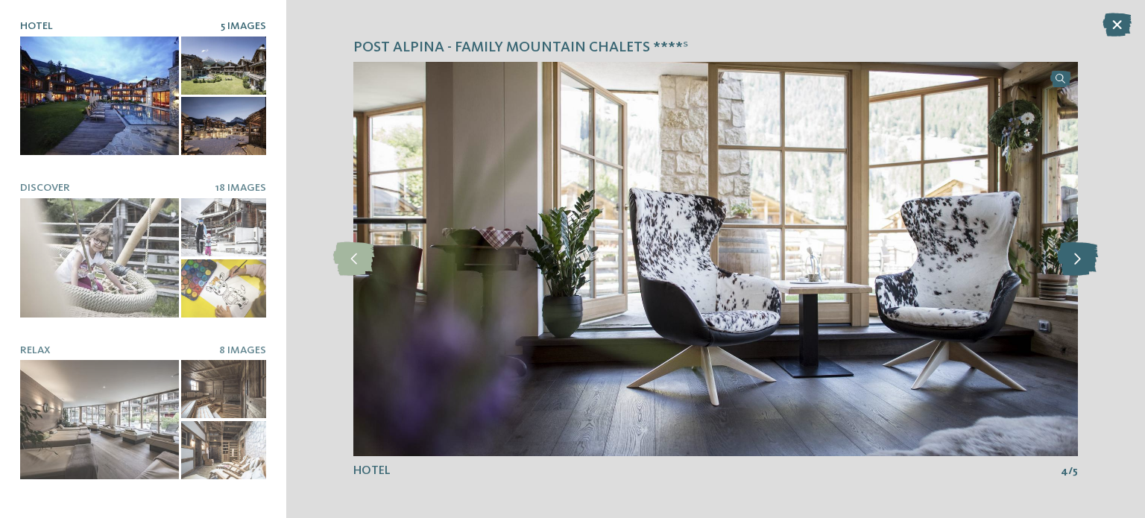
click at [1073, 260] on icon at bounding box center [1077, 259] width 41 height 34
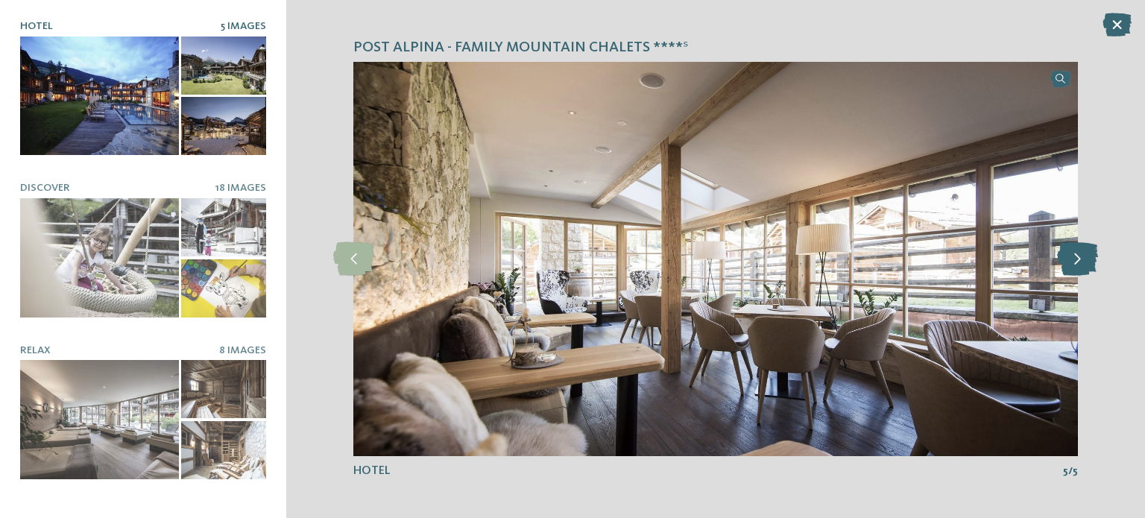
click at [1073, 260] on icon at bounding box center [1077, 259] width 41 height 34
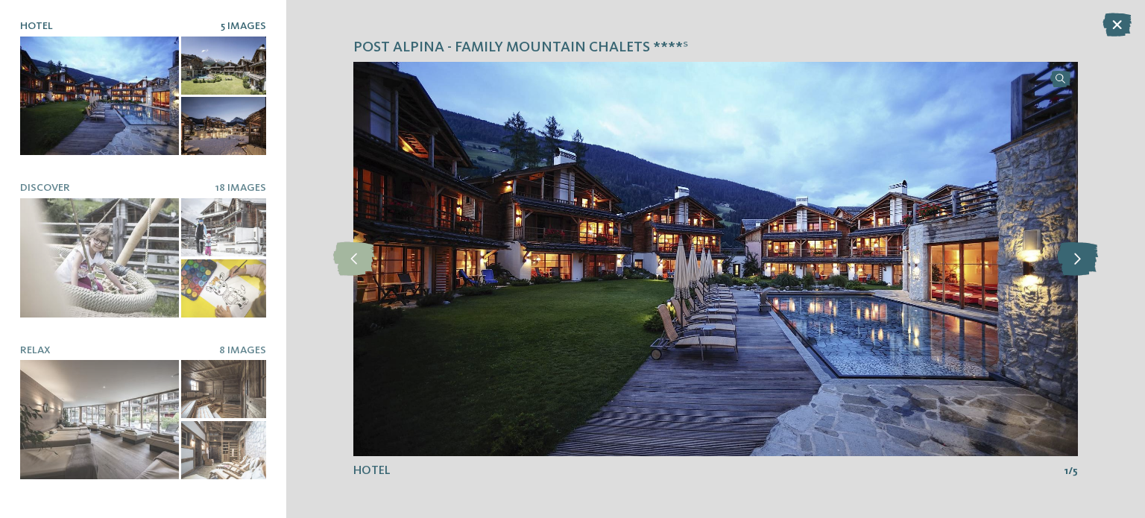
click at [1073, 260] on icon at bounding box center [1077, 259] width 41 height 34
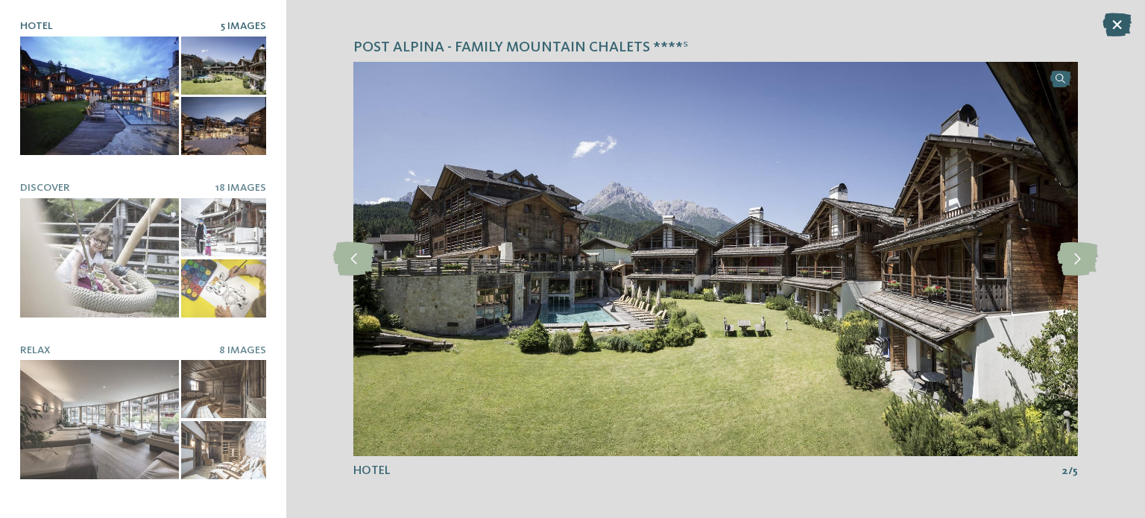
click at [1110, 25] on icon at bounding box center [1116, 25] width 29 height 24
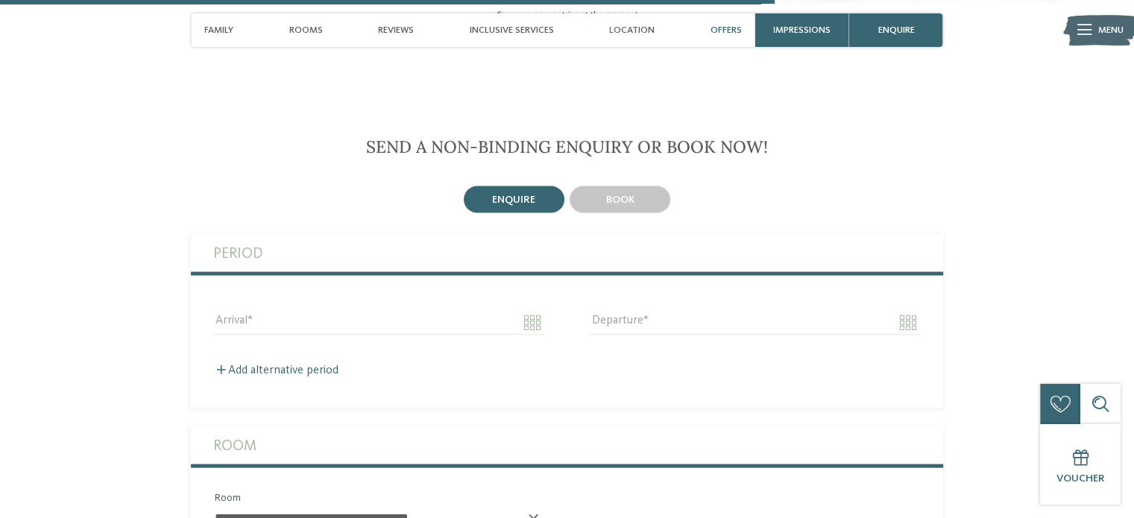
scroll to position [3066, 0]
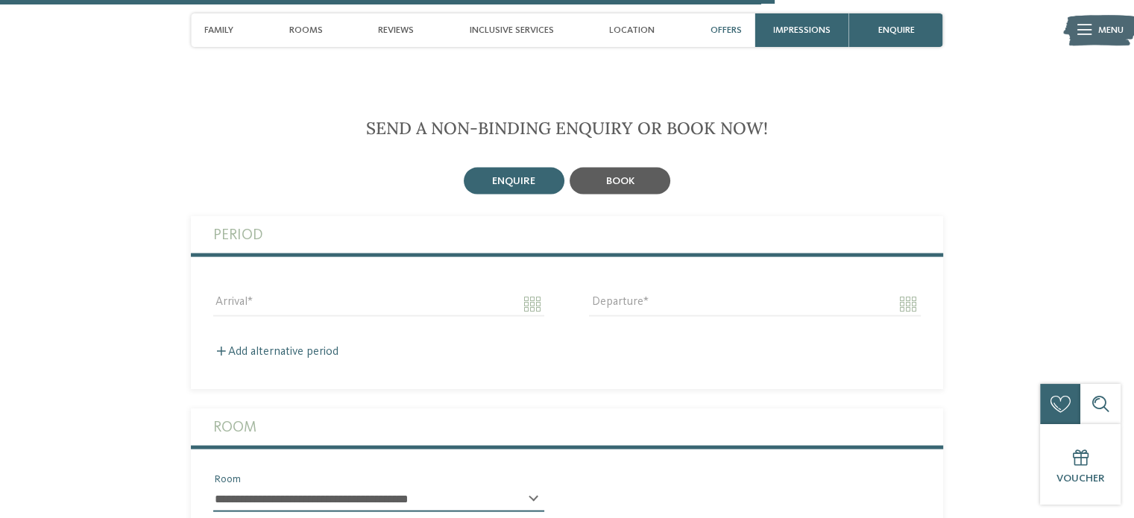
click at [618, 176] on span "book" at bounding box center [620, 181] width 28 height 10
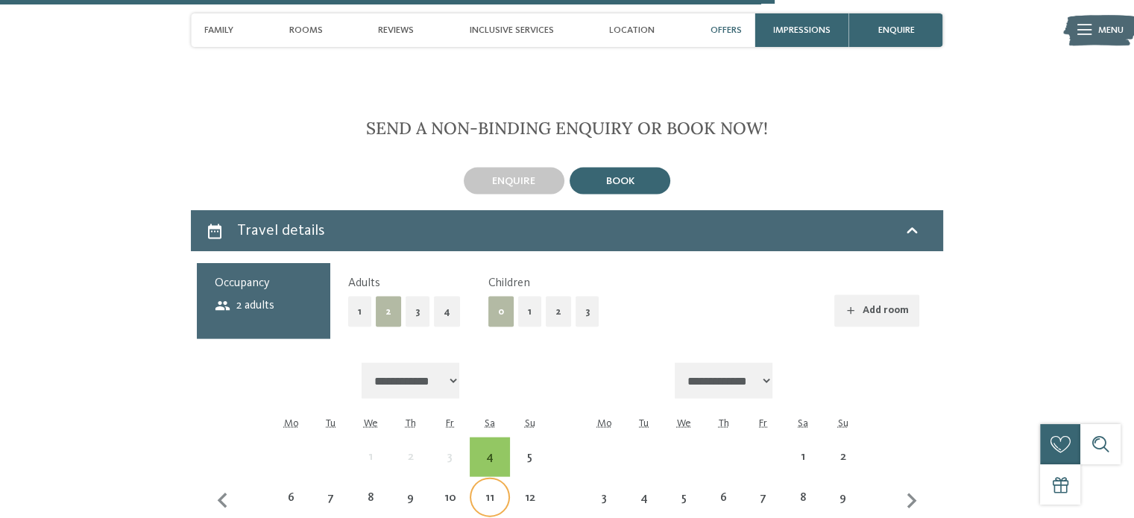
click at [493, 492] on div "11" at bounding box center [489, 510] width 37 height 37
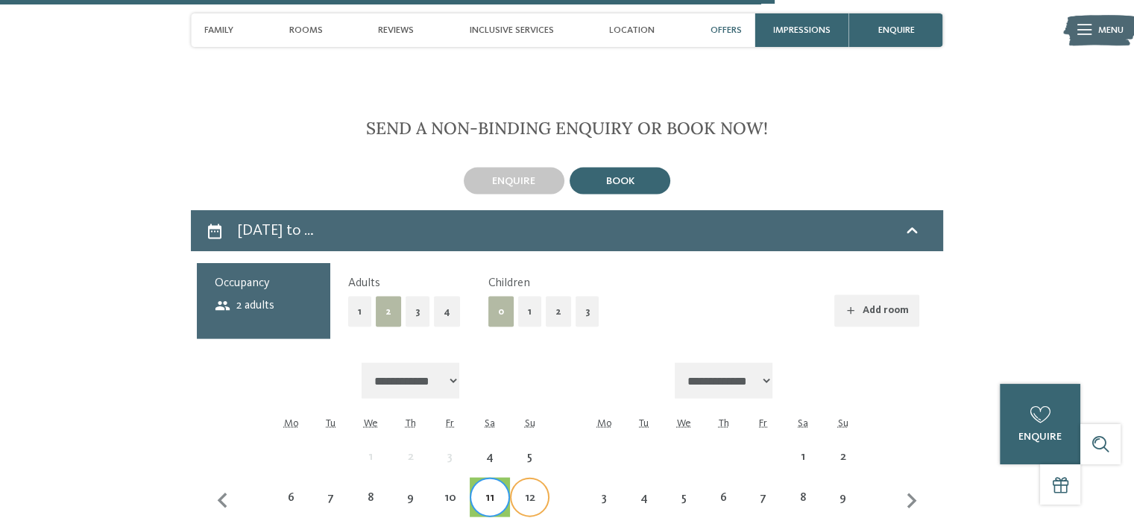
click at [518, 492] on div "12" at bounding box center [529, 510] width 37 height 37
click at [578, 297] on button "3" at bounding box center [587, 312] width 24 height 31
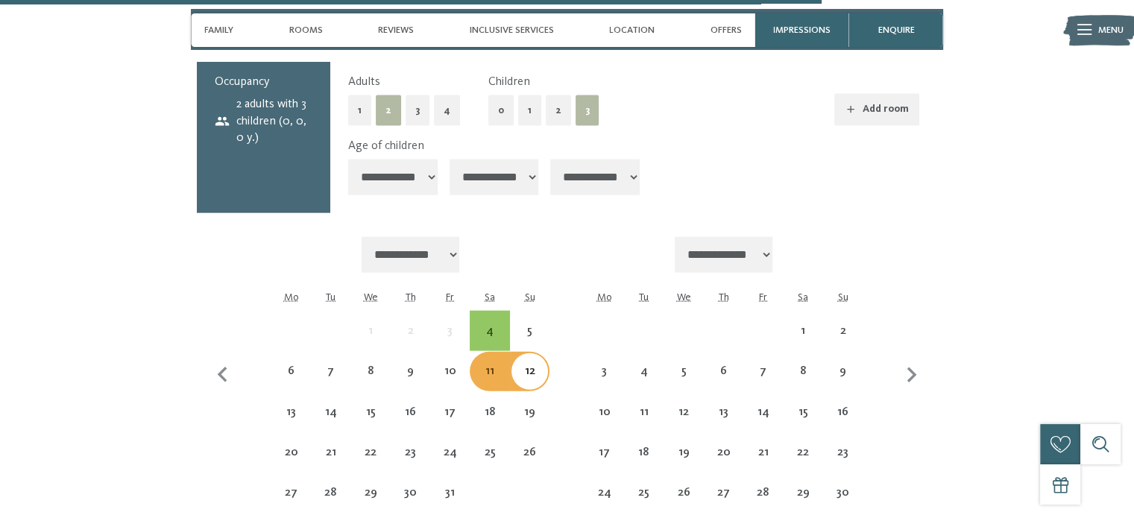
scroll to position [3195, 0]
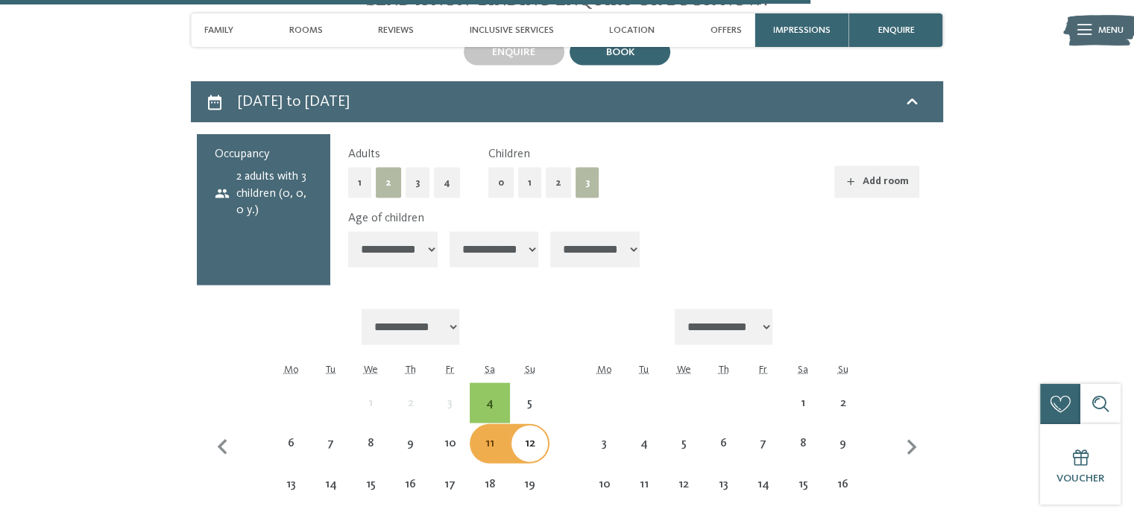
click at [420, 232] on select "**********" at bounding box center [392, 250] width 89 height 36
select select "*"
click at [348, 232] on select "**********" at bounding box center [392, 250] width 89 height 36
click at [525, 232] on select "**********" at bounding box center [493, 250] width 89 height 36
select select "*"
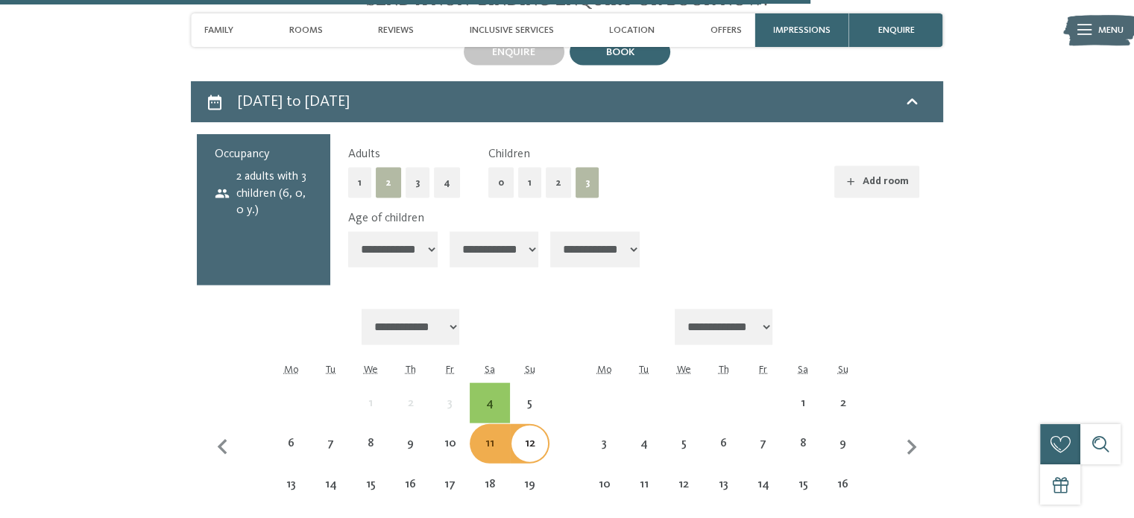
click at [455, 232] on select "**********" at bounding box center [493, 250] width 89 height 36
click at [590, 232] on select "**********" at bounding box center [594, 250] width 89 height 36
select select "*"
click at [561, 232] on select "**********" at bounding box center [594, 250] width 89 height 36
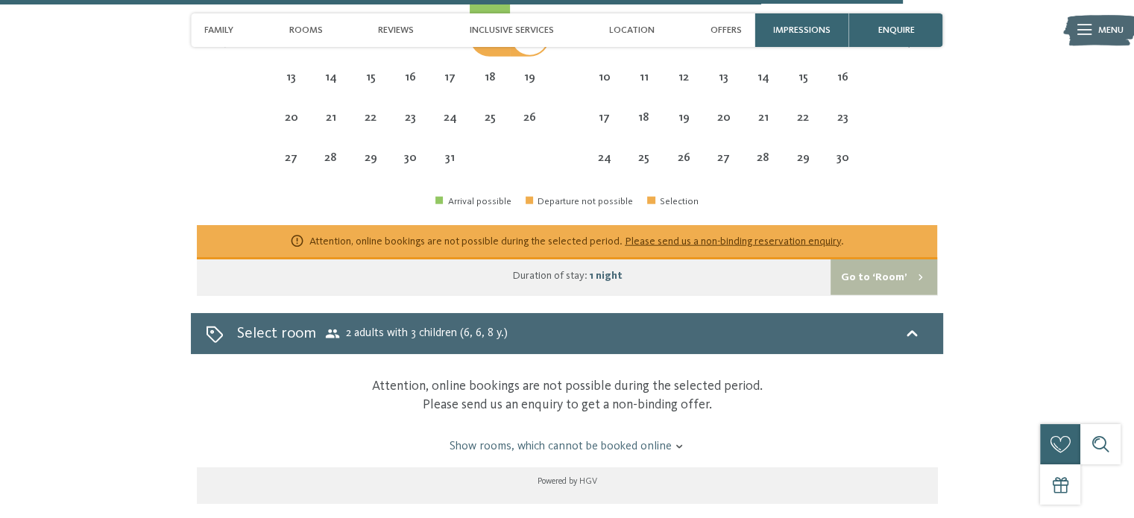
scroll to position [3620, 0]
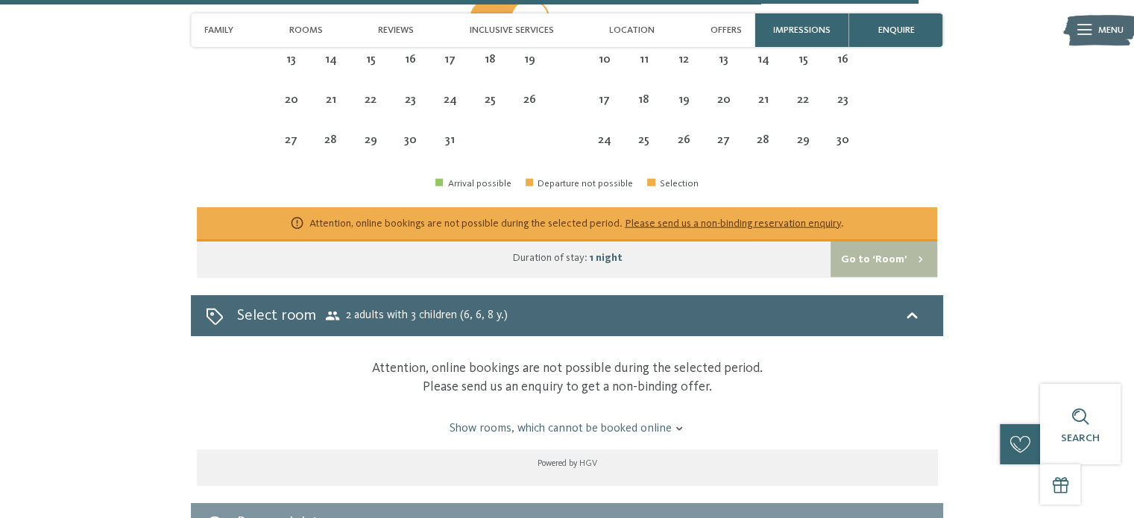
click at [894, 241] on button "Go to ‘Room’" at bounding box center [883, 259] width 107 height 36
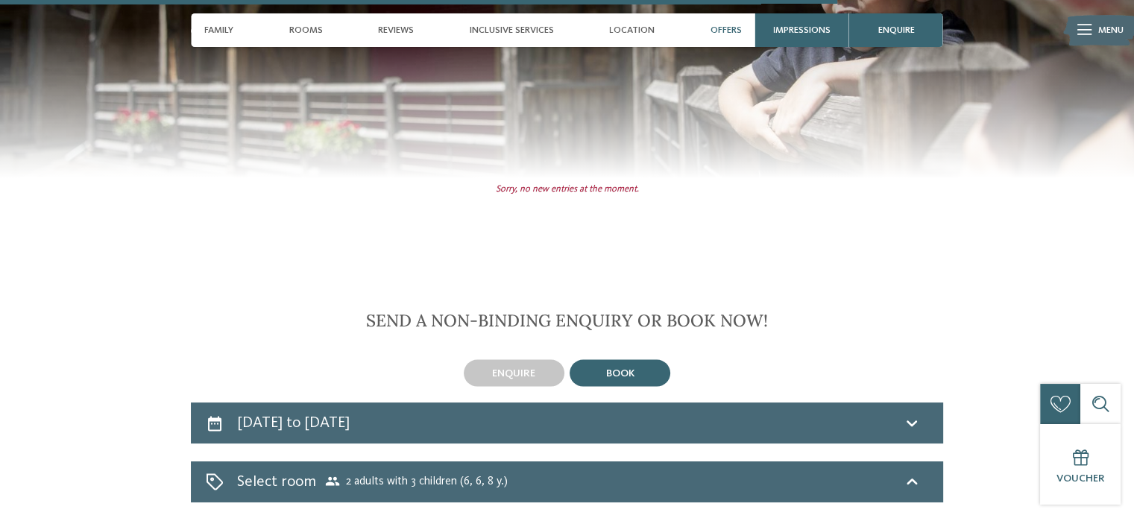
scroll to position [2868, 0]
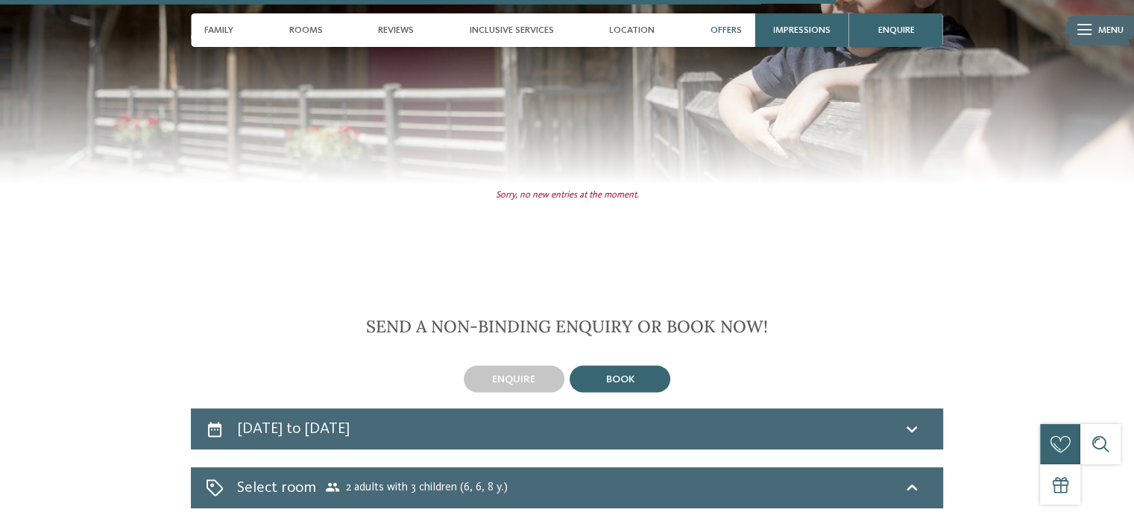
click at [658, 366] on div "book" at bounding box center [619, 379] width 101 height 27
click at [666, 477] on div "Select room 2 adults with 3 children (6, 6, 8 y.)" at bounding box center [567, 488] width 722 height 22
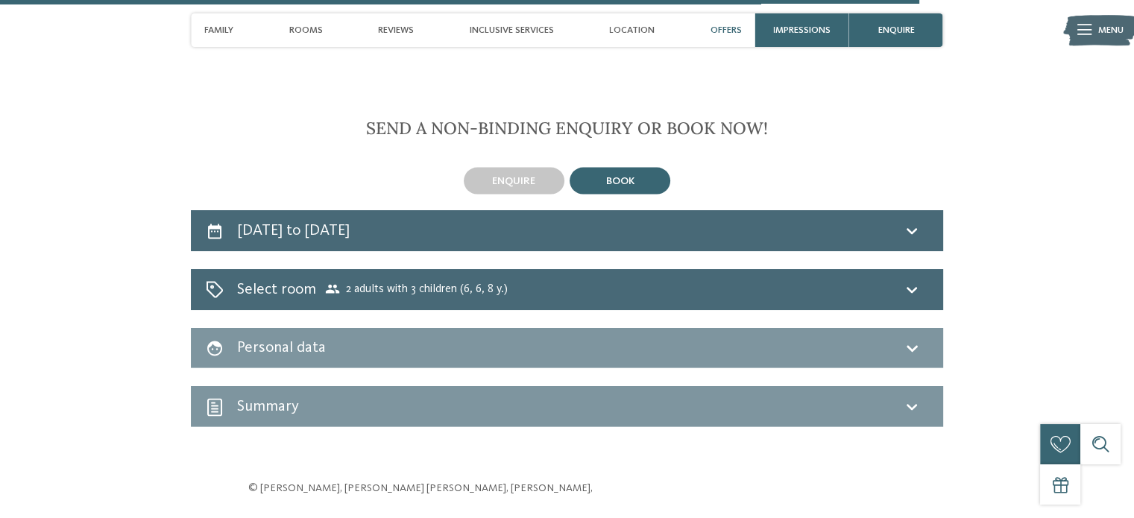
scroll to position [3076, 0]
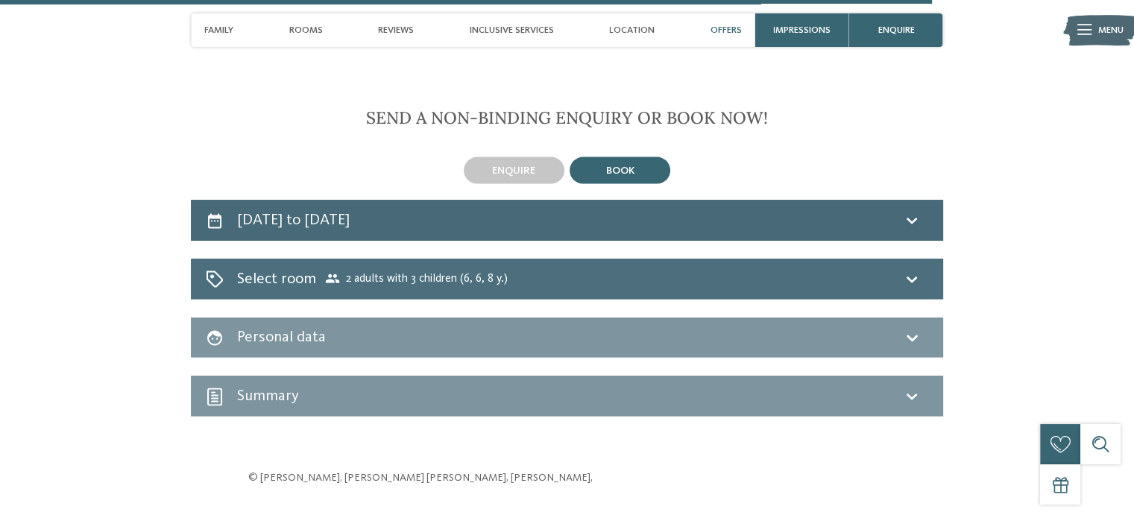
click at [812, 259] on div "Select room 2 adults with 3 children (6, 6, 8 y.)" at bounding box center [567, 279] width 752 height 41
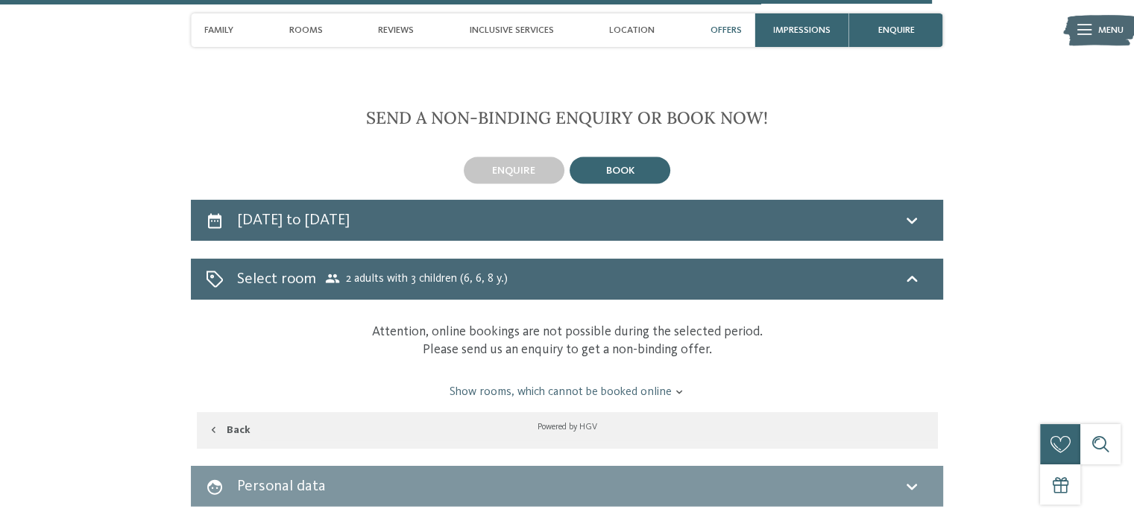
click at [613, 384] on link "Show rooms, which cannot be booked online" at bounding box center [566, 392] width 695 height 16
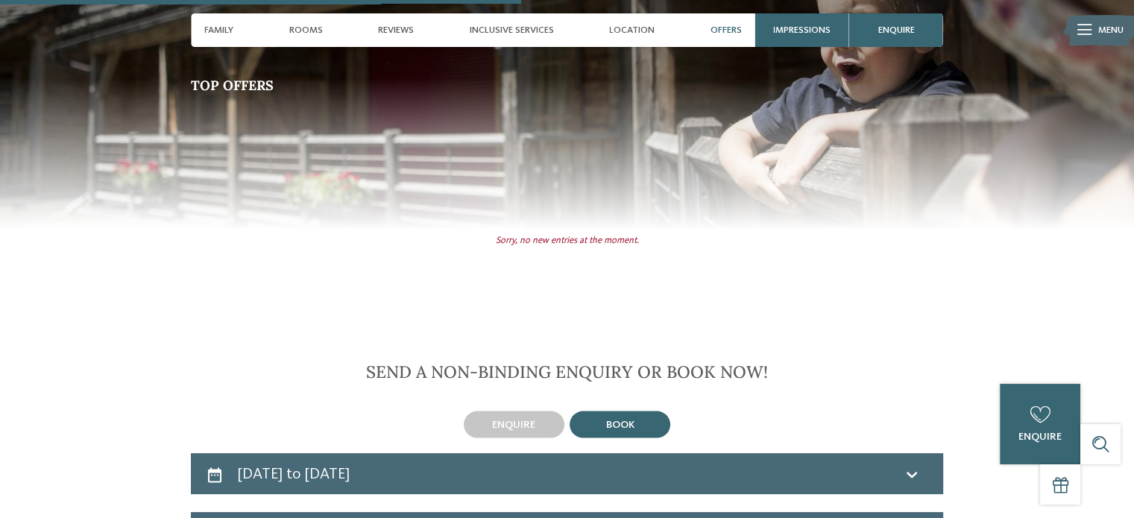
scroll to position [2815, 0]
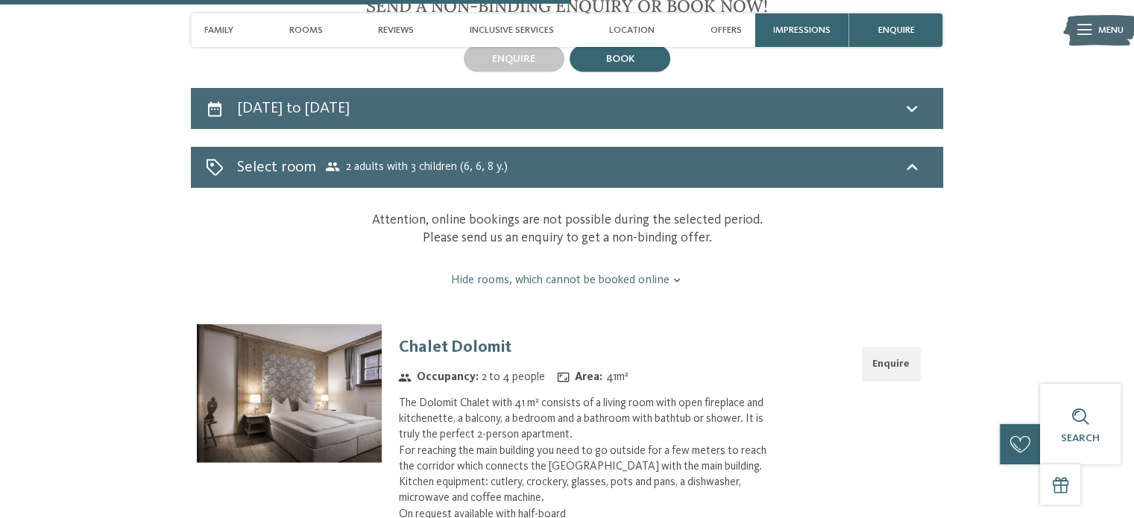
scroll to position [3196, 0]
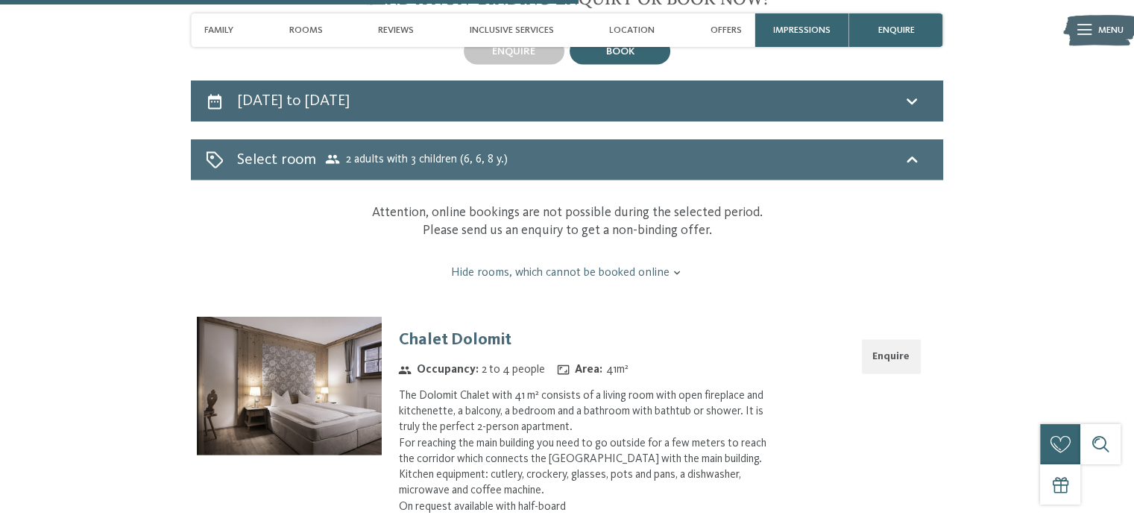
click at [909, 151] on icon at bounding box center [912, 160] width 18 height 18
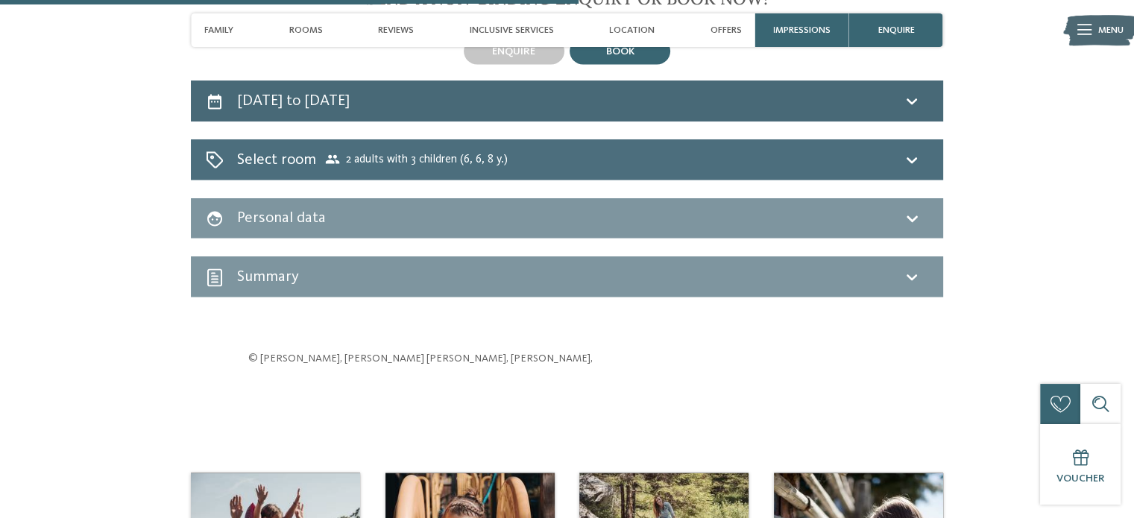
click at [695, 139] on div "Select room 2 adults with 3 children (6, 6, 8 y.)" at bounding box center [567, 159] width 752 height 41
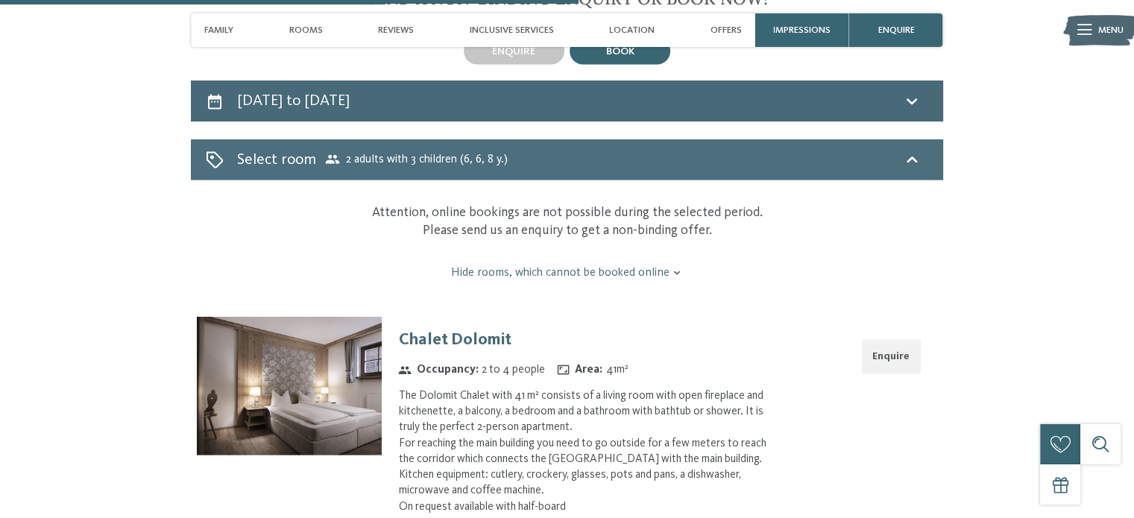
click at [263, 149] on h2 "Select room" at bounding box center [276, 160] width 79 height 22
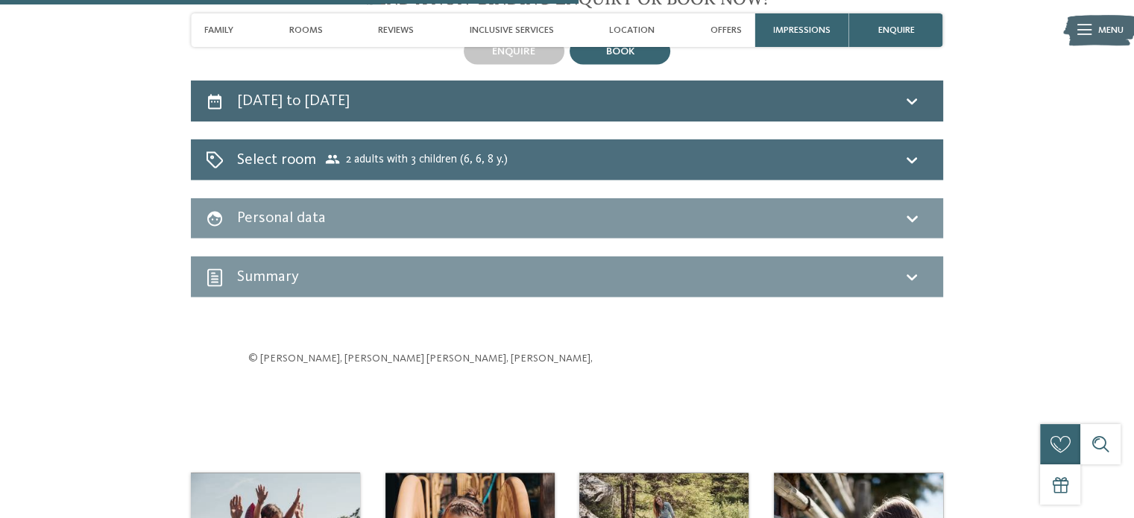
click at [211, 151] on icon at bounding box center [215, 160] width 18 height 18
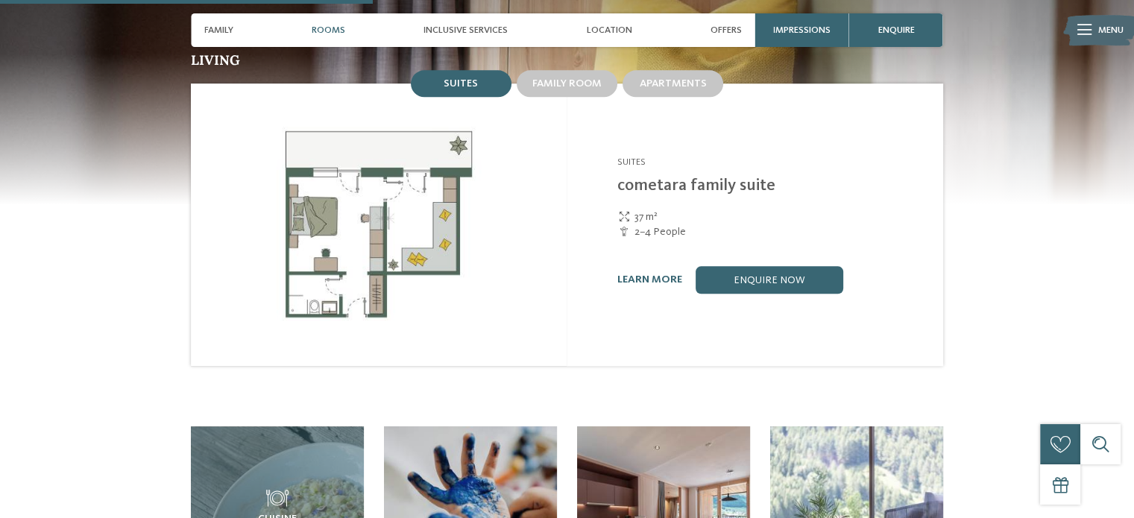
scroll to position [1449, 0]
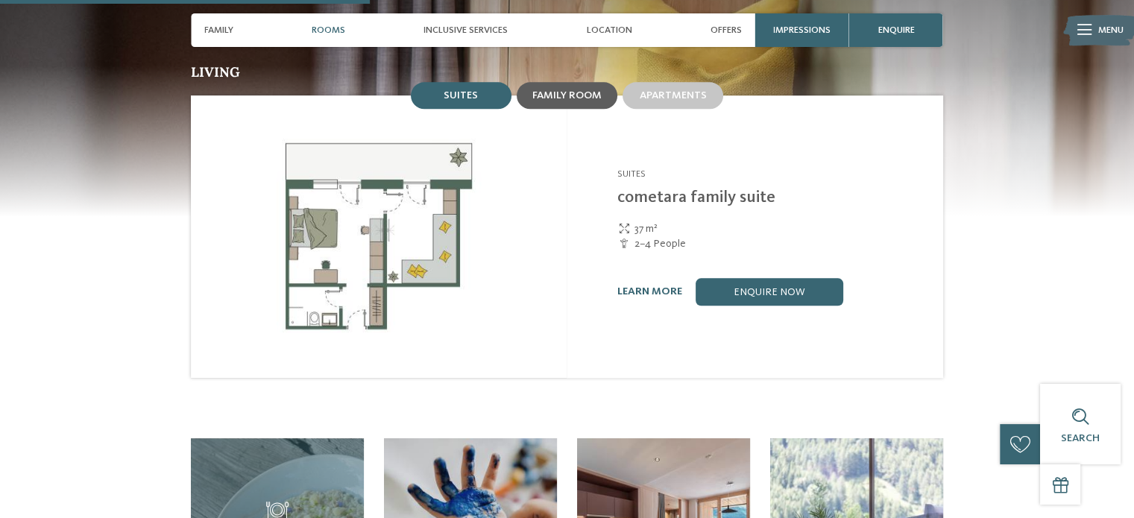
click at [569, 90] on span "Family room" at bounding box center [566, 95] width 69 height 10
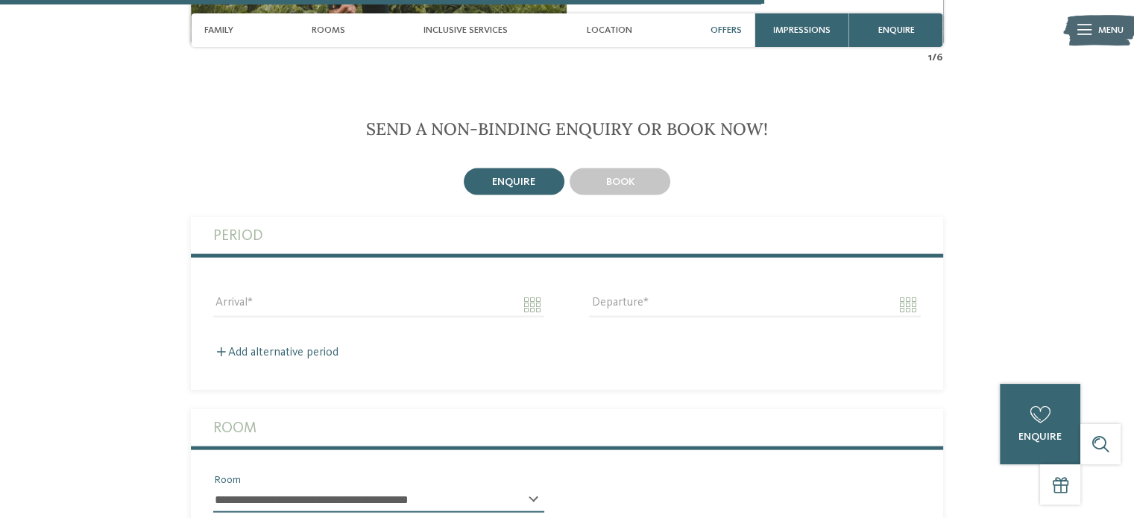
scroll to position [3011, 0]
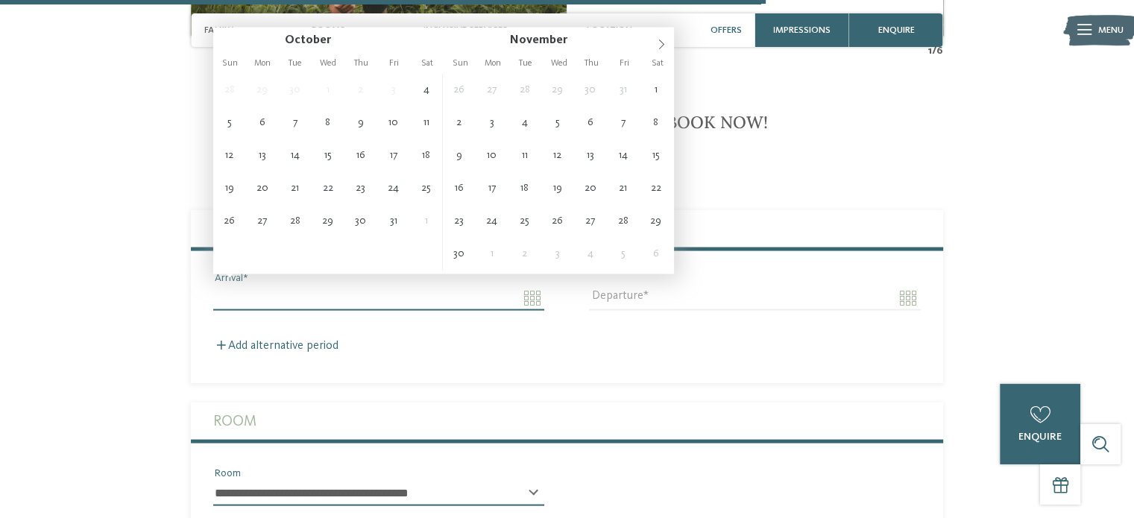
click at [450, 285] on input "Arrival" at bounding box center [378, 297] width 331 height 25
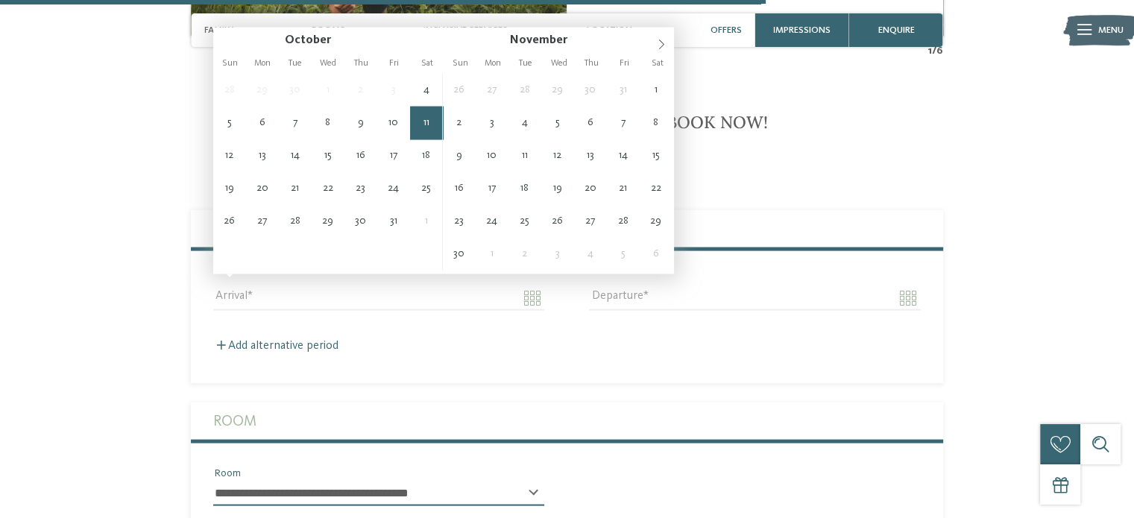
type input "**********"
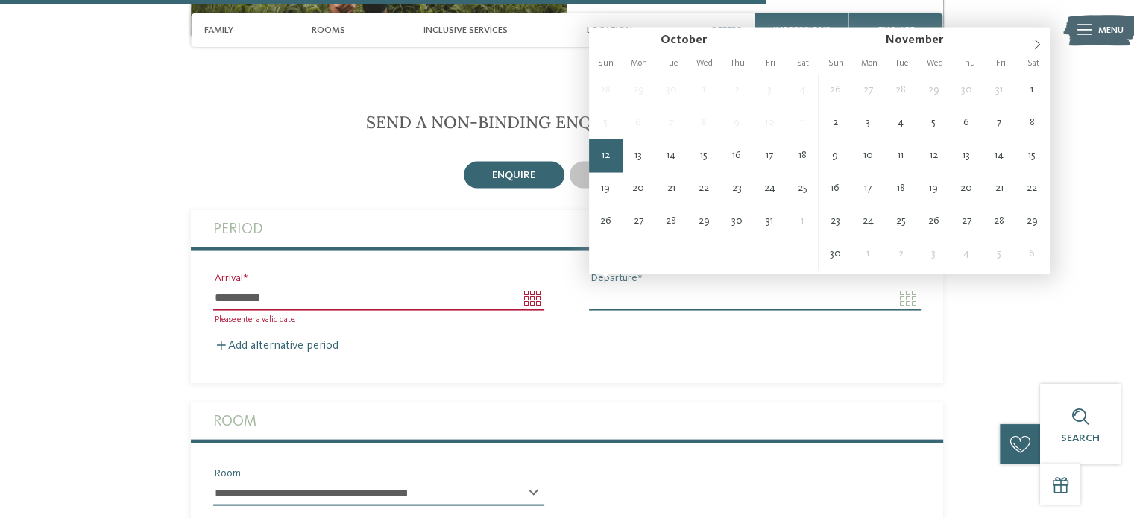
type input "**********"
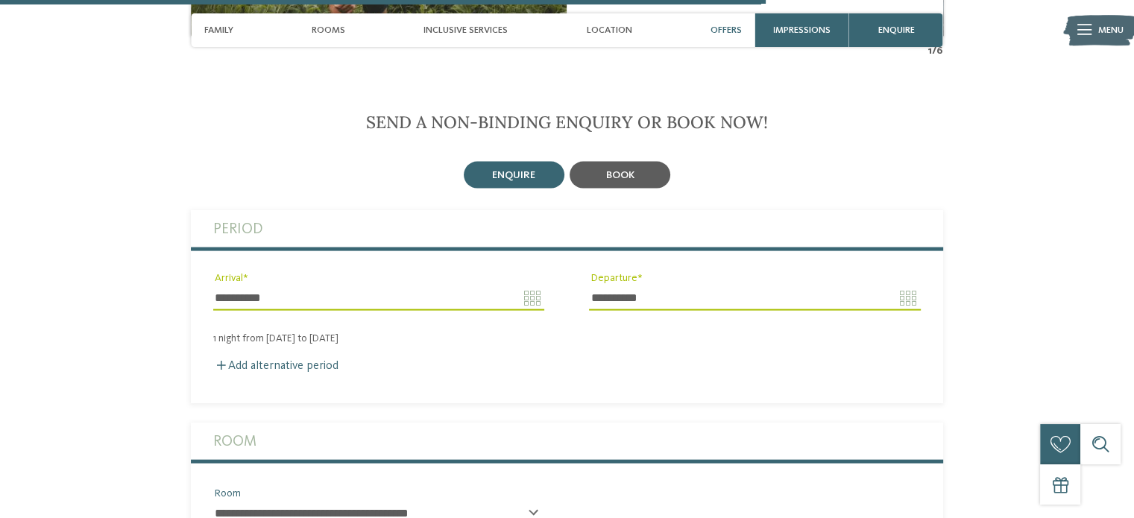
click at [636, 162] on div "book" at bounding box center [619, 175] width 101 height 27
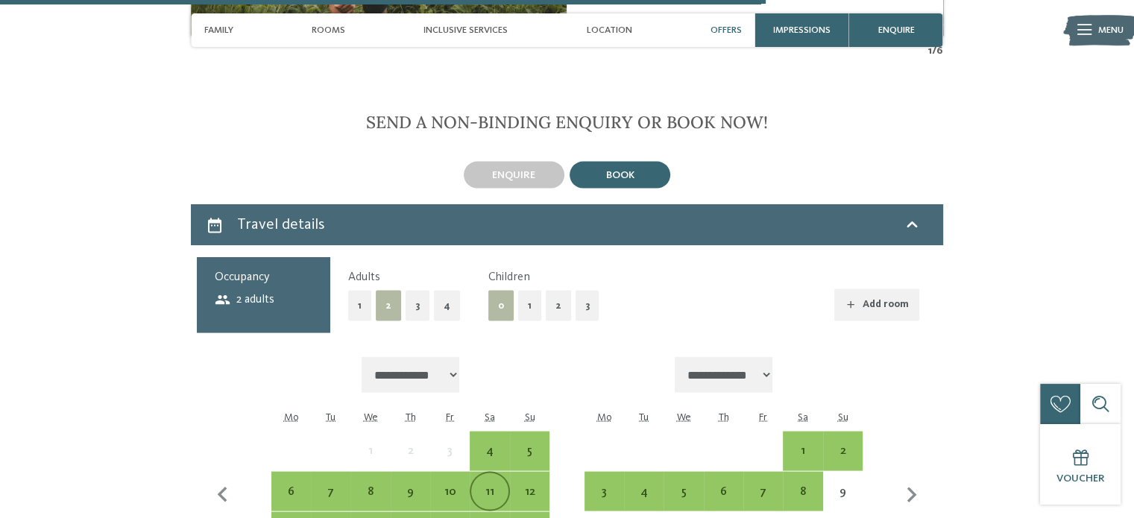
click at [490, 486] on div "11" at bounding box center [489, 504] width 37 height 37
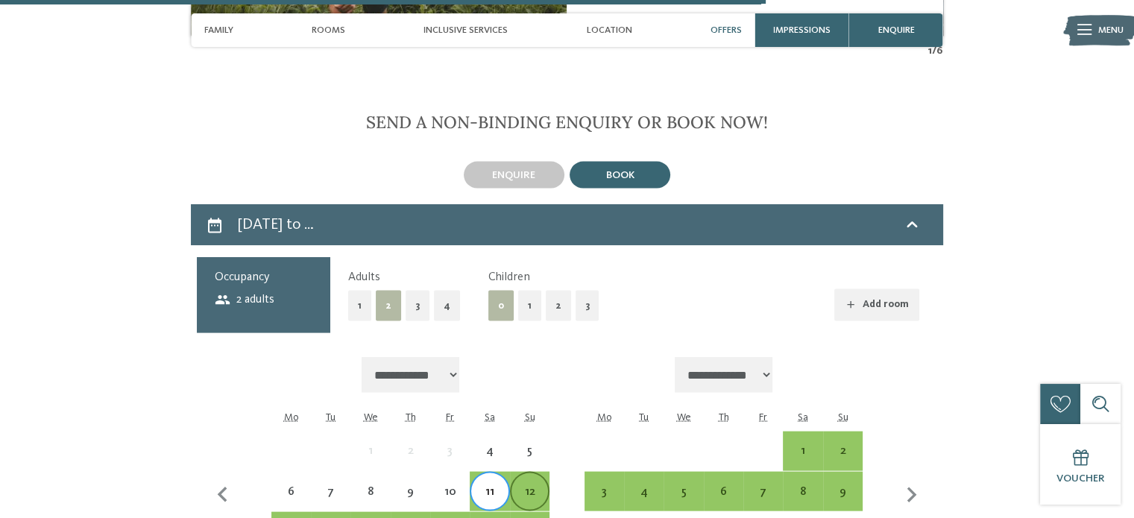
click at [520, 486] on div "12" at bounding box center [529, 504] width 37 height 37
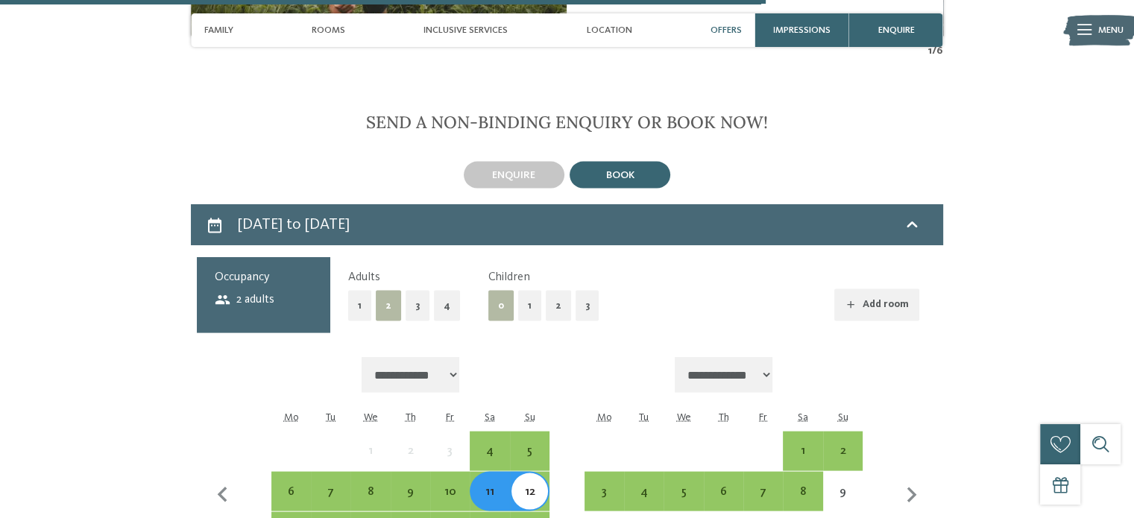
click at [385, 291] on button "2" at bounding box center [388, 306] width 25 height 31
click at [578, 294] on button "3" at bounding box center [587, 306] width 24 height 31
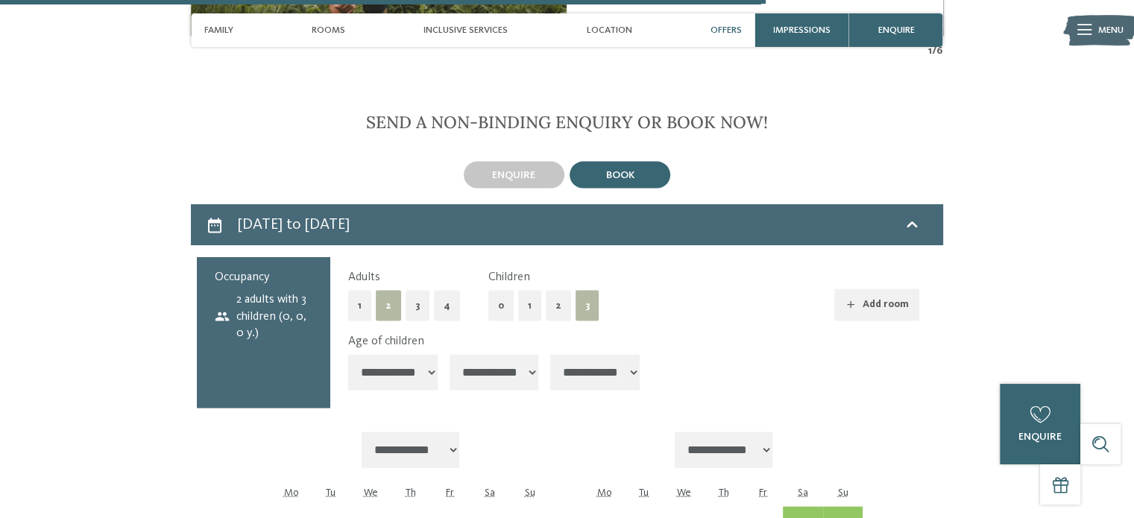
click at [415, 355] on select "**********" at bounding box center [392, 373] width 89 height 36
select select "*"
click at [348, 355] on select "**********" at bounding box center [392, 373] width 89 height 36
click at [487, 355] on select "**********" at bounding box center [493, 373] width 89 height 36
select select "*"
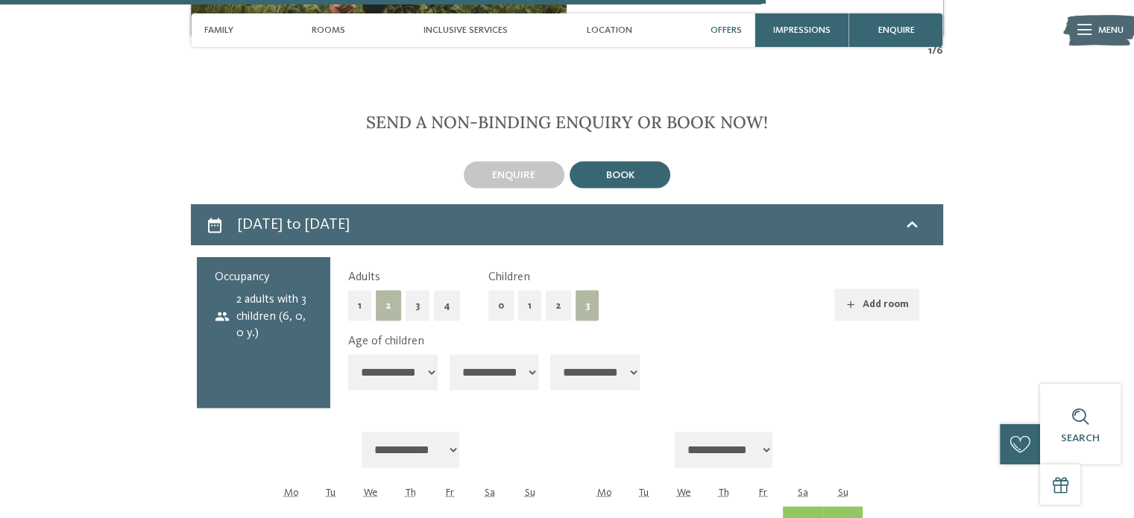
click at [455, 355] on select "**********" at bounding box center [493, 373] width 89 height 36
click at [595, 372] on select "**********" at bounding box center [594, 373] width 89 height 36
select select "*"
click at [561, 355] on select "**********" at bounding box center [594, 373] width 89 height 36
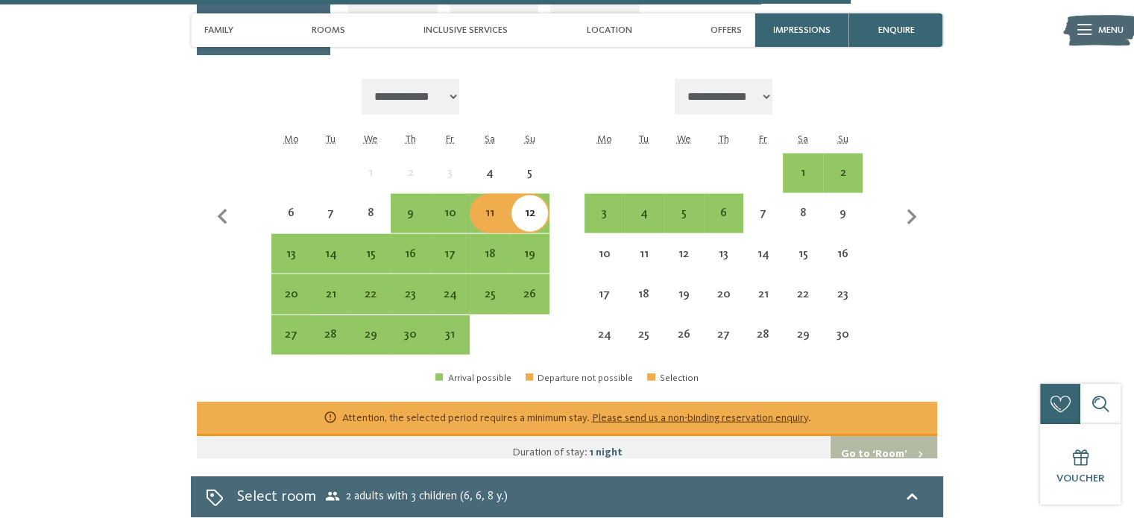
scroll to position [3383, 0]
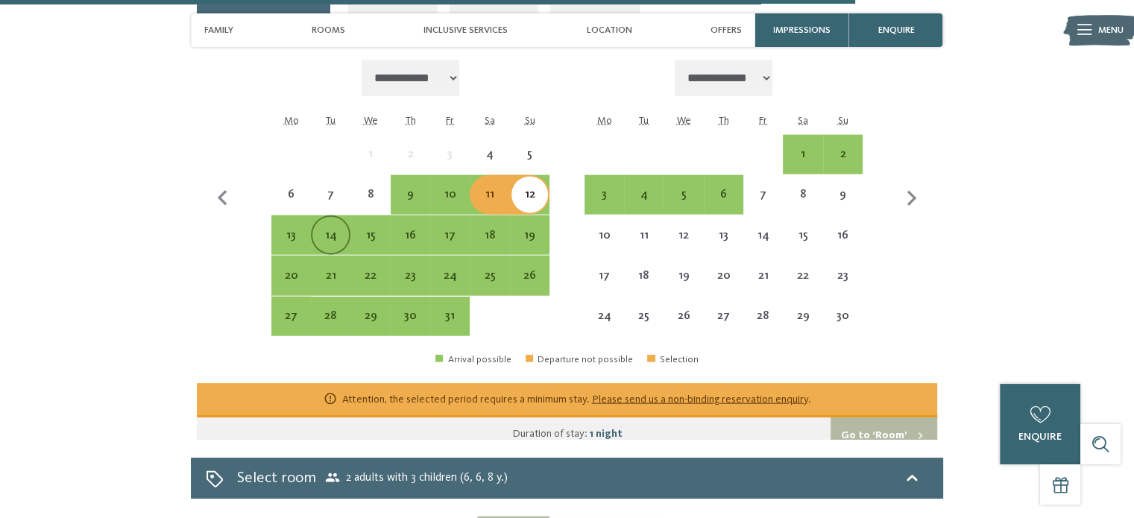
click at [333, 230] on div "14" at bounding box center [330, 248] width 37 height 37
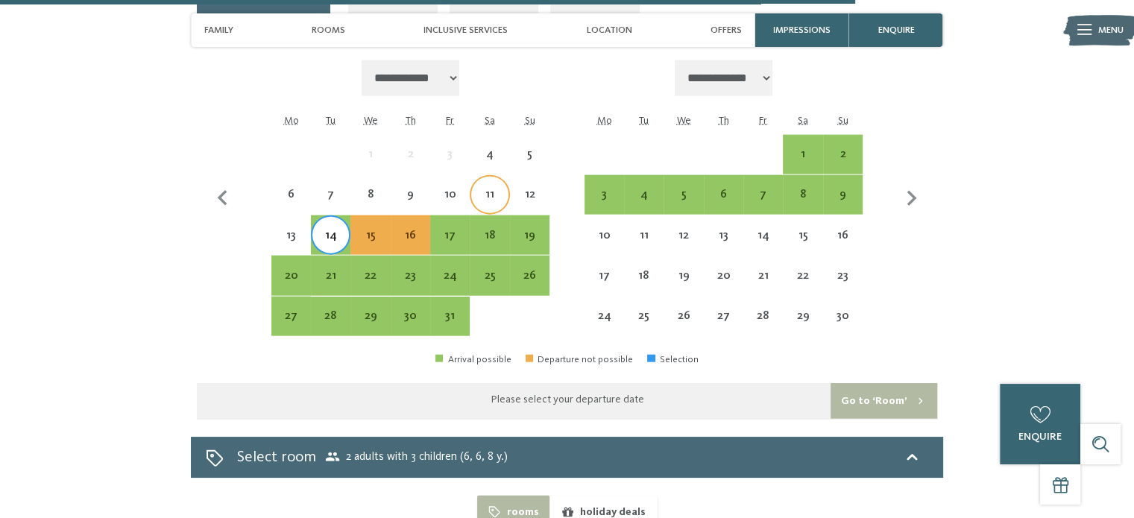
click at [491, 189] on div "11" at bounding box center [489, 207] width 37 height 37
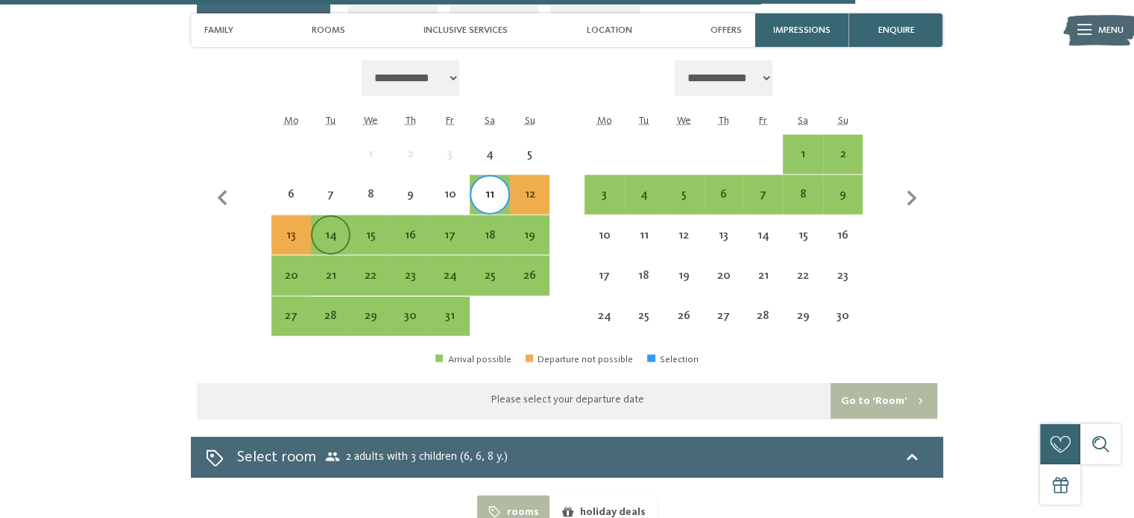
click at [338, 230] on div "14" at bounding box center [330, 248] width 37 height 37
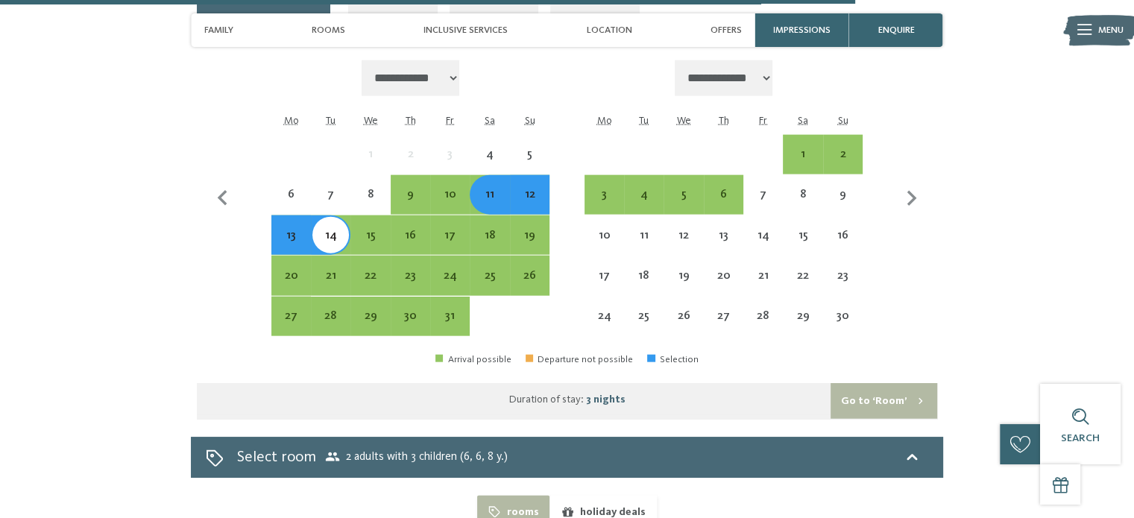
click at [869, 384] on button "Go to ‘Room’" at bounding box center [883, 401] width 107 height 36
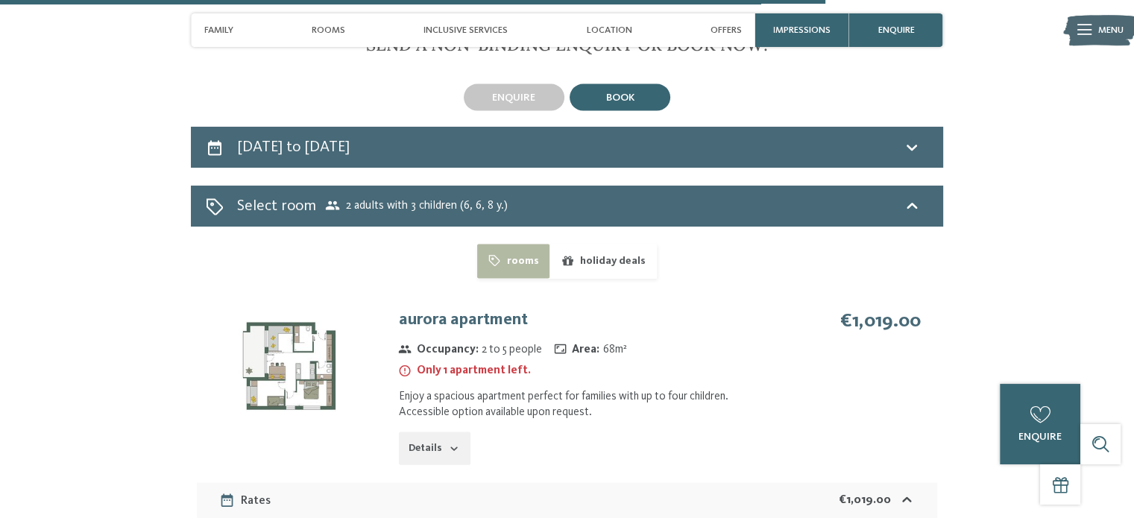
scroll to position [3053, 0]
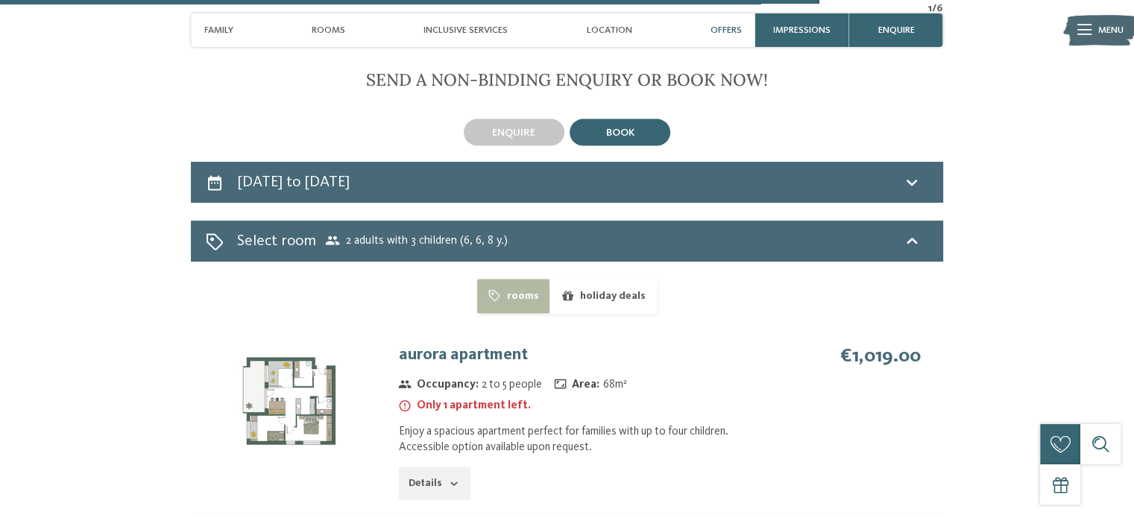
click at [608, 300] on button "holiday deals" at bounding box center [602, 296] width 107 height 34
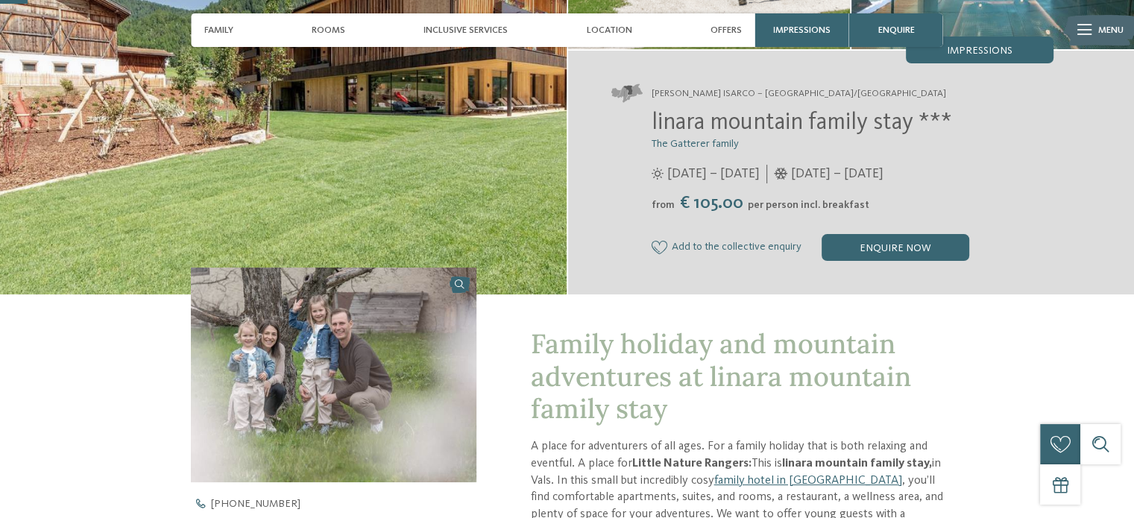
scroll to position [73, 0]
